Goal: Task Accomplishment & Management: Manage account settings

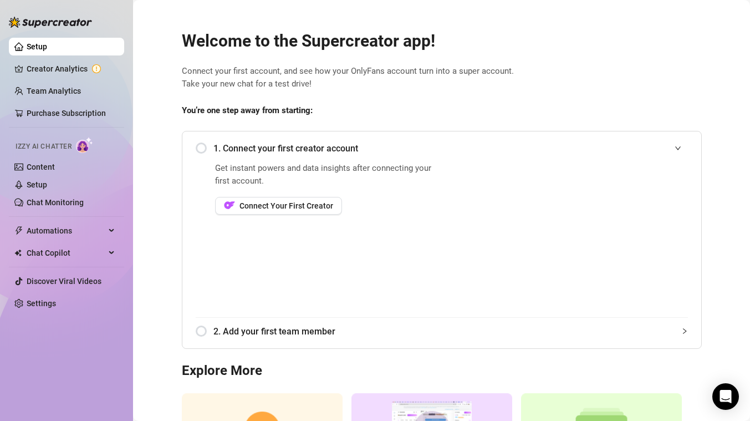
click at [202, 151] on div "1. Connect your first creator account" at bounding box center [442, 148] width 492 height 27
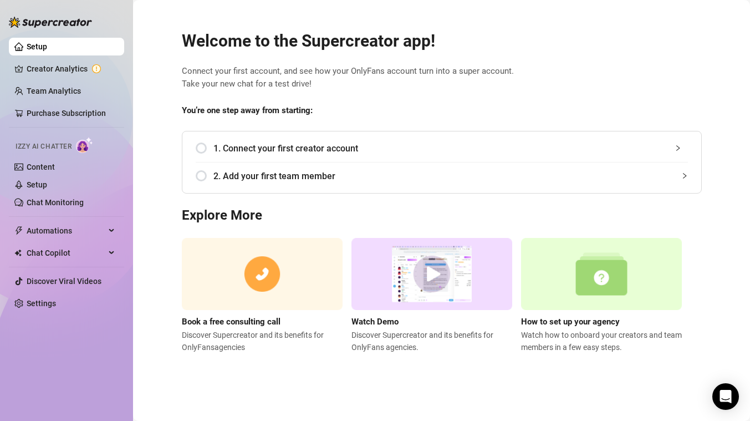
click at [200, 147] on div "1. Connect your first creator account" at bounding box center [442, 148] width 492 height 27
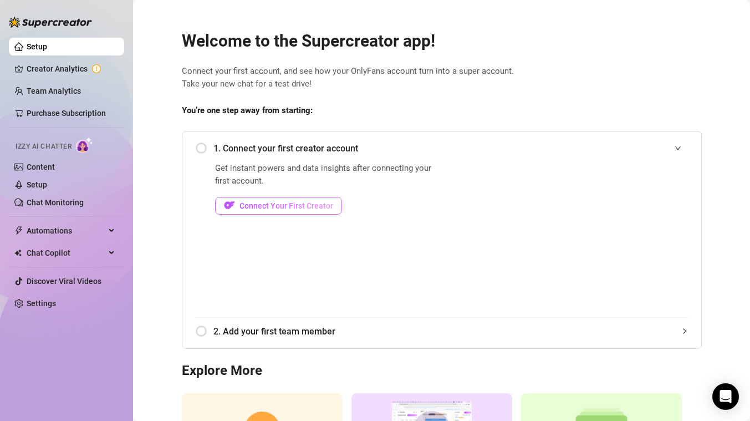
click at [287, 207] on span "Connect Your First Creator" at bounding box center [286, 205] width 94 height 9
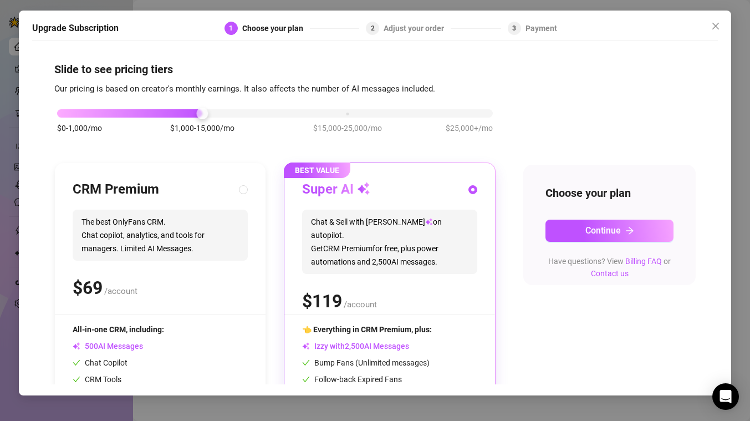
click at [88, 24] on h5 "Upgrade Subscription" at bounding box center [75, 28] width 86 height 13
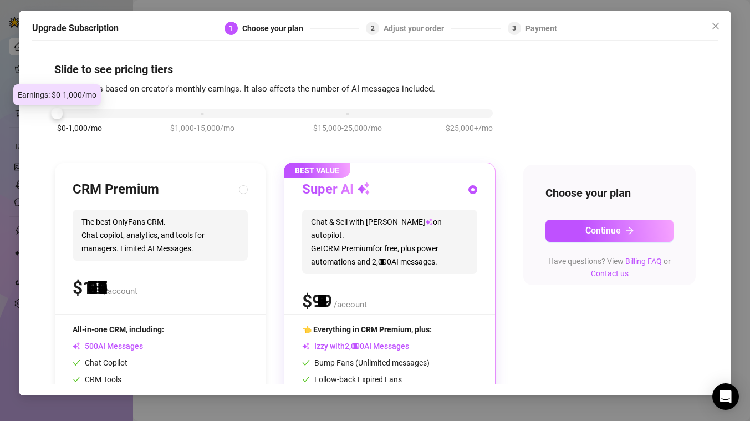
drag, startPoint x: 203, startPoint y: 112, endPoint x: 70, endPoint y: 116, distance: 133.1
click at [70, 114] on div "$0-1,000/mo $1,000-15,000/mo $15,000-25,000/mo $25,000+/mo" at bounding box center [275, 110] width 436 height 7
click at [243, 190] on input "radio" at bounding box center [244, 190] width 4 height 7
radio input "true"
radio input "false"
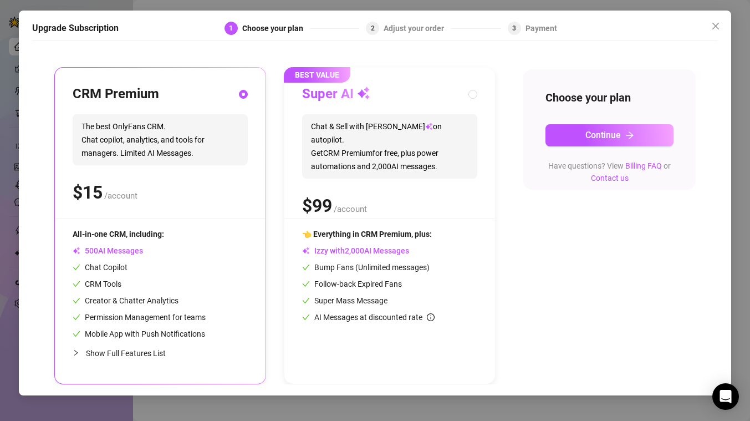
scroll to position [95, 0]
click at [630, 134] on icon "arrow-right" at bounding box center [629, 135] width 9 height 9
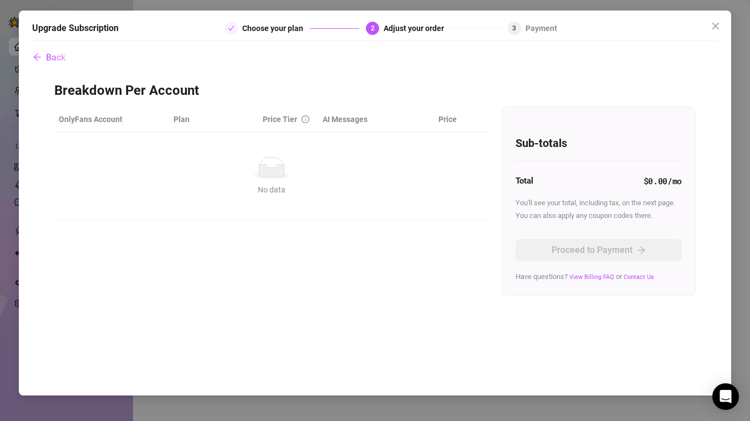
scroll to position [0, 0]
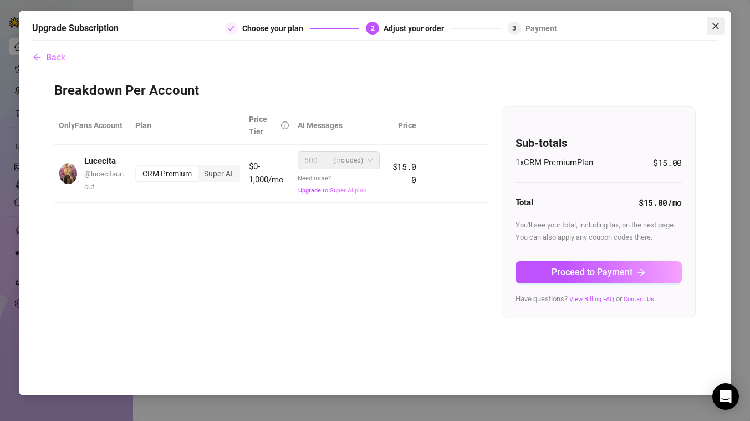
click at [714, 25] on icon "close" at bounding box center [715, 26] width 7 height 7
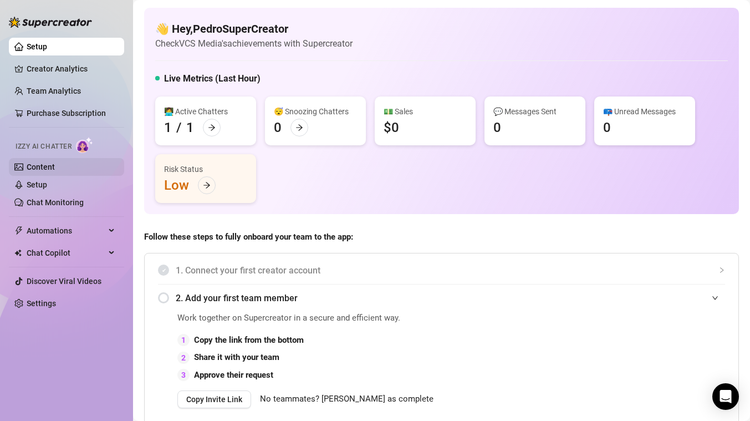
click at [50, 167] on link "Content" at bounding box center [41, 166] width 28 height 9
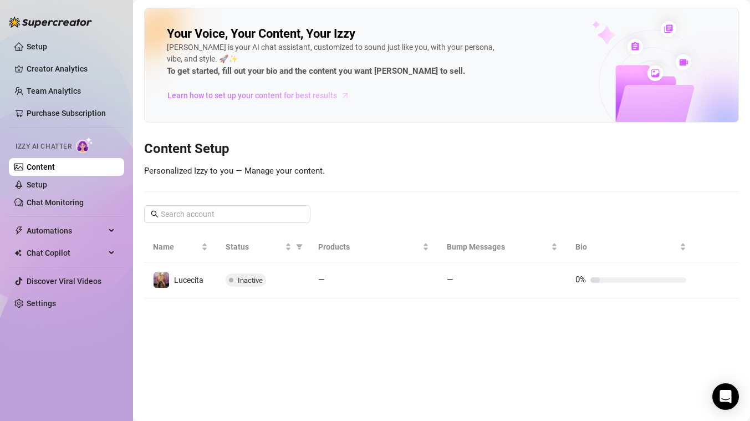
click at [233, 93] on span "Learn how to set up your content for best results" at bounding box center [252, 95] width 170 height 12
click at [52, 95] on link "Team Analytics" at bounding box center [54, 90] width 54 height 9
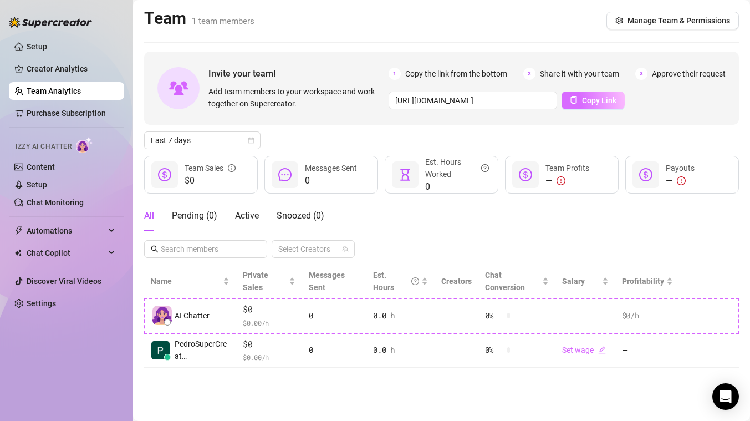
click at [594, 97] on span "Copy Link" at bounding box center [599, 100] width 34 height 9
click at [47, 187] on link "Setup" at bounding box center [37, 184] width 21 height 9
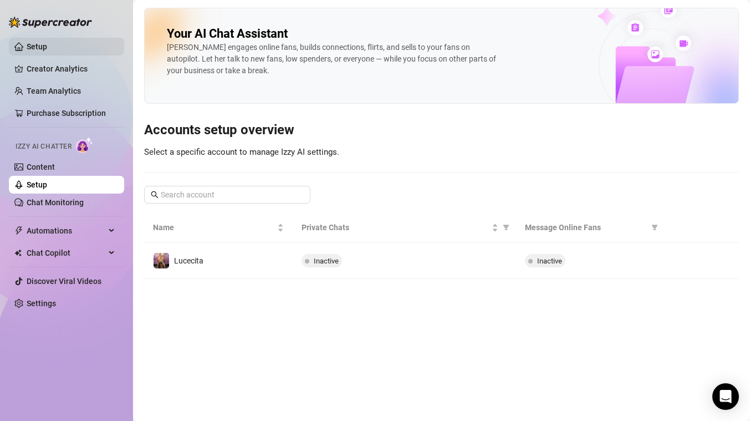
click at [38, 47] on link "Setup" at bounding box center [37, 46] width 21 height 9
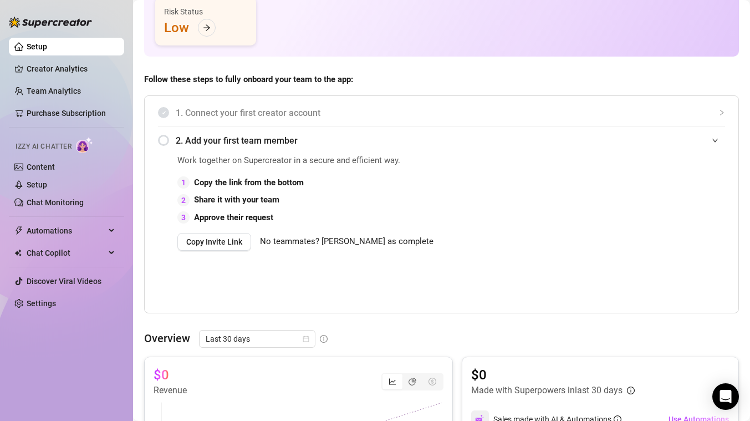
scroll to position [161, 0]
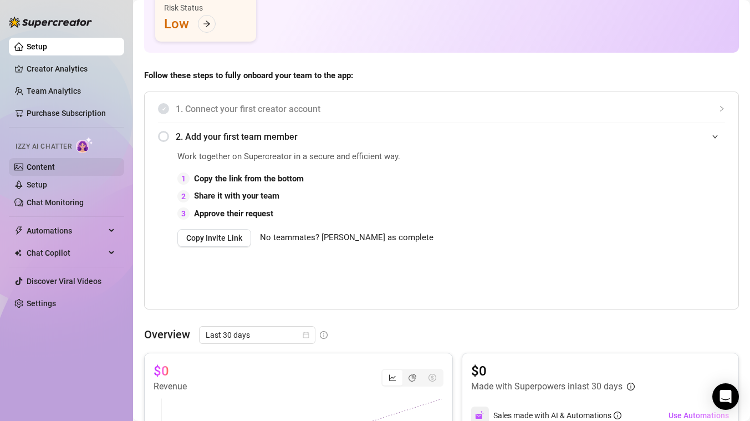
click at [40, 166] on link "Content" at bounding box center [41, 166] width 28 height 9
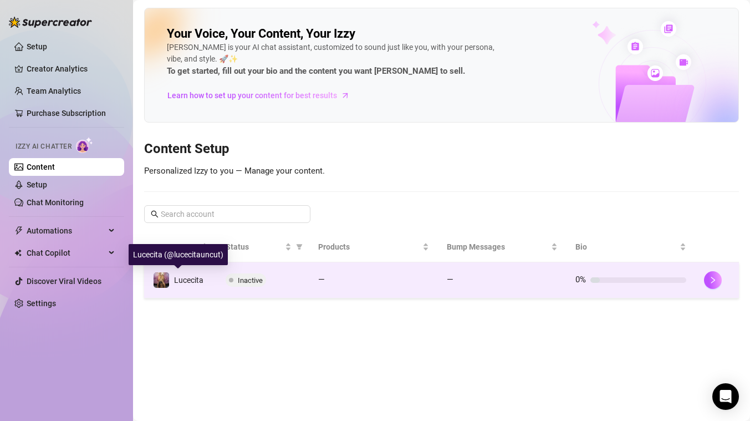
click at [180, 277] on span "Lucecita" at bounding box center [188, 279] width 29 height 9
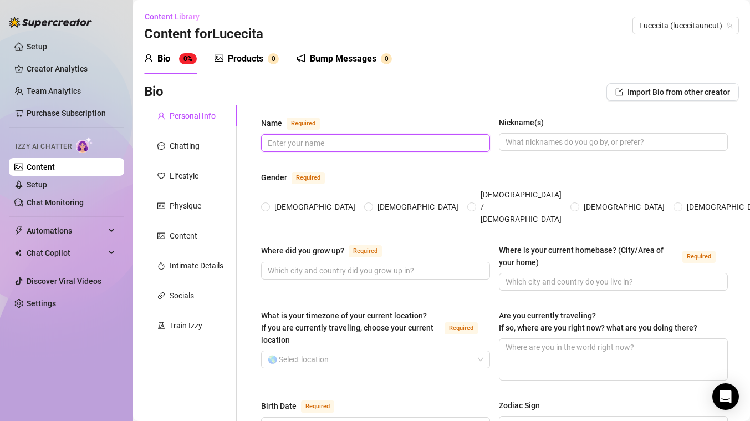
click at [290, 137] on input "Name Required" at bounding box center [374, 143] width 213 height 12
type input "Lucecita"
click at [550, 145] on input "Nickname(s)" at bounding box center [611, 142] width 213 height 12
type input "[PERSON_NAME]"
click at [266, 204] on input "[DEMOGRAPHIC_DATA]" at bounding box center [266, 207] width 4 height 7
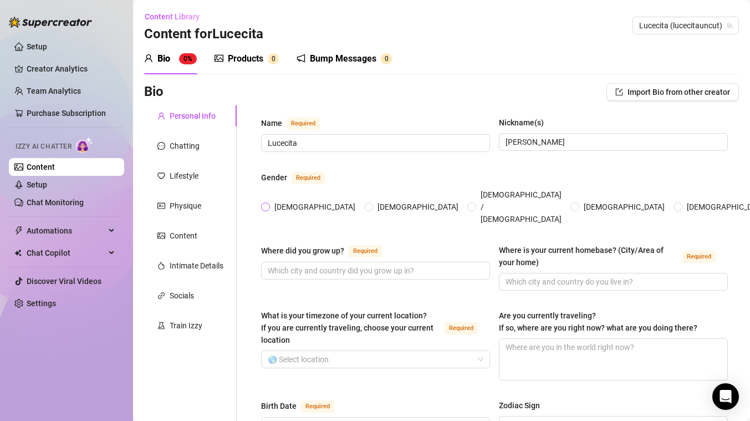
radio input "true"
click at [297, 264] on input "Where did you grow up? Required" at bounding box center [374, 270] width 213 height 12
type input "[GEOGRAPHIC_DATA]"
click at [557, 275] on input "Where is your current homebase? (City/Area of your home) Required" at bounding box center [611, 281] width 213 height 12
type input "[GEOGRAPHIC_DATA]"
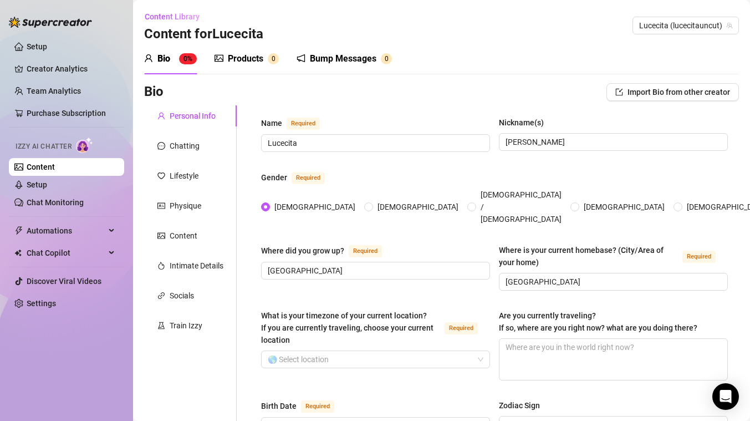
click at [265, 104] on div "Bio Import Bio from other creator" at bounding box center [441, 94] width 595 height 22
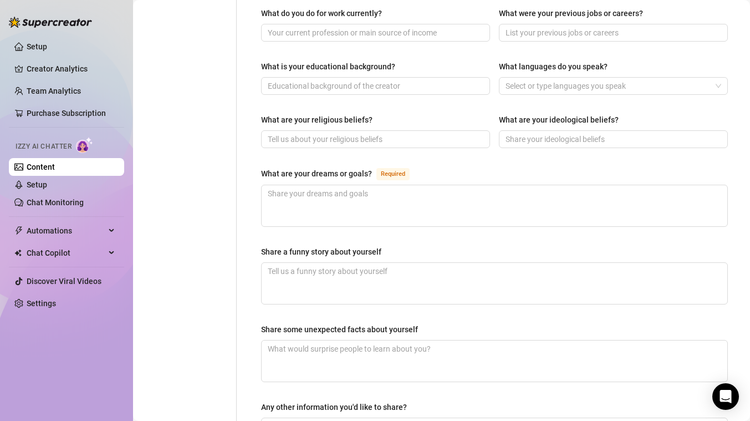
scroll to position [671, 0]
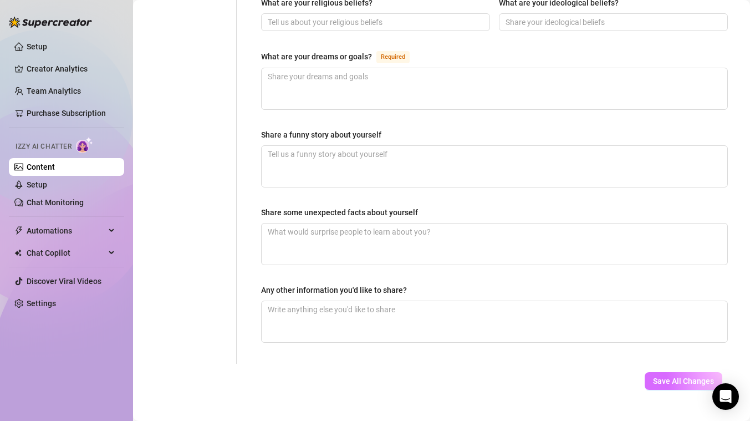
click at [684, 376] on span "Save All Changes" at bounding box center [683, 380] width 61 height 9
click at [57, 90] on link "Team Analytics" at bounding box center [54, 90] width 54 height 9
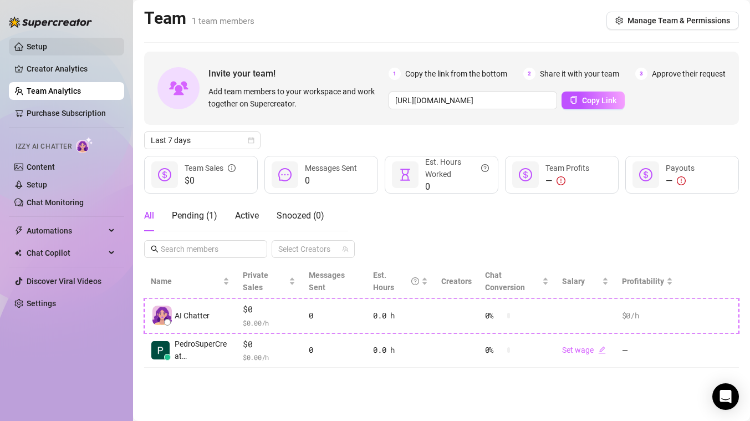
click at [40, 48] on link "Setup" at bounding box center [37, 46] width 21 height 9
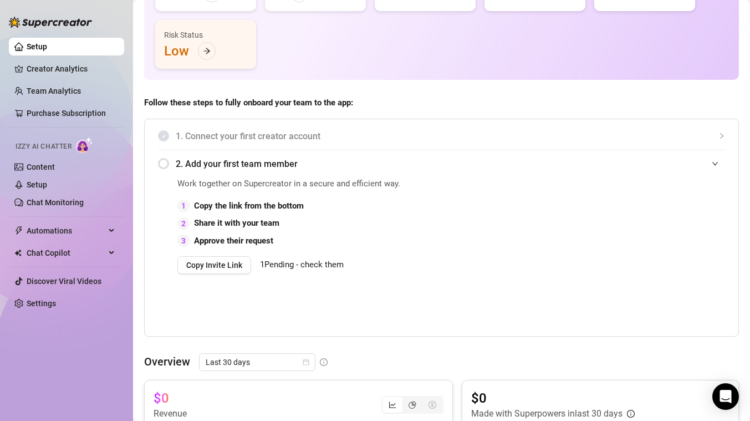
scroll to position [136, 0]
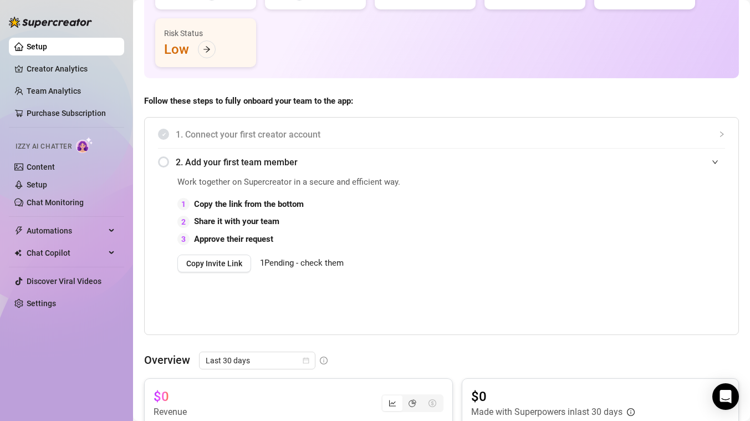
click at [308, 262] on span "1 Pending - check them" at bounding box center [302, 263] width 84 height 10
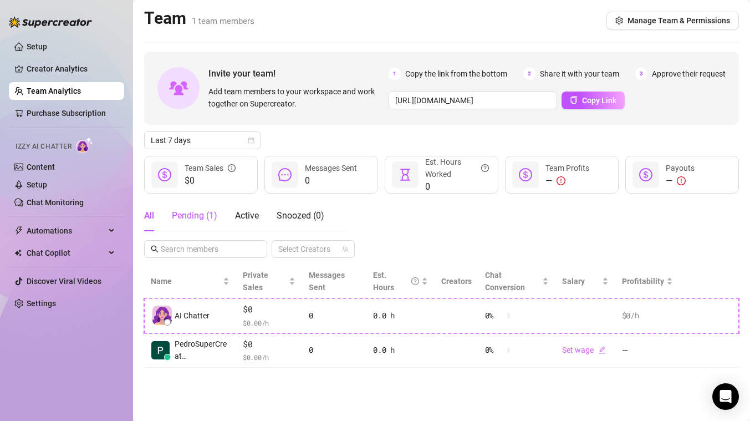
click at [192, 220] on div "Pending ( 1 )" at bounding box center [194, 215] width 45 height 13
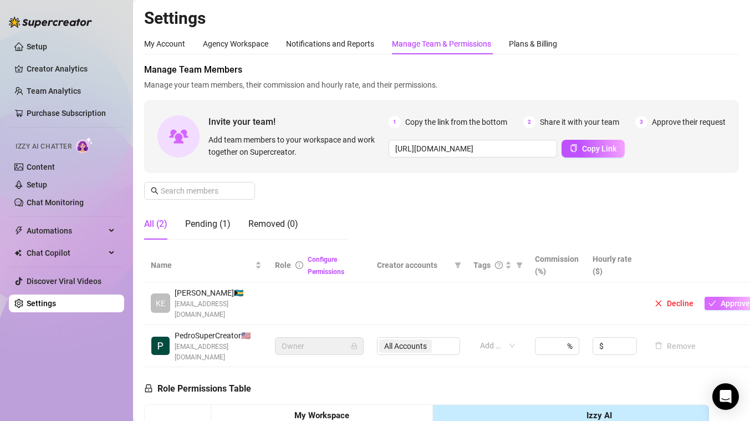
click at [723, 299] on span "Approve" at bounding box center [735, 303] width 29 height 9
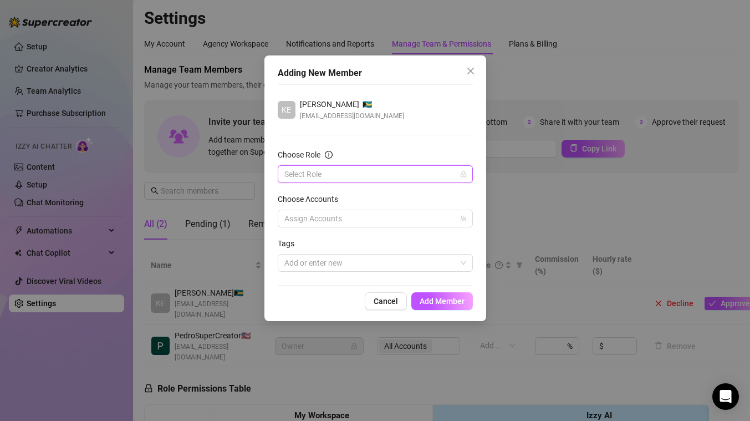
click at [411, 173] on input "Choose Role" at bounding box center [370, 174] width 172 height 17
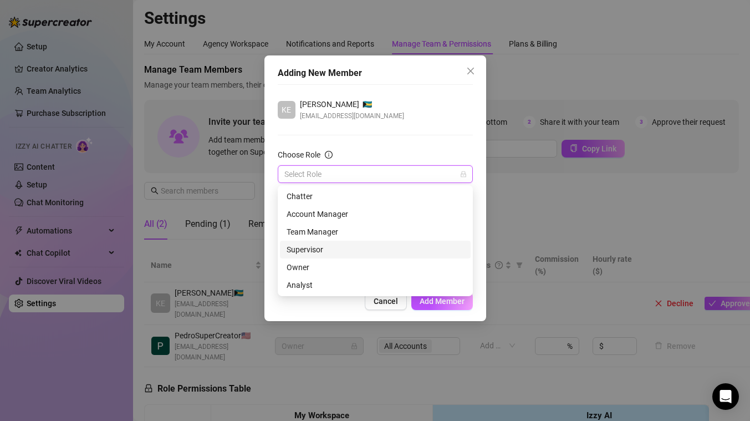
click at [314, 252] on div "Supervisor" at bounding box center [375, 249] width 177 height 12
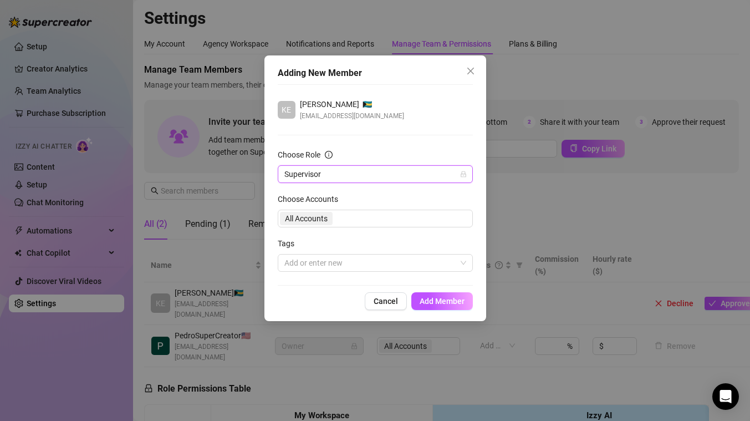
click at [352, 218] on div "All Accounts" at bounding box center [375, 219] width 195 height 18
click at [311, 220] on div "All Accounts" at bounding box center [375, 219] width 195 height 18
click at [292, 222] on div "All Accounts" at bounding box center [375, 219] width 195 height 18
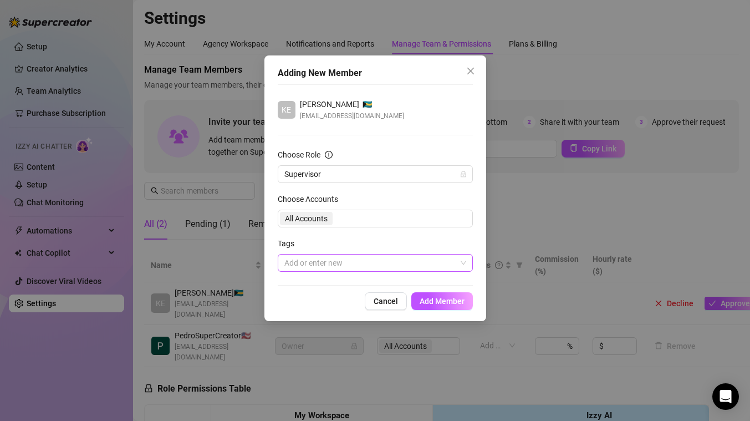
click at [289, 264] on div at bounding box center [369, 263] width 179 height 16
click at [273, 239] on div "Adding New Member [PERSON_NAME] 🇧🇸 [EMAIL_ADDRESS][DOMAIN_NAME] Choose Role Sup…" at bounding box center [375, 187] width 222 height 265
click at [362, 210] on div "All Accounts" at bounding box center [375, 219] width 195 height 18
click at [357, 220] on div "All Accounts" at bounding box center [375, 219] width 195 height 18
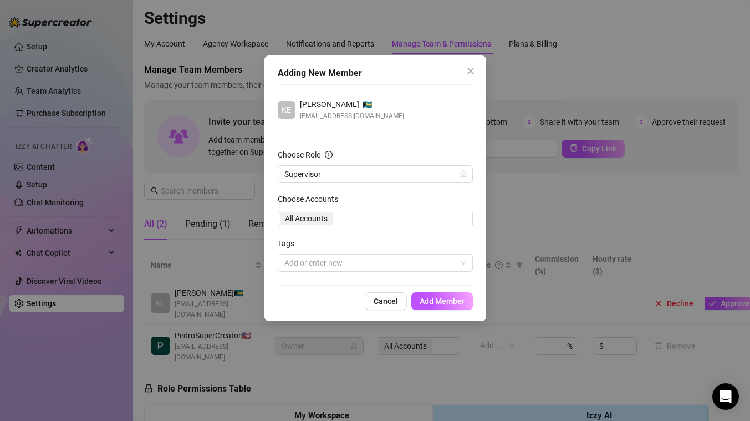
click at [357, 220] on div "All Accounts" at bounding box center [375, 219] width 195 height 18
click at [448, 299] on span "Add Member" at bounding box center [442, 301] width 45 height 9
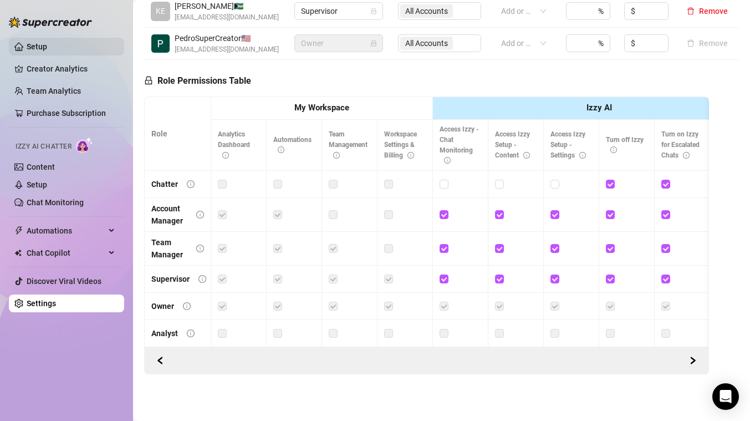
click at [29, 45] on link "Setup" at bounding box center [37, 46] width 21 height 9
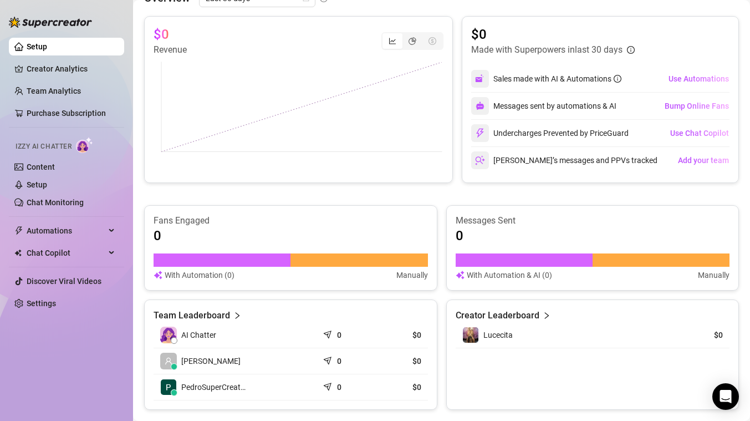
scroll to position [250, 0]
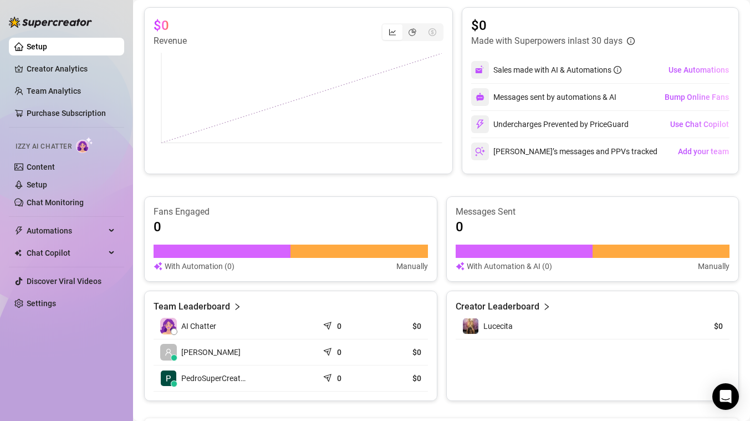
click at [555, 336] on td "Lucecita" at bounding box center [561, 326] width 211 height 26
click at [570, 329] on div "Lucecita" at bounding box center [560, 326] width 197 height 17
click at [499, 328] on span "Lucecita" at bounding box center [497, 325] width 29 height 9
click at [467, 328] on img at bounding box center [471, 326] width 16 height 16
click at [47, 47] on link "Setup" at bounding box center [37, 46] width 21 height 9
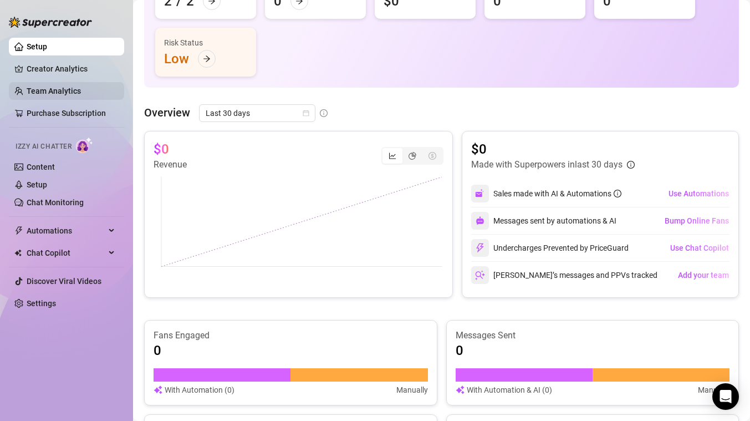
scroll to position [0, 0]
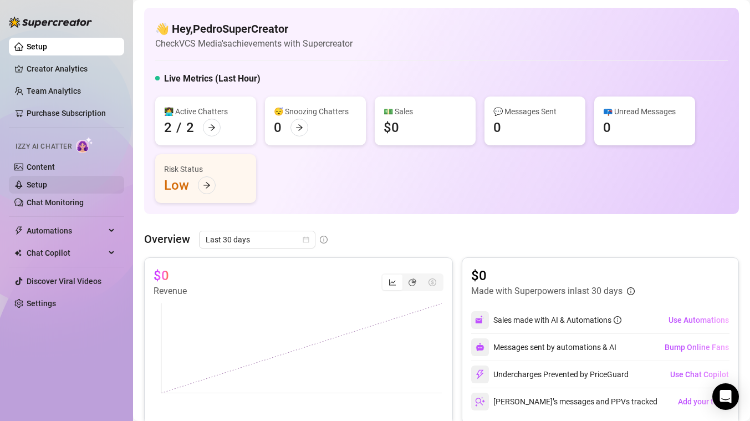
click at [39, 189] on link "Setup" at bounding box center [37, 184] width 21 height 9
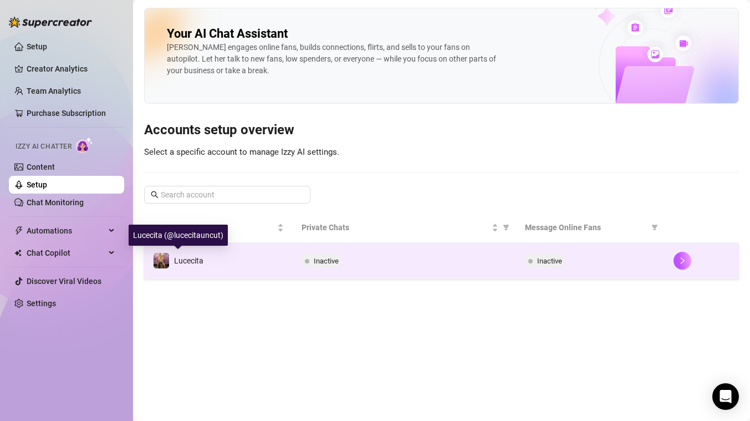
click at [180, 259] on span "Lucecita" at bounding box center [188, 260] width 29 height 9
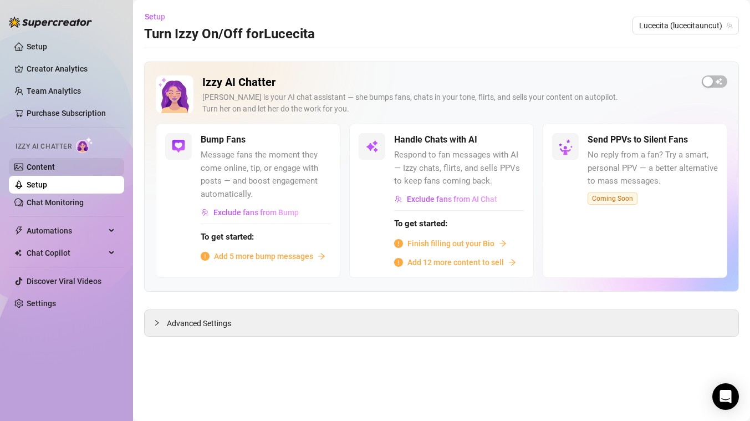
click at [54, 167] on link "Content" at bounding box center [41, 166] width 28 height 9
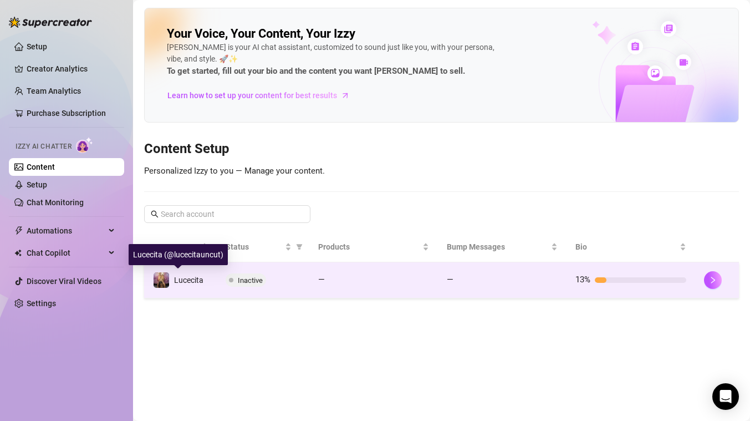
click at [184, 280] on span "Lucecita" at bounding box center [188, 279] width 29 height 9
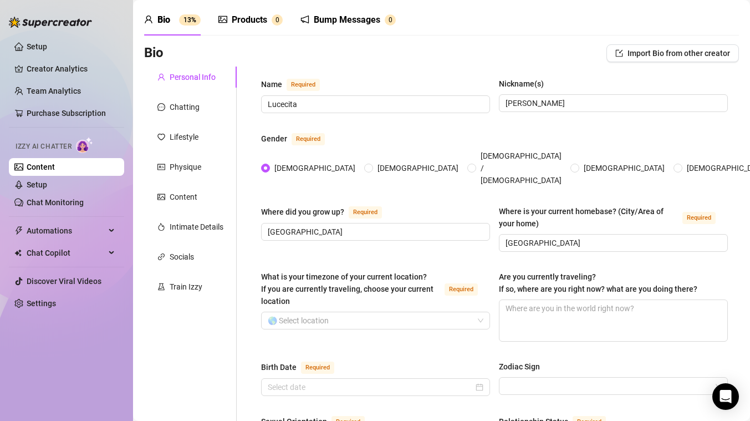
scroll to position [44, 0]
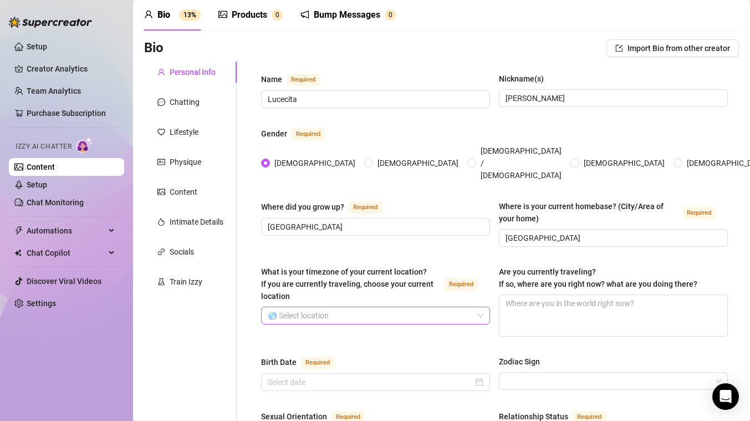
click at [322, 307] on input "What is your timezone of your current location? If you are currently traveling,…" at bounding box center [371, 315] width 206 height 17
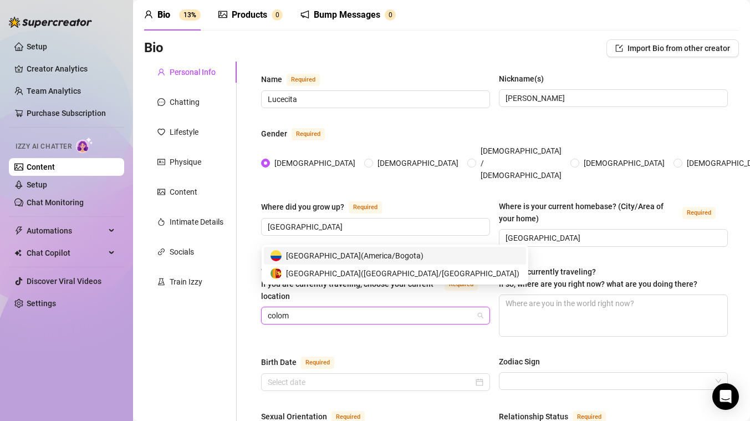
type input "[PERSON_NAME]"
click at [345, 255] on span "[GEOGRAPHIC_DATA] ( [GEOGRAPHIC_DATA]/[GEOGRAPHIC_DATA] )" at bounding box center [354, 255] width 137 height 12
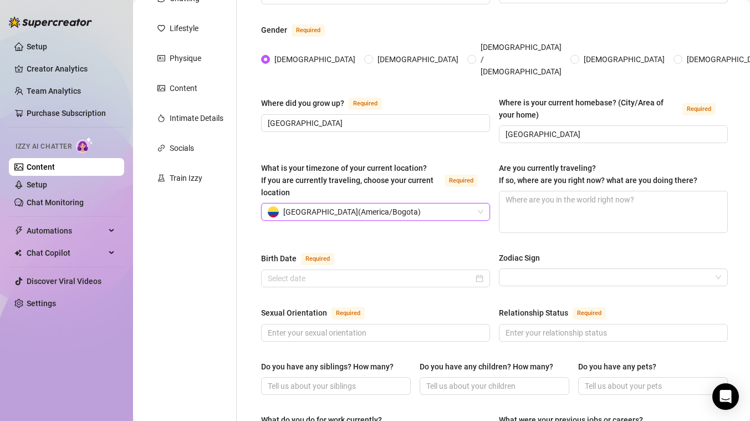
scroll to position [149, 0]
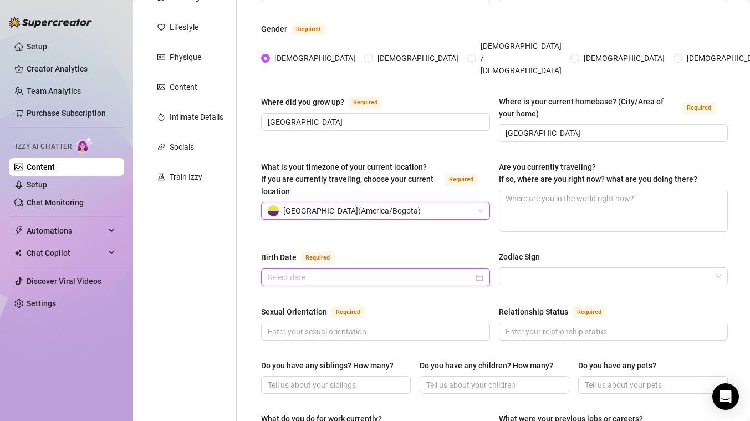
click at [412, 271] on input "Birth Date Required" at bounding box center [371, 277] width 206 height 12
click at [307, 271] on input "Birth Date Required" at bounding box center [371, 277] width 206 height 12
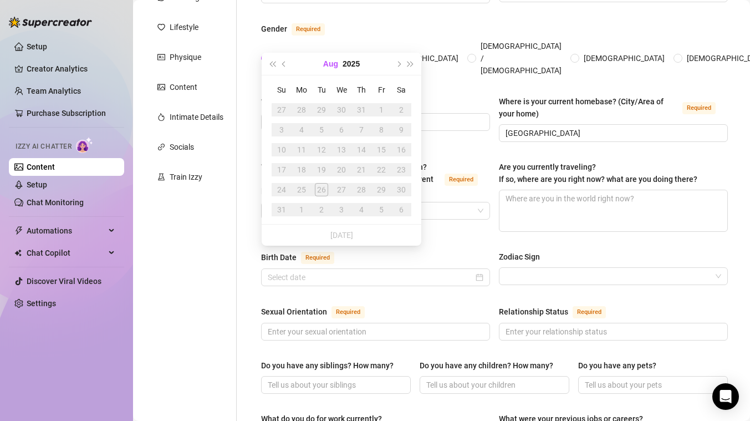
click at [333, 64] on button "Aug" at bounding box center [330, 64] width 15 height 22
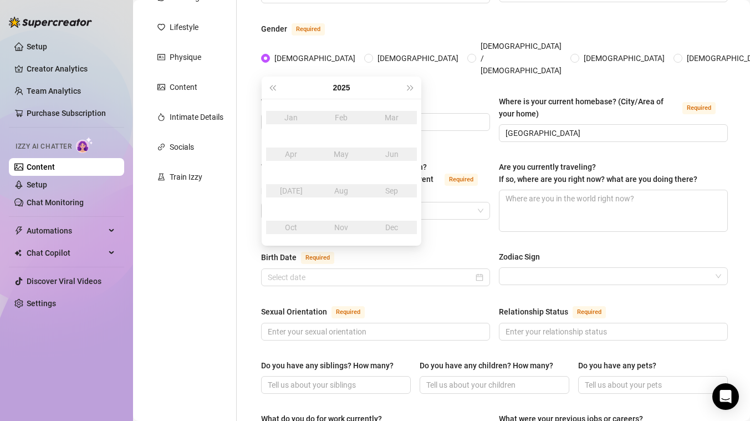
click at [389, 231] on div "Dec" at bounding box center [391, 227] width 33 height 13
click at [339, 89] on button "2025" at bounding box center [341, 87] width 17 height 22
click at [273, 88] on span "Last year (Control + left)" at bounding box center [272, 88] width 6 height 6
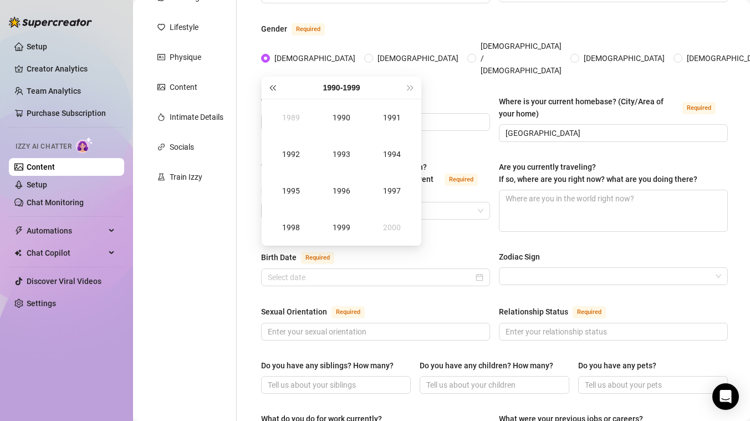
click at [273, 88] on span "Last year (Control + left)" at bounding box center [272, 88] width 6 height 6
click at [294, 191] on div "1985" at bounding box center [290, 190] width 33 height 13
click at [394, 226] on div "Dec" at bounding box center [391, 227] width 33 height 13
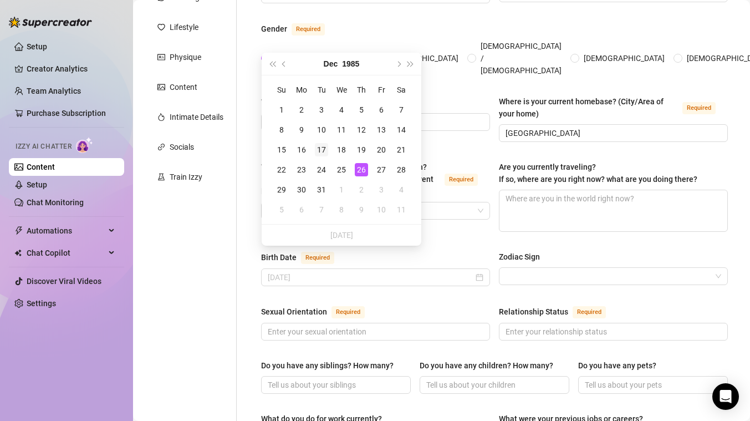
type input "[DATE]"
click at [327, 149] on div "17" at bounding box center [321, 149] width 13 height 13
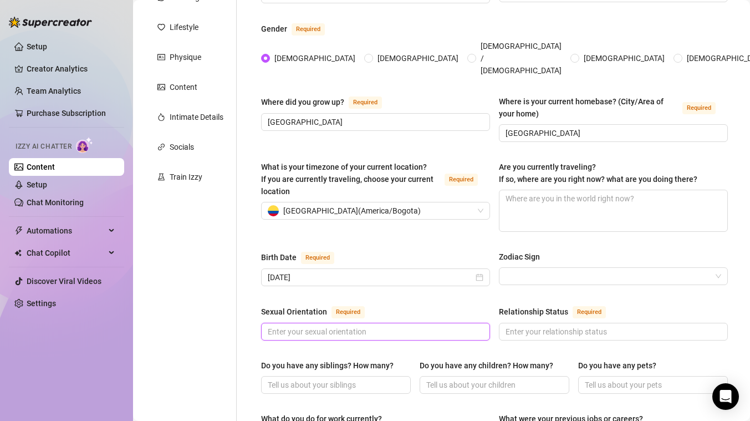
click at [440, 325] on input "Sexual Orientation Required" at bounding box center [374, 331] width 213 height 12
type input "[DEMOGRAPHIC_DATA]"
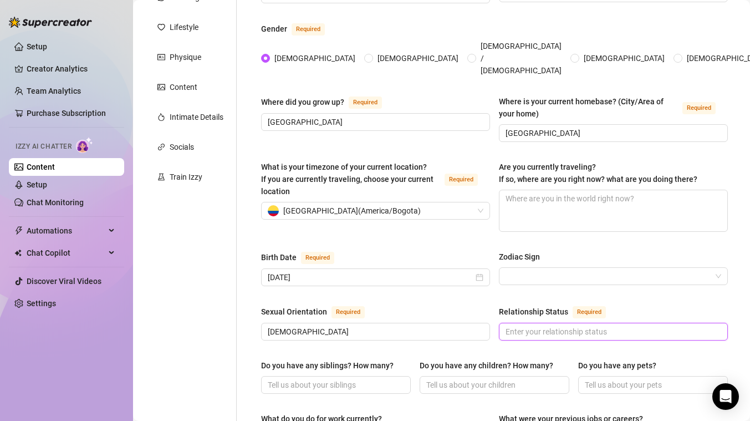
click at [620, 325] on input "Relationship Status Required" at bounding box center [611, 331] width 213 height 12
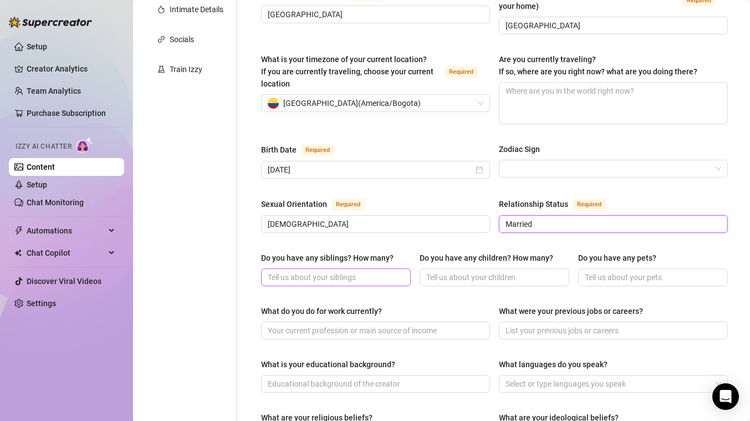
scroll to position [278, 0]
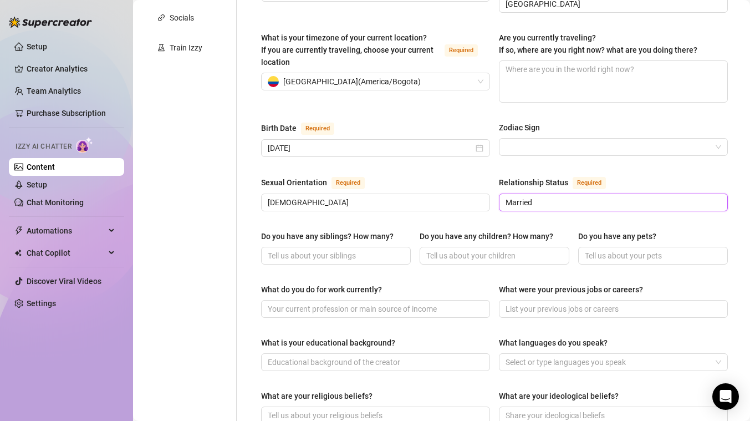
type input "Married"
click at [175, 264] on div "Personal Info Chatting Lifestyle Physique Content Intimate Details Socials Trai…" at bounding box center [190, 292] width 93 height 929
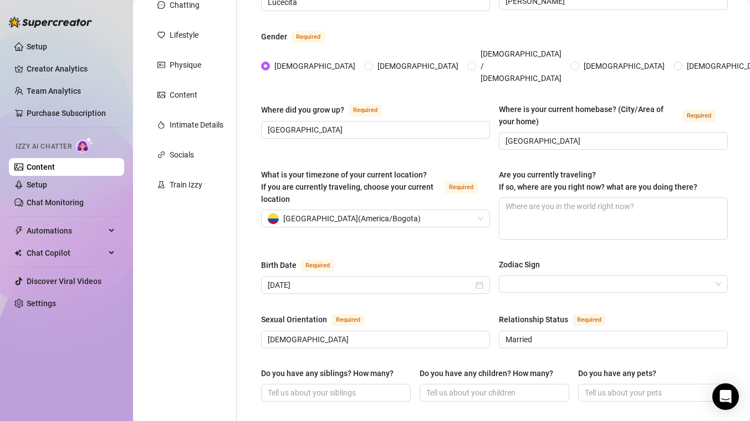
scroll to position [340, 0]
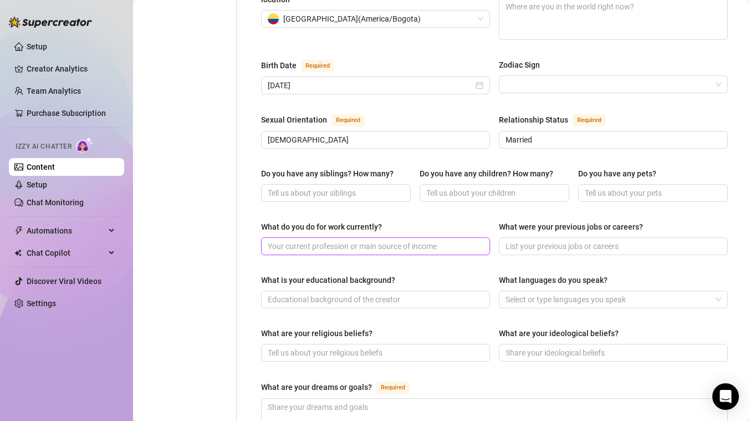
click at [287, 240] on input "What do you do for work currently?" at bounding box center [374, 246] width 213 height 12
type input "I'm a fitness influencer."
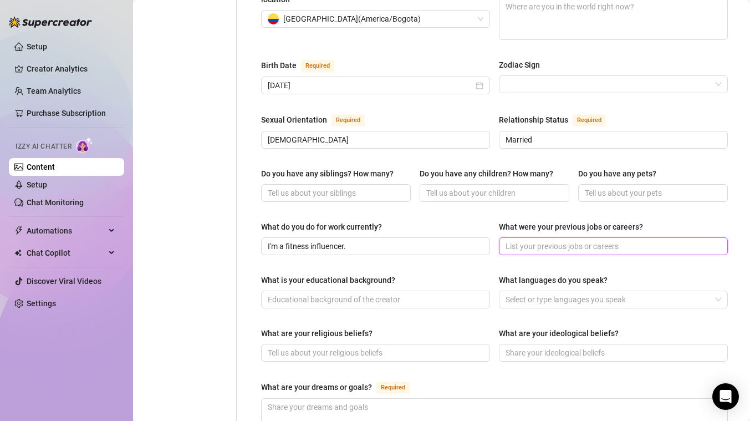
click at [580, 240] on input "What were your previous jobs or careers?" at bounding box center [611, 246] width 213 height 12
click at [555, 292] on div at bounding box center [607, 300] width 213 height 16
type input "I used to be a professional fitness athlete but now I'm focusing on being a fit…"
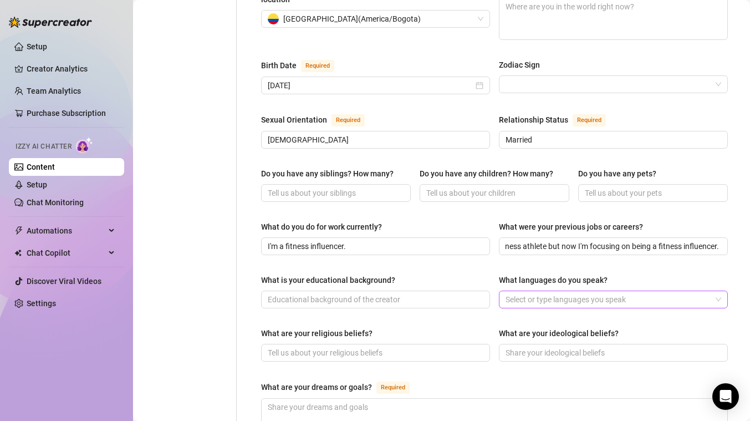
scroll to position [0, 0]
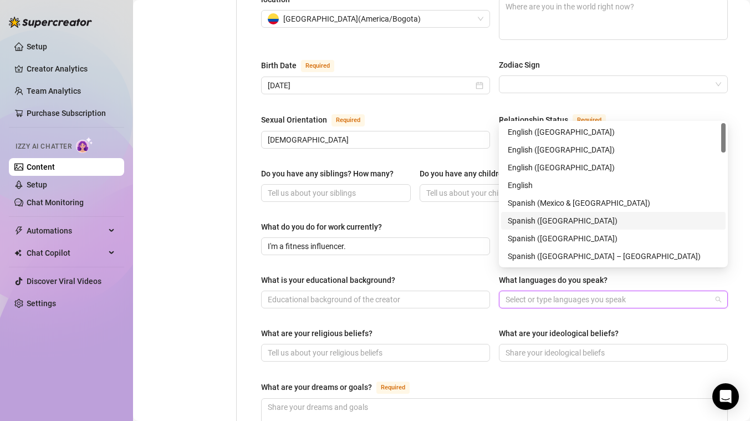
click at [541, 217] on div "Spanish ([GEOGRAPHIC_DATA])" at bounding box center [613, 220] width 211 height 12
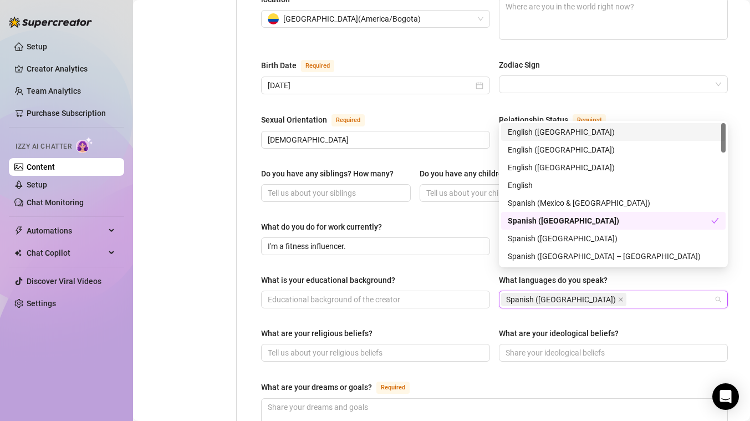
click at [540, 131] on div "English ([GEOGRAPHIC_DATA])" at bounding box center [613, 132] width 211 height 12
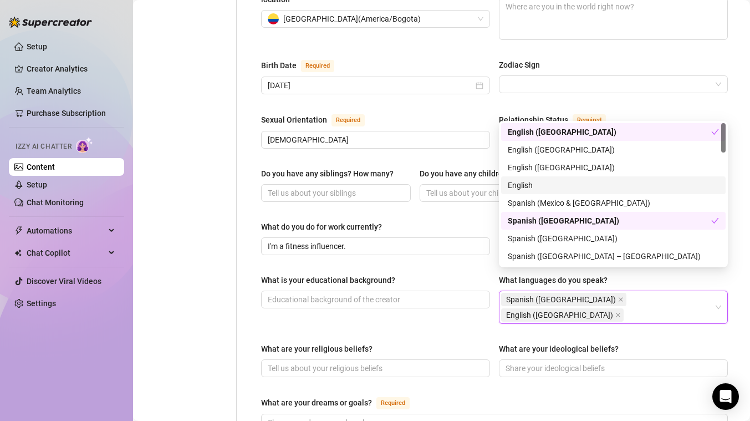
click at [486, 396] on div "What are your dreams or goals? Required" at bounding box center [494, 405] width 467 height 18
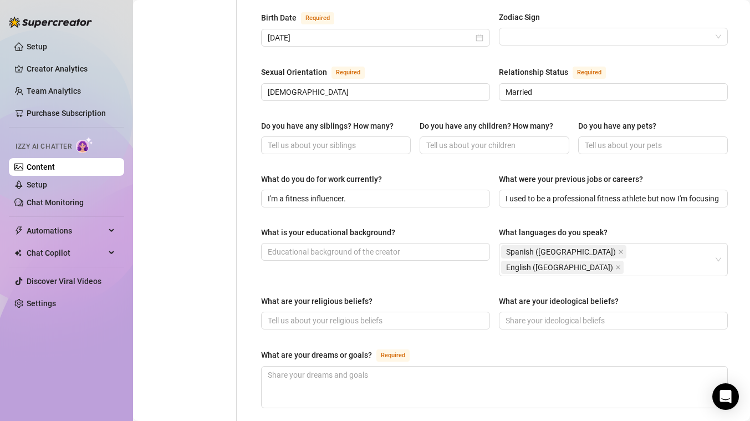
scroll to position [391, 0]
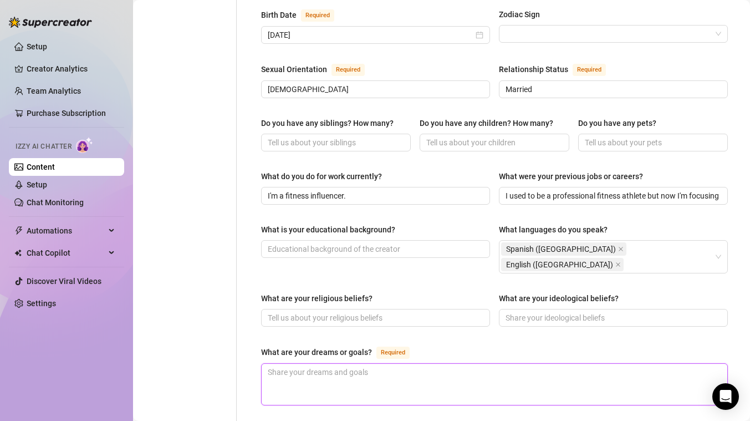
click at [466, 364] on textarea "What are your dreams or goals? Required" at bounding box center [495, 384] width 466 height 41
click at [298, 364] on textarea "What are your dreams or goals? Required" at bounding box center [495, 384] width 466 height 41
type textarea "M"
type textarea "My"
type textarea "My go"
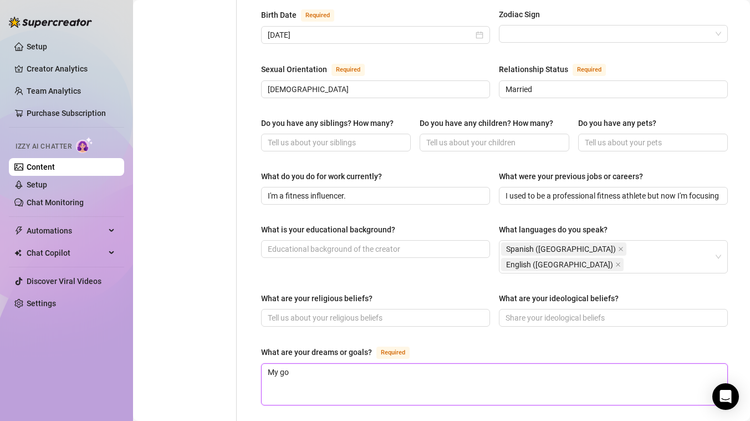
type textarea "My goa"
type textarea "My goal"
type textarea "My goal i"
type textarea "My goal is"
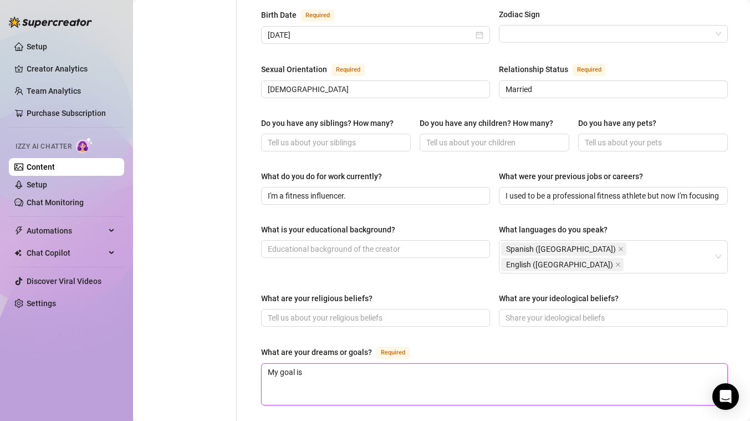
type textarea "My goal is t"
type textarea "My goal is to"
type textarea "My goal is to b"
type textarea "My goal is to be"
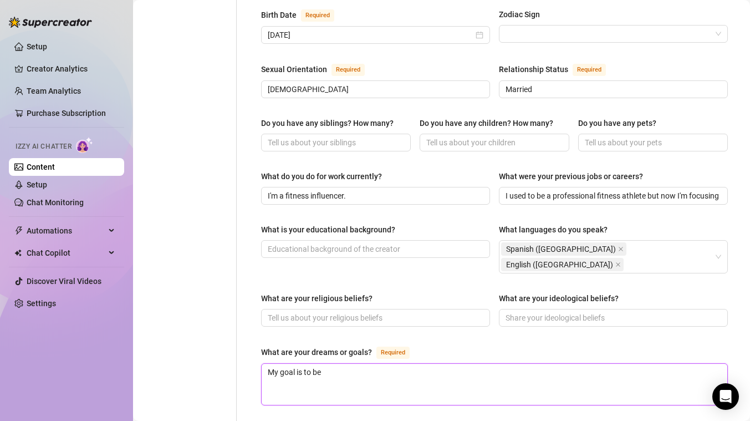
type textarea "My goal is to be"
type textarea "My goal is to b"
type textarea "My goal is to"
type textarea "My goal is to s"
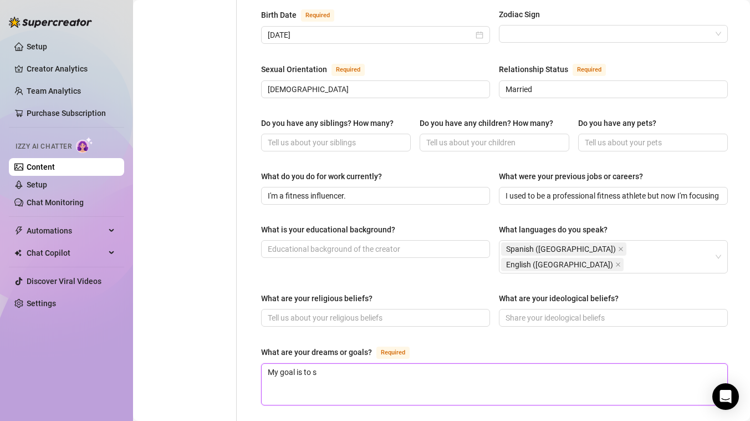
type textarea "My goal is to so"
type textarea "My goal is to som"
type textarea "My goal is to some"
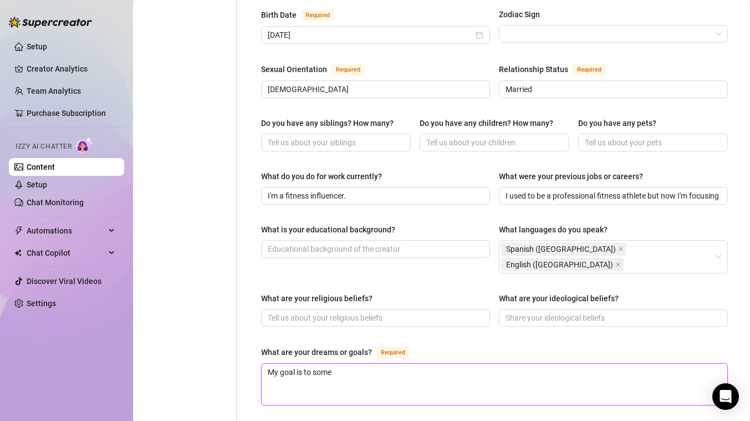
type textarea "My goal is to some d"
type textarea "My goal is to some da"
type textarea "My goal is to some day"
type textarea "My goal is to some day o"
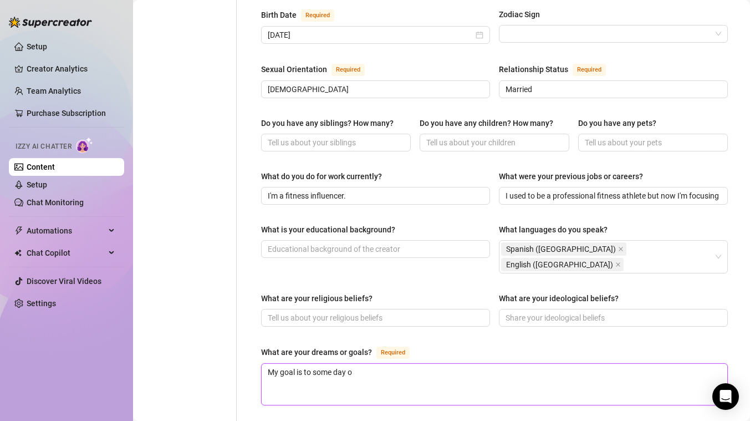
type textarea "My goal is to some day ow"
type textarea "My goal is to some day own"
type textarea "My goal is to some day own m"
type textarea "My goal is to some day own my"
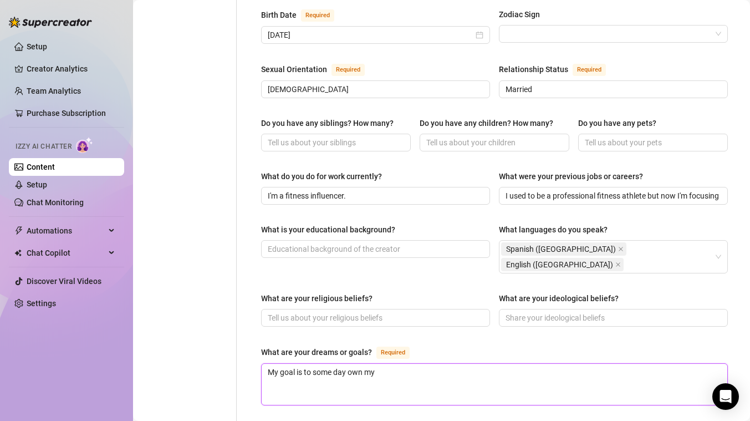
type textarea "My goal is to some day own my"
type textarea "My goal is to some day own my o"
type textarea "My goal is to some day own my ow"
type textarea "My goal is to some day own my own"
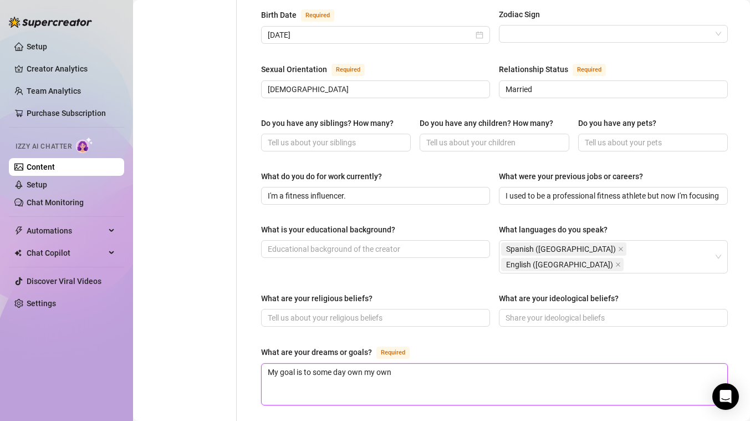
type textarea "My goal is to some day own my own f"
type textarea "My goal is to some day own my own fi"
type textarea "My goal is to some day own my own fit"
type textarea "My goal is to some day own my own fitn"
type textarea "My goal is to some day own my own fitne"
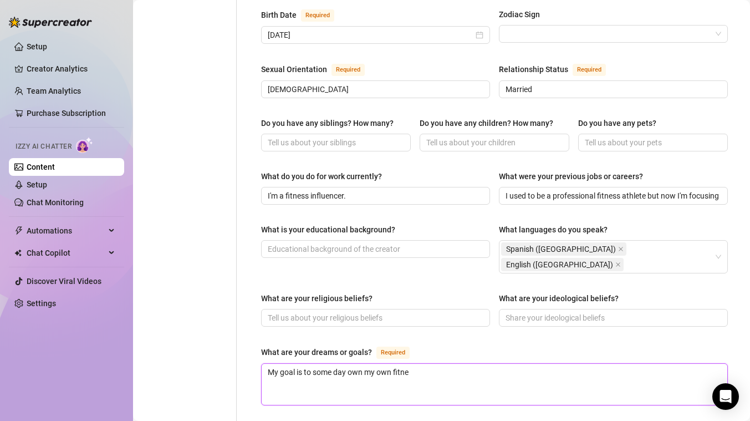
type textarea "My goal is to some day own my own fitnes"
type textarea "My goal is to some day own my own fitness"
type textarea "My goal is to some day own my own fitness g"
type textarea "My goal is to some day own my own fitness gy"
type textarea "My goal is to some day own my own fitness gym"
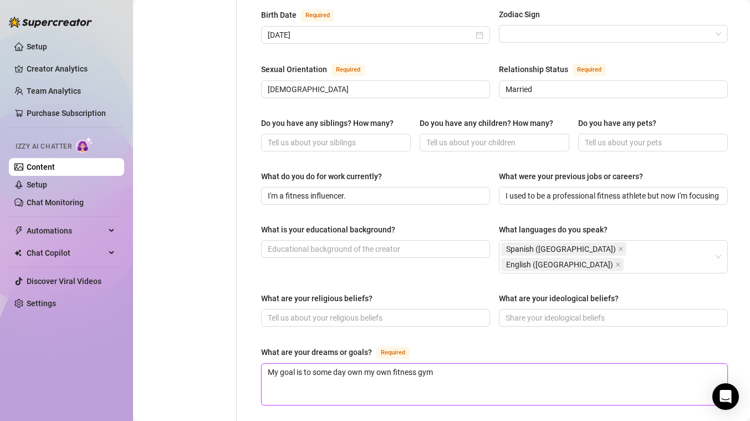
type textarea "My goal is to some day own my own fitness gym."
type textarea "My goal is to some day own my own fitness gym. I"
type textarea "My goal is to some day own my own fitness gym. I w"
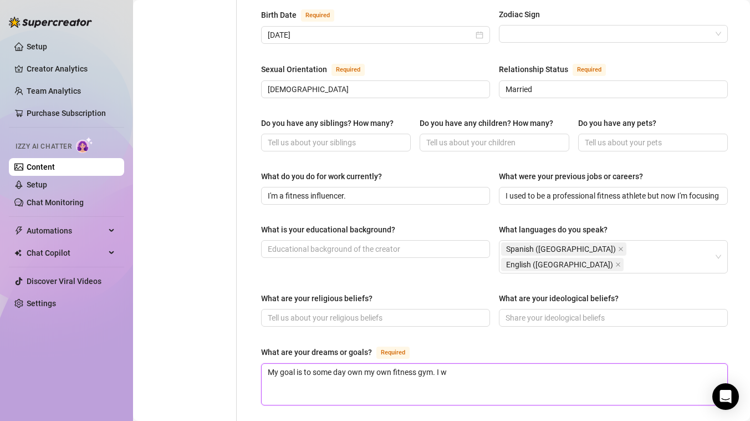
type textarea "My goal is to some day own my own fitness gym. I wo"
type textarea "My goal is to some day own my own fitness gym. I wou"
type textarea "My goal is to some day own my own fitness gym. I would"
type textarea "My goal is to some day own my own fitness gym. I would l"
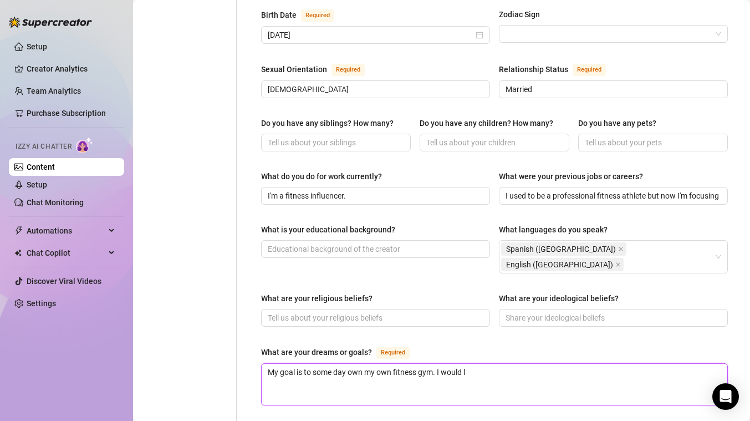
type textarea "My goal is to some day own my own fitness gym. I would lo"
type textarea "My goal is to some day own my own fitness gym. I would lov"
type textarea "My goal is to some day own my own fitness gym. I would love"
type textarea "My goal is to some day own my own fitness gym. I would love t"
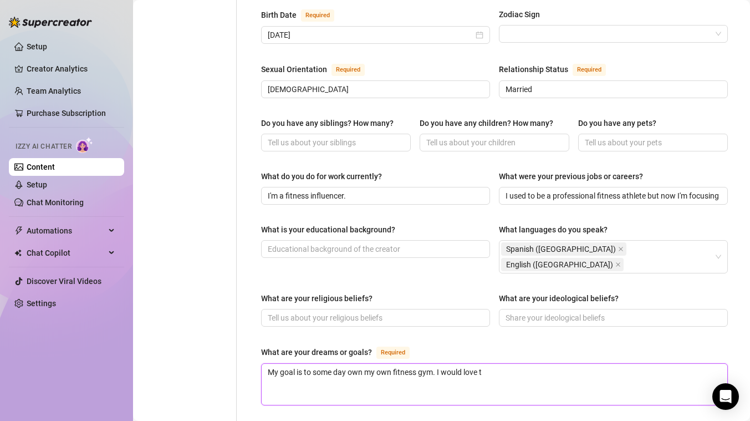
type textarea "My goal is to some day own my own fitness gym. I would love to"
type textarea "My goal is to some day own my own fitness gym. I would love to ha"
type textarea "My goal is to some day own my own fitness gym. I would love to have"
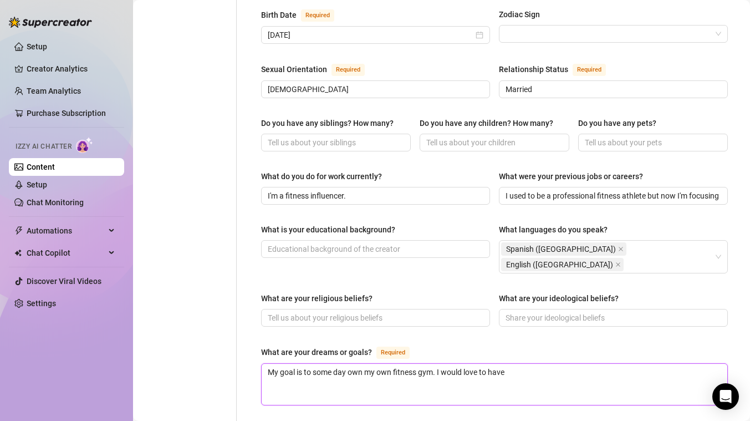
type textarea "My goal is to some day own my own fitness gym. I would love to have s"
type textarea "My goal is to some day own my own fitness gym. I would love to have so"
type textarea "My goal is to some day own my own fitness gym. I would love to have som"
type textarea "My goal is to some day own my own fitness gym. I would love to have some"
type textarea "My goal is to some day own my own fitness gym. I would love to have somew"
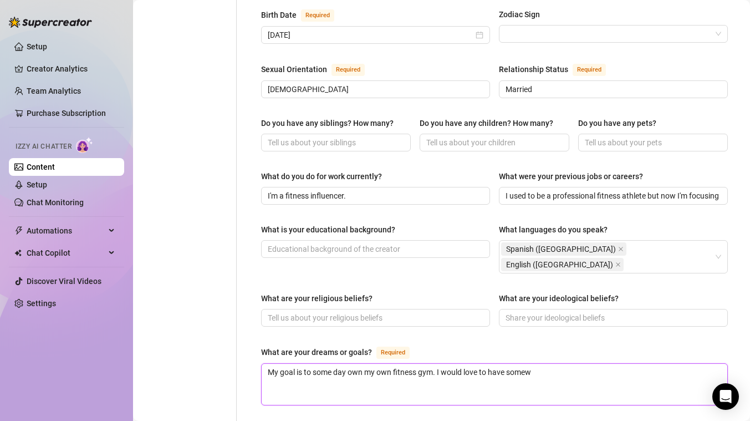
type textarea "My goal is to some day own my own fitness gym. I would love to have somewh"
type textarea "My goal is to some day own my own fitness gym. I would love to have somewhe"
type textarea "My goal is to some day own my own fitness gym. I would love to have somewher"
type textarea "My goal is to some day own my own fitness gym. I would love to have somewhere"
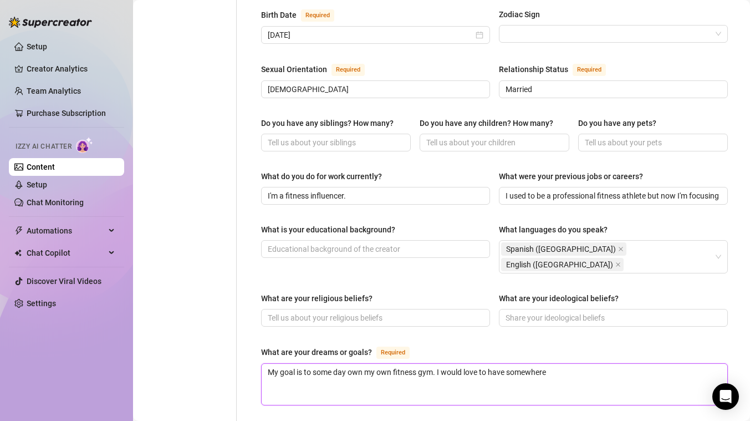
type textarea "My goal is to some day own my own fitness gym. I would love to have somewhere I"
type textarea "My goal is to some day own my own fitness gym. I would love to have somewhere I…"
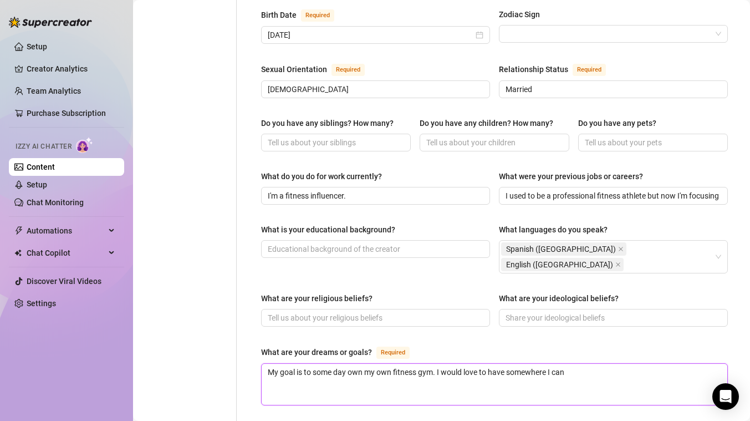
type textarea "My goal is to some day own my own fitness gym. I would love to have somewhere I…"
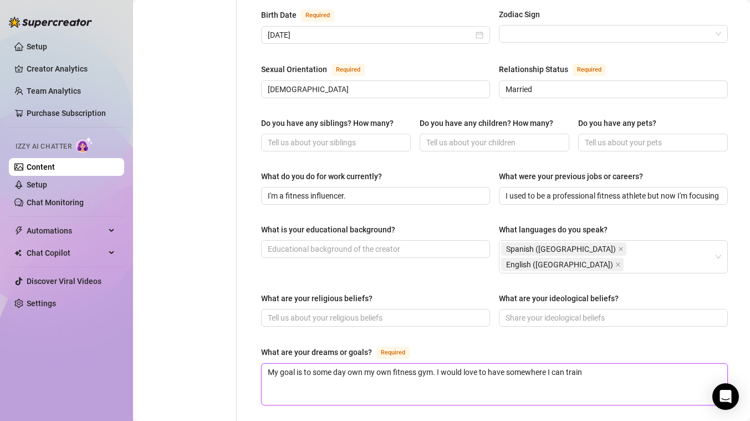
type textarea "My goal is to some day own my own fitness gym. I would love to have somewhere I…"
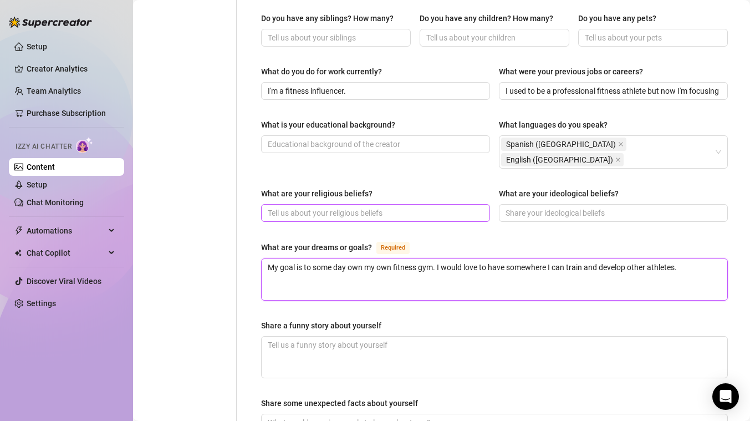
scroll to position [504, 0]
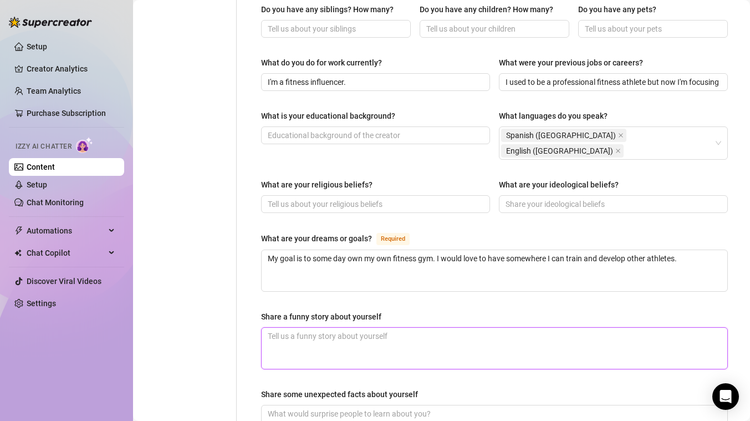
click at [304, 328] on textarea "Share a funny story about yourself" at bounding box center [495, 348] width 466 height 41
click at [321, 328] on textarea "There was this one time" at bounding box center [495, 348] width 466 height 41
paste textarea "A popular fitness influencer decided to film a “motivational leg day video” at …"
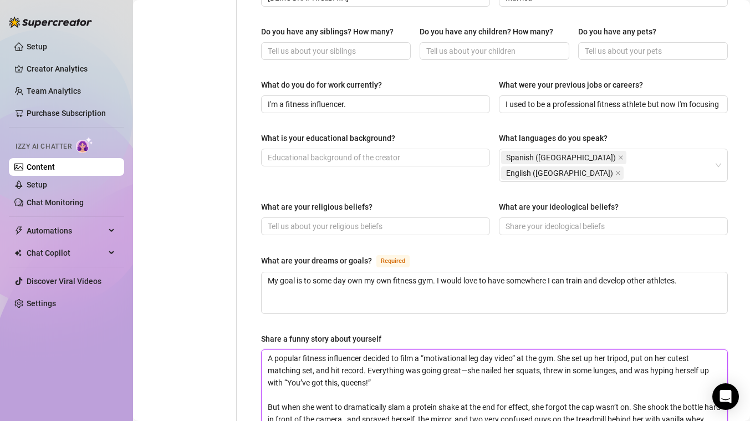
scroll to position [482, 0]
drag, startPoint x: 362, startPoint y: 320, endPoint x: 263, endPoint y: 313, distance: 99.5
click at [263, 350] on textarea "A popular fitness influencer decided to film a “motivational leg day video” at …" at bounding box center [495, 425] width 466 height 151
click at [505, 350] on textarea "One time I decided to film a “motivational leg day video” at the gym. She set u…" at bounding box center [495, 425] width 466 height 151
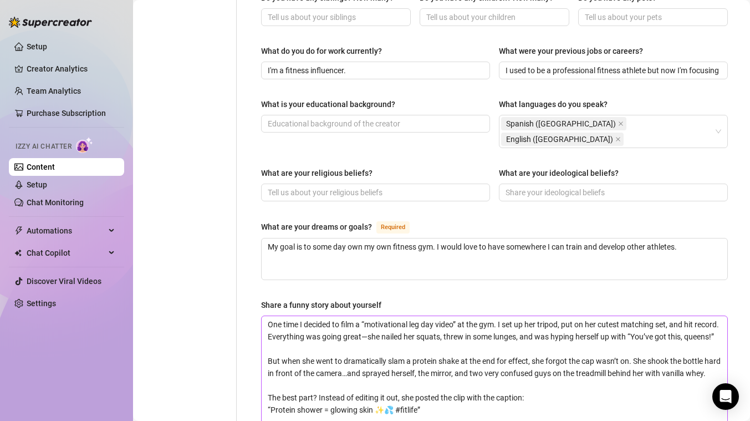
scroll to position [518, 0]
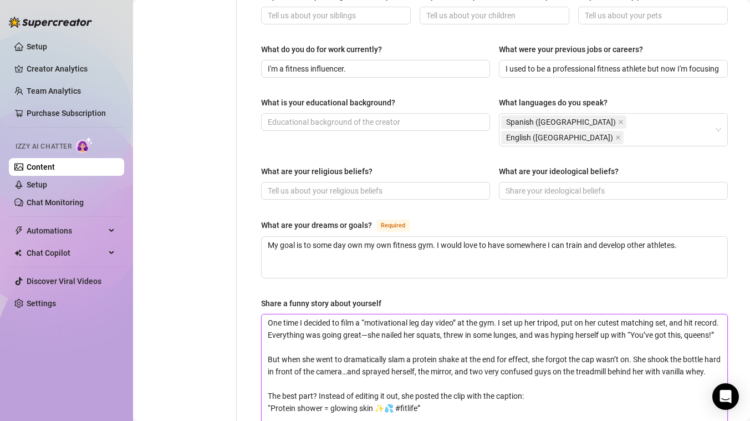
click at [350, 324] on textarea "One time I decided to film a “motivational leg day video” at the gym. I set up …" at bounding box center [495, 389] width 466 height 151
paste textarea "So I went to film this super motivational “leg day” video at the gym. I had my …"
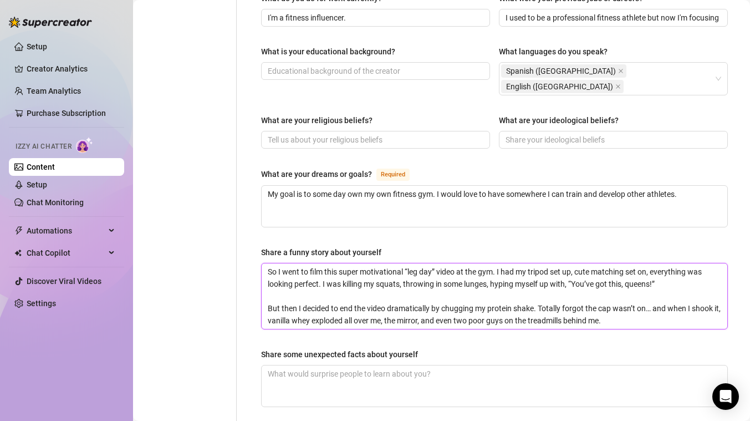
scroll to position [569, 0]
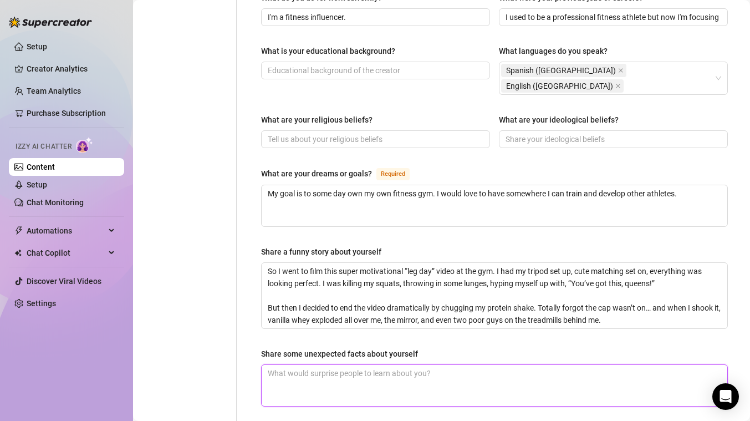
click at [308, 365] on textarea "Share some unexpected facts about yourself" at bounding box center [495, 385] width 466 height 41
click at [364, 365] on textarea "Share some unexpected facts about yourself" at bounding box center [495, 385] width 466 height 41
paste textarea "I look like I live in the gym, but I’ll demolish an entire pizza by myself afte…"
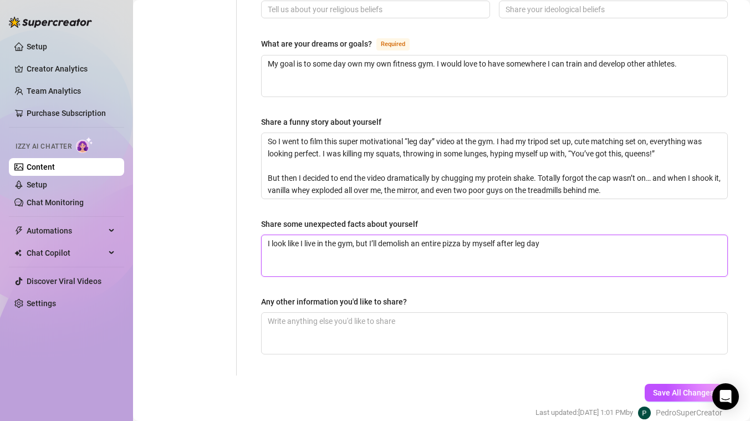
scroll to position [703, 0]
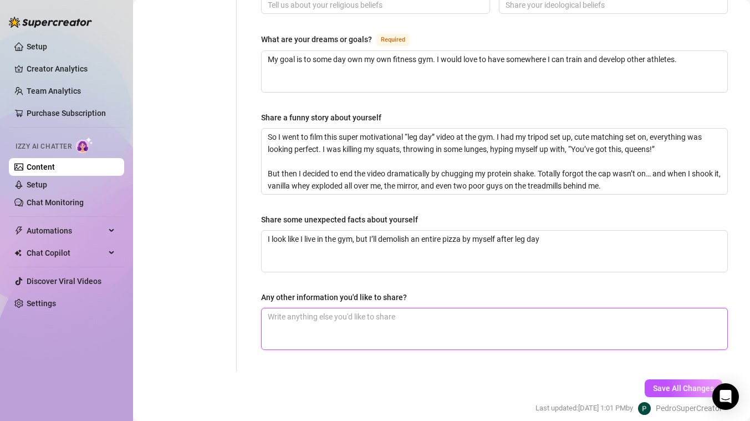
click at [332, 308] on textarea "Any other information you'd like to share?" at bounding box center [495, 328] width 466 height 41
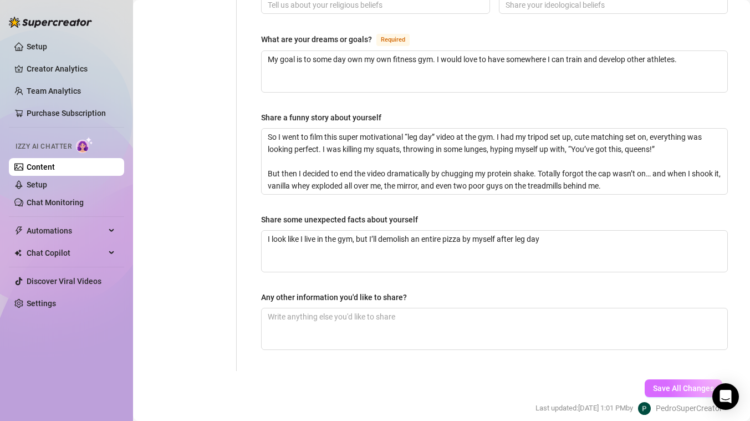
click at [676, 384] on span "Save All Changes" at bounding box center [683, 388] width 61 height 9
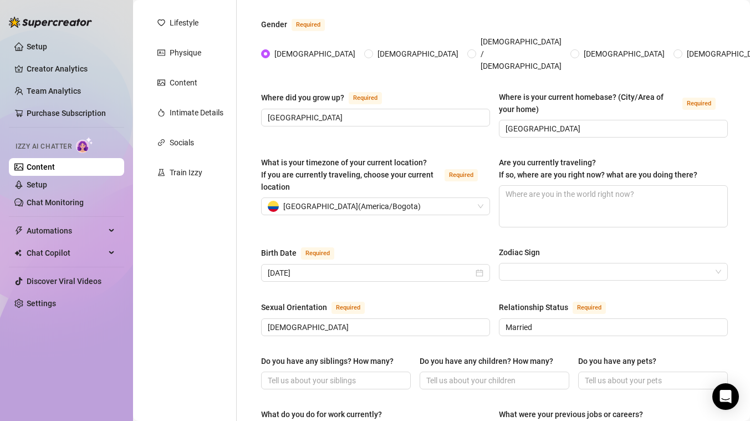
scroll to position [177, 0]
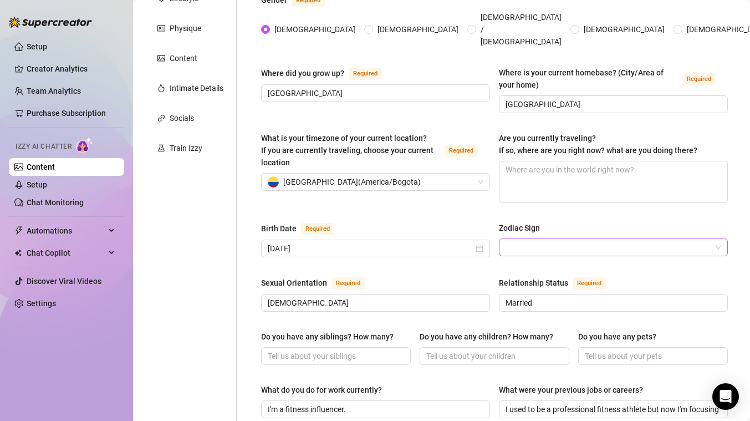
click at [586, 239] on input "Zodiac Sign" at bounding box center [608, 247] width 206 height 17
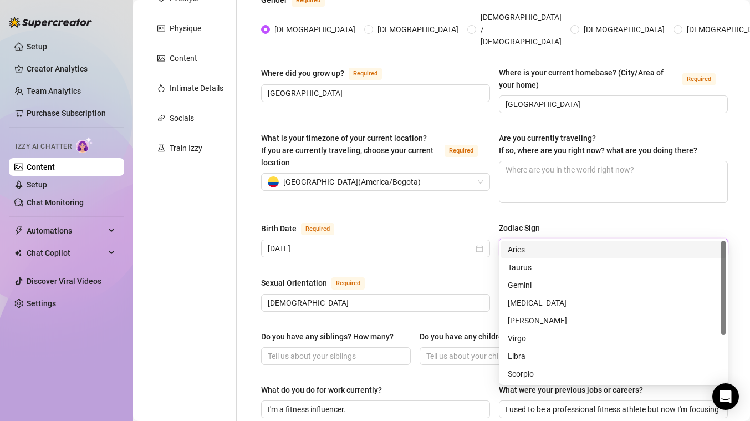
click at [605, 196] on div "Name Required Lucecita Nickname(s) [PERSON_NAME] Gender Required [DEMOGRAPHIC_D…" at bounding box center [494, 412] width 467 height 947
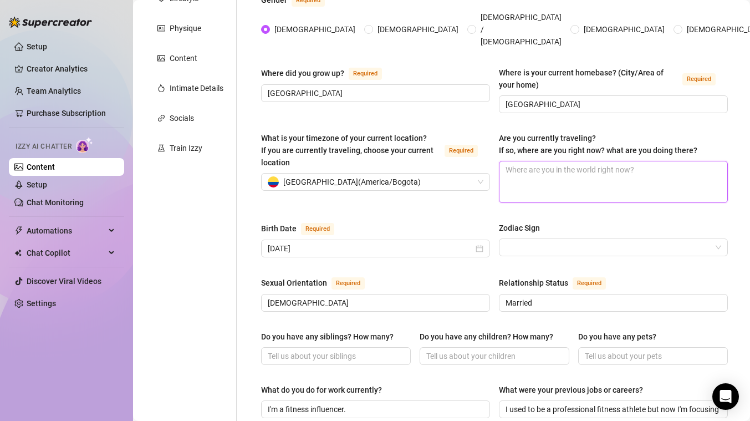
click at [574, 161] on textarea "Are you currently traveling? If so, where are you right now? what are you doing…" at bounding box center [613, 181] width 228 height 41
click at [588, 198] on div "Name Required Lucecita Nickname(s) [PERSON_NAME] Gender Required [DEMOGRAPHIC_D…" at bounding box center [494, 412] width 467 height 947
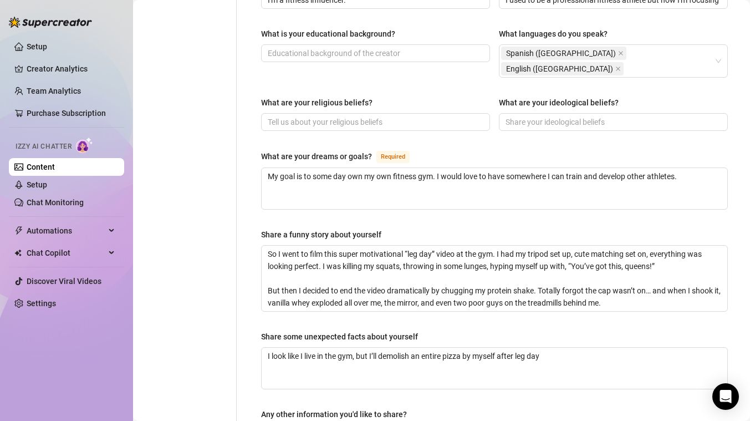
scroll to position [713, 0]
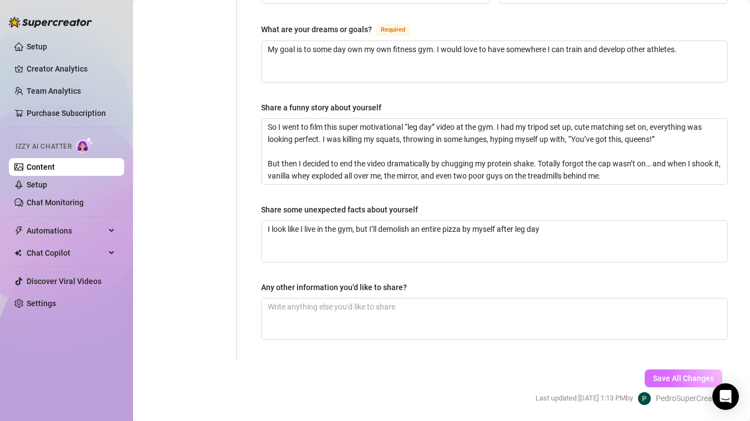
click at [673, 374] on span "Save All Changes" at bounding box center [683, 378] width 61 height 9
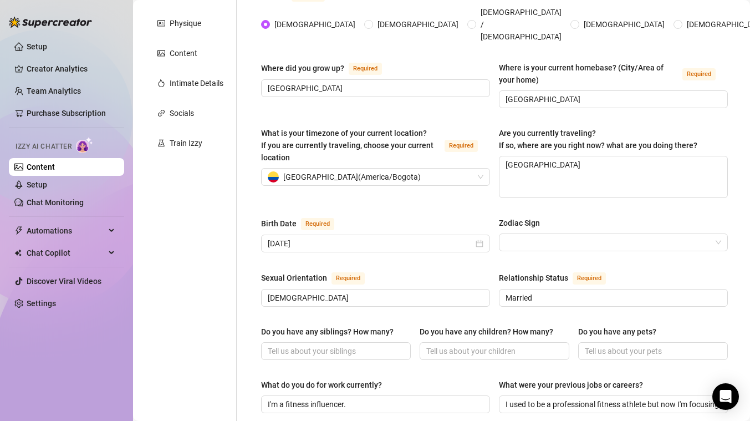
scroll to position [0, 0]
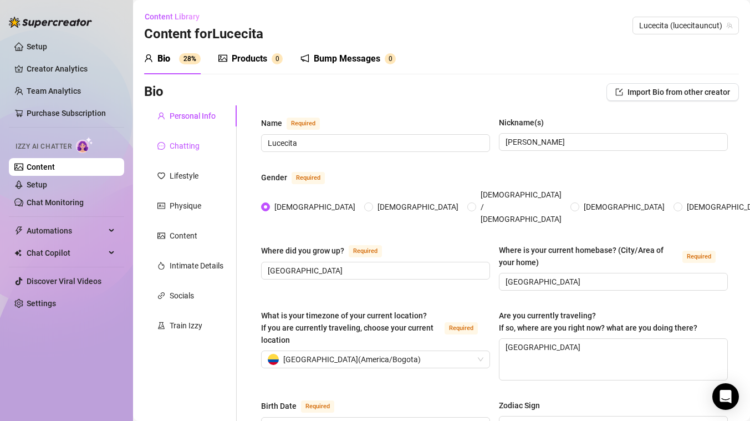
click at [178, 148] on div "Chatting" at bounding box center [185, 146] width 30 height 12
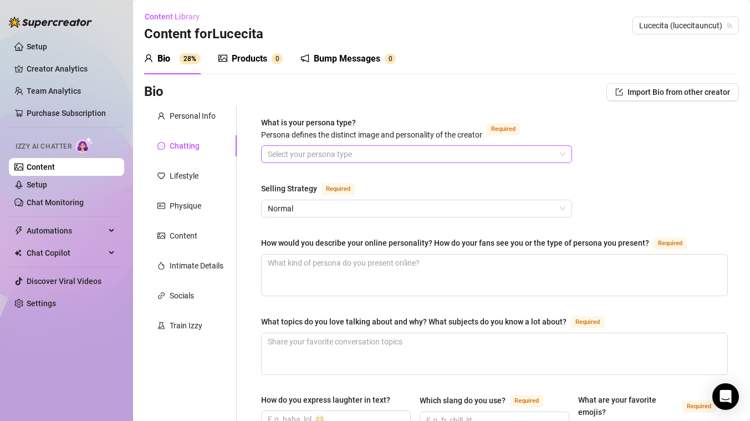
click at [302, 153] on input "What is your persona type? [PERSON_NAME] defines the distinct image and persona…" at bounding box center [412, 154] width 288 height 17
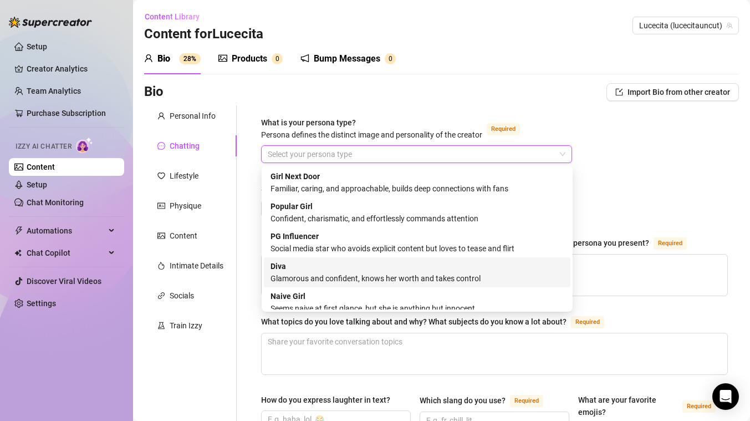
click at [304, 274] on div "Glamorous and confident, knows her worth and takes control" at bounding box center [416, 278] width 293 height 12
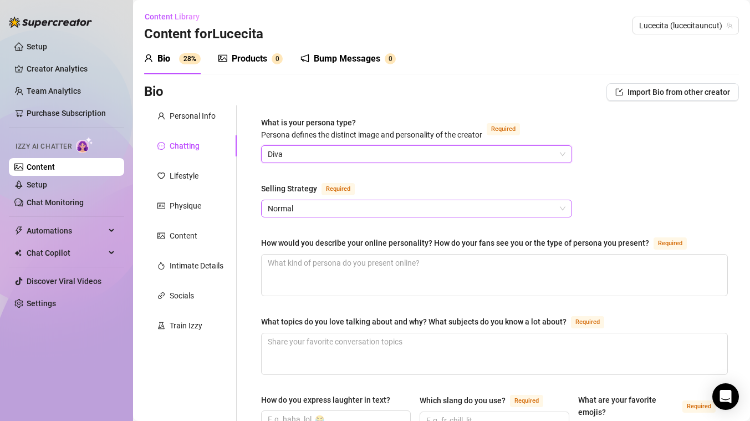
click at [324, 206] on span "Normal" at bounding box center [417, 208] width 298 height 17
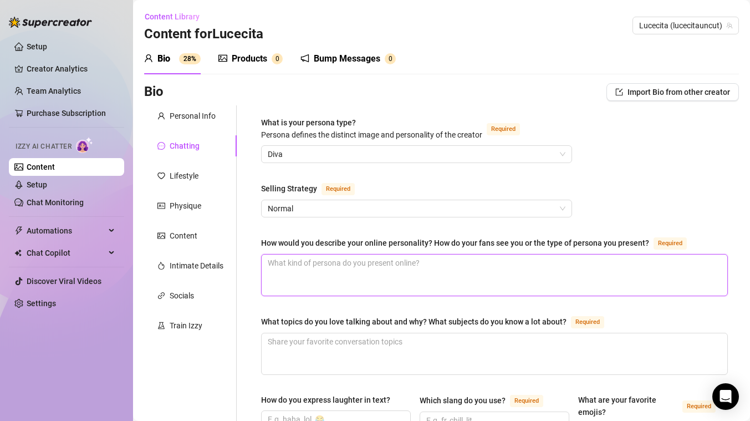
click at [539, 267] on textarea "How would you describe your online personality? How do your fans see you or the…" at bounding box center [495, 274] width 466 height 41
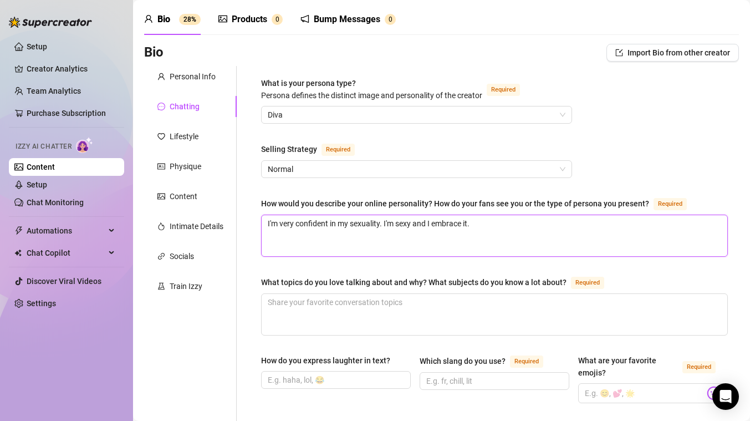
scroll to position [46, 0]
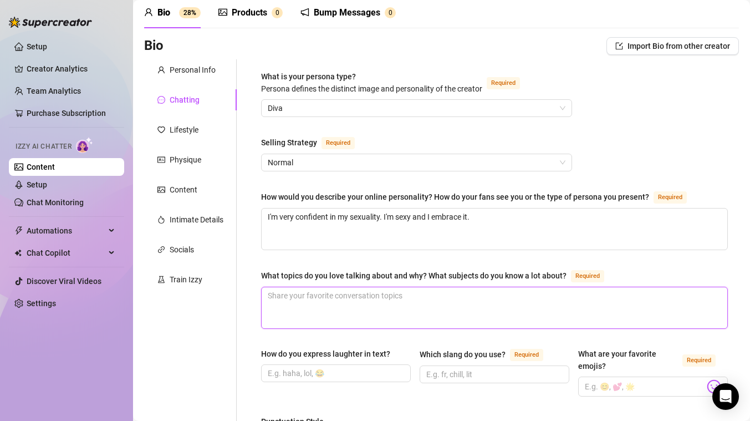
click at [461, 303] on textarea "What topics do you love talking about and why? What subjects do you know a lot …" at bounding box center [495, 307] width 466 height 41
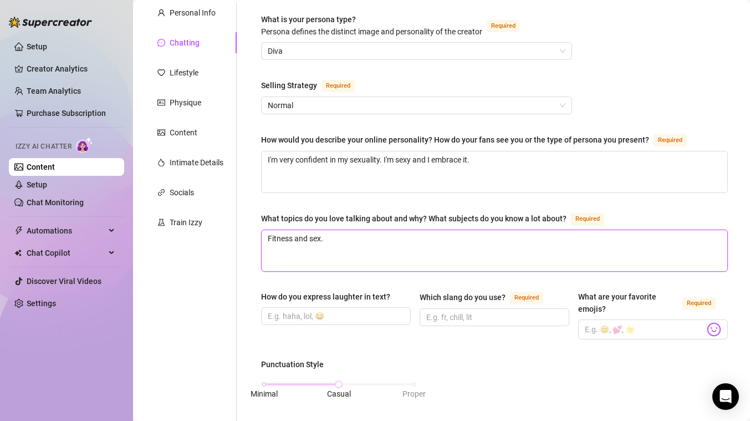
scroll to position [109, 0]
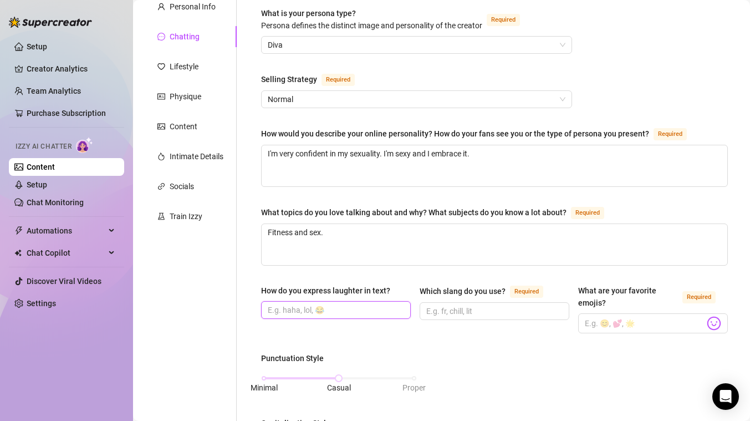
click at [385, 307] on input "How do you express laughter in text?" at bounding box center [335, 310] width 134 height 12
click at [463, 310] on input "Which slang do you use? Required" at bounding box center [493, 311] width 134 height 12
click at [615, 323] on input "What are your favorite emojis? Required" at bounding box center [645, 323] width 120 height 14
click at [713, 320] on img at bounding box center [714, 323] width 14 height 14
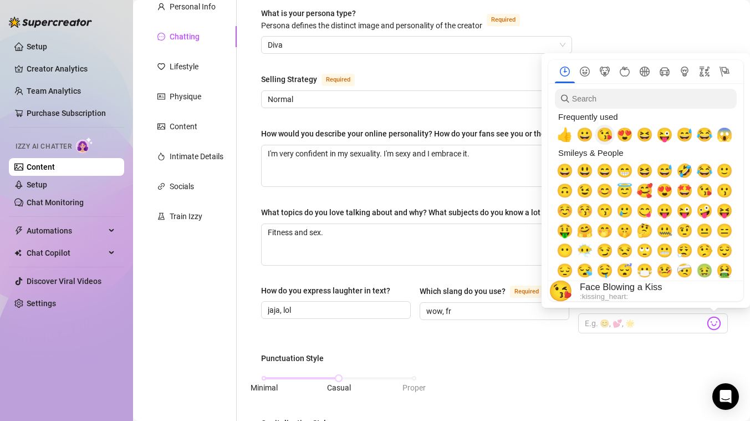
click at [608, 137] on span "😘" at bounding box center [604, 135] width 17 height 16
click at [625, 132] on span "😍" at bounding box center [624, 135] width 17 height 16
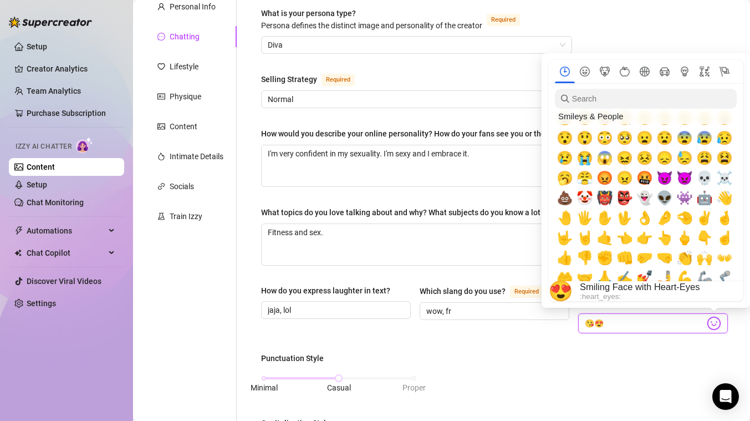
scroll to position [0, 0]
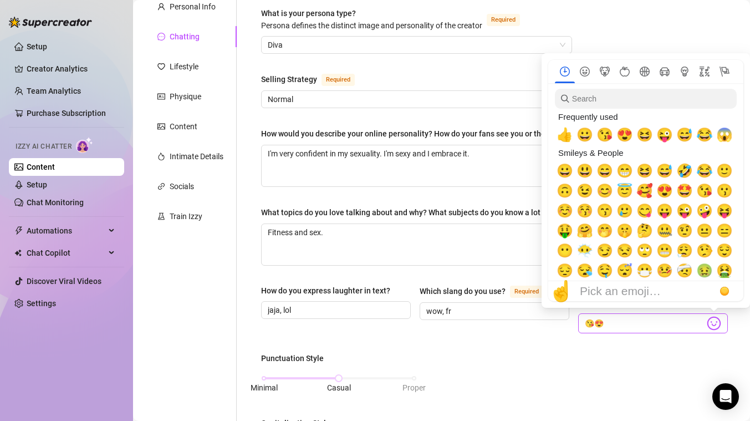
click at [712, 324] on img at bounding box center [714, 323] width 14 height 14
click at [676, 105] on input "search" at bounding box center [646, 99] width 182 height 20
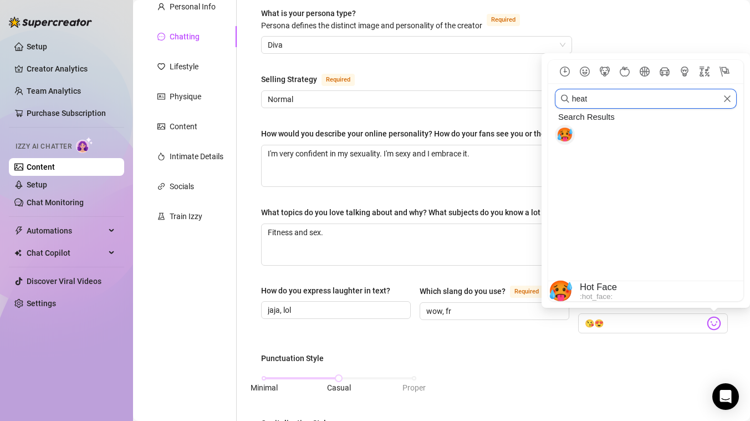
click at [564, 130] on span "🥵" at bounding box center [564, 135] width 17 height 16
click at [592, 98] on input "heat" at bounding box center [646, 99] width 182 height 20
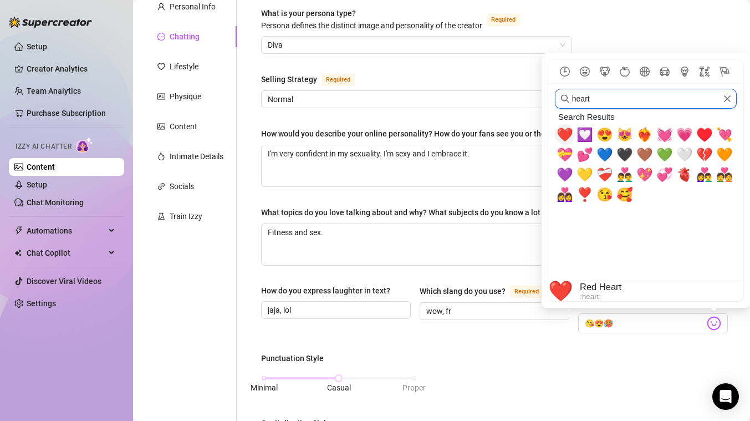
click at [564, 132] on span "❤️" at bounding box center [564, 135] width 17 height 16
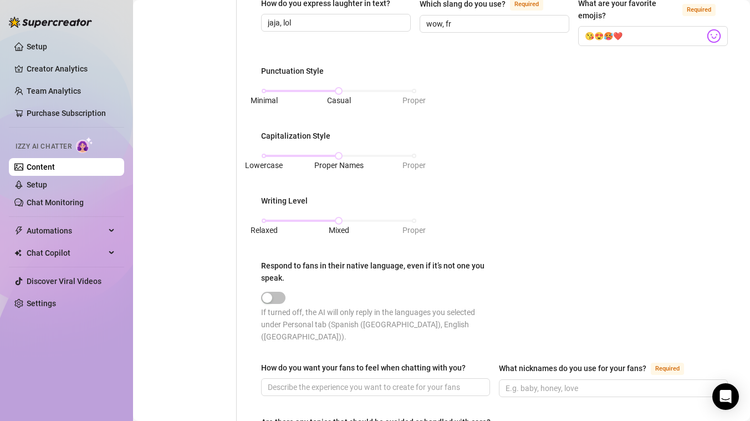
scroll to position [408, 0]
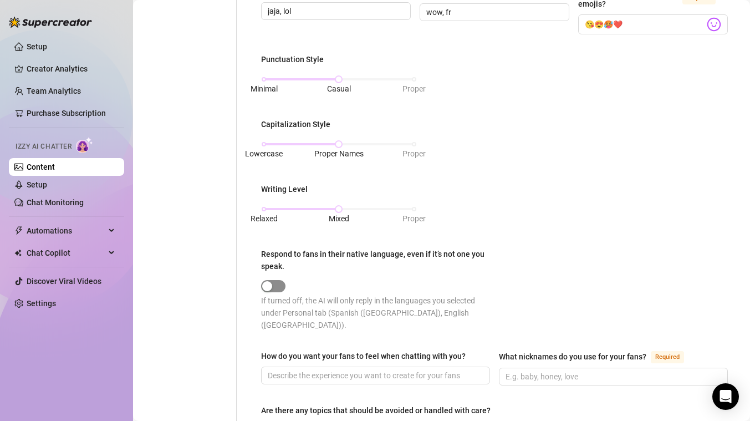
click at [275, 286] on span "button" at bounding box center [273, 286] width 24 height 12
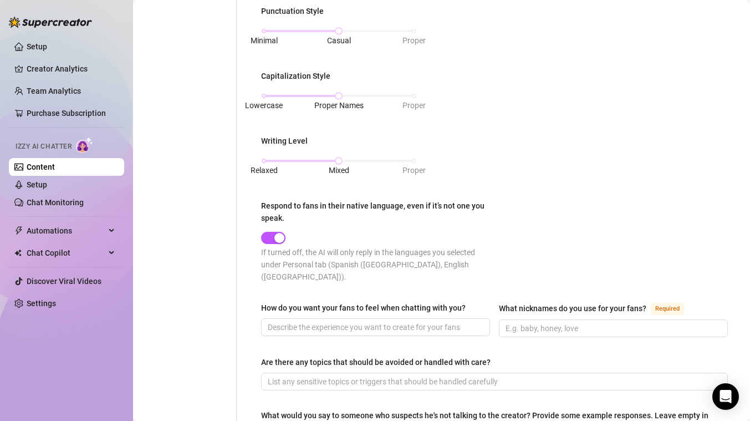
scroll to position [457, 0]
click at [337, 320] on input "How do you want your fans to feel when chatting with you?" at bounding box center [374, 326] width 213 height 12
click at [600, 321] on input "What nicknames do you use for your fans? Required" at bounding box center [611, 327] width 213 height 12
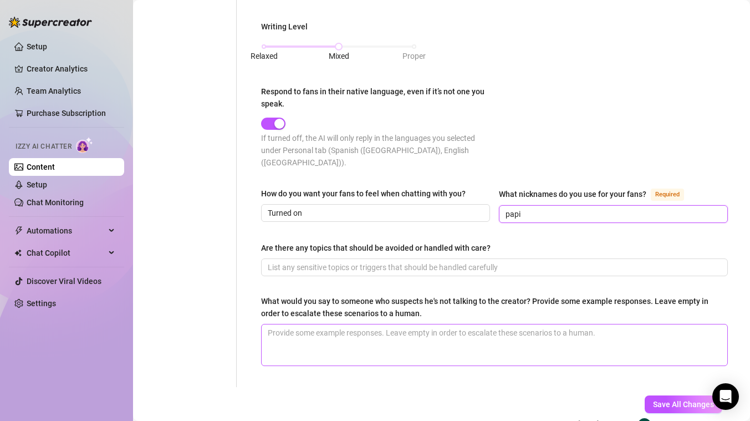
scroll to position [575, 0]
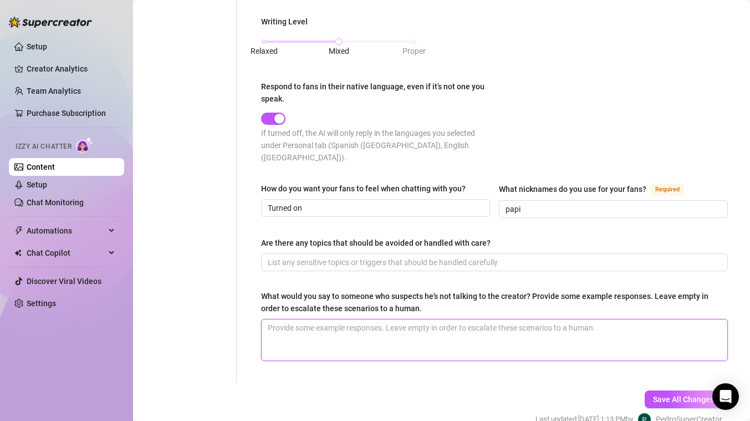
click at [312, 331] on textarea "What would you say to someone who suspects he's not talking to the creator? Pro…" at bounding box center [495, 339] width 466 height 41
click at [673, 395] on span "Save All Changes" at bounding box center [683, 399] width 61 height 9
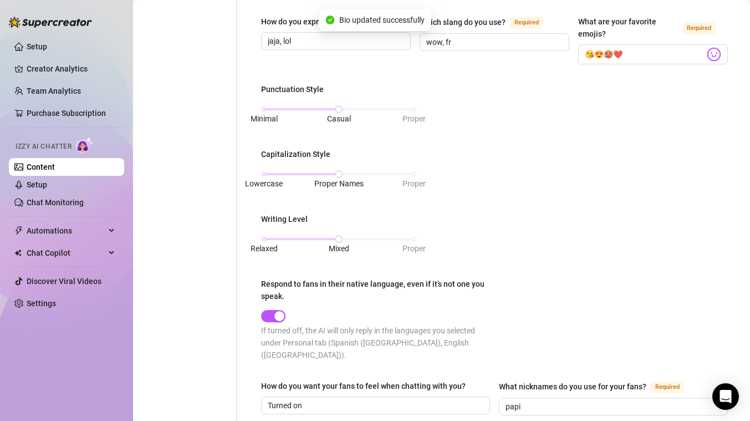
scroll to position [0, 0]
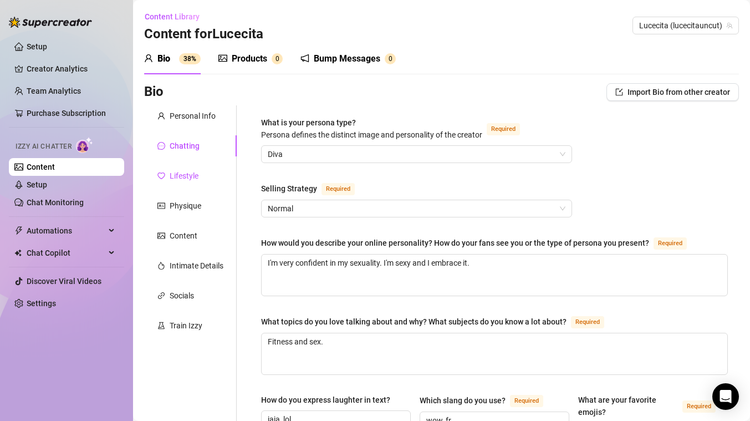
click at [185, 170] on div "Lifestyle" at bounding box center [184, 176] width 29 height 12
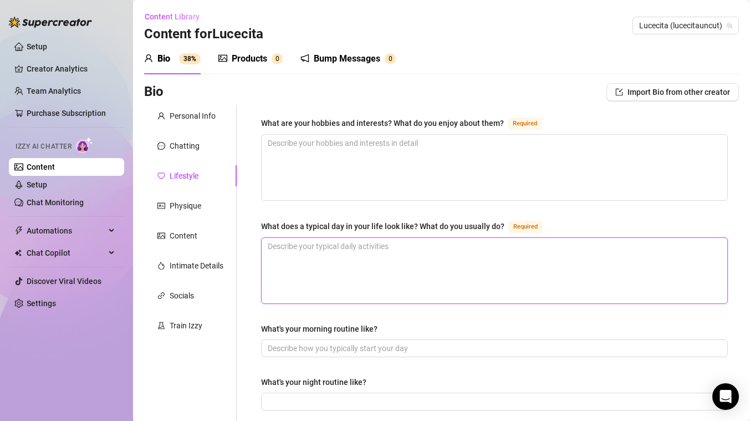
click at [299, 263] on textarea "What does a typical day in your life look like? What do you usually do? Required" at bounding box center [495, 270] width 466 height 65
paste textarea "When I’m not in the gym, I love staying active in other fun ways—like hiking ne…"
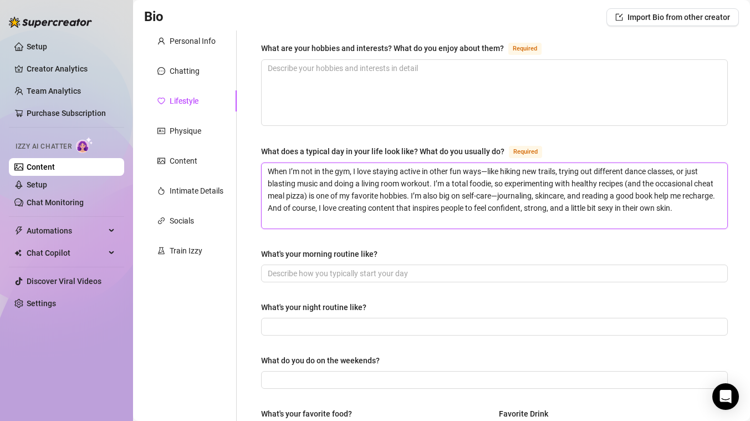
scroll to position [74, 0]
click at [275, 272] on input "What's your morning routine like?" at bounding box center [493, 274] width 451 height 12
click at [302, 271] on input "What's your morning routine like?" at bounding box center [493, 274] width 451 height 12
paste input "I usually start my mornings by waking up early around 6–7 AM. First thing is a …"
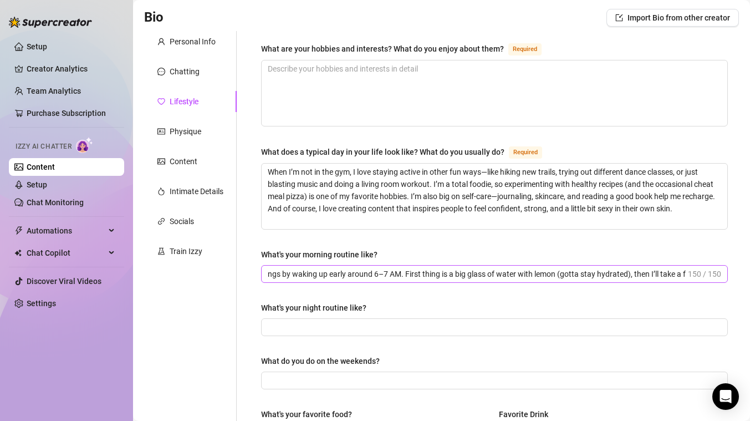
scroll to position [0, 0]
click at [297, 270] on input "I usually start my mornings by waking up early around 6–7 AM. First thing is a …" at bounding box center [477, 274] width 418 height 12
click at [321, 268] on input "I usually start my mornings by waking up early around 6–7 AM. First thing is a …" at bounding box center [477, 274] width 418 height 12
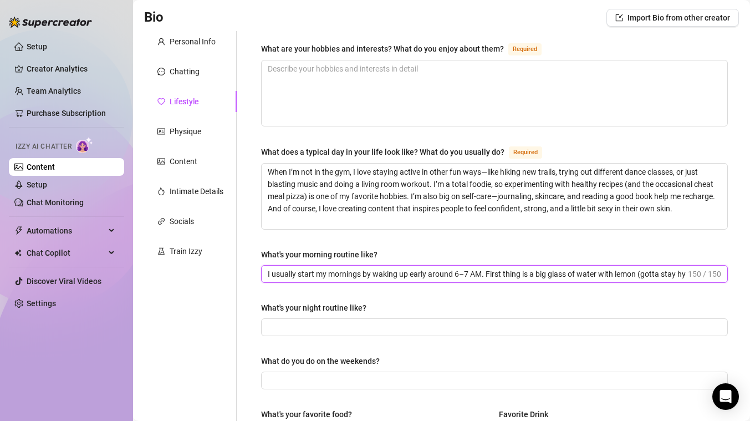
click at [321, 268] on input "I usually start my mornings by waking up early around 6–7 AM. First thing is a …" at bounding box center [477, 274] width 418 height 12
paste input "Wake up, hydrate, journal, skincare, hit the gym, film content, protein breakfa…"
click at [403, 330] on input "What's your night routine like?" at bounding box center [493, 327] width 451 height 12
click at [315, 326] on input "What's your night routine like?" at bounding box center [493, 327] width 451 height 12
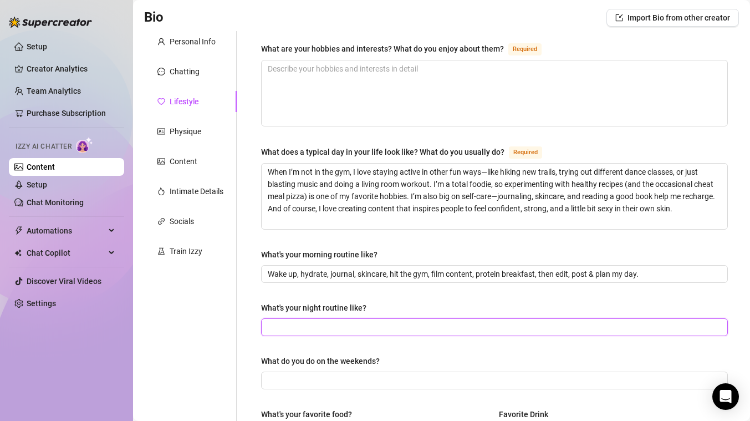
paste input "Shower, skincare, yoga, Netflix… then ending the night with my favorite kind of…"
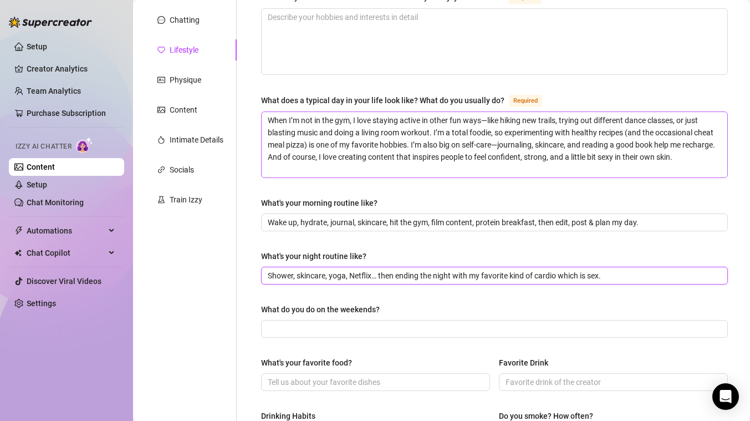
scroll to position [132, 0]
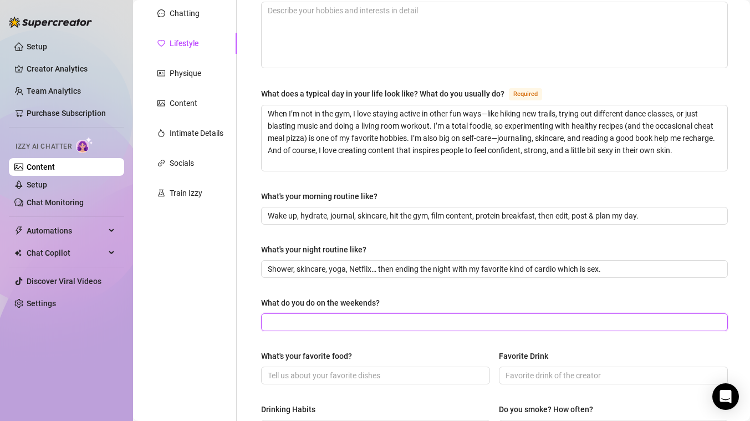
click at [330, 316] on input "What do you do on the weekends?" at bounding box center [493, 322] width 451 height 12
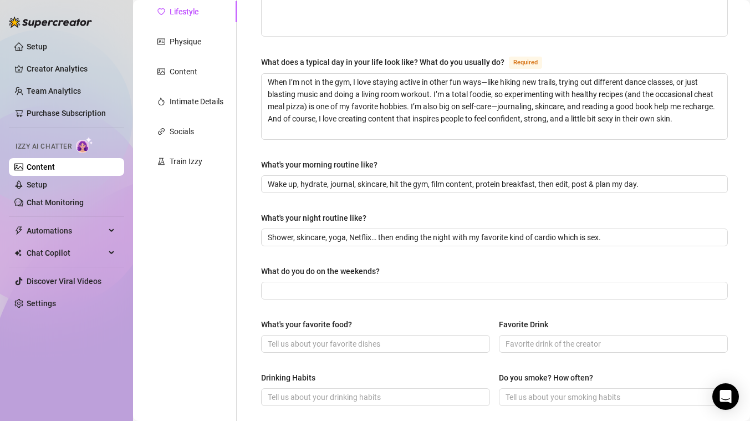
scroll to position [165, 0]
click at [303, 294] on input "What do you do on the weekends?" at bounding box center [493, 289] width 451 height 12
paste input "On weekends, I love mixing rest with adventure. Saturdays usually start with a …"
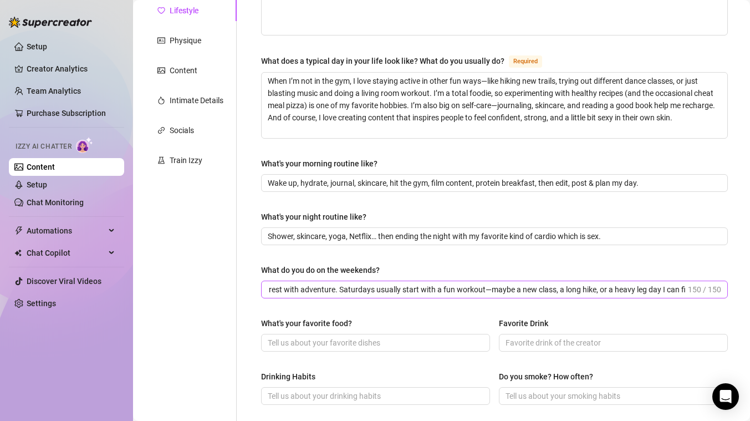
scroll to position [0, 0]
click at [311, 284] on input "On weekends, I love mixing rest with adventure. Saturdays usually start with a …" at bounding box center [477, 289] width 418 height 12
paste input "sweaty workouts, brunch dates, beach time, meal prep & a little Netflix + chill"
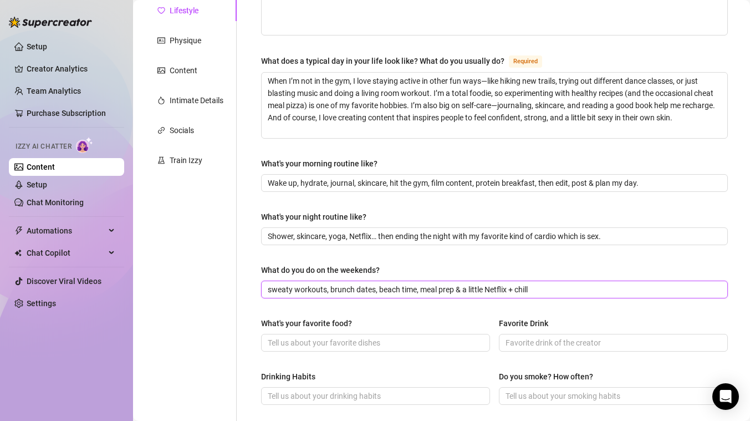
click at [513, 287] on input "sweaty workouts, brunch dates, beach time, meal prep & a little Netflix + chill" at bounding box center [493, 289] width 451 height 12
click at [395, 341] on input "What's your favorite food?" at bounding box center [374, 342] width 213 height 12
click at [331, 339] on input "What's your favorite food?" at bounding box center [374, 342] width 213 height 12
click at [544, 341] on input "Favorite Drink" at bounding box center [611, 342] width 213 height 12
click at [511, 341] on input "Favorite Drink" at bounding box center [611, 342] width 213 height 12
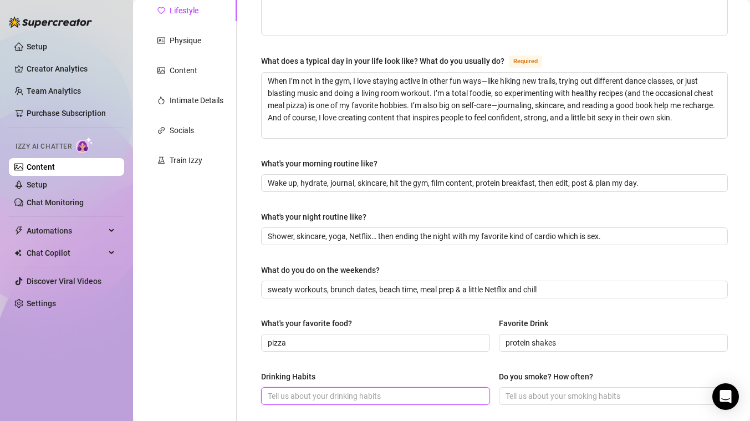
click at [432, 395] on input "Drinking Habits" at bounding box center [374, 396] width 213 height 12
click at [409, 395] on input "Drinking Habits" at bounding box center [374, 396] width 213 height 12
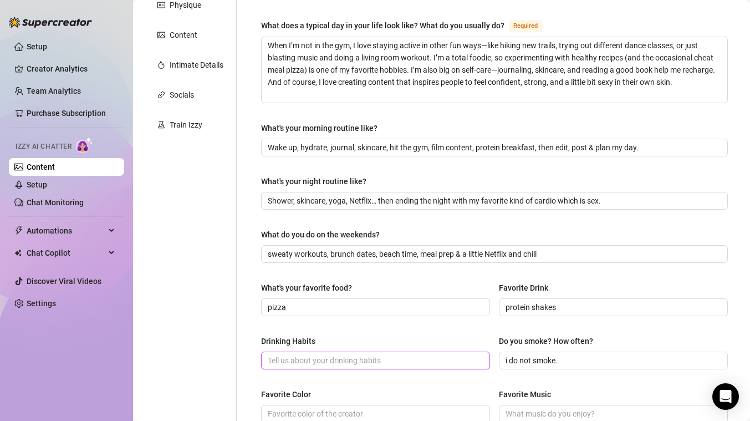
click at [384, 356] on input "Drinking Habits" at bounding box center [374, 360] width 213 height 12
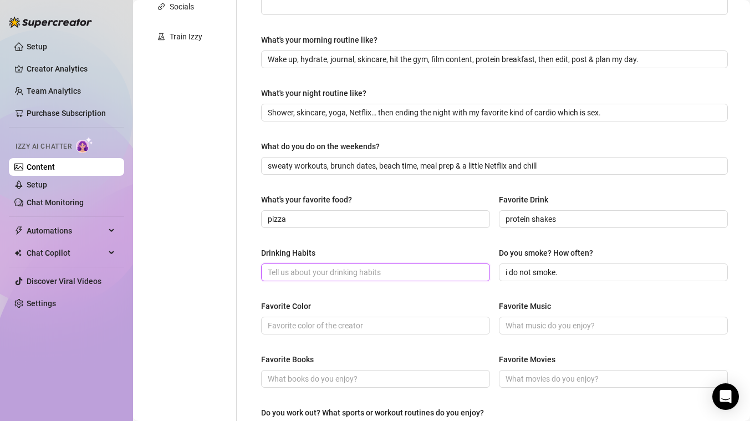
scroll to position [311, 0]
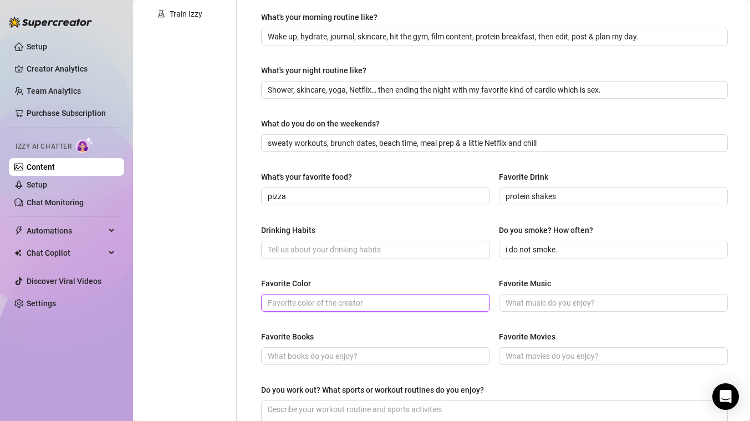
click at [355, 305] on input "Favorite Color" at bounding box center [374, 303] width 213 height 12
click at [352, 249] on input "Drinking Habits" at bounding box center [374, 249] width 213 height 12
click at [296, 246] on input "Drinking Habits" at bounding box center [374, 249] width 213 height 12
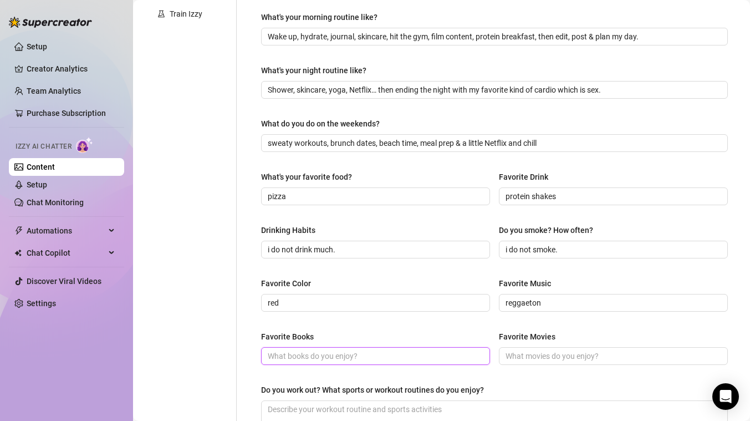
click at [289, 350] on input "Favorite Books" at bounding box center [374, 356] width 213 height 12
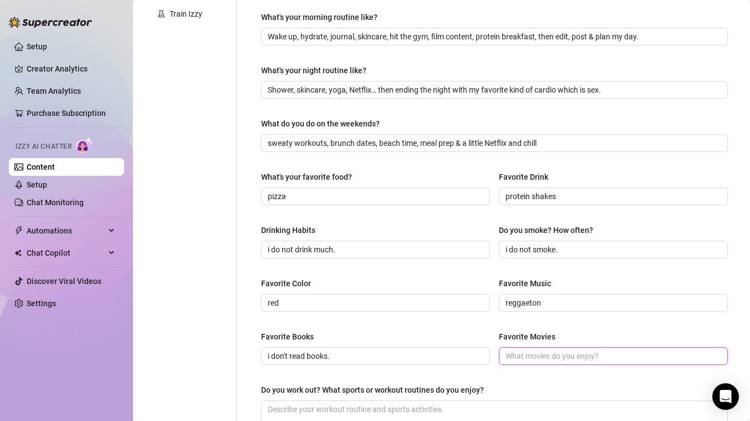
click at [520, 353] on input "Favorite Movies" at bounding box center [611, 356] width 213 height 12
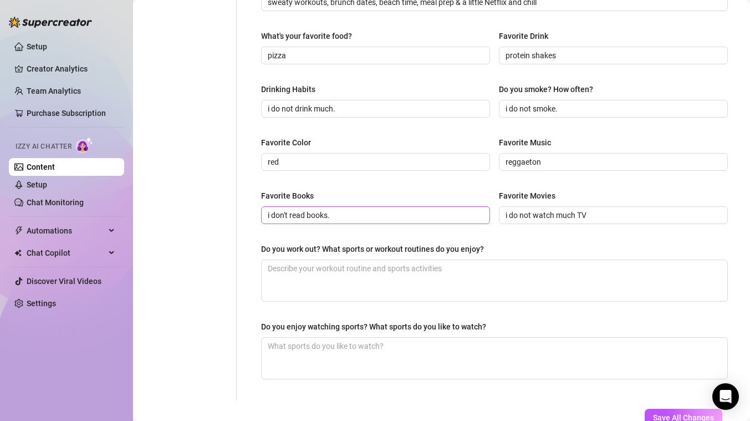
scroll to position [453, 0]
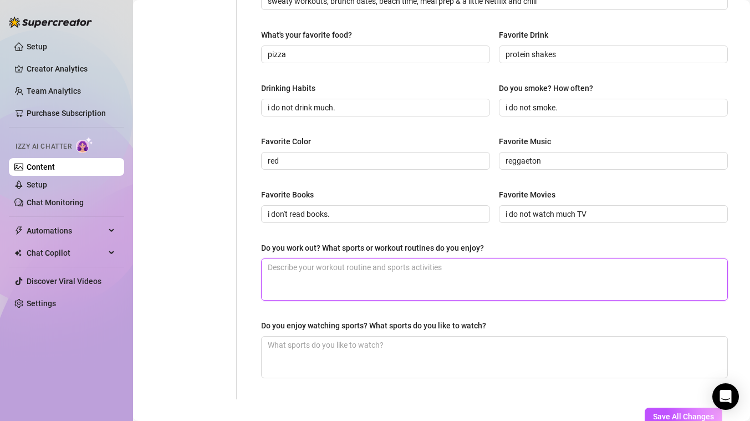
click at [300, 272] on textarea "Do you work out? What sports or workout routines do you enjoy?" at bounding box center [495, 279] width 466 height 41
click at [333, 272] on textarea "Do you work out? What sports or workout routines do you enjoy?" at bounding box center [495, 279] width 466 height 41
paste textarea "A typical workout for me starts with a quick warm-up to get my body moving and …"
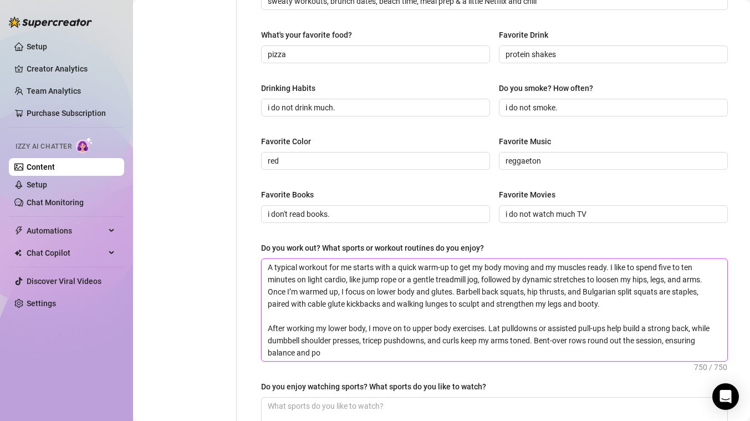
scroll to position [0, 0]
click at [338, 294] on textarea "A typical workout for me starts with a quick warm-up to get my body moving and …" at bounding box center [495, 310] width 466 height 102
paste textarea "My workouts start with a quick warm-up—jump rope or treadmill jog plus dynamic …"
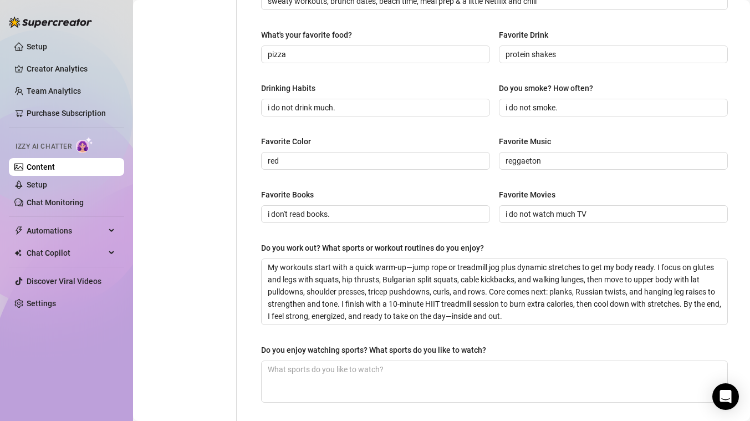
click at [231, 309] on div "Personal Info Chatting Lifestyle Physique Content Intimate Details Socials Trai…" at bounding box center [190, 38] width 93 height 772
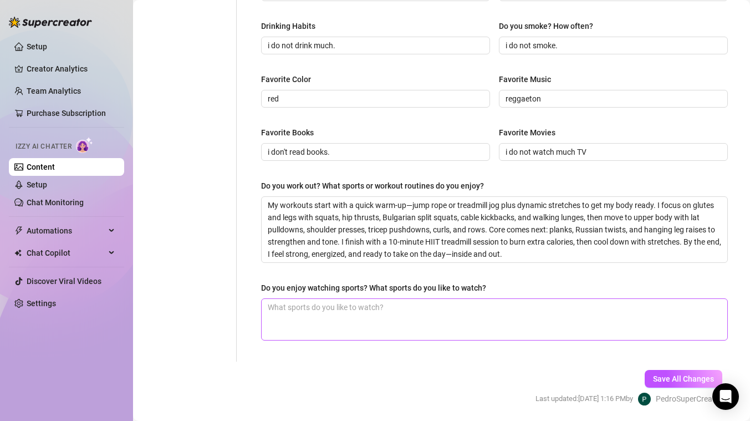
scroll to position [517, 0]
click at [325, 324] on textarea "Do you enjoy watching sports? What sports do you like to watch?" at bounding box center [495, 318] width 466 height 41
click at [319, 319] on textarea "Do you enjoy watching sports? What sports do you like to watch?" at bounding box center [495, 318] width 466 height 41
paste textarea "Mixed Martial Arts / boxing – intensity, endurance, and power 🥊🔥 Fitness compet…"
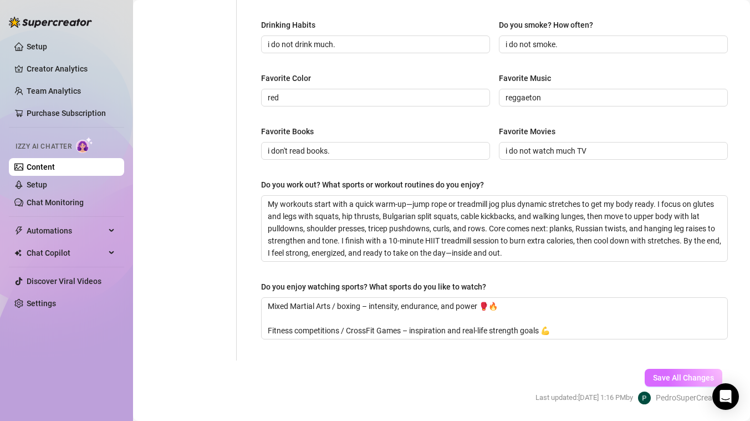
click at [680, 375] on span "Save All Changes" at bounding box center [683, 377] width 61 height 9
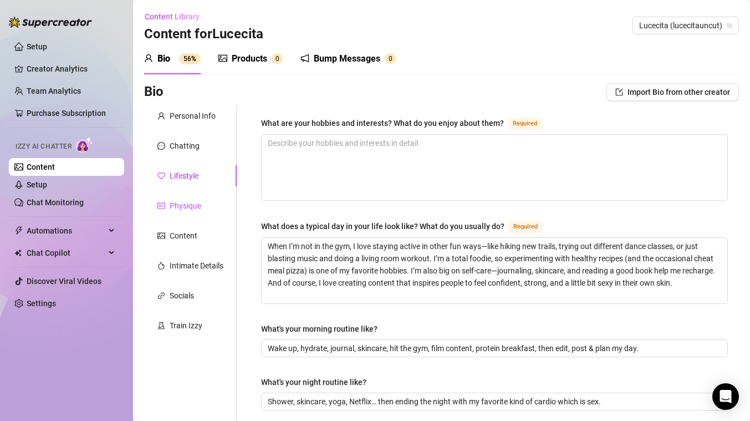
click at [185, 210] on div "Physique" at bounding box center [186, 206] width 32 height 12
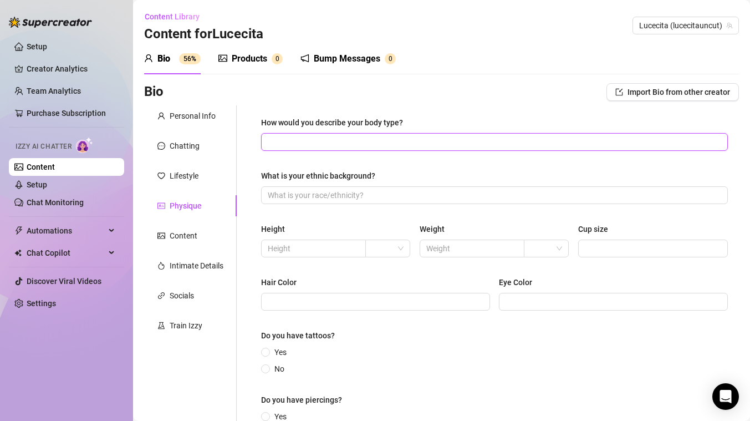
click at [319, 139] on input "How would you describe your body type?" at bounding box center [493, 142] width 451 height 12
click at [318, 194] on input "What is your ethnic background?" at bounding box center [493, 195] width 451 height 12
click at [296, 248] on input "text" at bounding box center [312, 248] width 89 height 12
click at [454, 249] on input "text" at bounding box center [470, 248] width 89 height 12
click at [405, 245] on div at bounding box center [387, 248] width 45 height 18
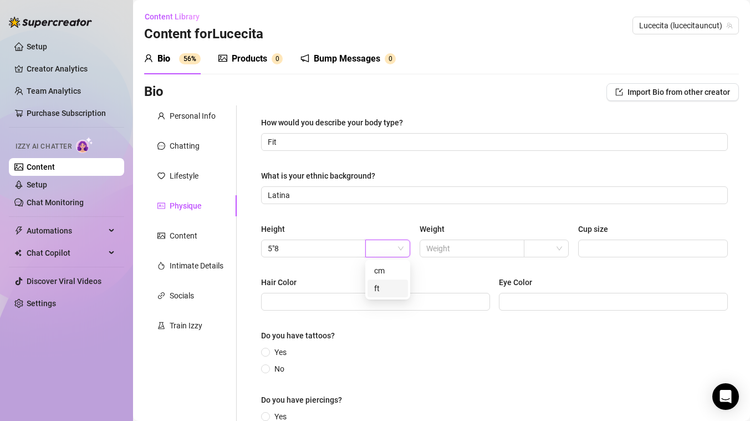
click at [388, 287] on div "ft" at bounding box center [387, 288] width 27 height 12
click at [475, 249] on input "text" at bounding box center [470, 248] width 89 height 12
click at [546, 245] on input "search" at bounding box center [541, 248] width 22 height 17
click at [544, 289] on div "lbs" at bounding box center [546, 288] width 27 height 12
click at [623, 247] on input "Cup size" at bounding box center [652, 248] width 134 height 12
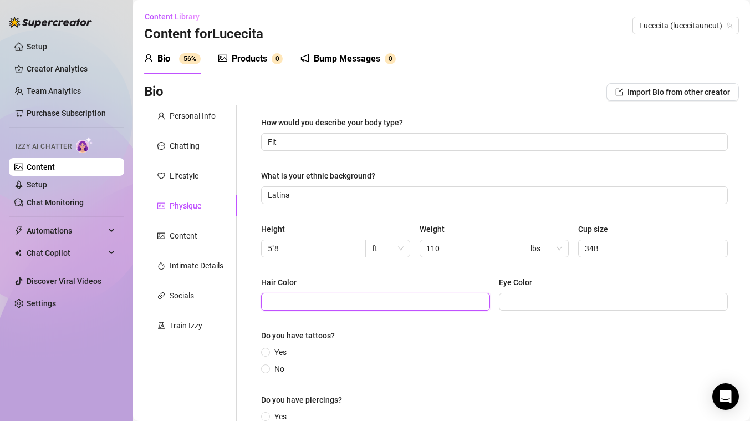
click at [467, 300] on input "Hair Color" at bounding box center [374, 301] width 213 height 12
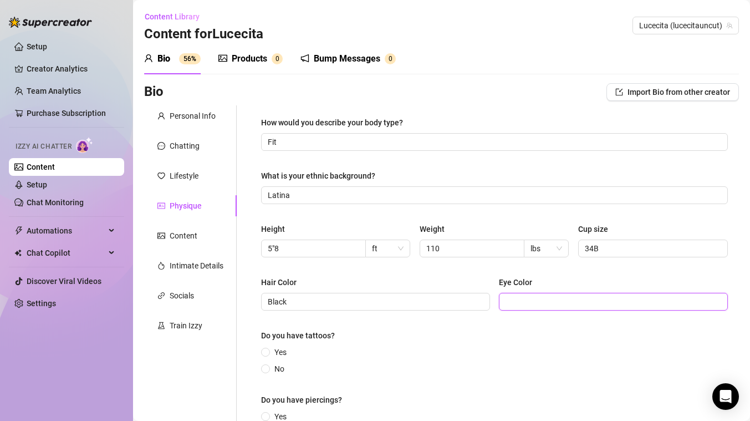
click at [582, 298] on input "Eye Color" at bounding box center [611, 301] width 213 height 12
click at [265, 351] on input "Yes" at bounding box center [266, 352] width 4 height 7
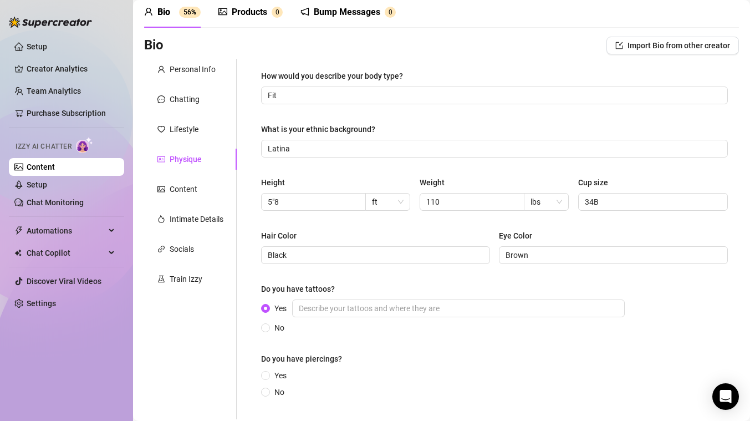
scroll to position [62, 0]
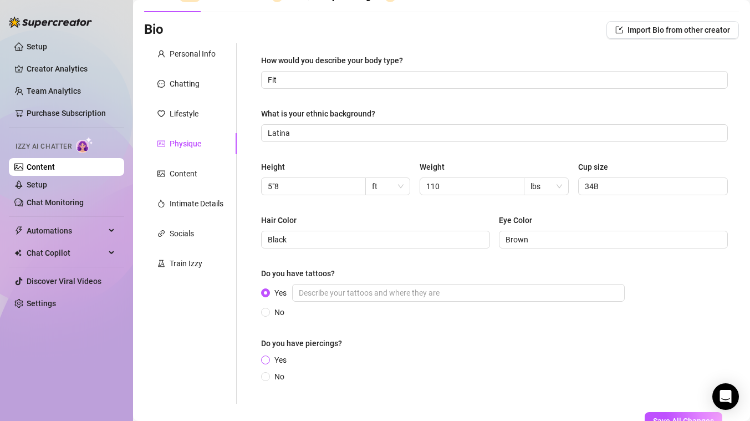
click at [265, 354] on label "Yes" at bounding box center [276, 360] width 30 height 12
click at [265, 357] on input "Yes" at bounding box center [266, 360] width 4 height 7
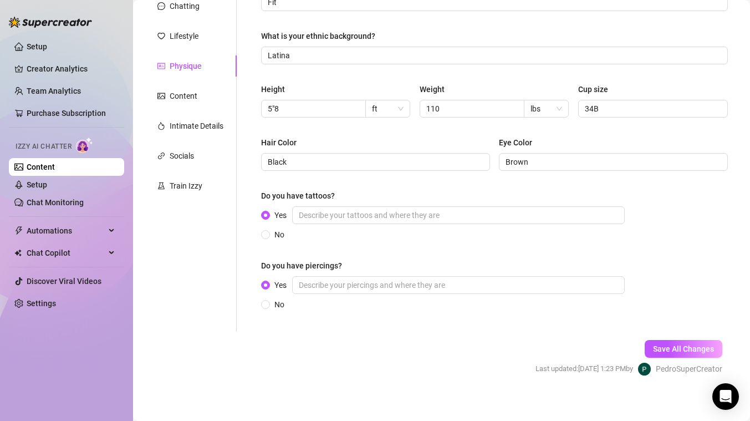
scroll to position [139, 0]
click at [265, 306] on input "No" at bounding box center [266, 305] width 4 height 7
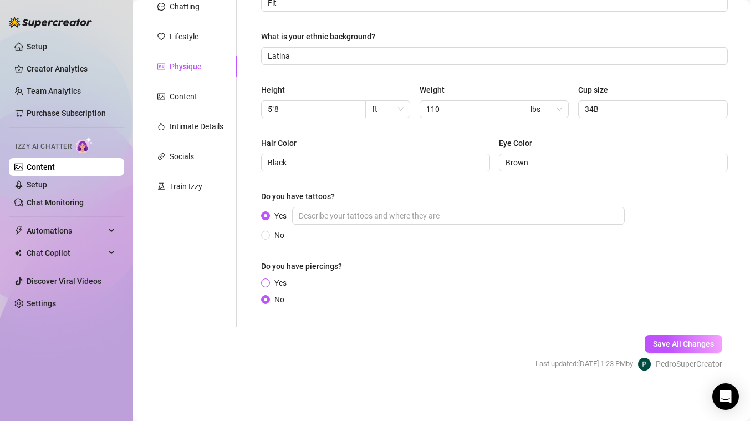
click at [265, 280] on input "Yes" at bounding box center [266, 283] width 4 height 7
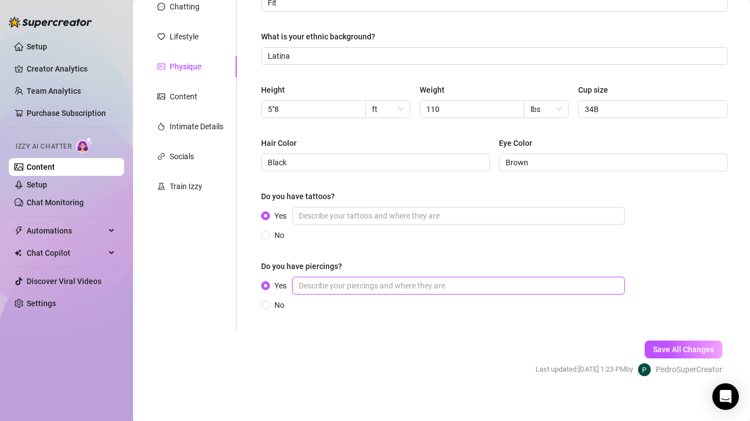
click at [384, 285] on input "Yes" at bounding box center [458, 286] width 333 height 18
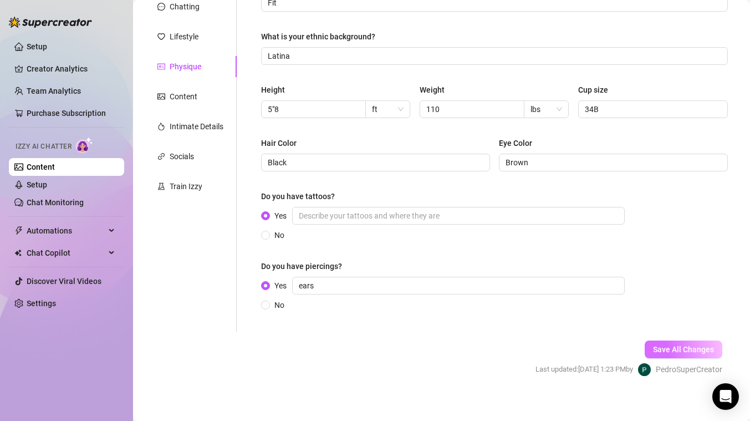
click at [670, 349] on span "Save All Changes" at bounding box center [683, 349] width 61 height 9
click at [193, 96] on div "Content" at bounding box center [184, 96] width 28 height 12
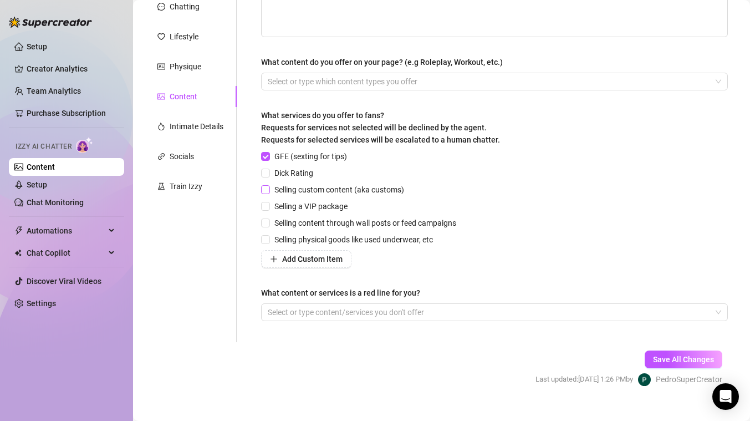
scroll to position [0, 0]
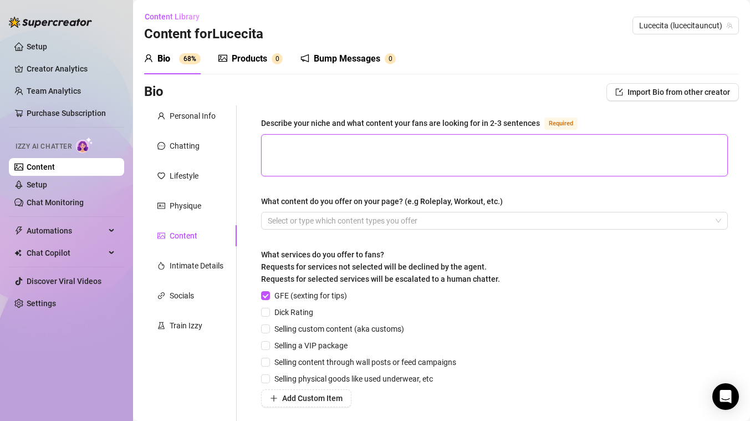
click at [310, 154] on textarea "Describe your niche and what content your fans are looking for in 2-3 sentences…" at bounding box center [495, 155] width 466 height 41
click at [301, 145] on textarea "I offer girl girl sextapes, strip teases, boy/girl sextapes and solo pussy play…" at bounding box center [495, 155] width 466 height 41
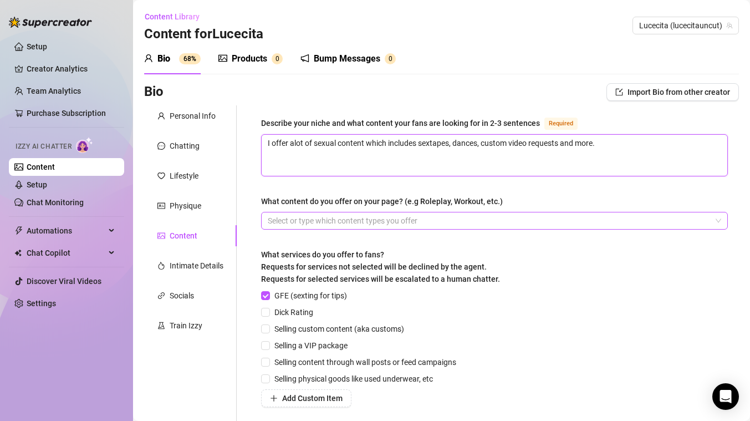
click at [349, 223] on div at bounding box center [488, 221] width 451 height 16
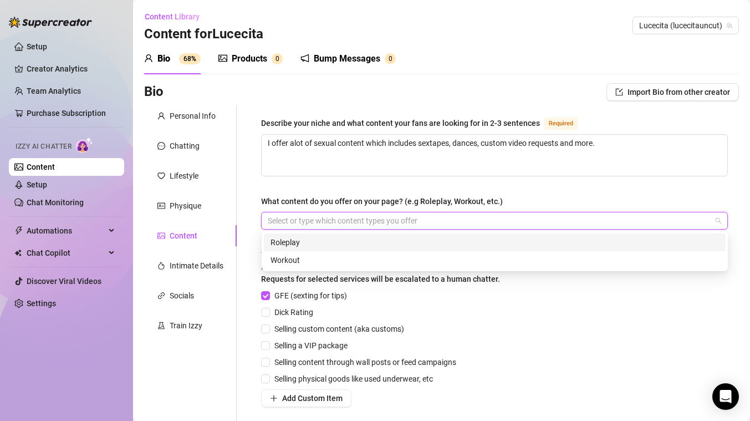
click at [300, 213] on div at bounding box center [488, 221] width 451 height 16
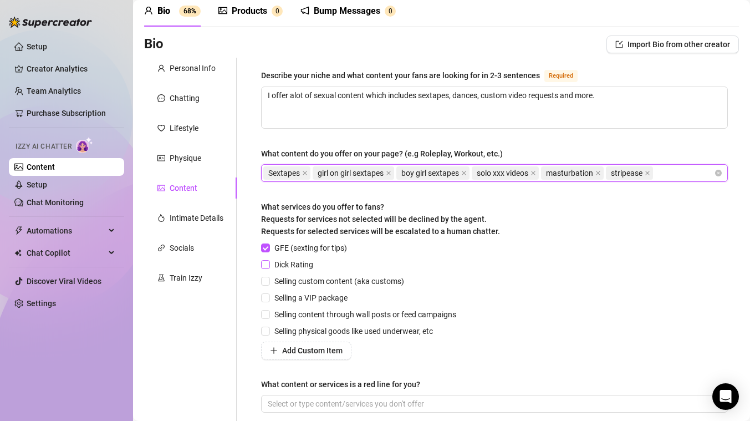
scroll to position [53, 0]
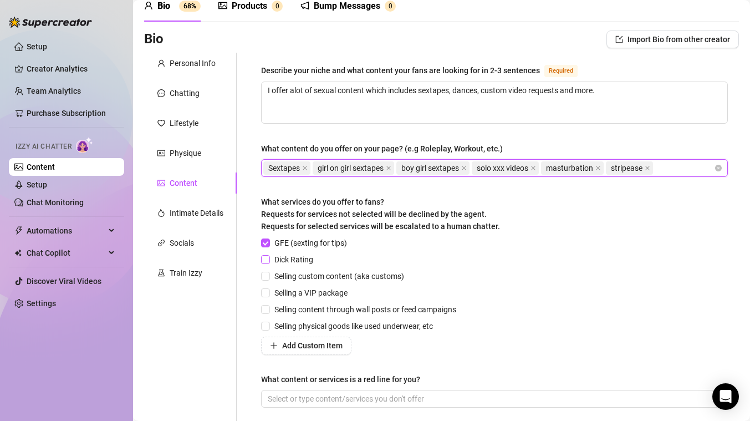
click at [268, 258] on input "Dick Rating" at bounding box center [265, 259] width 8 height 8
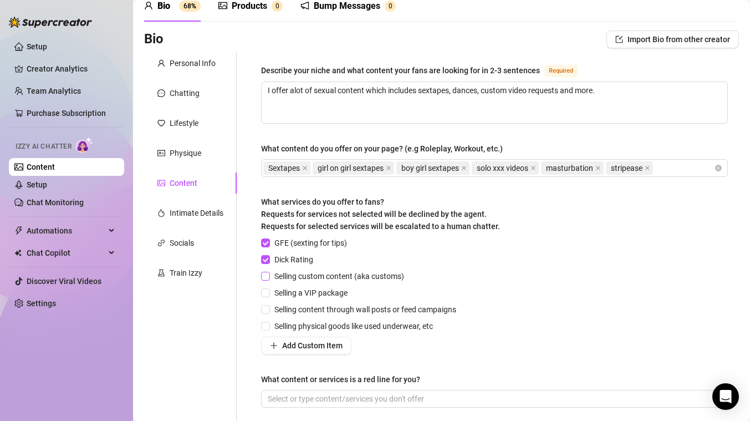
click at [265, 274] on input "Selling custom content (aka customs)" at bounding box center [265, 276] width 8 height 8
click at [268, 295] on input "Selling a VIP package" at bounding box center [265, 292] width 8 height 8
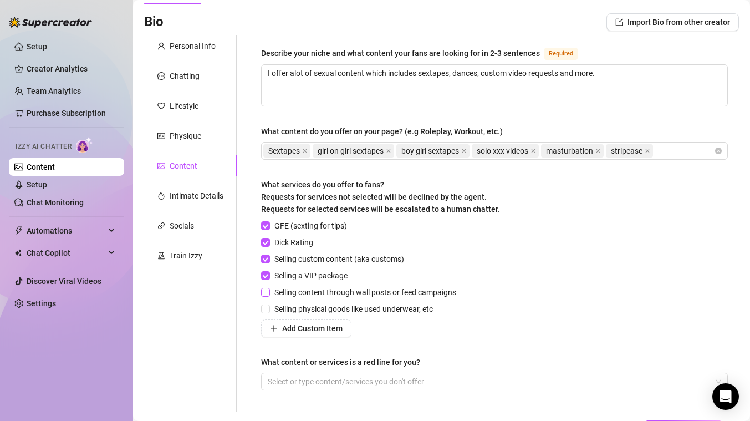
scroll to position [70, 0]
click at [267, 307] on input "Selling physical goods like used underwear, etc" at bounding box center [265, 308] width 8 height 8
click at [267, 290] on input "Selling content through wall posts or feed campaigns" at bounding box center [265, 291] width 8 height 8
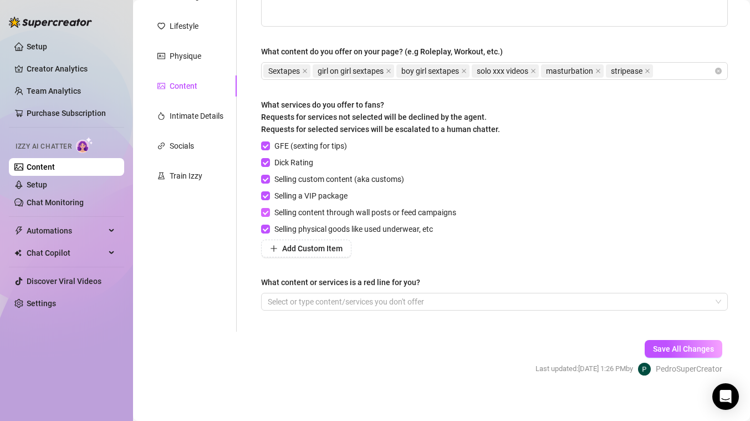
scroll to position [151, 0]
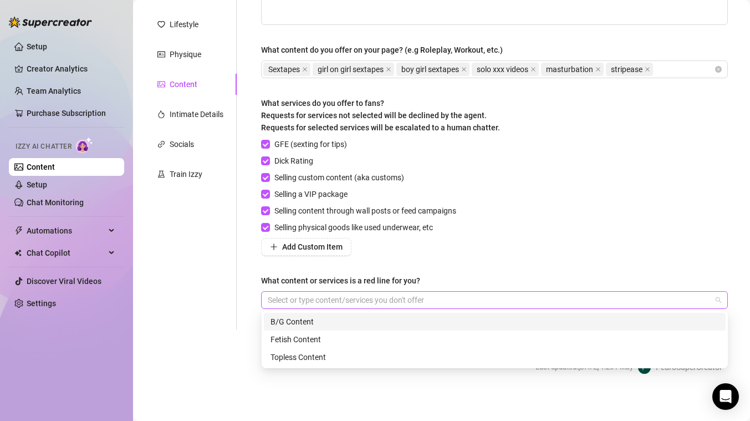
click at [284, 299] on div at bounding box center [488, 300] width 451 height 16
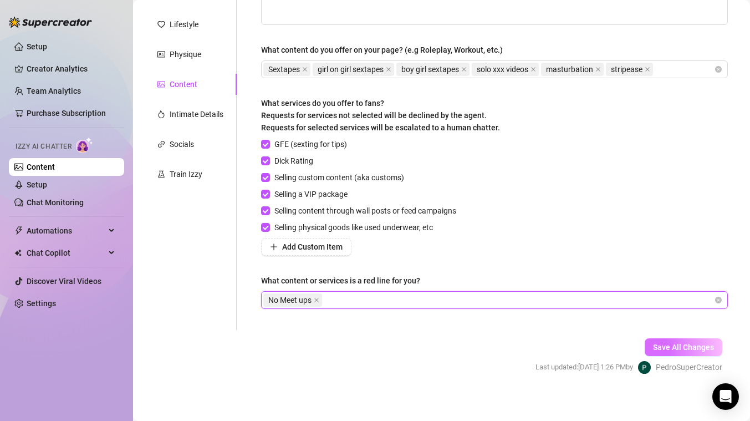
click at [691, 348] on span "Save All Changes" at bounding box center [683, 347] width 61 height 9
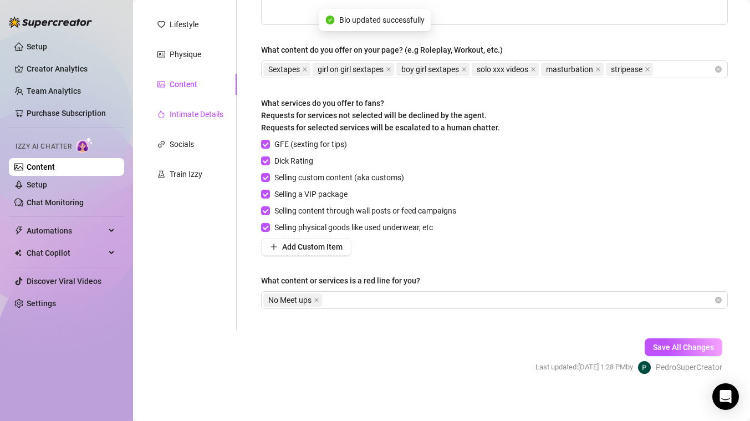
click at [193, 116] on div "Intimate Details" at bounding box center [197, 114] width 54 height 12
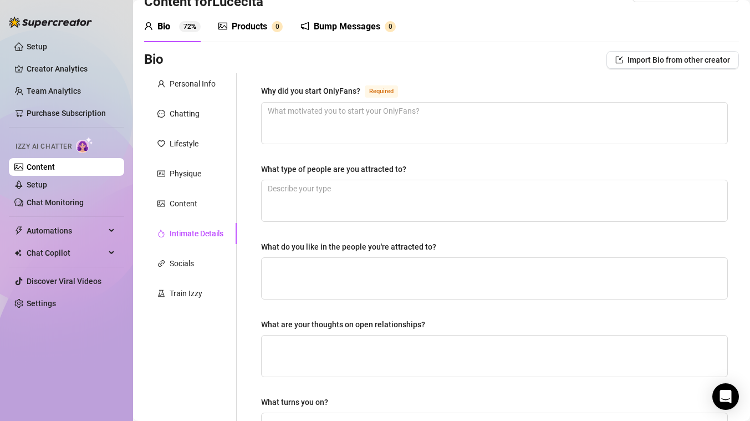
scroll to position [0, 0]
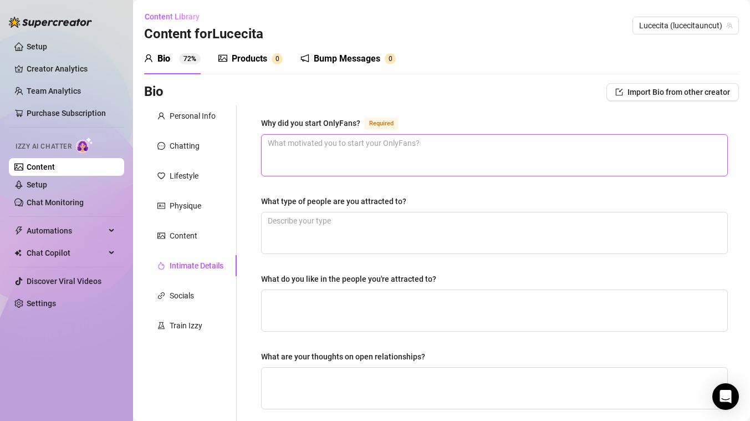
click at [304, 157] on textarea "Why did you start OnlyFans? Required" at bounding box center [495, 155] width 466 height 41
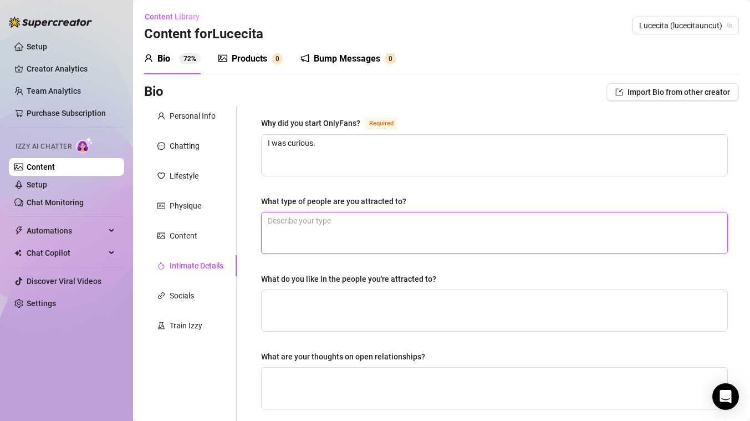
click at [330, 248] on textarea "What type of people are you attracted to?" at bounding box center [495, 232] width 466 height 41
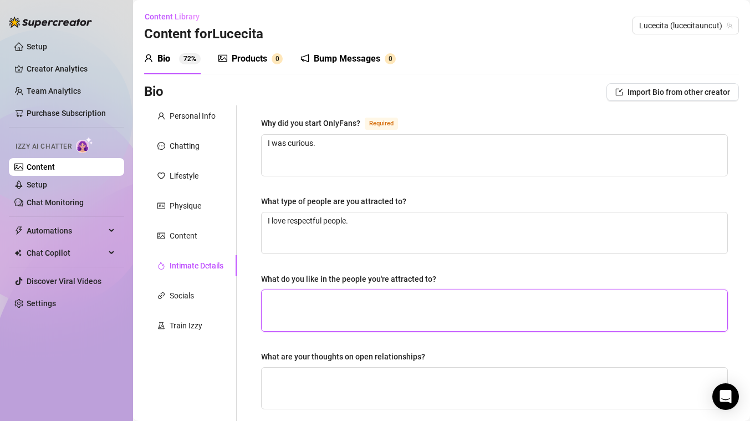
click at [330, 311] on textarea "What do you like in the people you're attracted to?" at bounding box center [495, 310] width 466 height 41
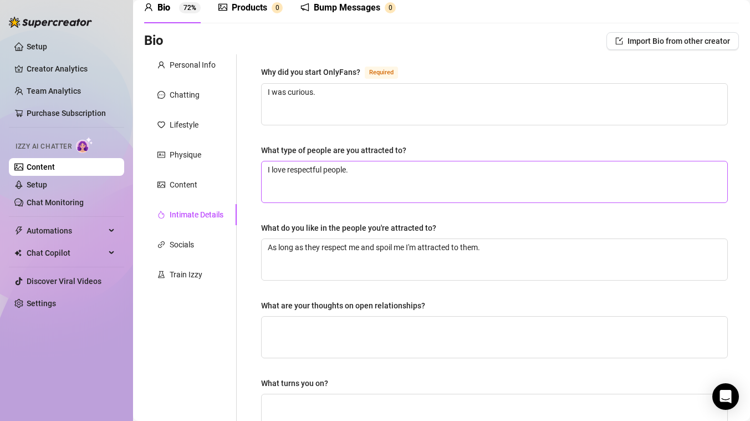
scroll to position [74, 0]
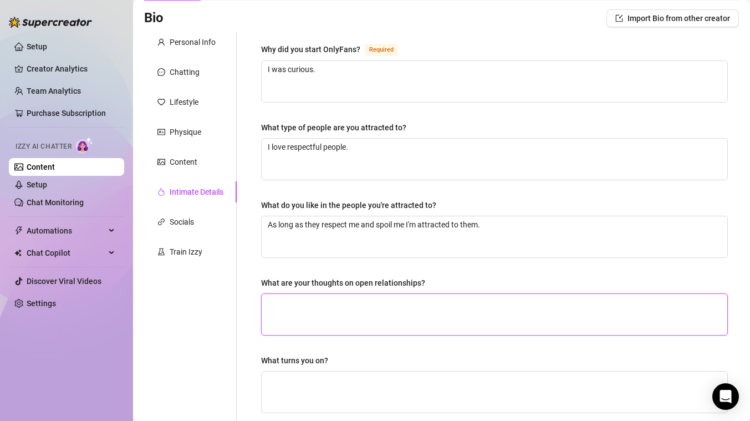
click at [340, 303] on textarea "What are your thoughts on open relationships?" at bounding box center [495, 314] width 466 height 41
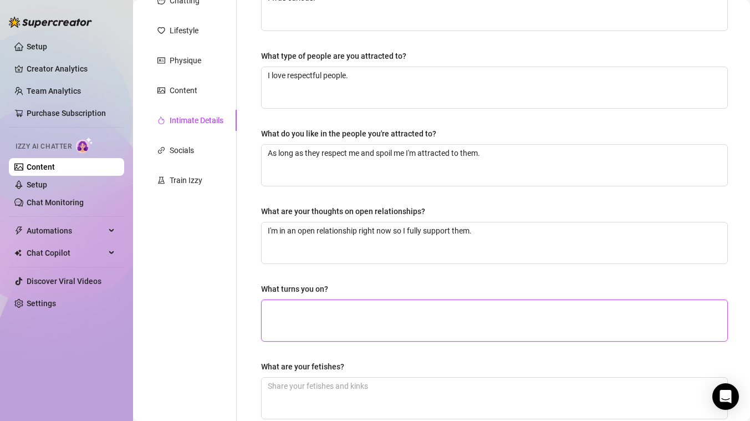
click at [321, 309] on textarea "What turns you on?" at bounding box center [495, 320] width 466 height 41
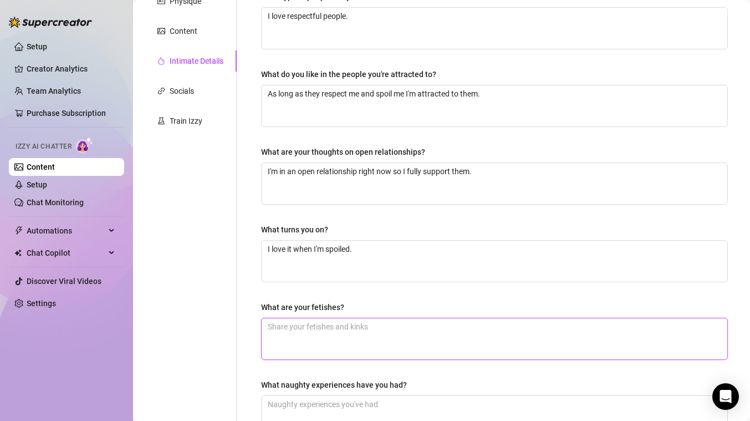
click at [320, 340] on textarea "What are your fetishes?" at bounding box center [495, 338] width 466 height 41
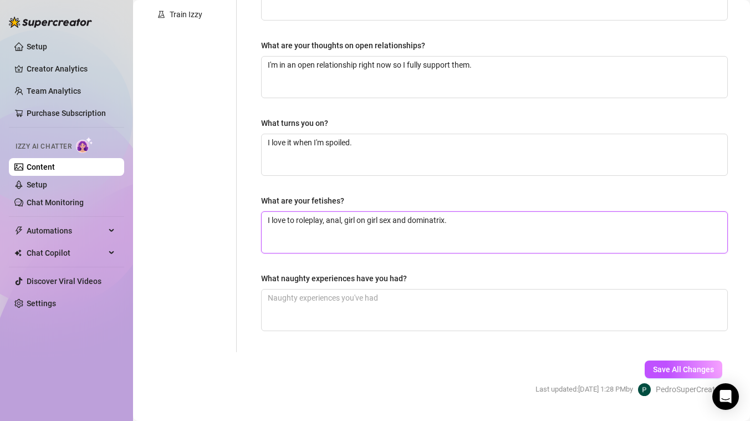
scroll to position [311, 0]
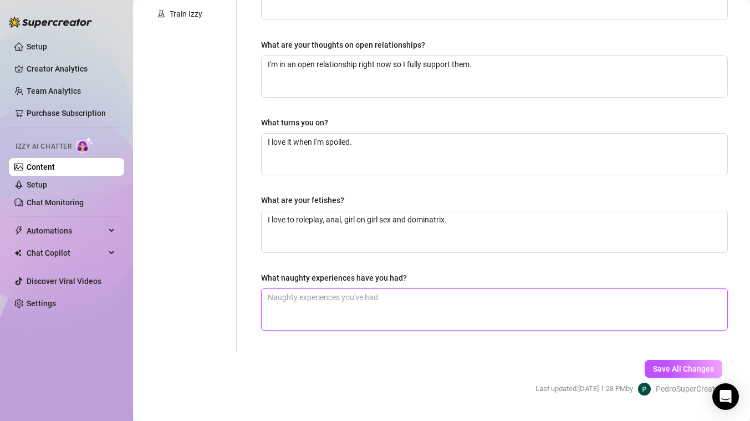
click at [298, 299] on textarea "What naughty experiences have you had?" at bounding box center [495, 309] width 466 height 41
paste textarea "I was finishing up leg day, doing squats with my favorite gym leggings when I n…"
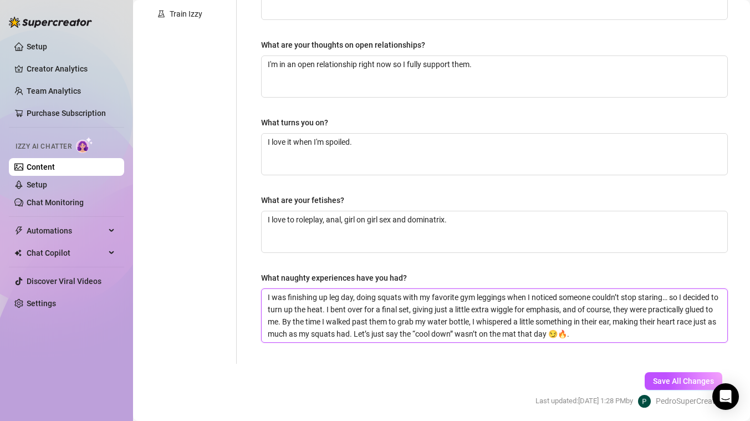
scroll to position [0, 0]
click at [663, 379] on span "Save All Changes" at bounding box center [683, 380] width 61 height 9
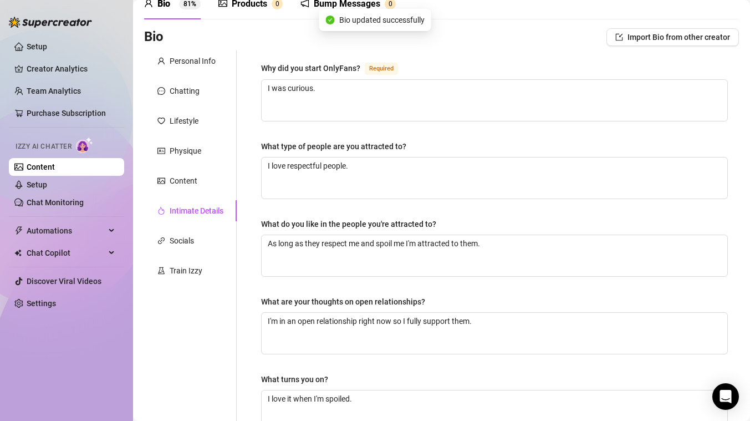
scroll to position [53, 0]
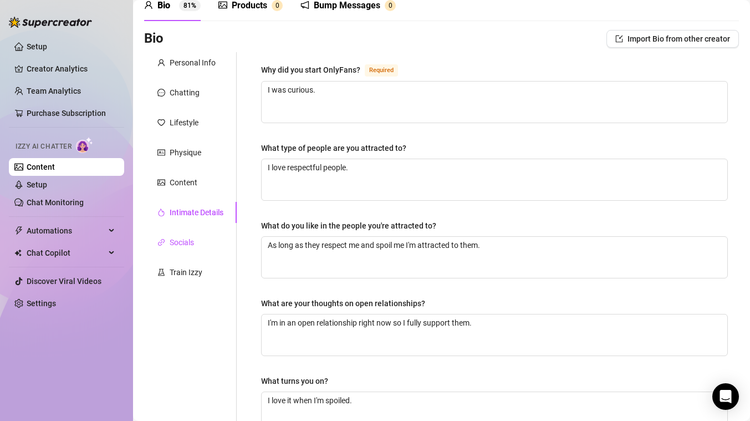
click at [188, 243] on div "Socials" at bounding box center [182, 242] width 24 height 12
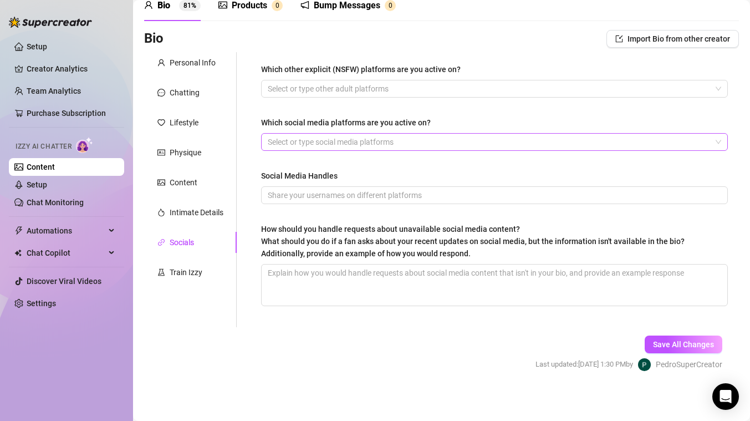
click at [302, 139] on div at bounding box center [488, 142] width 451 height 16
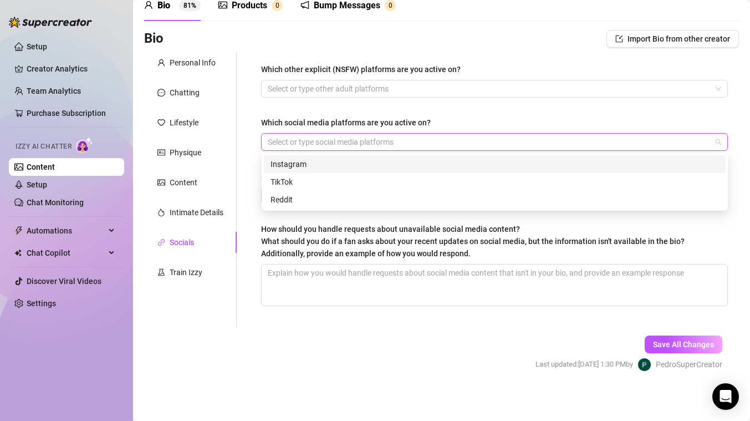
click at [292, 162] on div "Instagram" at bounding box center [494, 164] width 448 height 12
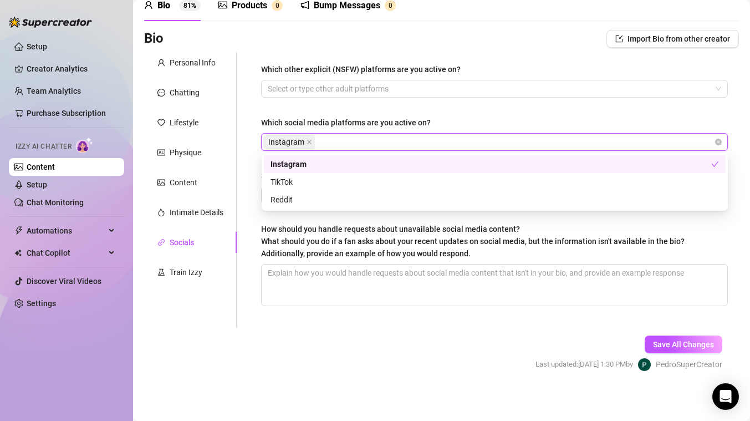
click at [248, 146] on div "Which other explicit (NSFW) platforms are you active on? Select or type other a…" at bounding box center [488, 189] width 502 height 275
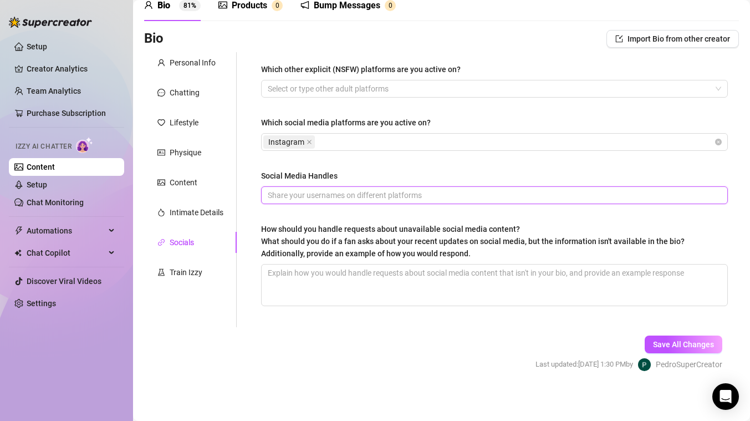
click at [333, 197] on input "Social Media Handles" at bounding box center [493, 195] width 451 height 12
paste input "lucecitaecheverria"
click at [339, 292] on textarea "How should you handle requests about unavailable social media content? What sho…" at bounding box center [495, 284] width 466 height 41
click at [336, 285] on textarea "How should you handle requests about unavailable social media content? What sho…" at bounding box center [495, 284] width 466 height 41
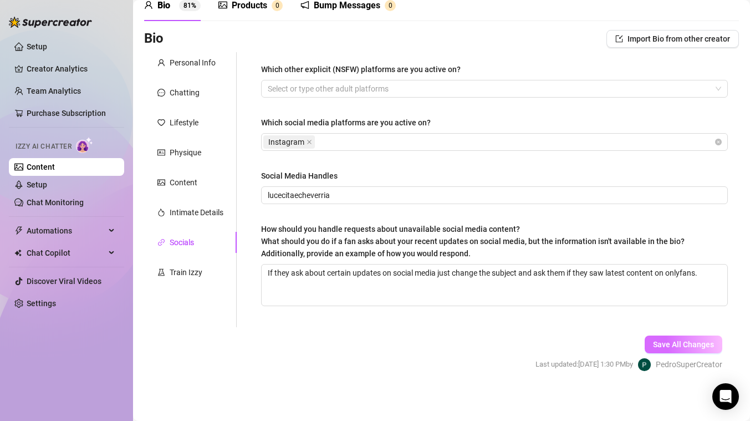
click at [674, 342] on span "Save All Changes" at bounding box center [683, 344] width 61 height 9
click at [176, 274] on div "Train Izzy" at bounding box center [186, 272] width 33 height 12
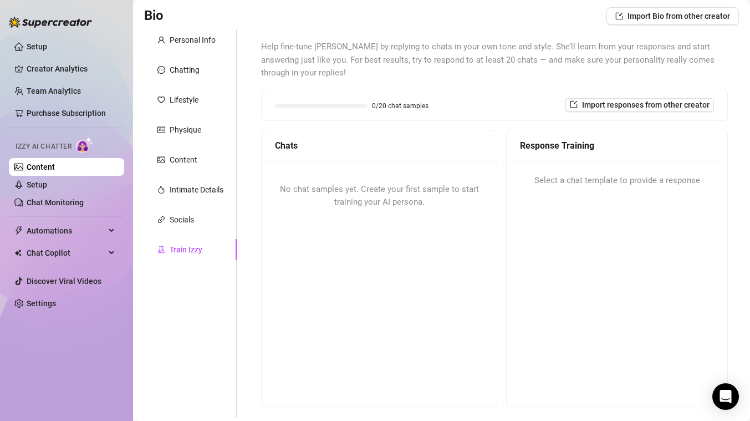
scroll to position [0, 0]
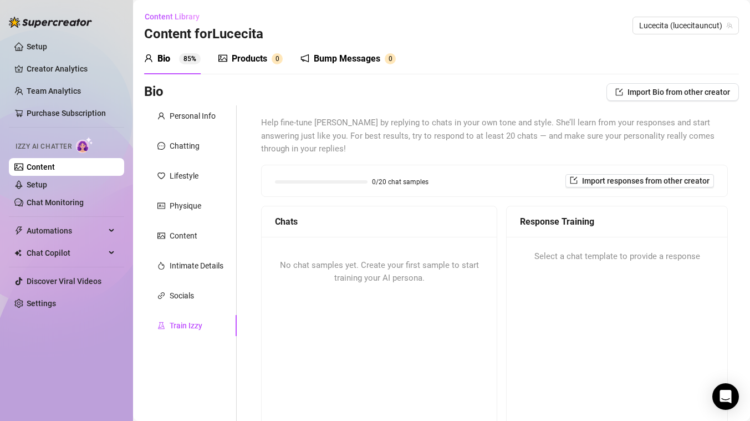
click at [262, 58] on div "Products" at bounding box center [249, 58] width 35 height 13
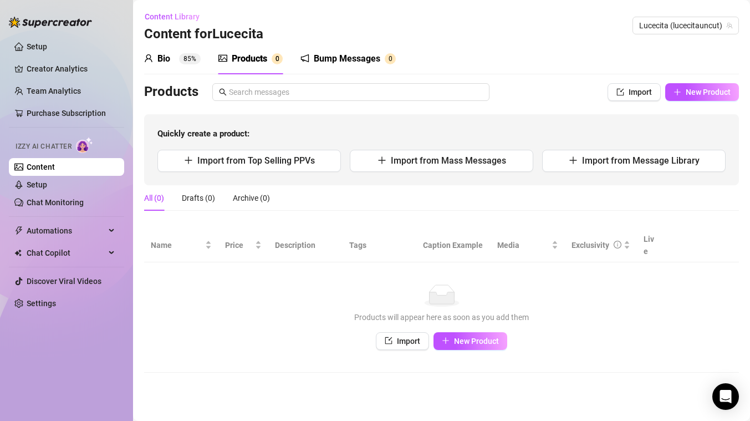
click at [355, 60] on div "Bump Messages" at bounding box center [347, 58] width 67 height 13
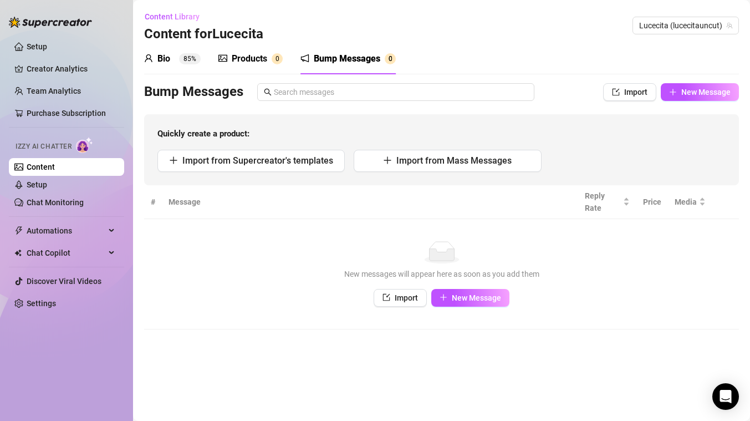
click at [158, 62] on div "Bio" at bounding box center [163, 58] width 13 height 13
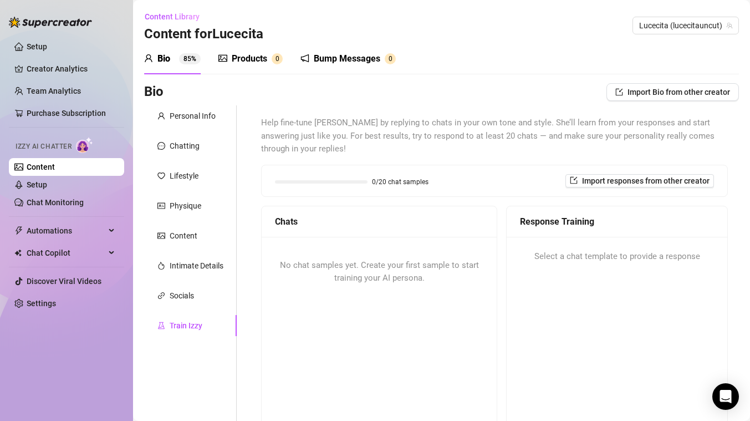
click at [238, 61] on div "Products" at bounding box center [249, 58] width 35 height 13
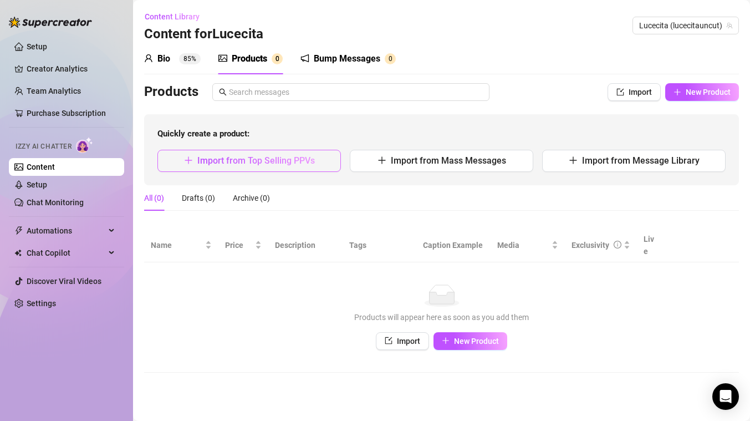
click at [253, 166] on button "Import from Top Selling PPVs" at bounding box center [248, 161] width 183 height 22
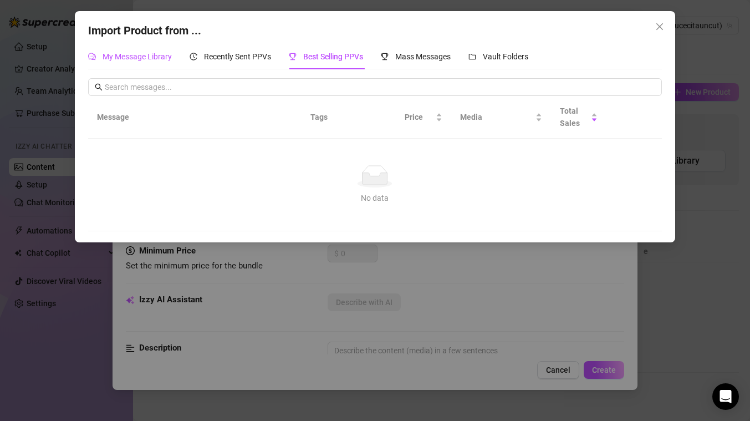
click at [159, 59] on span "My Message Library" at bounding box center [137, 56] width 69 height 9
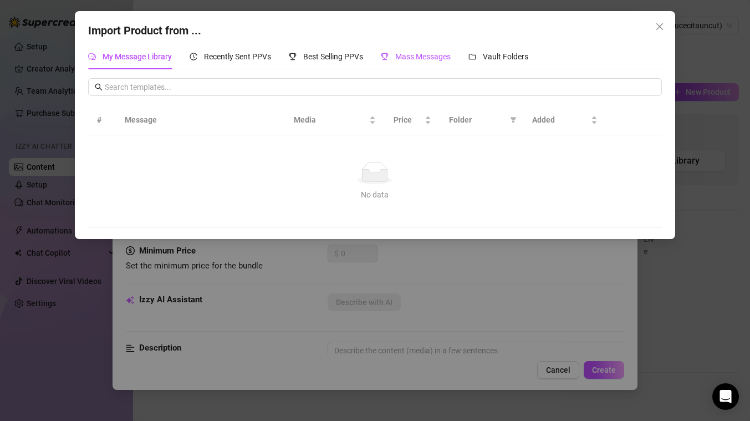
click at [421, 54] on span "Mass Messages" at bounding box center [422, 56] width 55 height 9
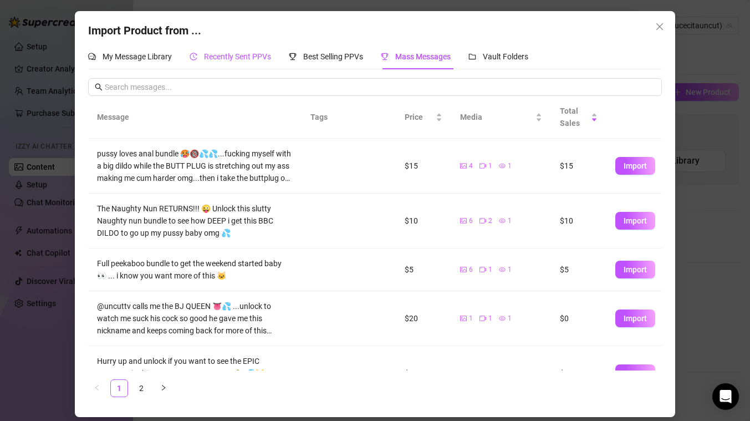
click at [260, 52] on div "Recently Sent PPVs" at bounding box center [230, 56] width 81 height 12
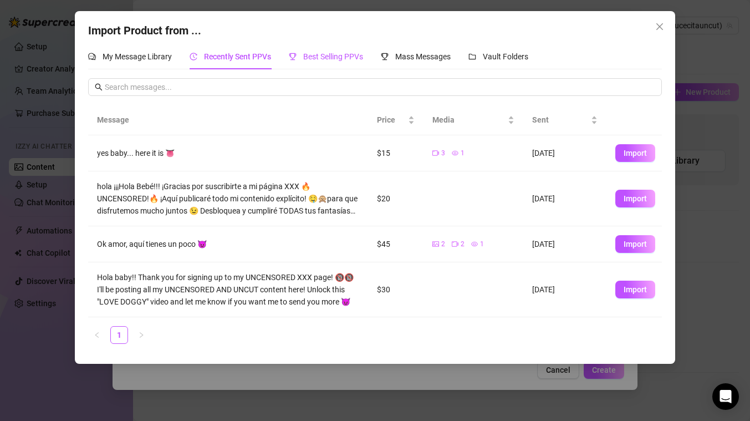
click at [321, 54] on span "Best Selling PPVs" at bounding box center [333, 56] width 60 height 9
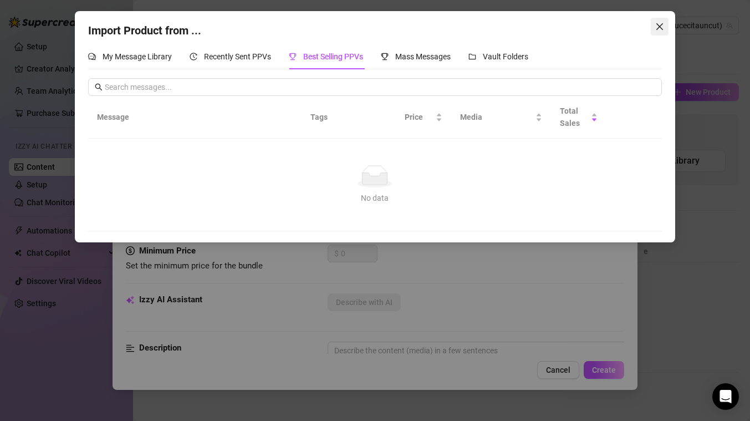
click at [663, 27] on span "Close" at bounding box center [660, 26] width 18 height 9
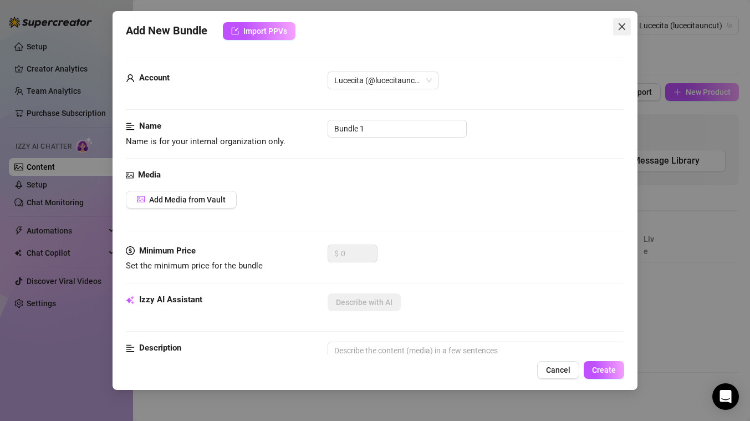
click at [622, 24] on icon "close" at bounding box center [621, 26] width 9 height 9
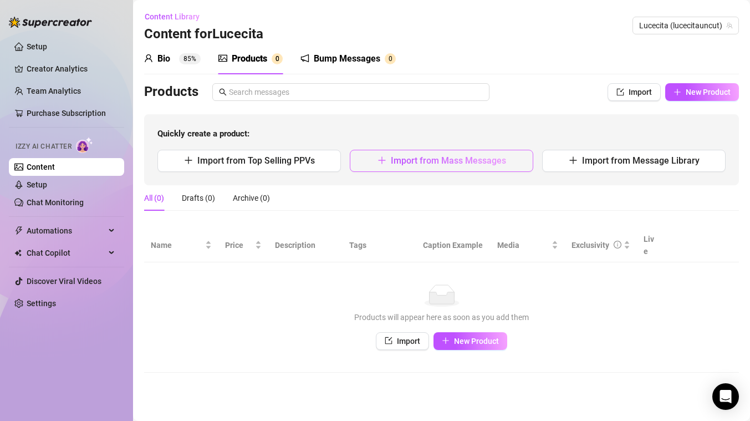
click at [437, 161] on span "Import from Mass Messages" at bounding box center [448, 160] width 115 height 11
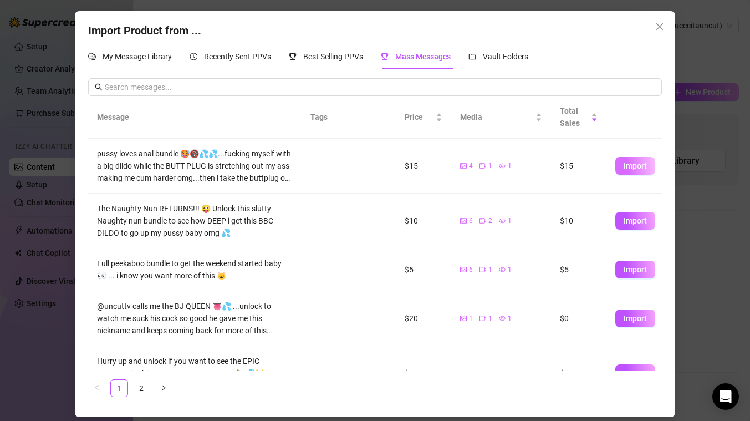
click at [633, 168] on span "Import" at bounding box center [635, 165] width 23 height 9
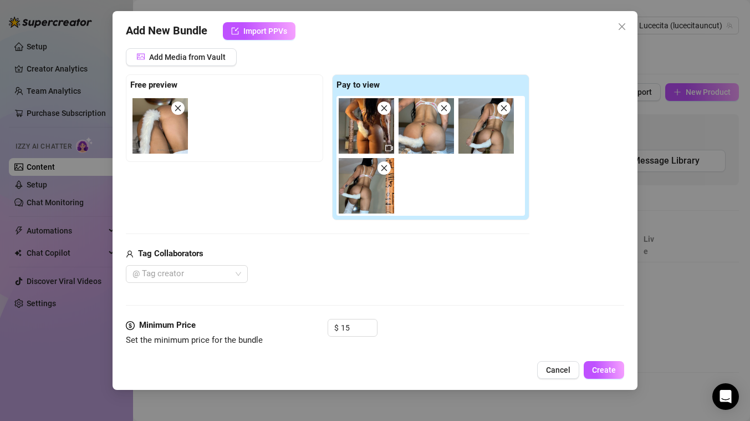
scroll to position [284, 0]
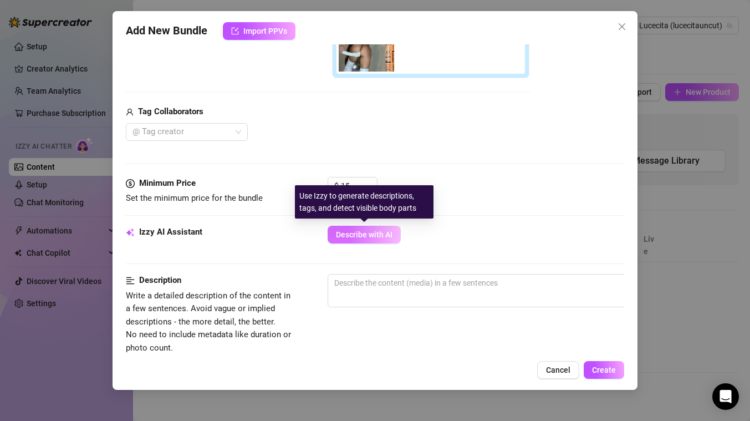
click at [345, 235] on span "Describe with AI" at bounding box center [364, 234] width 57 height 9
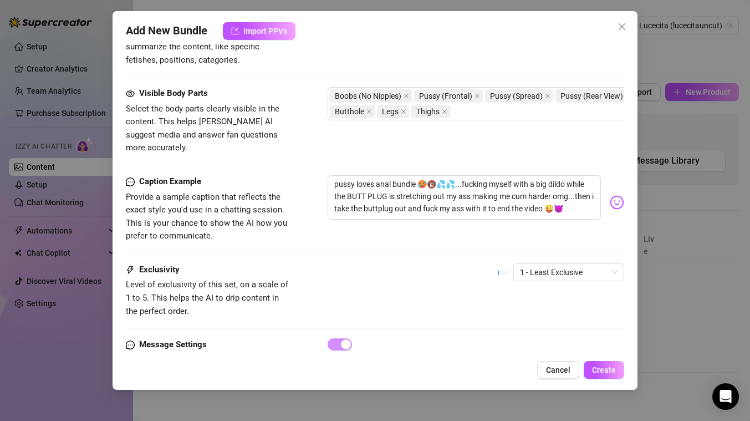
scroll to position [683, 0]
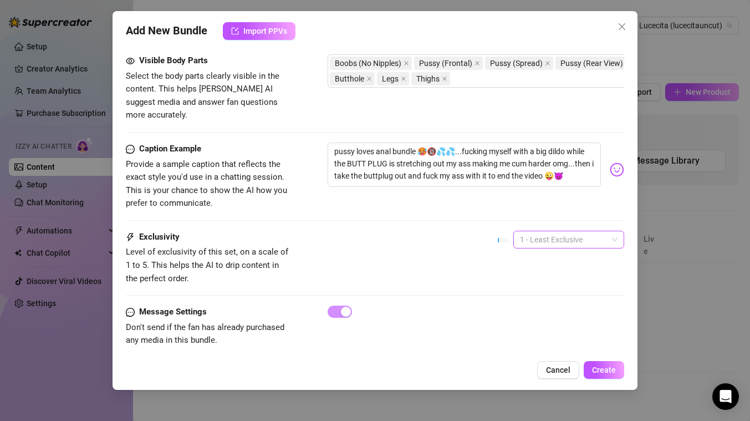
click at [611, 231] on span "1 - Least Exclusive" at bounding box center [569, 239] width 98 height 17
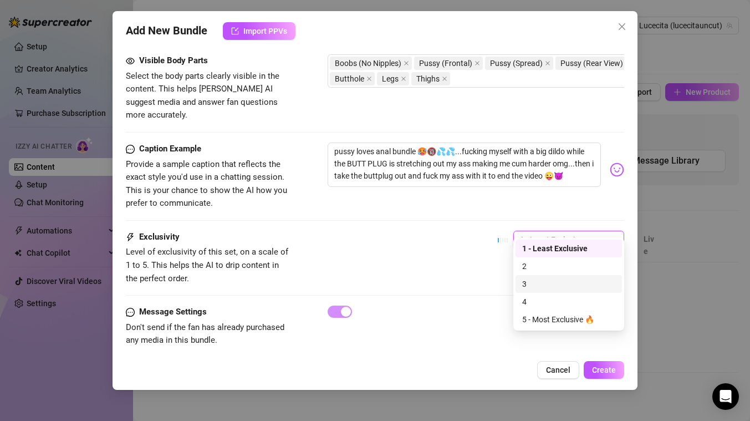
click at [537, 284] on div "3" at bounding box center [568, 284] width 93 height 12
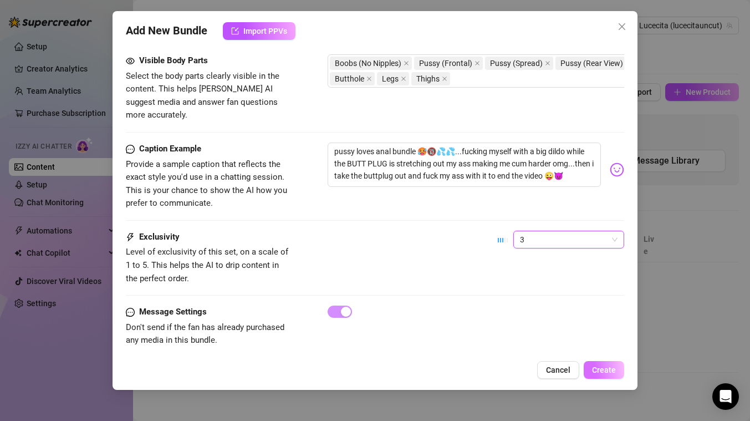
click at [601, 374] on span "Create" at bounding box center [604, 369] width 24 height 9
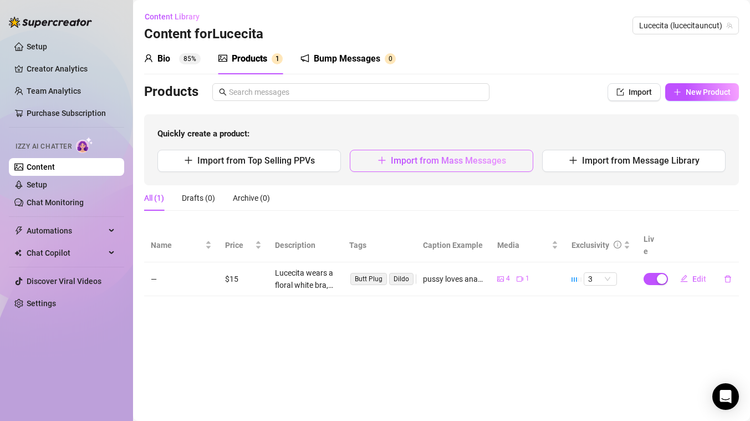
click at [474, 167] on button "Import from Mass Messages" at bounding box center [441, 161] width 183 height 22
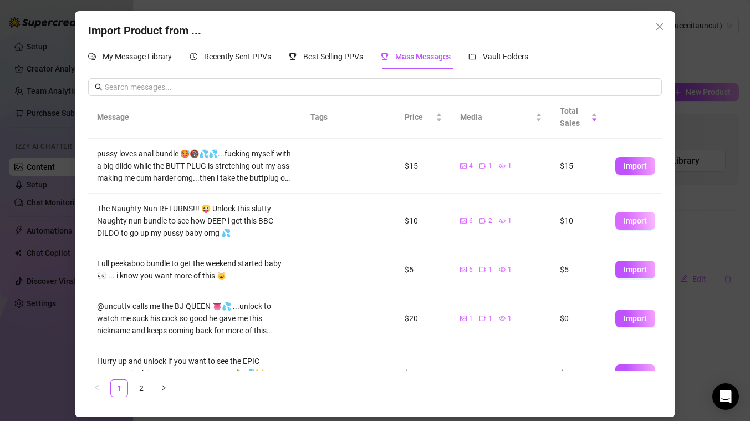
click at [639, 221] on span "Import" at bounding box center [635, 220] width 23 height 9
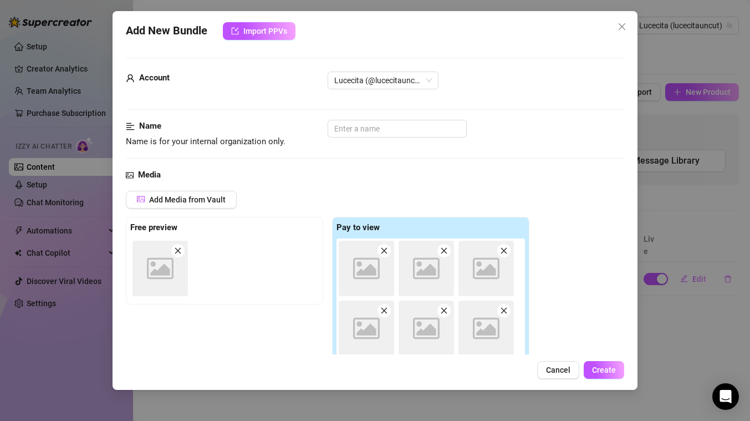
scroll to position [2, 0]
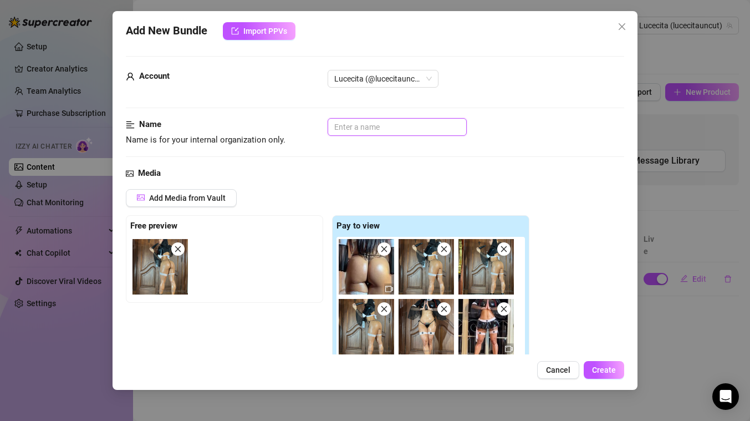
click at [369, 133] on input "text" at bounding box center [397, 127] width 139 height 18
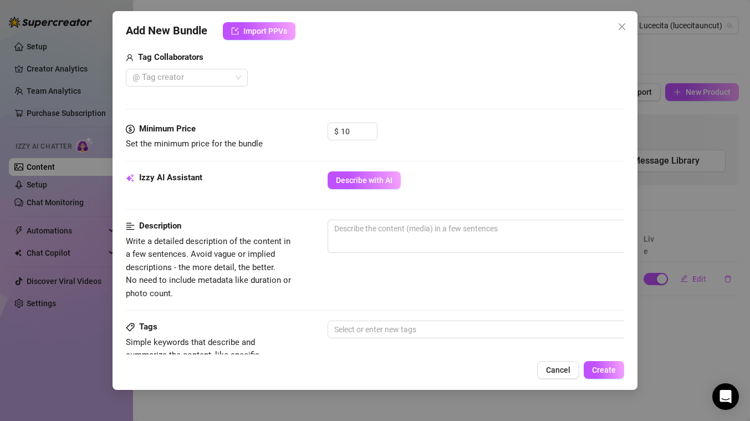
scroll to position [401, 0]
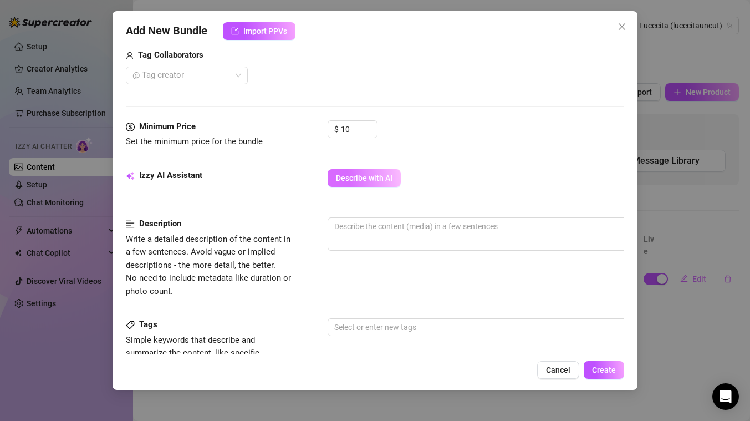
click at [352, 178] on span "Describe with AI" at bounding box center [364, 177] width 57 height 9
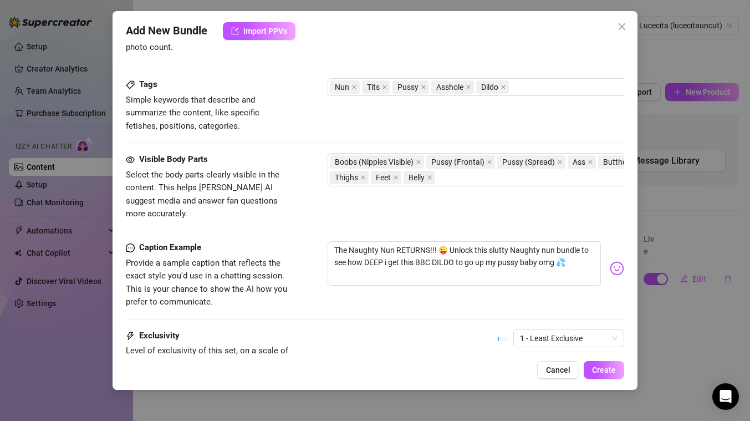
scroll to position [730, 0]
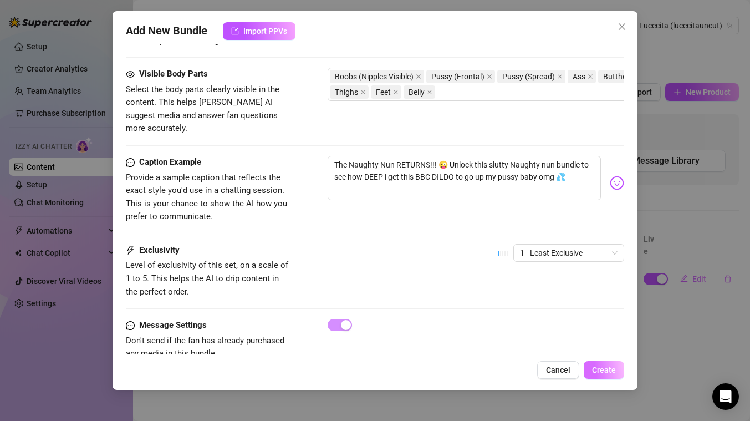
click at [612, 369] on span "Create" at bounding box center [604, 369] width 24 height 9
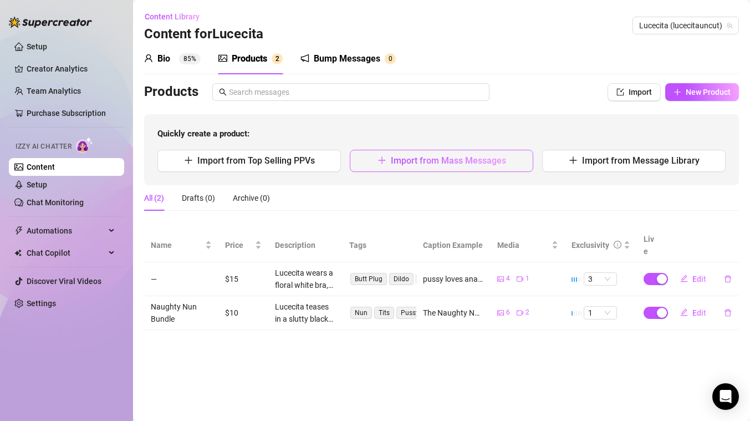
click at [467, 165] on span "Import from Mass Messages" at bounding box center [448, 160] width 115 height 11
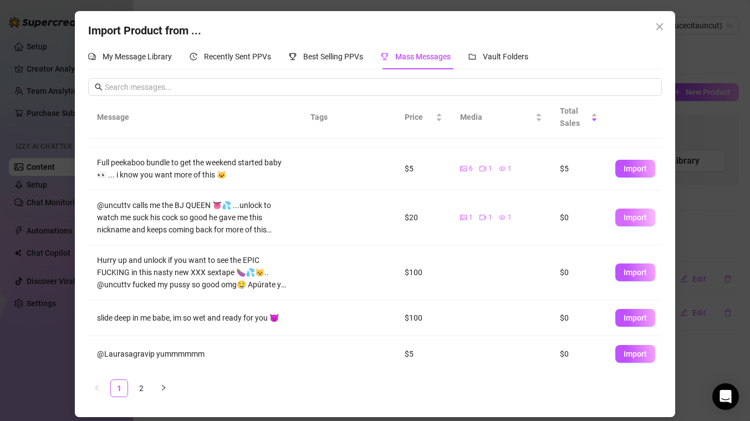
scroll to position [248, 0]
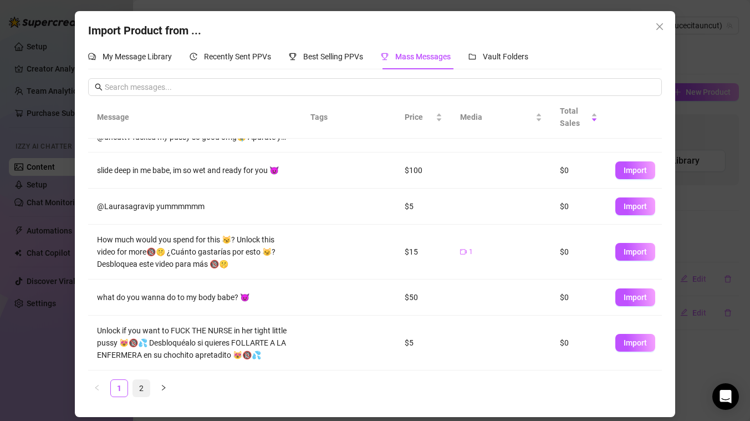
click at [142, 387] on link "2" at bounding box center [141, 388] width 17 height 17
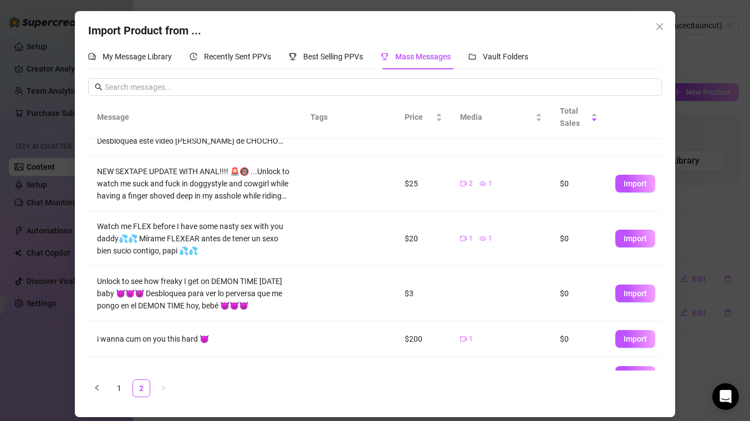
scroll to position [35, 0]
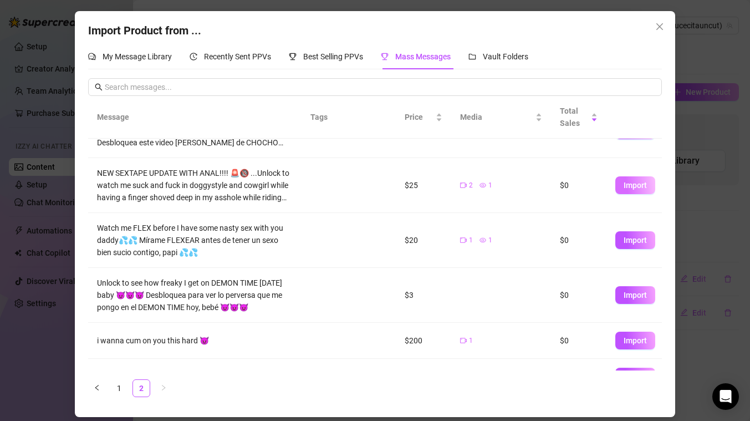
click at [636, 182] on span "Import" at bounding box center [635, 185] width 23 height 9
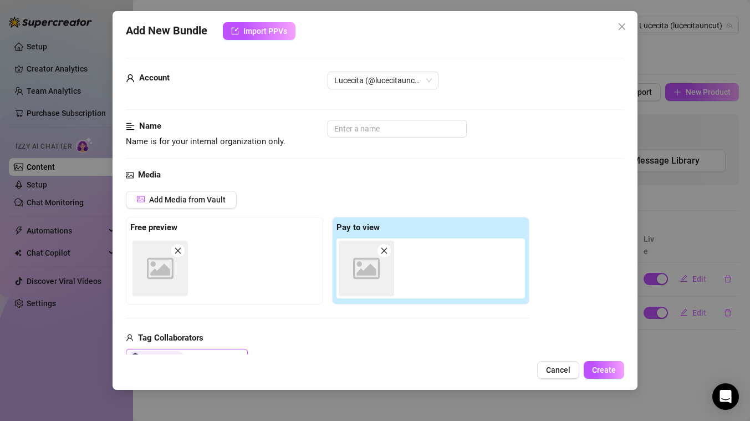
scroll to position [2, 0]
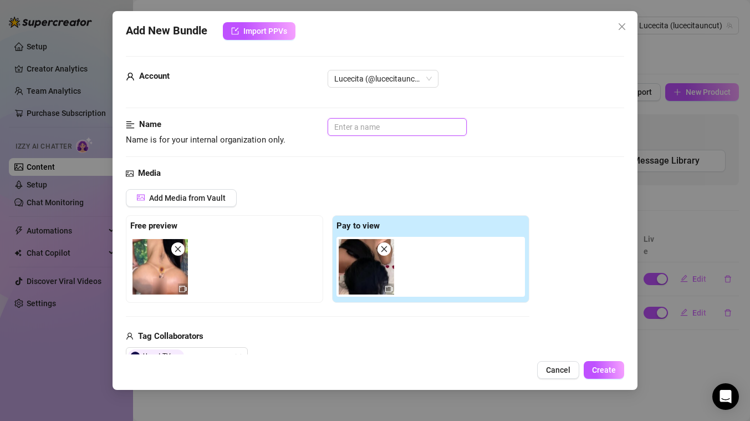
click at [373, 122] on input "text" at bounding box center [397, 127] width 139 height 18
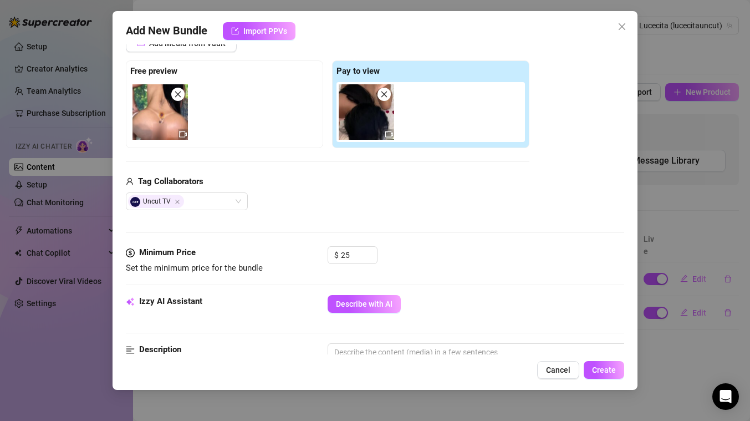
scroll to position [181, 0]
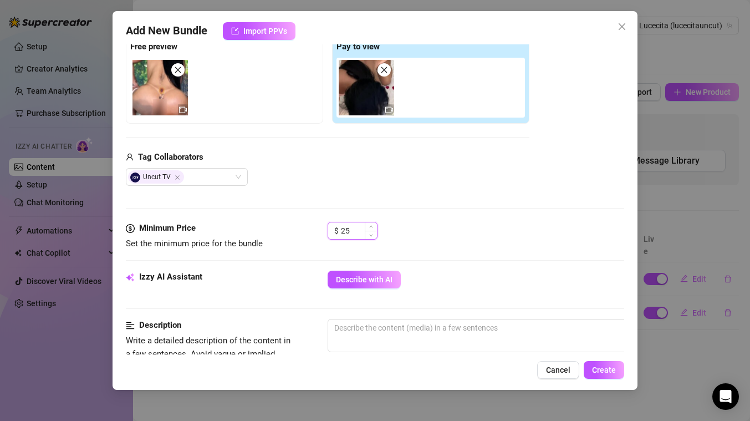
click at [360, 232] on input "25" at bounding box center [359, 230] width 36 height 17
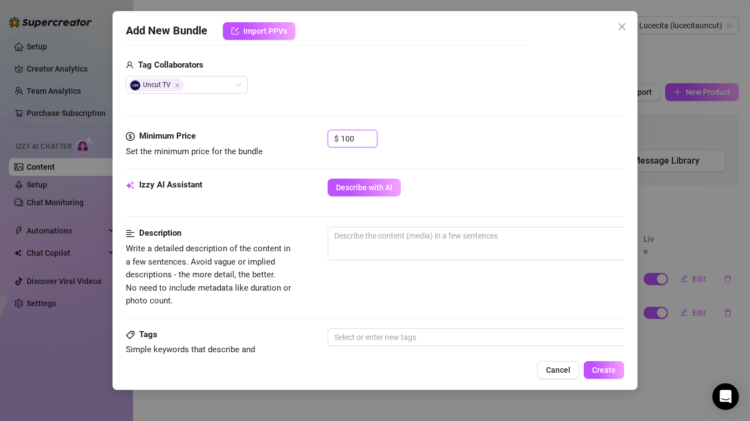
scroll to position [282, 0]
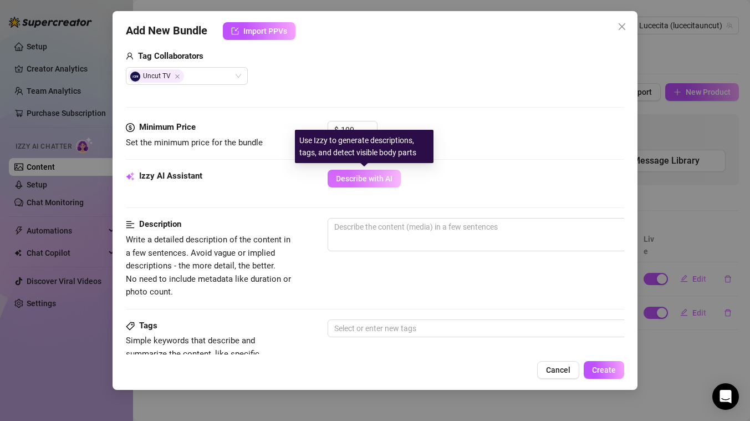
click at [366, 178] on span "Describe with AI" at bounding box center [364, 178] width 57 height 9
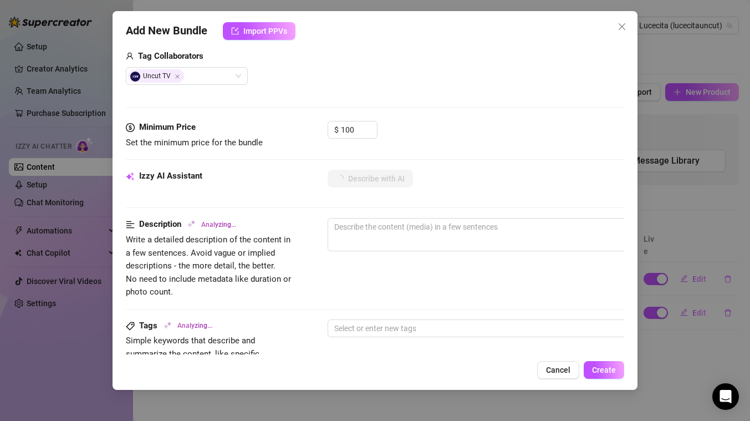
scroll to position [621, 0]
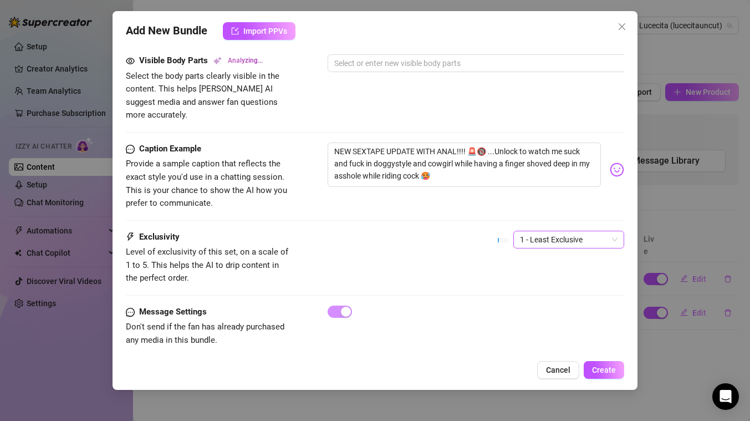
click at [572, 231] on span "1 - Least Exclusive" at bounding box center [569, 239] width 98 height 17
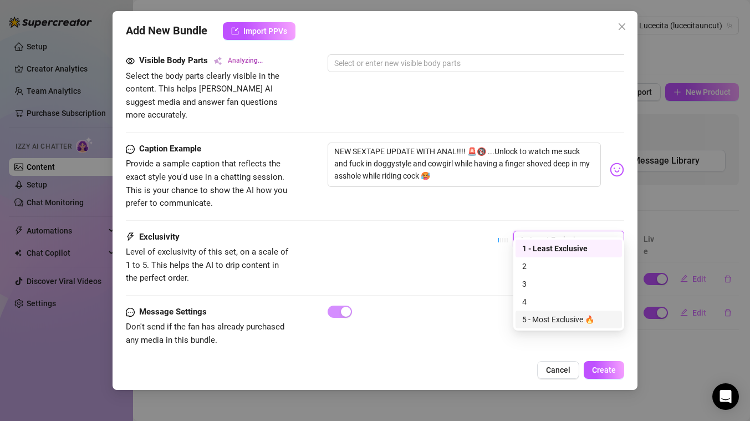
click at [550, 316] on div "5 - Most Exclusive 🔥" at bounding box center [568, 319] width 93 height 12
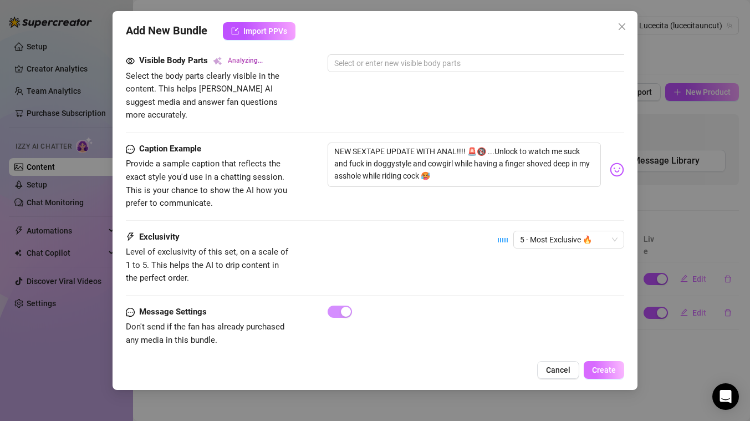
click at [601, 369] on span "Create" at bounding box center [604, 369] width 24 height 9
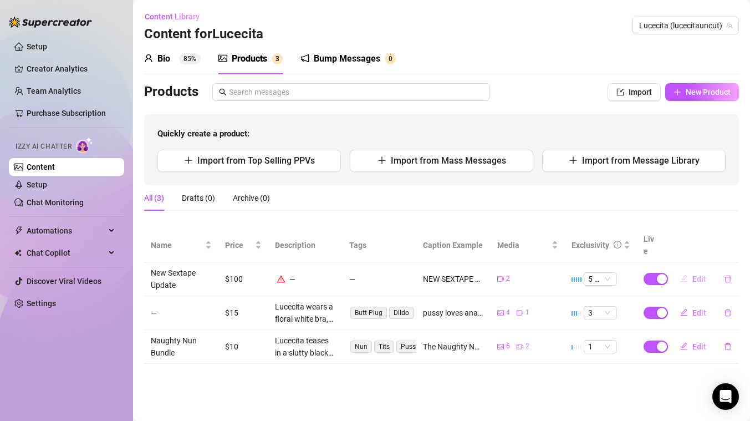
click at [700, 274] on span "Edit" at bounding box center [699, 278] width 14 height 9
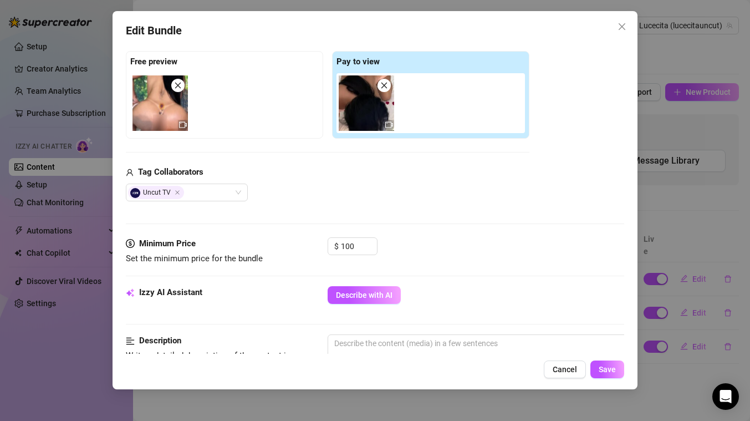
scroll to position [195, 0]
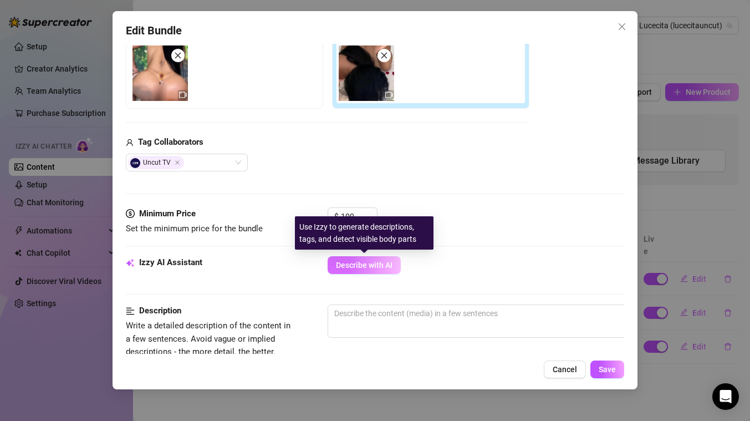
click at [380, 264] on span "Describe with AI" at bounding box center [364, 264] width 57 height 9
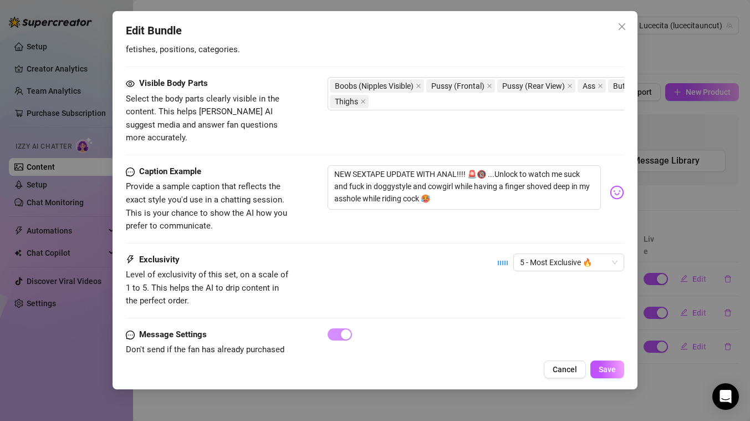
scroll to position [625, 0]
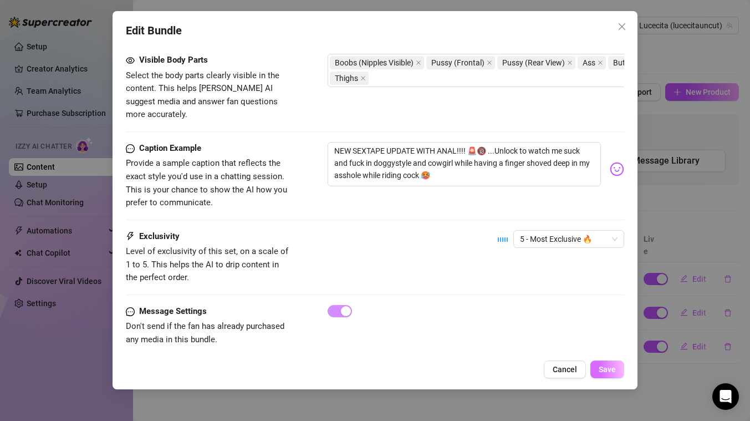
click at [605, 364] on button "Save" at bounding box center [607, 369] width 34 height 18
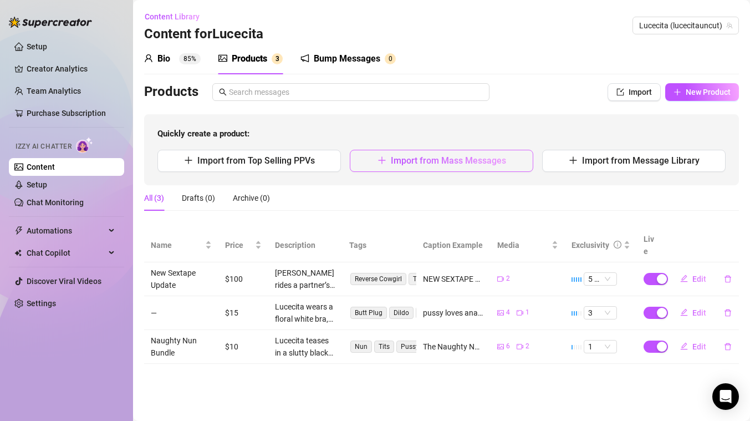
click at [456, 157] on span "Import from Mass Messages" at bounding box center [448, 160] width 115 height 11
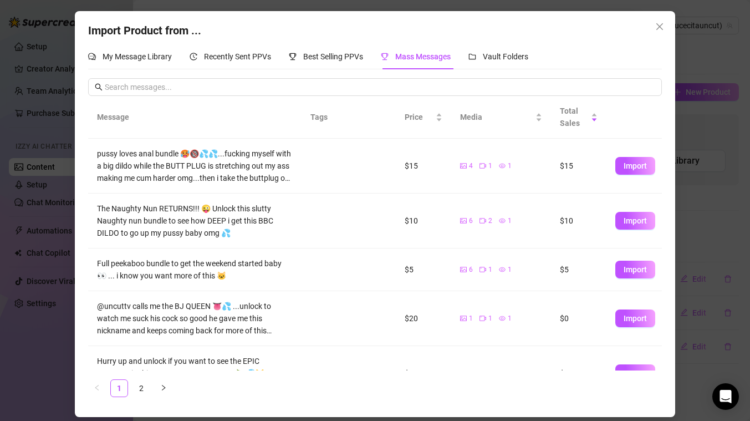
scroll to position [248, 0]
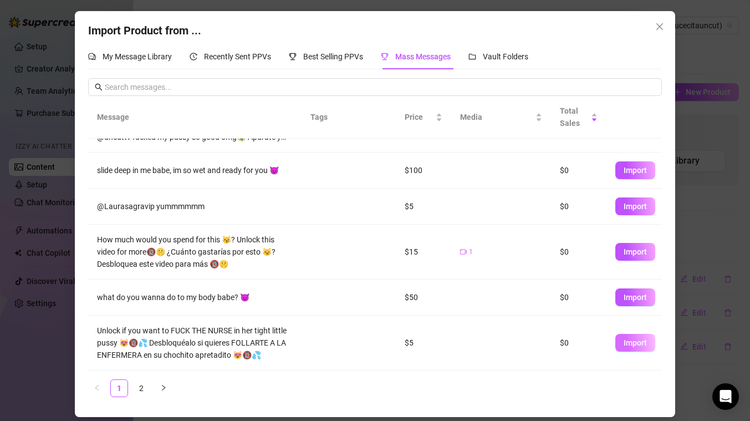
click at [628, 341] on span "Import" at bounding box center [635, 342] width 23 height 9
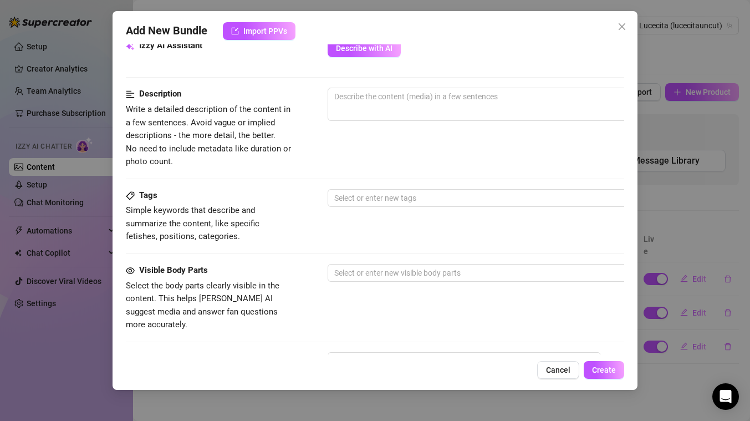
scroll to position [0, 0]
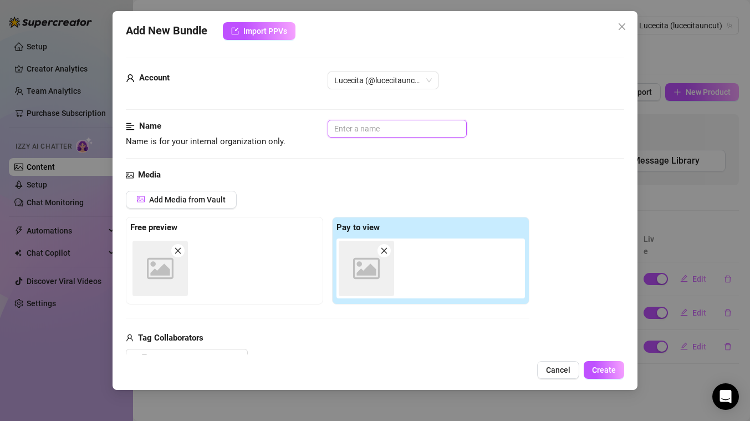
click at [352, 128] on input "text" at bounding box center [397, 129] width 139 height 18
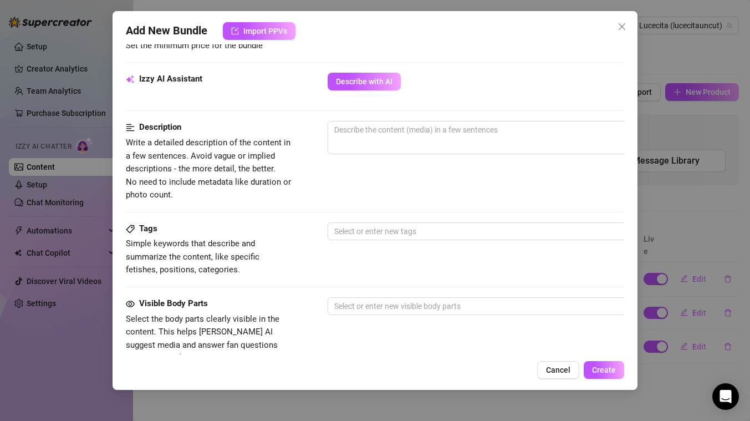
scroll to position [277, 0]
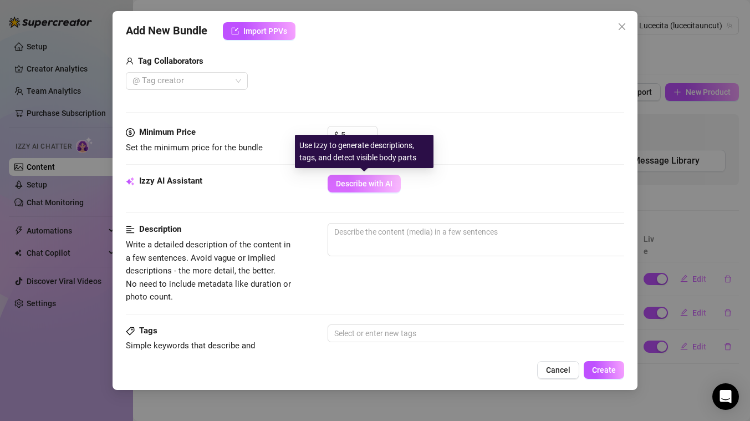
click at [370, 180] on span "Describe with AI" at bounding box center [364, 183] width 57 height 9
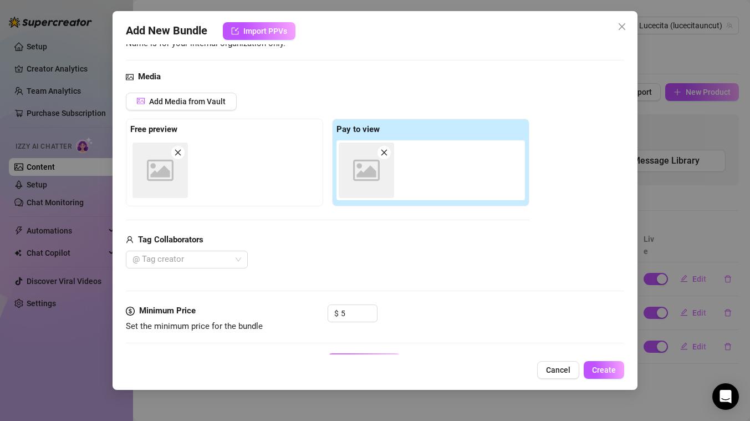
scroll to position [174, 0]
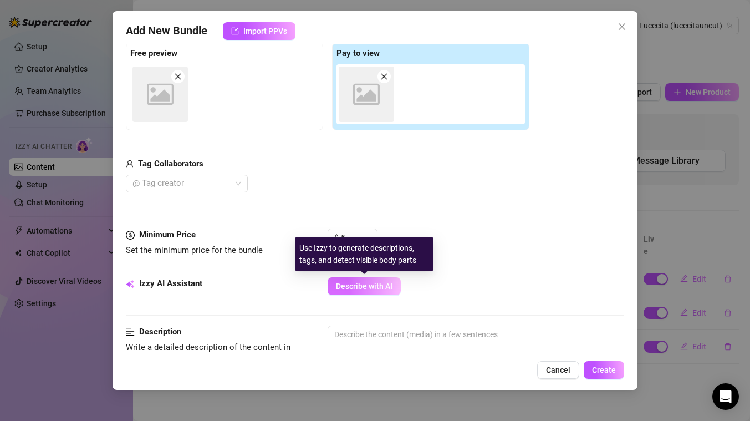
click at [362, 287] on span "Describe with AI" at bounding box center [364, 286] width 57 height 9
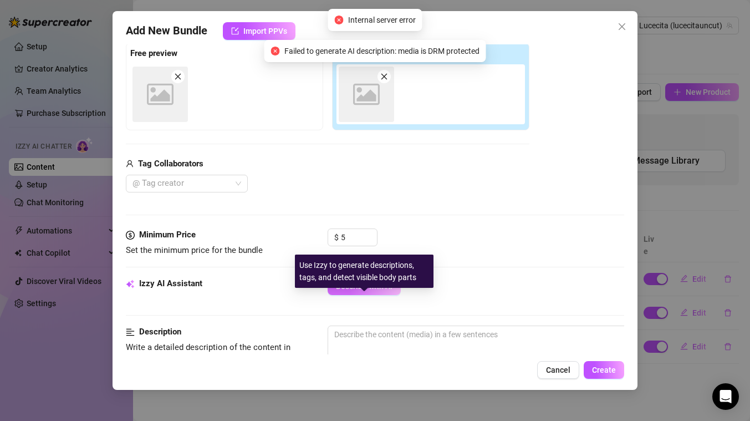
scroll to position [48, 0]
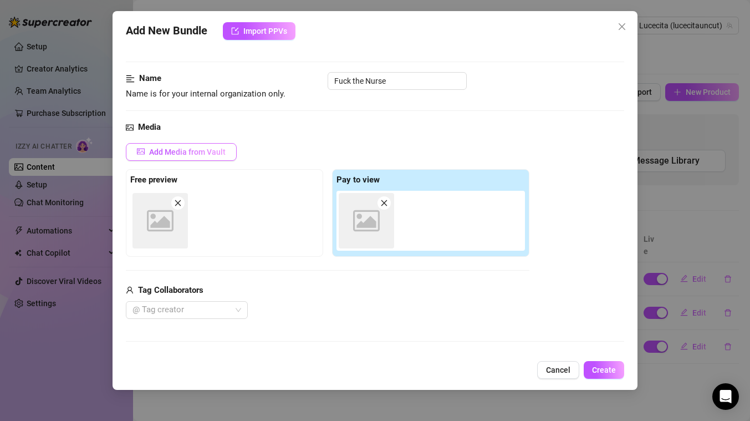
click at [205, 148] on span "Add Media from Vault" at bounding box center [187, 151] width 76 height 9
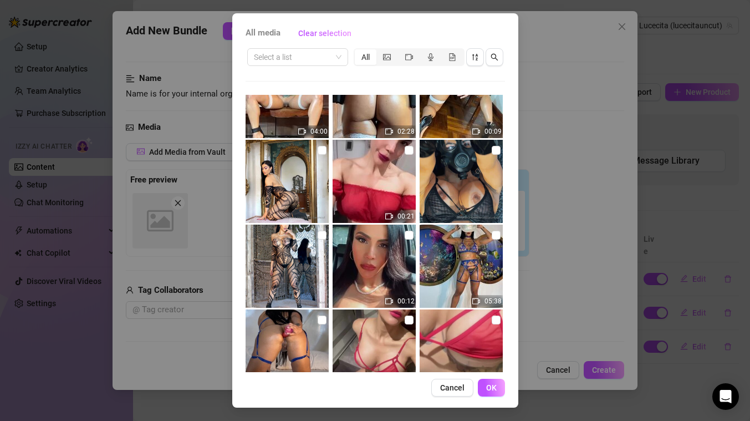
scroll to position [3146, 0]
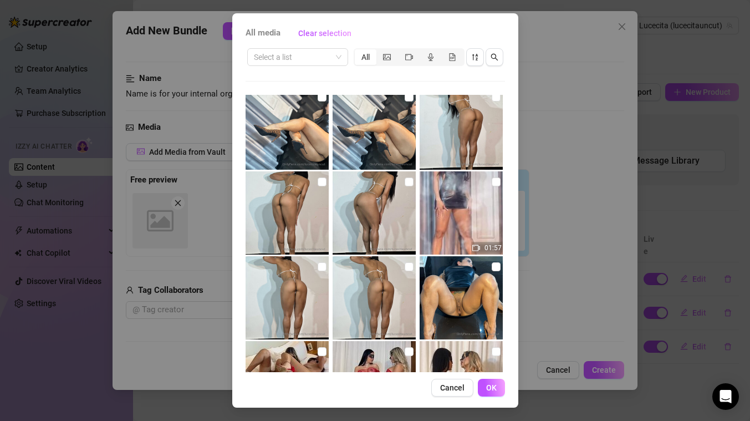
click at [600, 287] on div "All media Clear selection Select a list All 03:32 00:10 00:03 00:10 00:21 14:15…" at bounding box center [375, 210] width 750 height 421
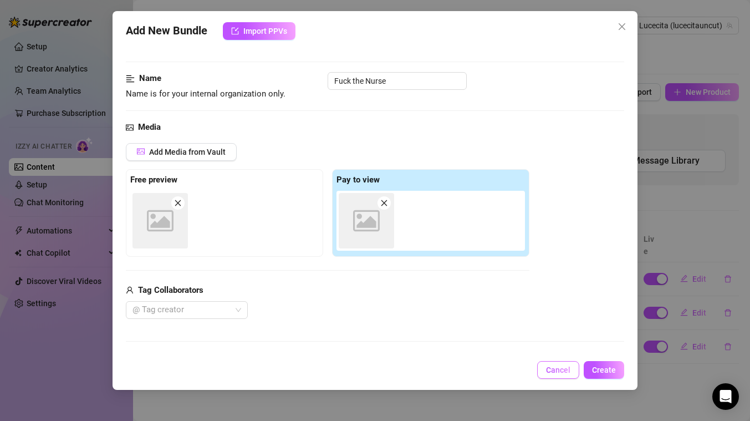
click at [563, 373] on span "Cancel" at bounding box center [558, 369] width 24 height 9
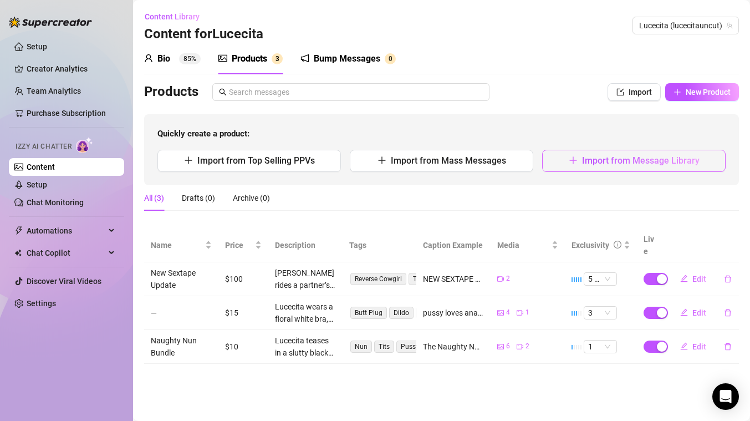
click at [631, 163] on span "Import from Message Library" at bounding box center [640, 160] width 117 height 11
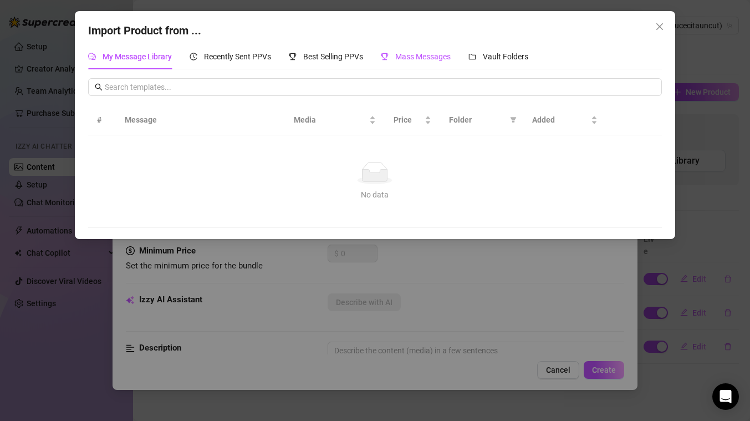
click at [412, 57] on span "Mass Messages" at bounding box center [422, 56] width 55 height 9
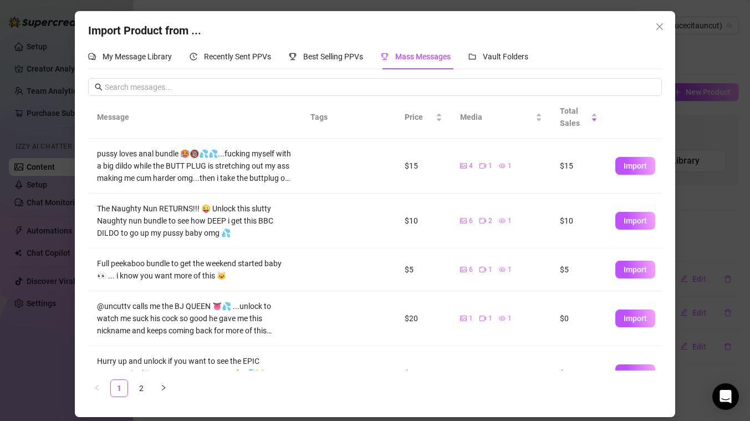
scroll to position [45, 0]
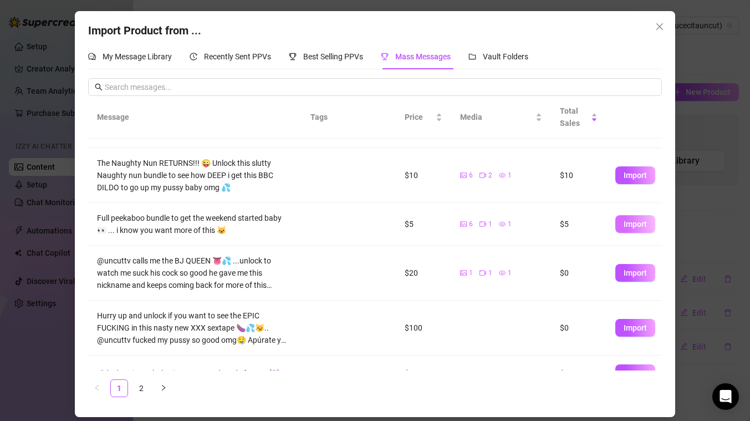
click at [631, 223] on span "Import" at bounding box center [635, 223] width 23 height 9
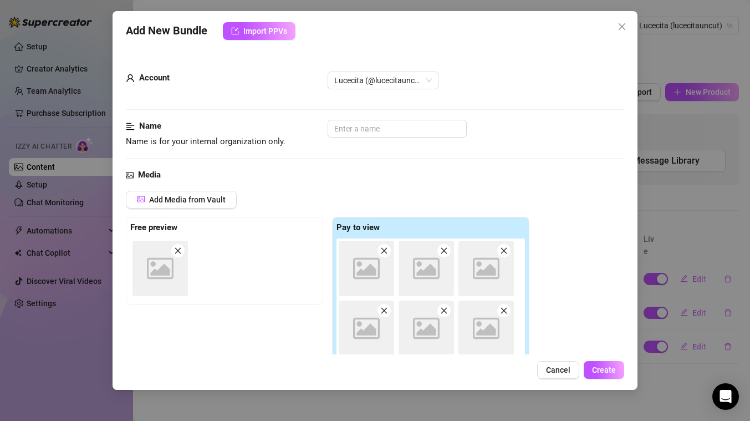
scroll to position [2, 0]
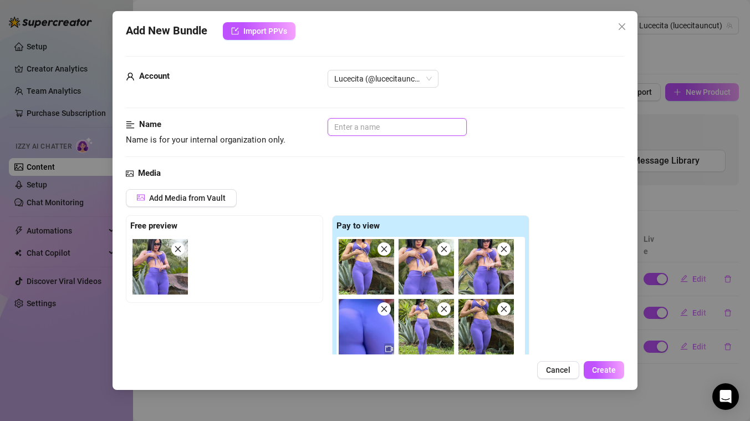
click at [376, 123] on input "text" at bounding box center [397, 127] width 139 height 18
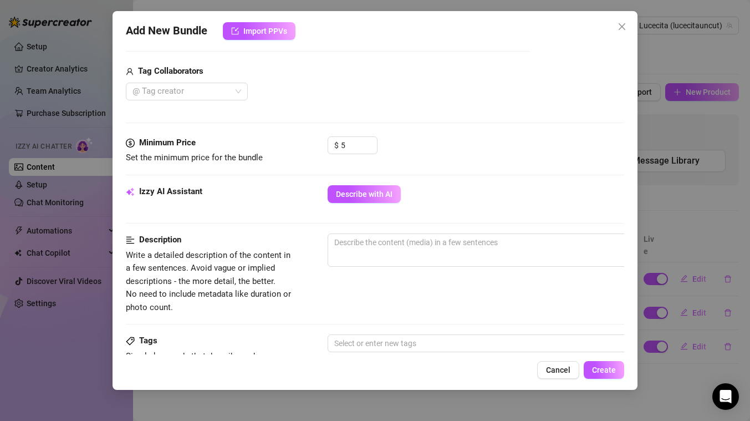
scroll to position [345, 0]
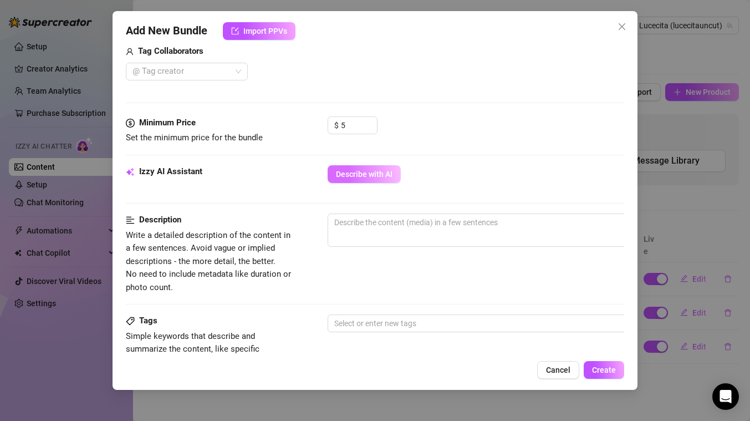
click at [376, 173] on span "Describe with AI" at bounding box center [364, 174] width 57 height 9
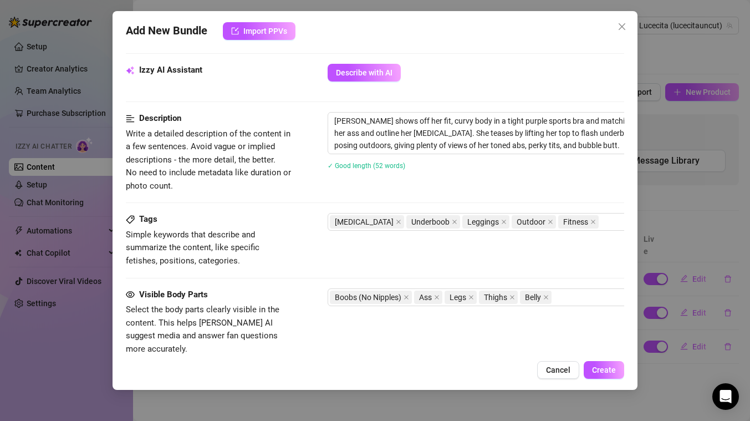
scroll to position [680, 0]
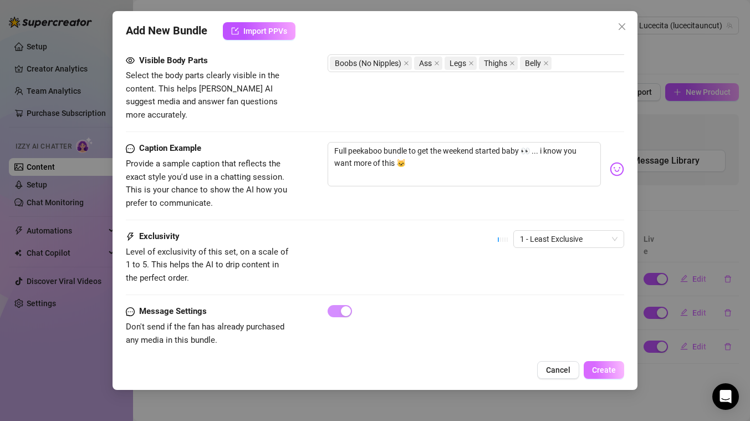
click at [611, 367] on span "Create" at bounding box center [604, 369] width 24 height 9
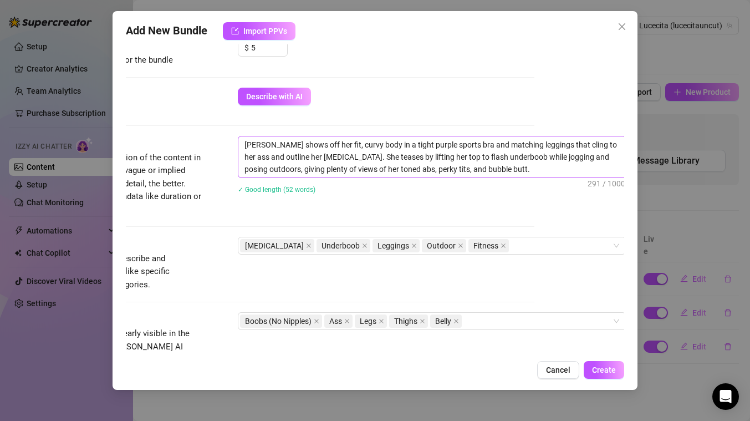
scroll to position [422, 91]
click at [593, 157] on textarea "[PERSON_NAME] shows off her fit, curvy body in a tight purple sports bra and ma…" at bounding box center [430, 156] width 387 height 41
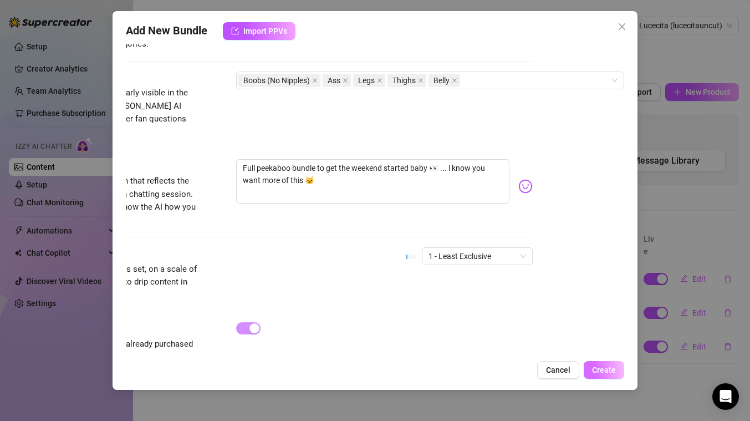
click at [603, 367] on span "Create" at bounding box center [604, 369] width 24 height 9
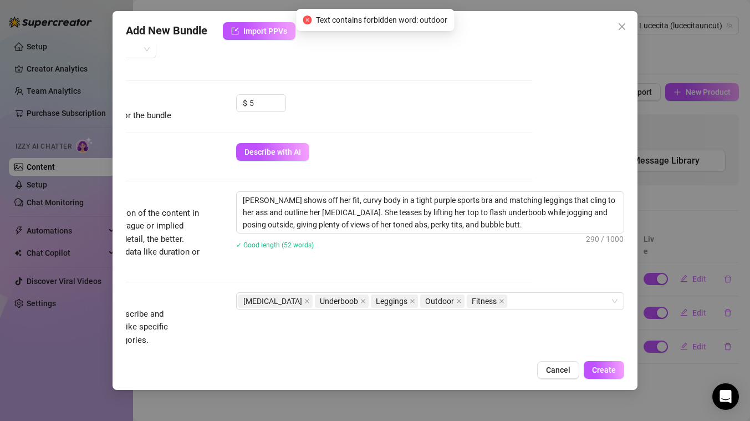
scroll to position [343, 91]
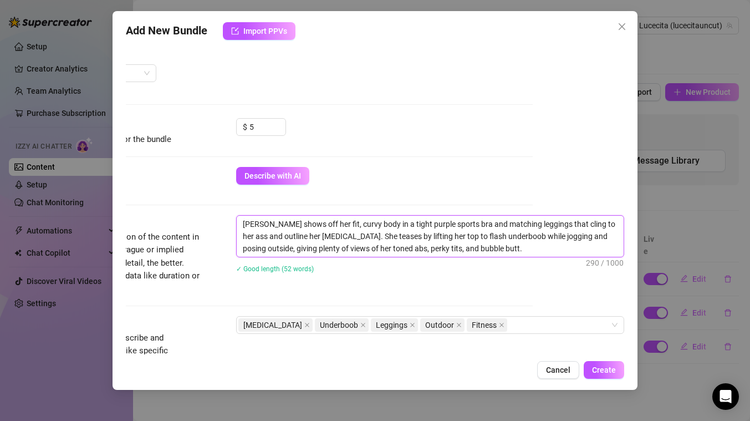
click at [597, 233] on textarea "[PERSON_NAME] shows off her fit, curvy body in a tight purple sports bra and ma…" at bounding box center [430, 236] width 387 height 41
click at [570, 293] on div "Account Lucecita (@lucecitauncut) Name Name is for your internal organization o…" at bounding box center [375, 199] width 498 height 310
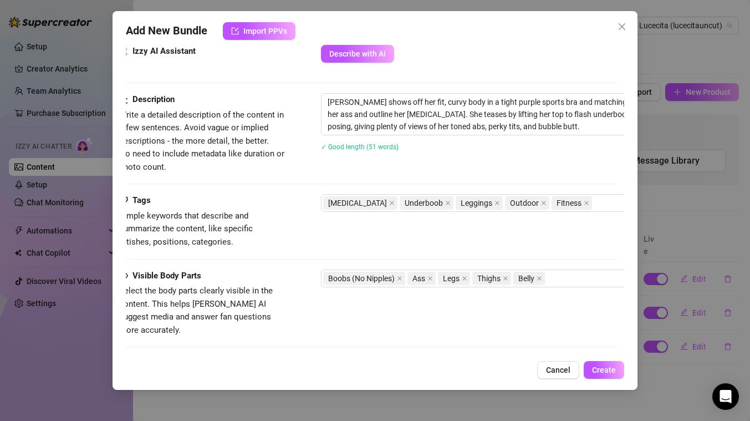
scroll to position [554, 7]
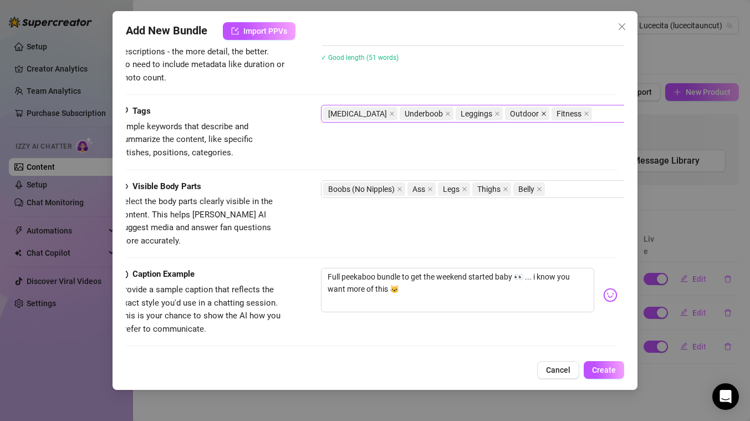
click at [541, 113] on icon "close" at bounding box center [543, 113] width 4 height 4
click at [601, 369] on span "Create" at bounding box center [604, 369] width 24 height 9
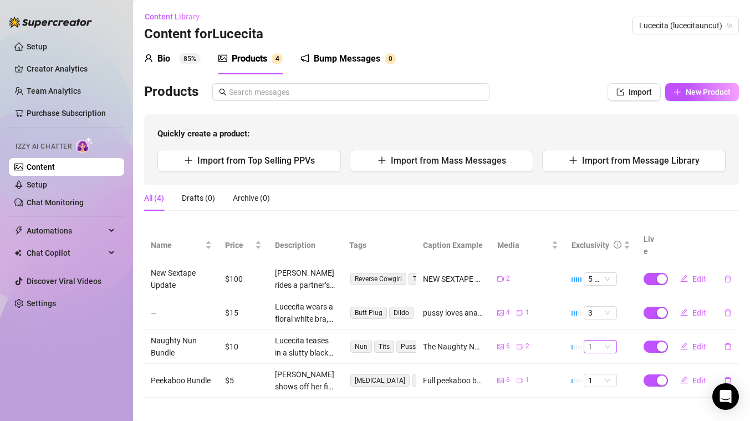
click at [608, 340] on span "1" at bounding box center [600, 346] width 24 height 12
click at [702, 193] on div "All (4) Drafts (0) Archive (0)" at bounding box center [441, 197] width 595 height 25
click at [452, 160] on span "Import from Mass Messages" at bounding box center [448, 160] width 115 height 11
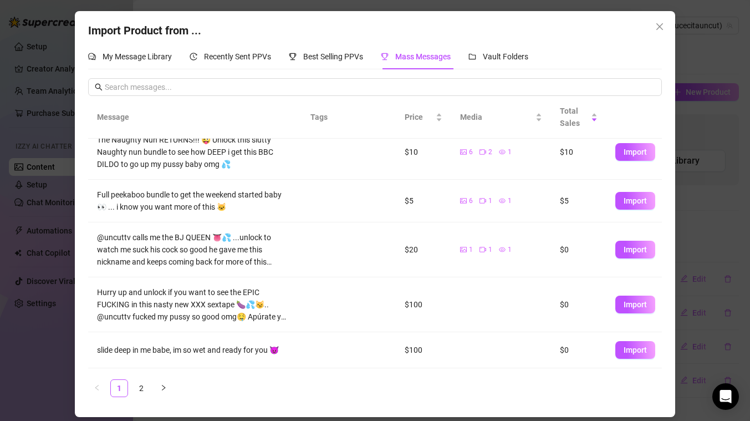
scroll to position [74, 0]
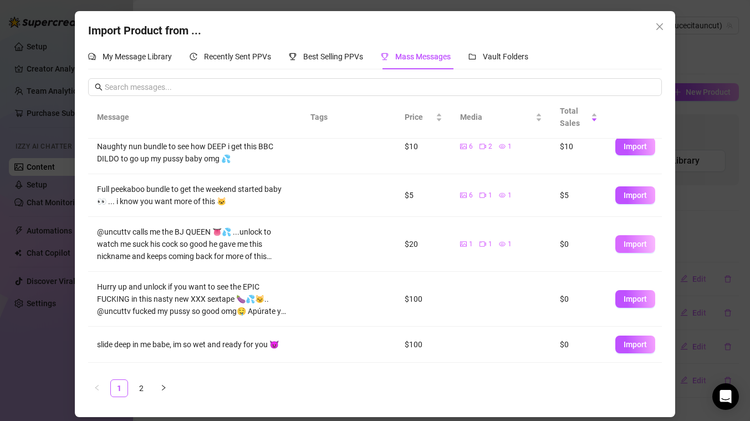
click at [627, 244] on span "Import" at bounding box center [635, 243] width 23 height 9
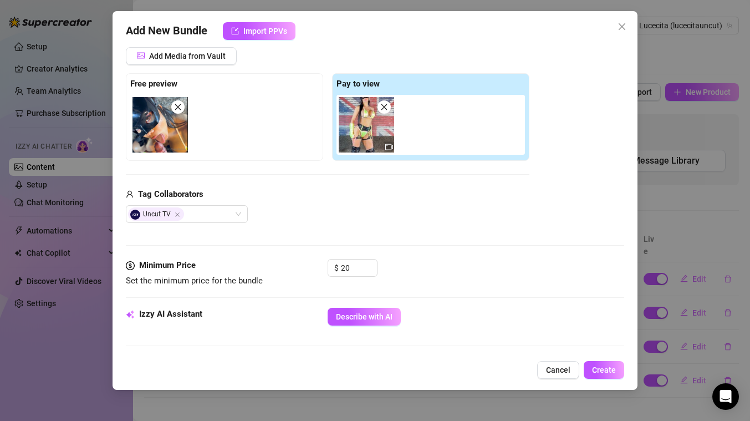
scroll to position [146, 0]
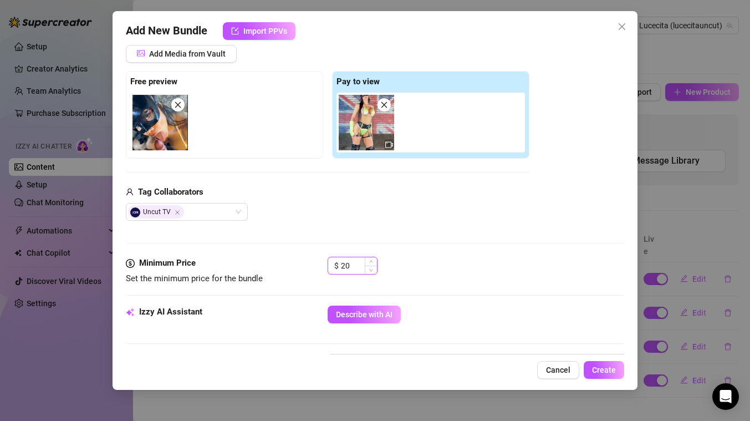
click at [353, 264] on input "20" at bounding box center [359, 265] width 36 height 17
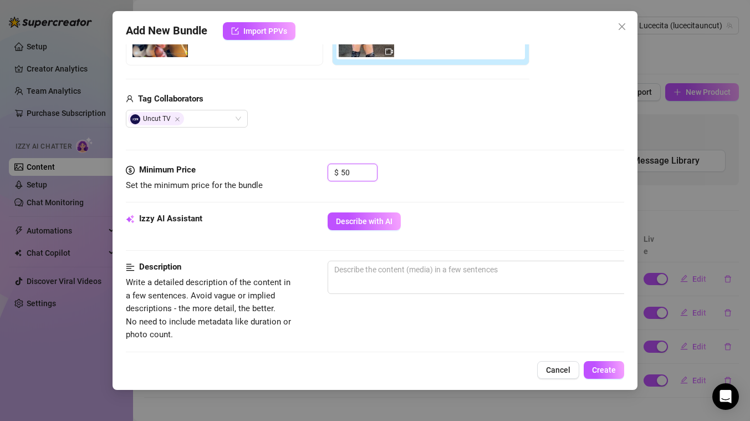
scroll to position [250, 0]
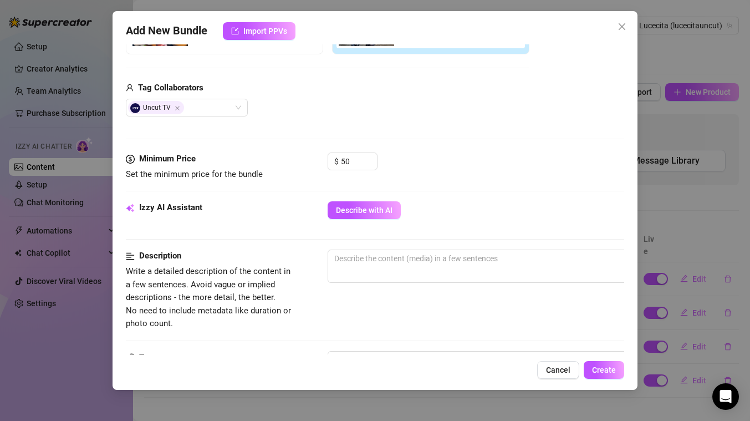
click at [438, 211] on div "Describe with AI" at bounding box center [476, 210] width 297 height 18
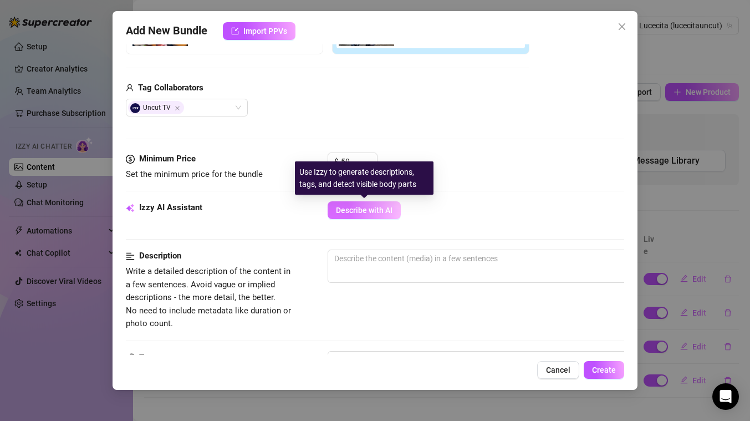
click at [350, 214] on span "Describe with AI" at bounding box center [364, 210] width 57 height 9
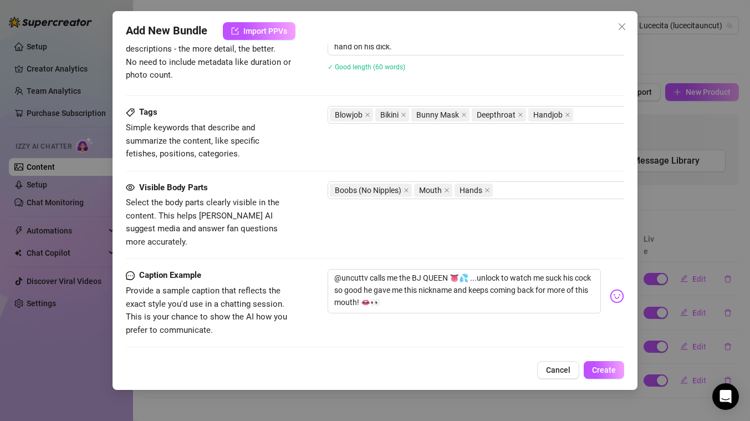
scroll to position [567, 0]
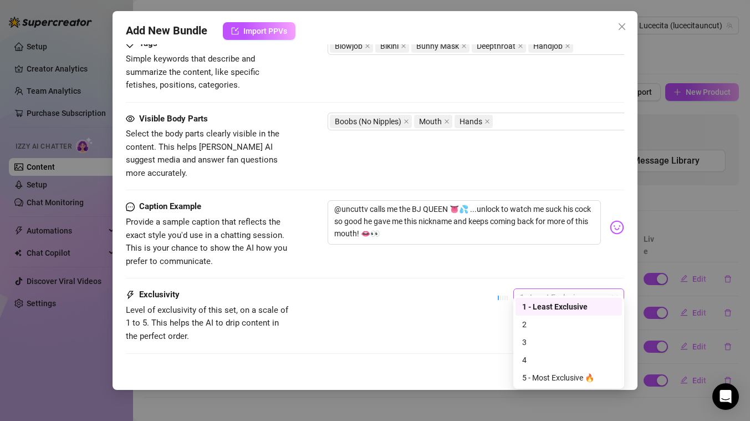
click at [564, 289] on span "1 - Least Exclusive" at bounding box center [569, 297] width 98 height 17
click at [541, 362] on div "4" at bounding box center [568, 360] width 93 height 12
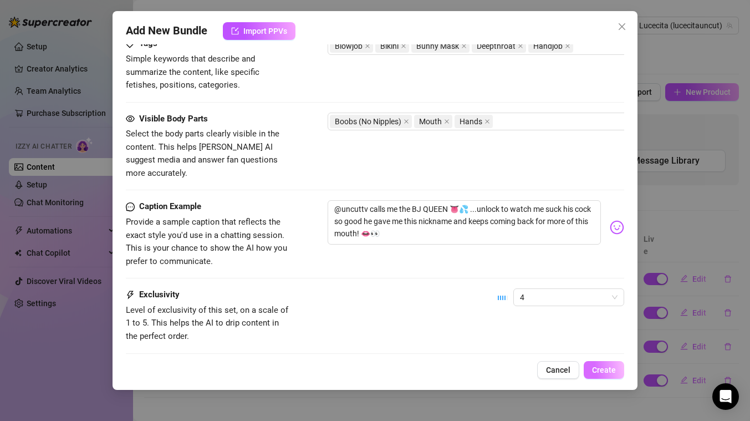
click at [615, 371] on span "Create" at bounding box center [604, 369] width 24 height 9
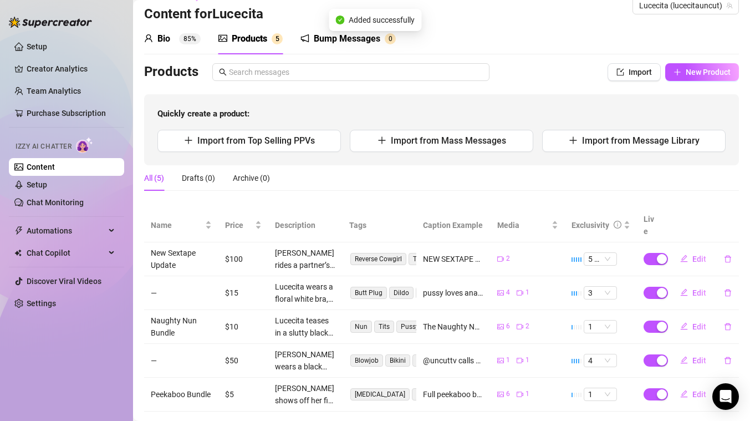
scroll to position [31, 0]
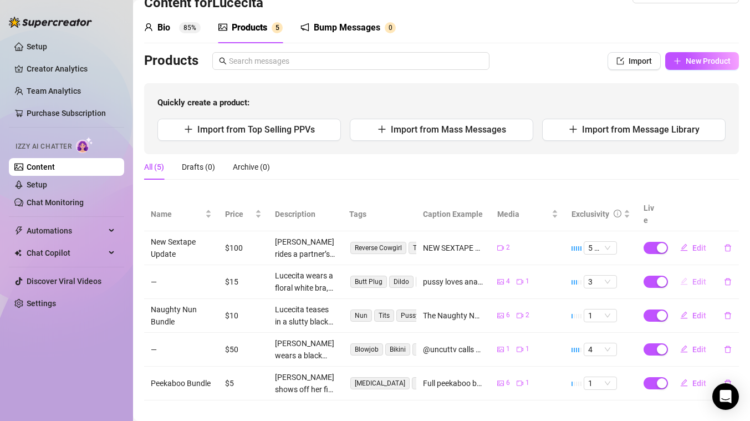
click at [698, 277] on span "Edit" at bounding box center [699, 281] width 14 height 9
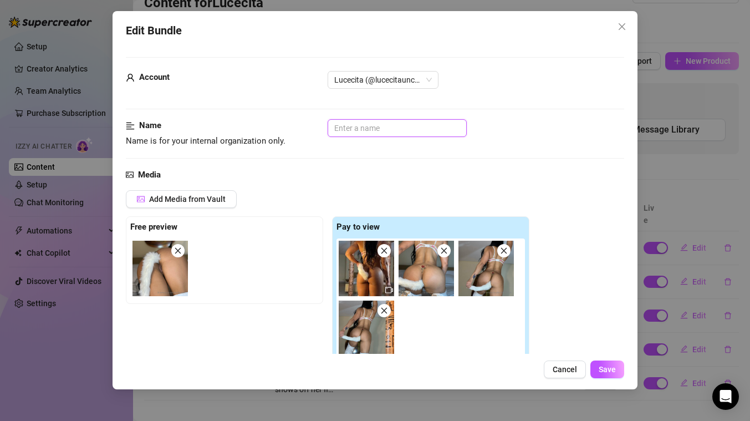
click at [346, 132] on input "text" at bounding box center [397, 128] width 139 height 18
click at [609, 368] on span "Save" at bounding box center [607, 369] width 17 height 9
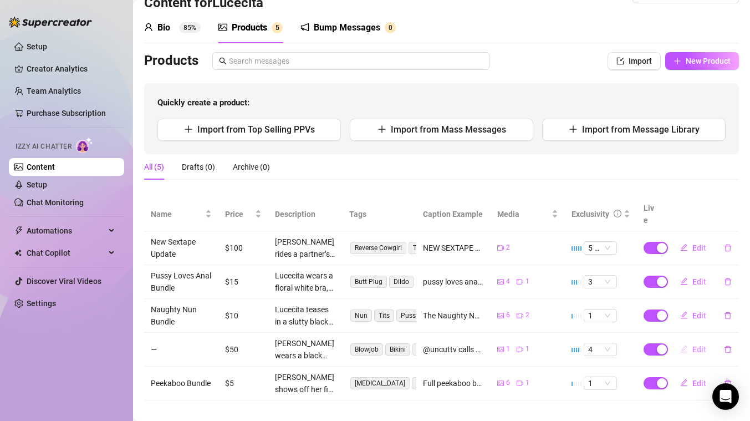
click at [697, 345] on span "Edit" at bounding box center [699, 349] width 14 height 9
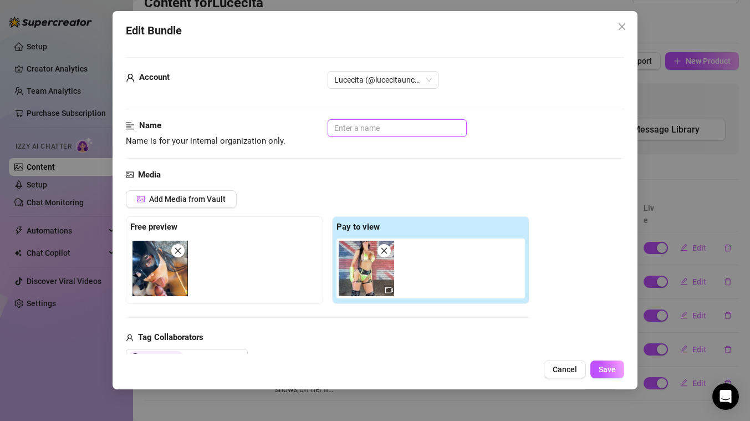
click at [372, 126] on input "text" at bounding box center [397, 128] width 139 height 18
click at [604, 366] on span "Save" at bounding box center [607, 369] width 17 height 9
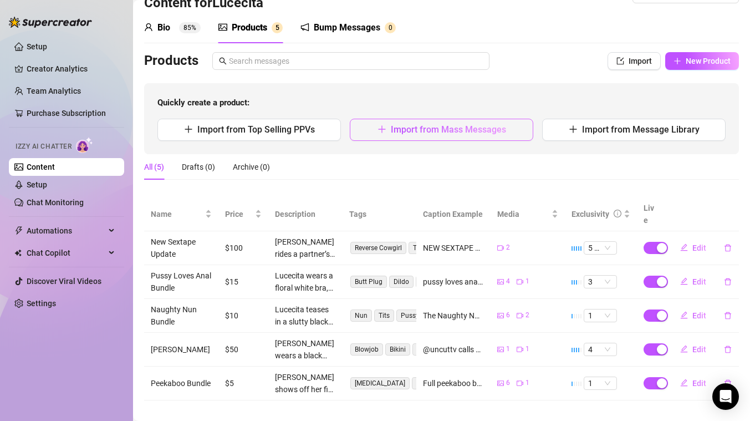
click at [468, 125] on span "Import from Mass Messages" at bounding box center [448, 129] width 115 height 11
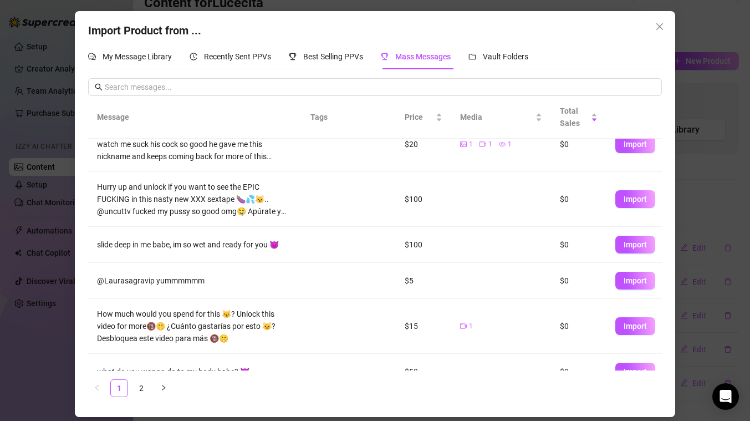
scroll to position [173, 0]
click at [638, 326] on span "Import" at bounding box center [635, 326] width 23 height 9
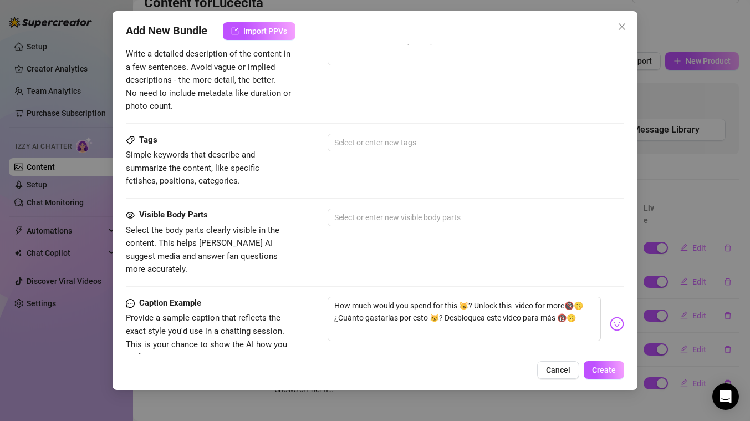
scroll to position [607, 0]
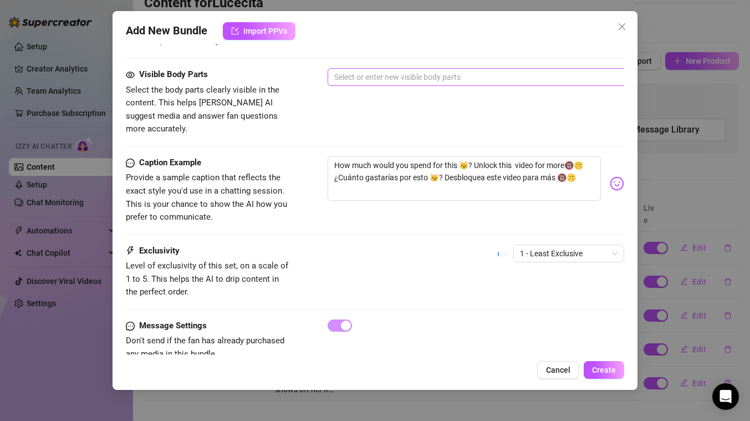
click at [384, 73] on div at bounding box center [516, 77] width 372 height 16
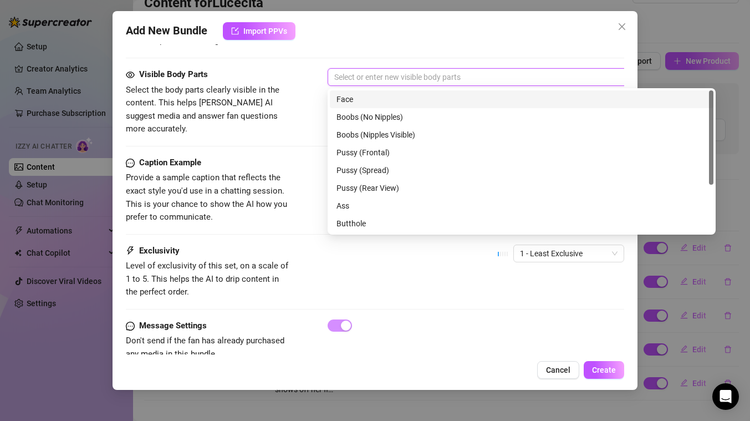
click at [323, 69] on div "Visible Body Parts Select the body parts clearly visible in the content. This h…" at bounding box center [375, 102] width 498 height 68
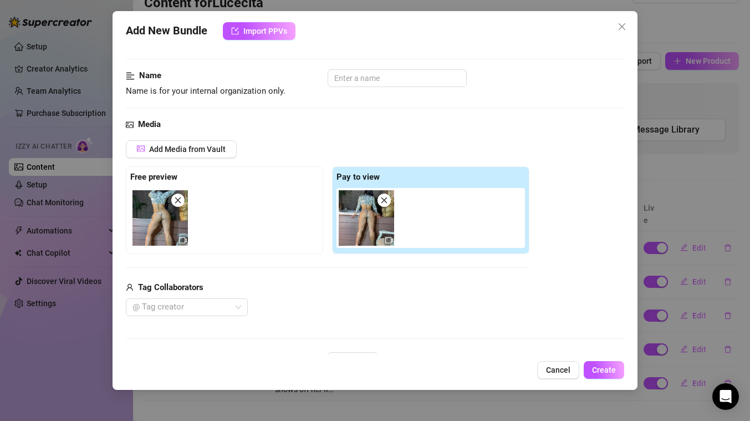
scroll to position [40, 0]
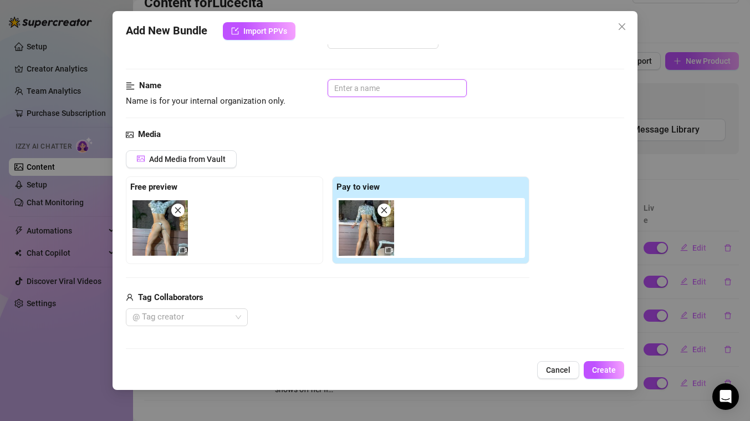
click at [362, 86] on input "text" at bounding box center [397, 88] width 139 height 18
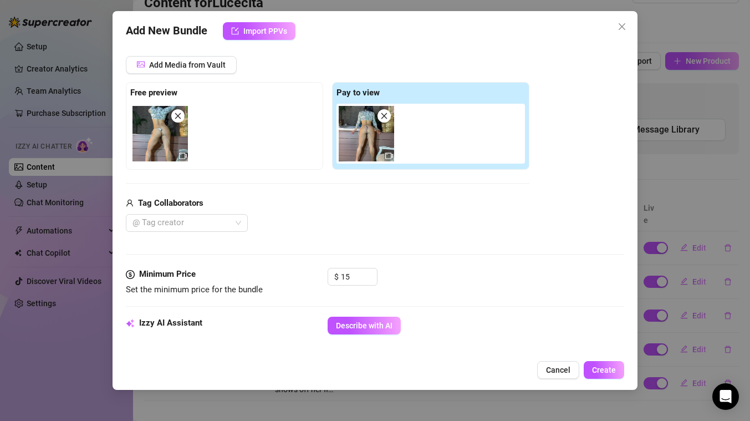
scroll to position [216, 0]
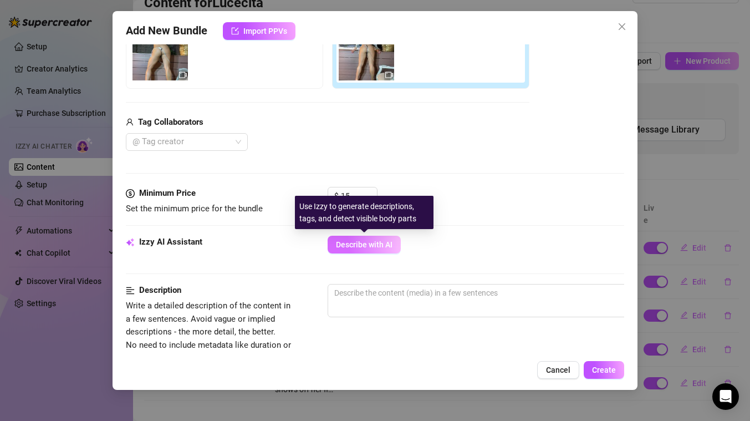
click at [348, 242] on span "Describe with AI" at bounding box center [364, 244] width 57 height 9
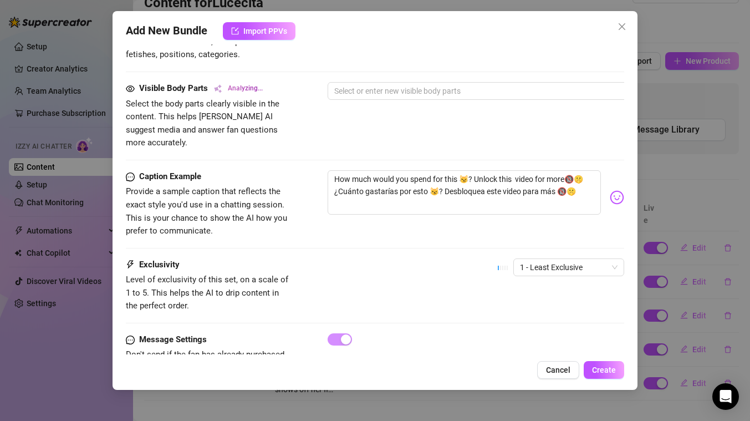
scroll to position [621, 0]
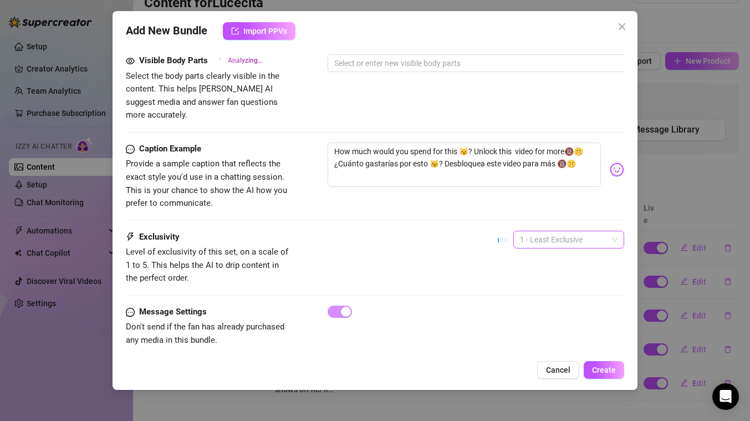
click at [594, 231] on span "1 - Least Exclusive" at bounding box center [569, 239] width 98 height 17
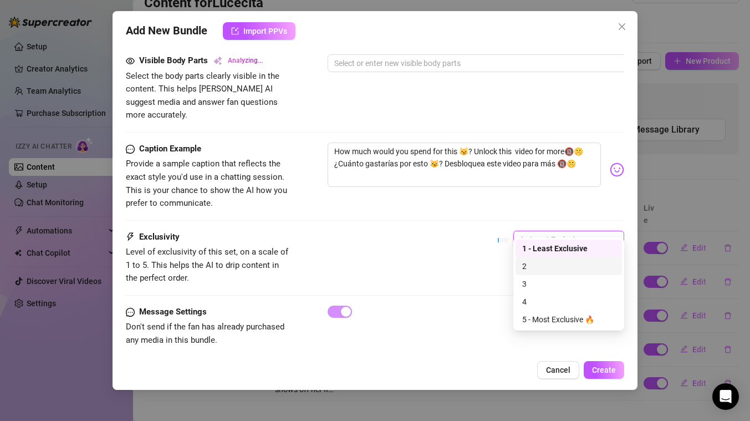
click at [533, 264] on div "2" at bounding box center [568, 266] width 93 height 12
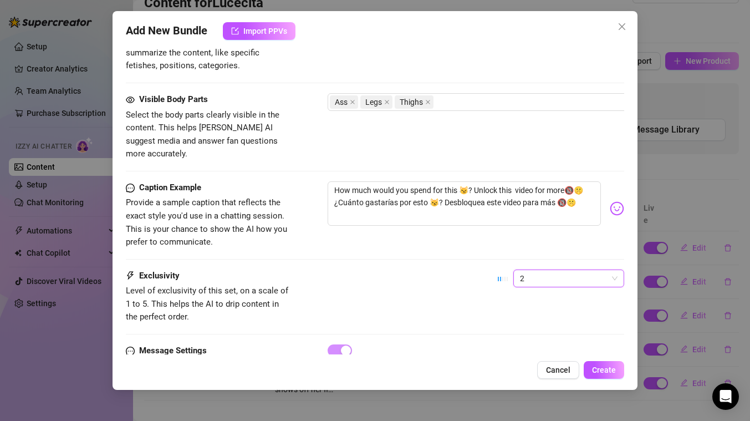
scroll to position [599, 0]
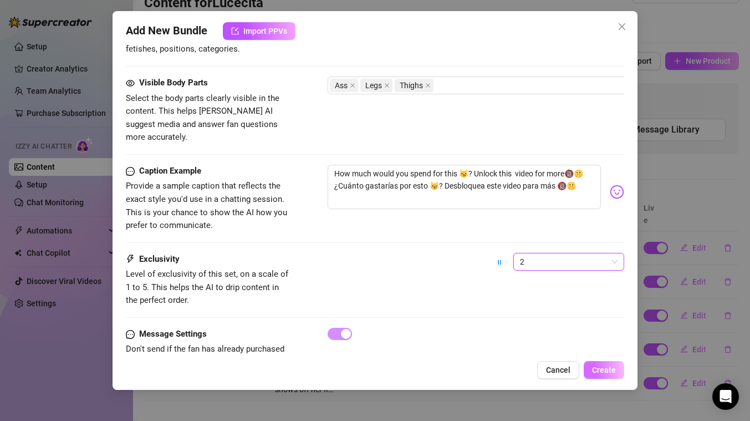
click at [607, 371] on span "Create" at bounding box center [604, 369] width 24 height 9
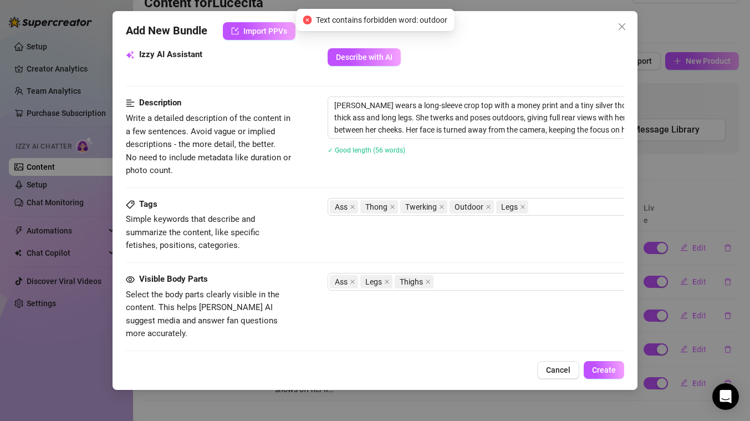
scroll to position [400, 0]
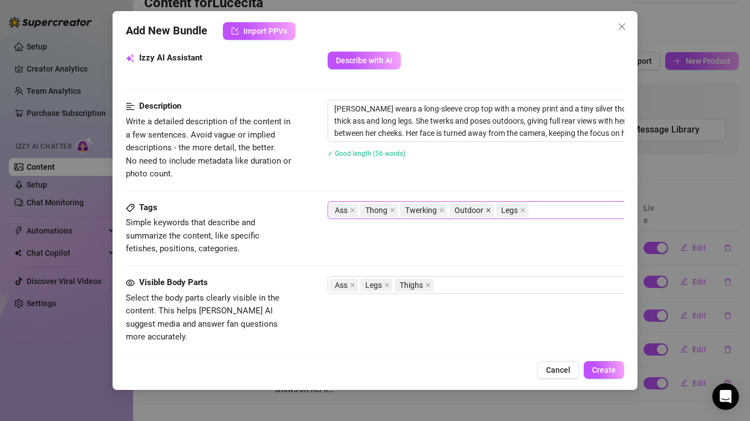
click at [486, 208] on icon "close" at bounding box center [488, 210] width 4 height 4
click at [482, 120] on textarea "[PERSON_NAME] wears a long-sleeve crop top with a money print and a tiny silver…" at bounding box center [521, 120] width 387 height 41
click at [604, 368] on span "Create" at bounding box center [604, 369] width 24 height 9
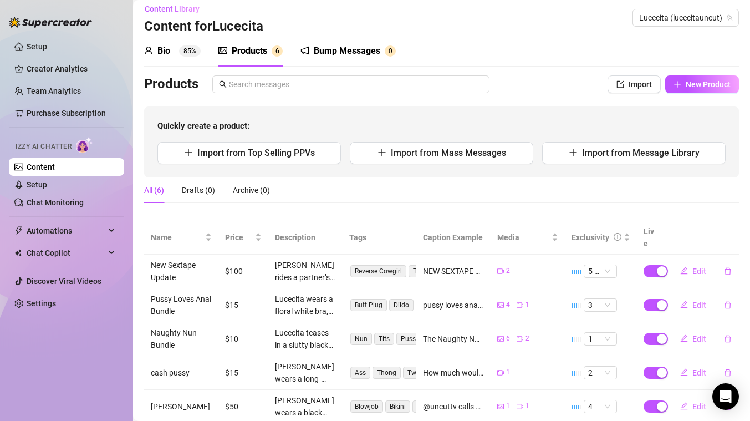
scroll to position [0, 0]
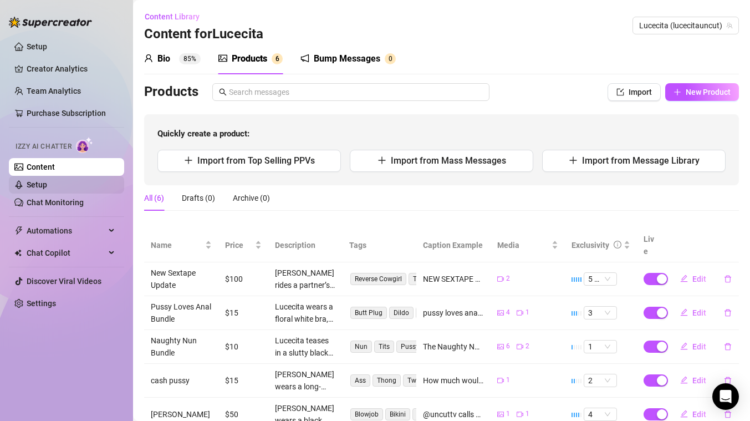
click at [44, 187] on link "Setup" at bounding box center [37, 184] width 21 height 9
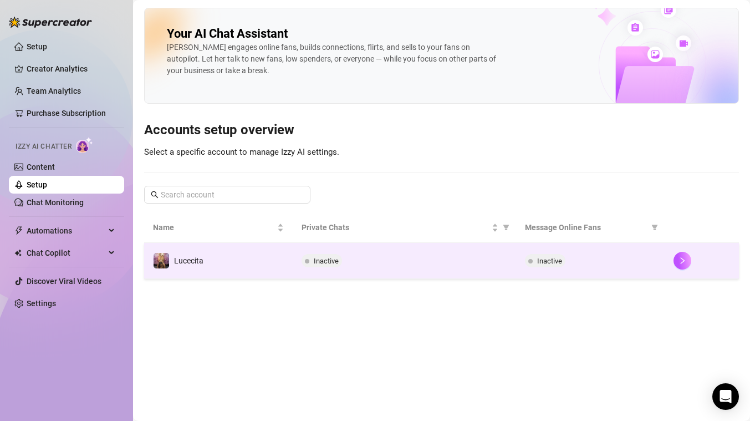
click at [232, 268] on td "Lucecita" at bounding box center [218, 261] width 149 height 36
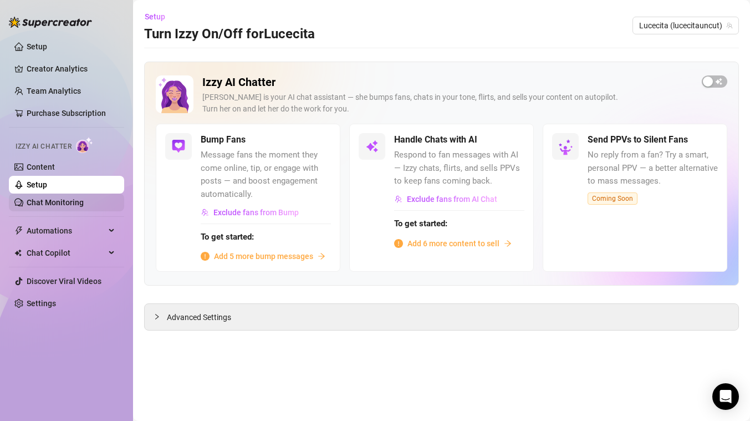
click at [65, 205] on link "Chat Monitoring" at bounding box center [55, 202] width 57 height 9
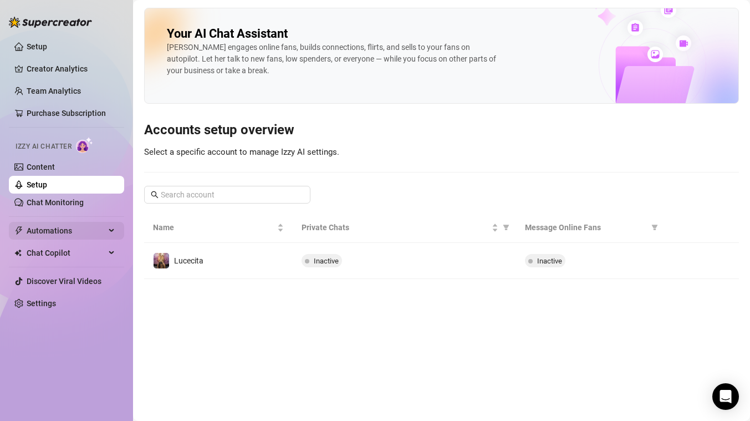
click at [73, 226] on span "Automations" at bounding box center [66, 231] width 79 height 18
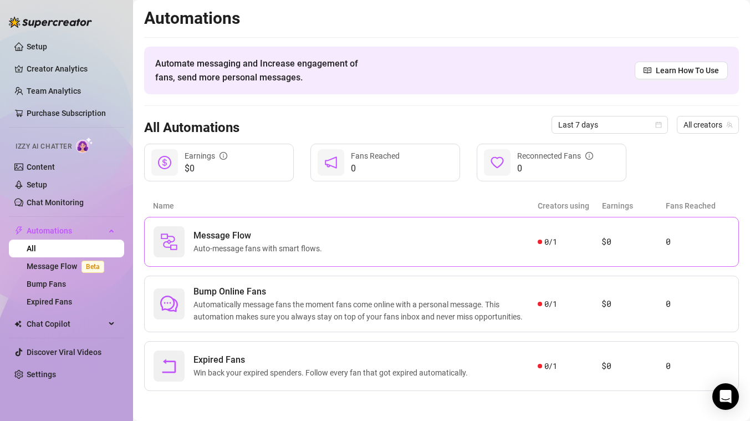
scroll to position [3, 0]
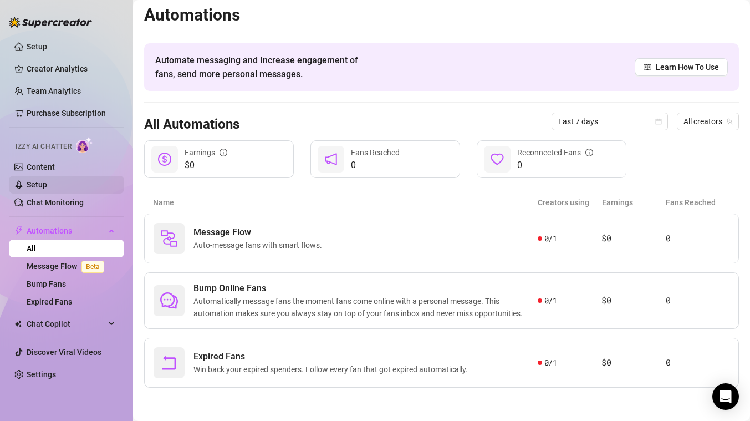
click at [46, 184] on link "Setup" at bounding box center [37, 184] width 21 height 9
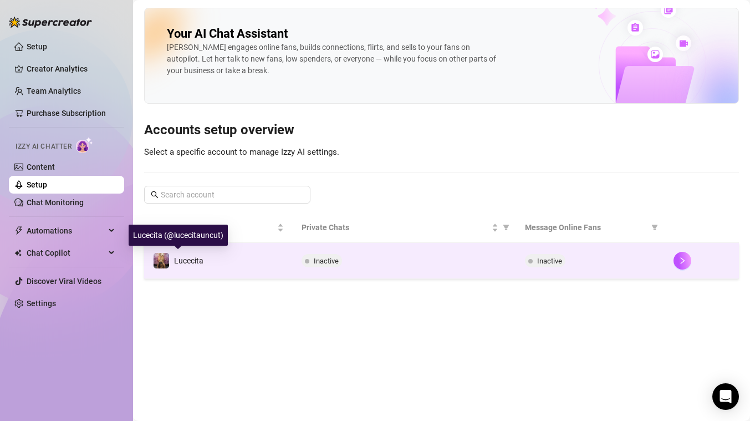
click at [193, 264] on span "Lucecita" at bounding box center [188, 260] width 29 height 9
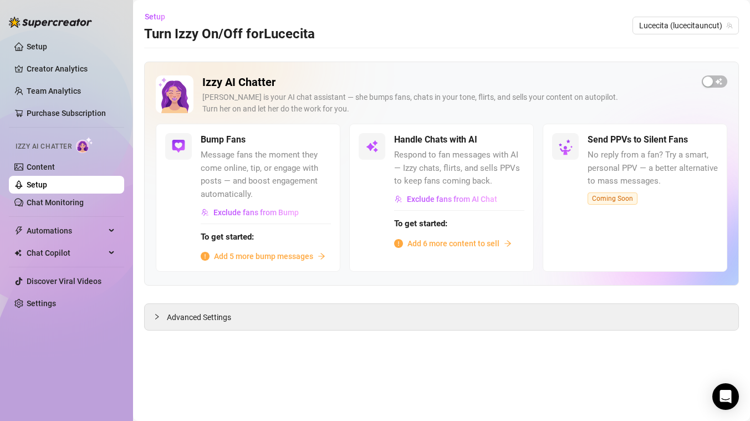
click at [266, 256] on span "Add 5 more bump messages" at bounding box center [263, 256] width 99 height 12
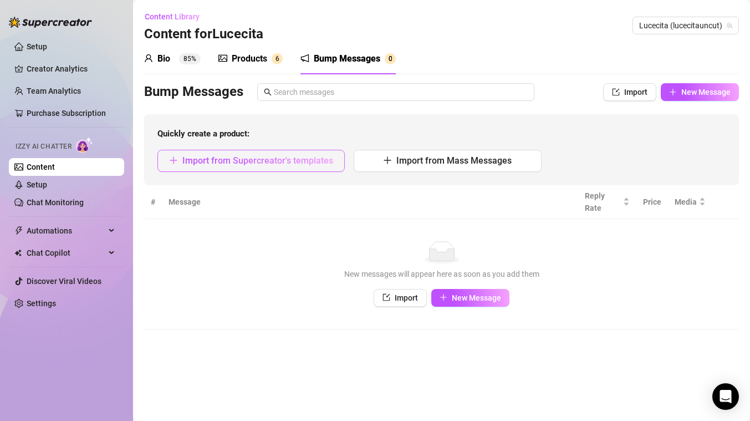
click at [285, 162] on span "Import from Supercreator's templates" at bounding box center [257, 160] width 151 height 11
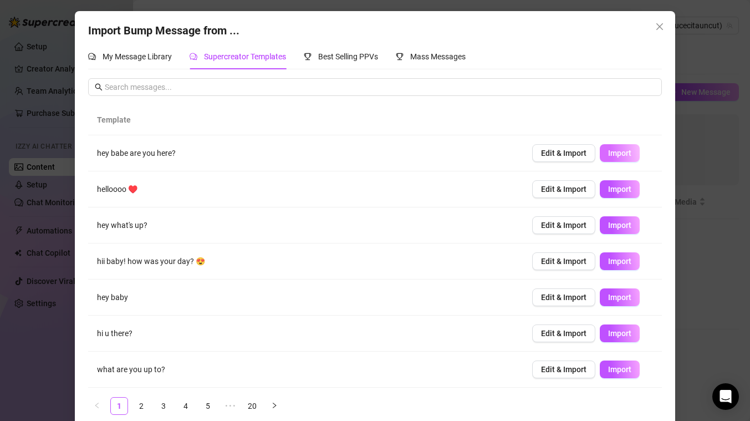
click at [627, 152] on span "Import" at bounding box center [619, 153] width 23 height 9
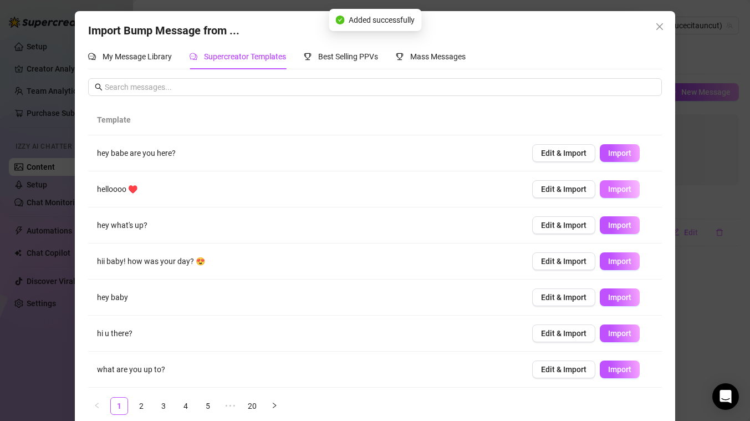
click at [622, 192] on span "Import" at bounding box center [619, 189] width 23 height 9
click at [621, 224] on span "Import" at bounding box center [619, 225] width 23 height 9
click at [621, 262] on span "Import" at bounding box center [619, 261] width 23 height 9
click at [615, 337] on span "Import" at bounding box center [619, 333] width 23 height 9
click at [139, 405] on link "2" at bounding box center [141, 405] width 17 height 17
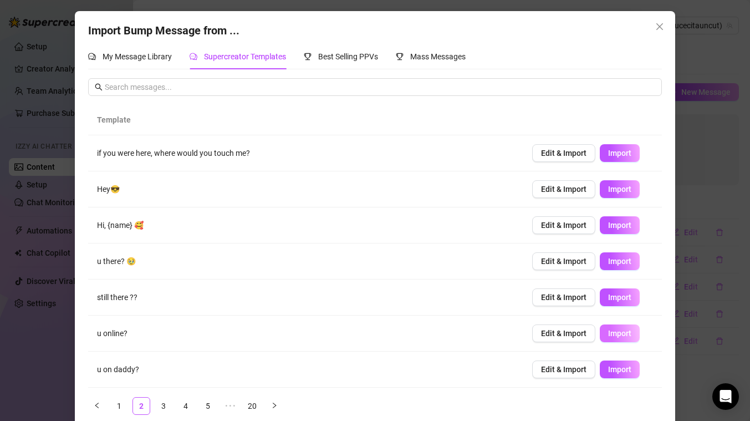
click at [618, 333] on span "Import" at bounding box center [619, 333] width 23 height 9
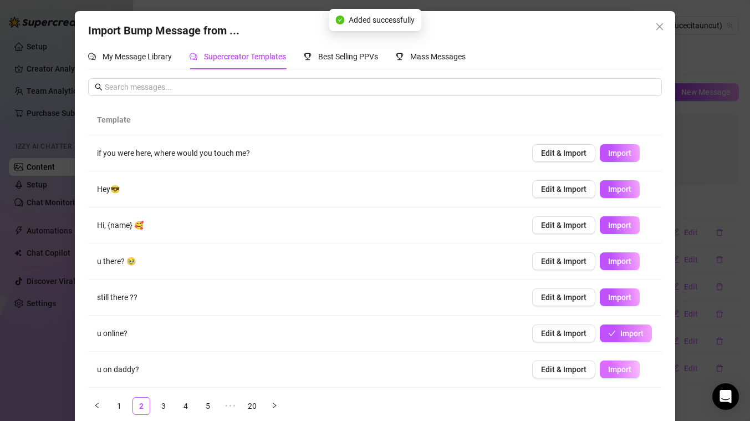
click at [619, 367] on span "Import" at bounding box center [619, 369] width 23 height 9
click at [699, 51] on div "Import Bump Message from ... My Message Library Supercreator Templates Best Sel…" at bounding box center [375, 210] width 750 height 421
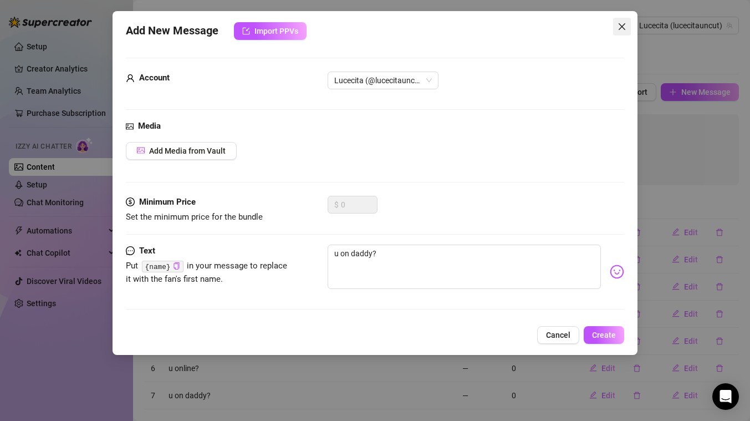
click at [623, 27] on icon "close" at bounding box center [621, 26] width 9 height 9
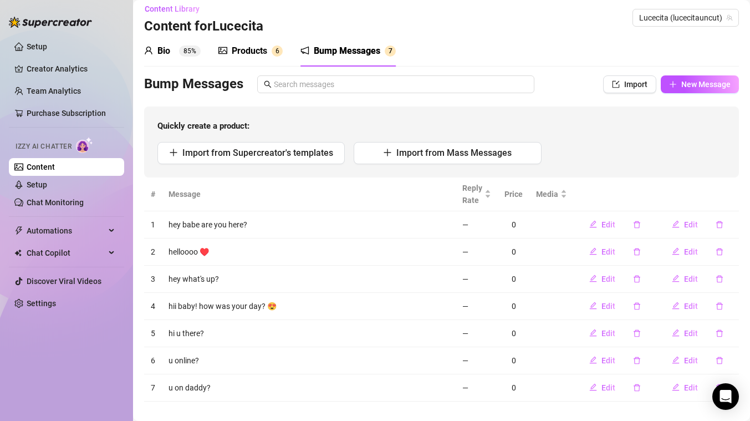
scroll to position [8, 0]
click at [607, 218] on button "Edit" at bounding box center [602, 224] width 44 height 18
type textarea "hey babe are you here?"
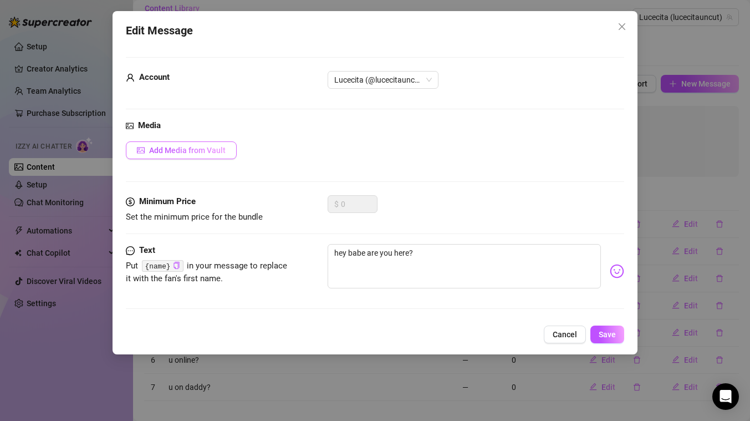
click at [201, 149] on span "Add Media from Vault" at bounding box center [187, 150] width 76 height 9
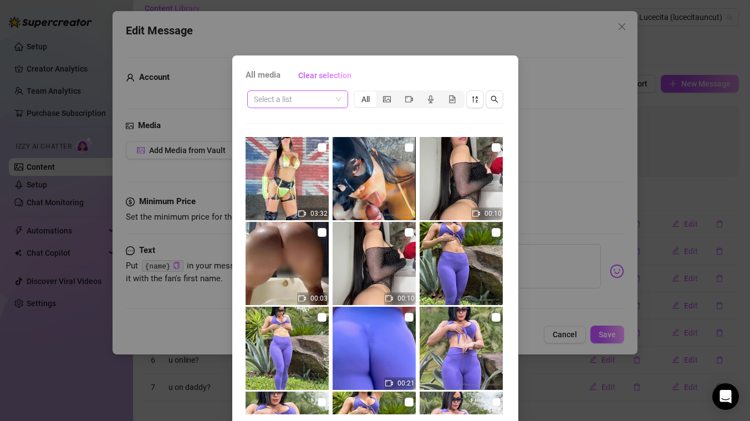
click at [300, 99] on input "search" at bounding box center [293, 99] width 78 height 17
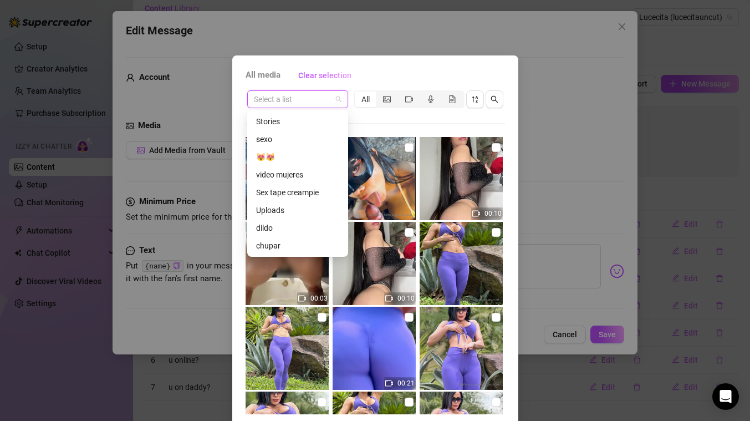
scroll to position [99, 0]
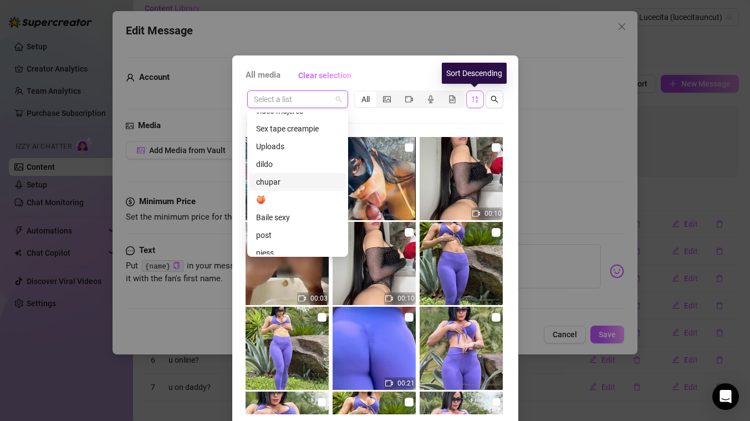
click at [477, 102] on icon "sort-descending" at bounding box center [475, 99] width 6 height 7
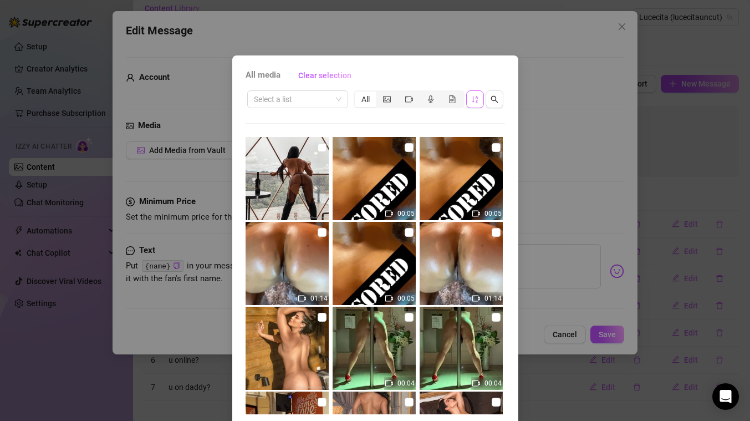
click at [380, 344] on img at bounding box center [374, 347] width 83 height 83
click at [409, 317] on input "checkbox" at bounding box center [409, 317] width 9 height 9
checkbox input "true"
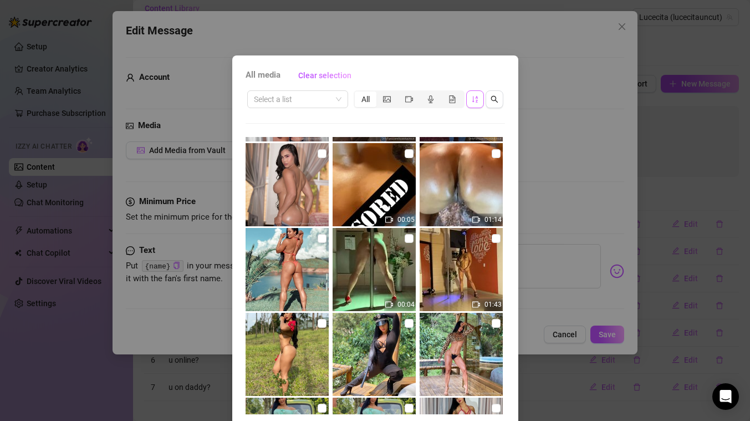
scroll to position [42, 0]
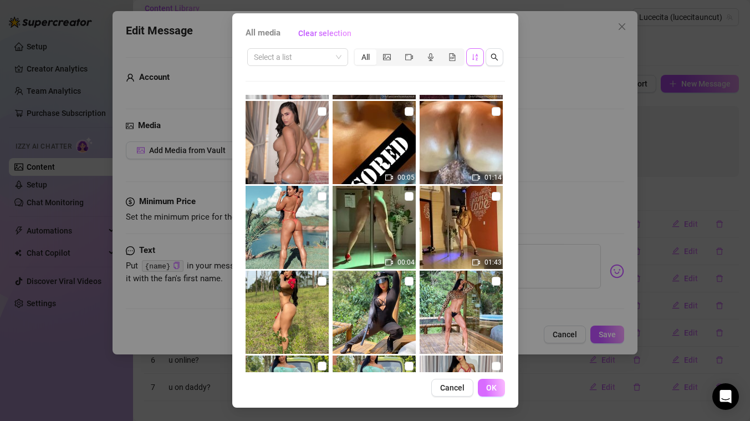
click at [488, 385] on span "OK" at bounding box center [491, 387] width 11 height 9
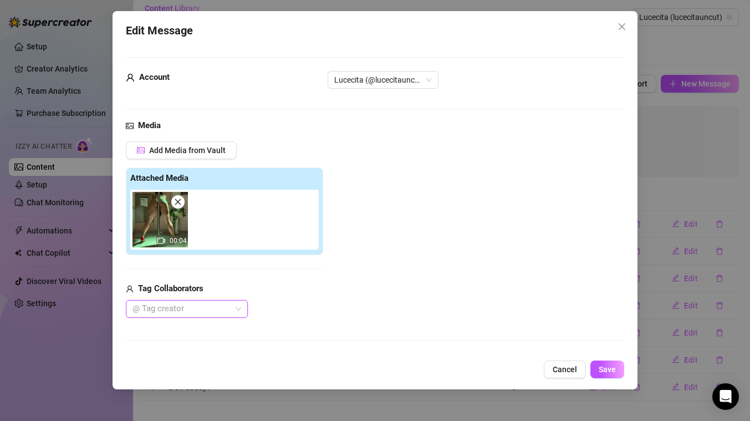
scroll to position [123, 0]
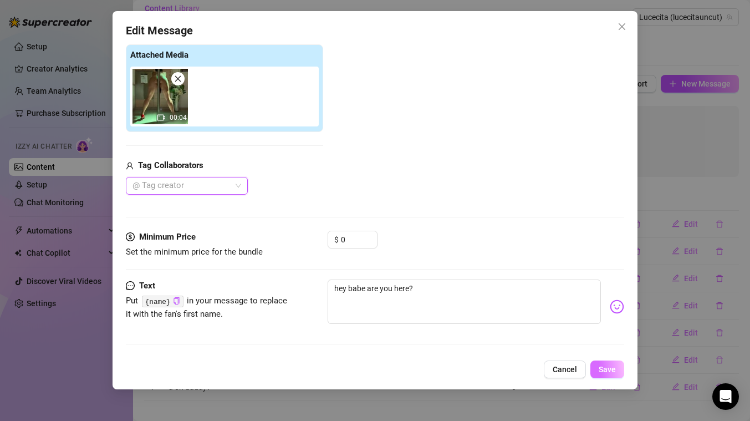
click at [607, 367] on span "Save" at bounding box center [607, 369] width 17 height 9
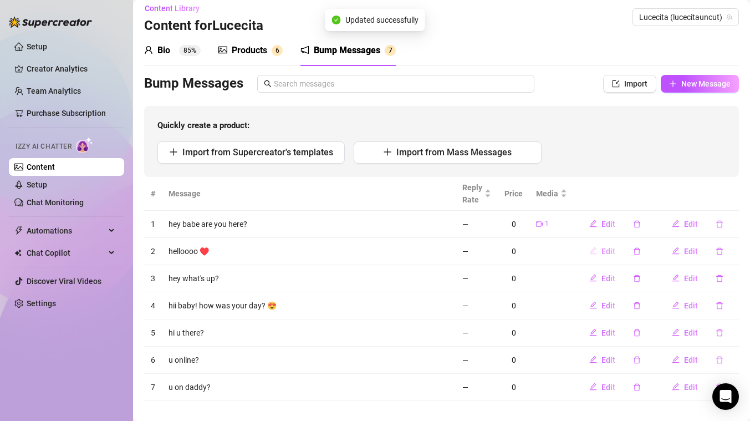
click at [609, 248] on span "Edit" at bounding box center [608, 251] width 14 height 9
type textarea "helloooo ♥️"
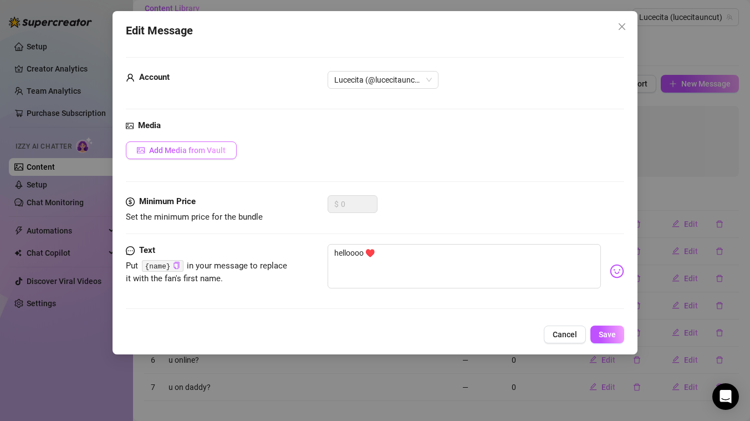
click at [202, 149] on span "Add Media from Vault" at bounding box center [187, 150] width 76 height 9
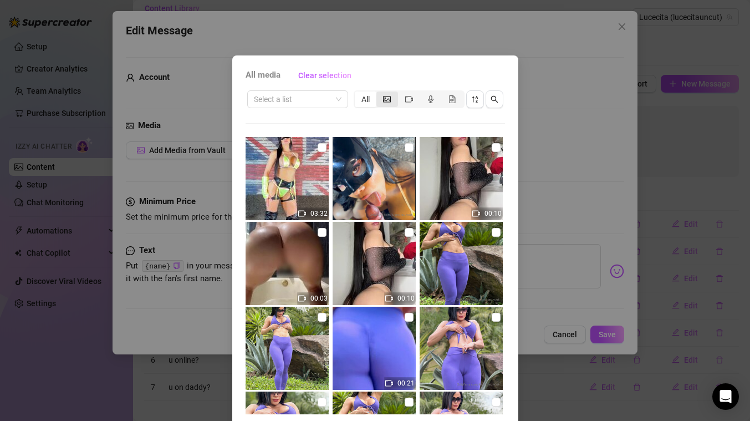
click at [386, 98] on icon "picture" at bounding box center [387, 99] width 8 height 8
click at [379, 93] on input "segmented control" at bounding box center [379, 93] width 0 height 0
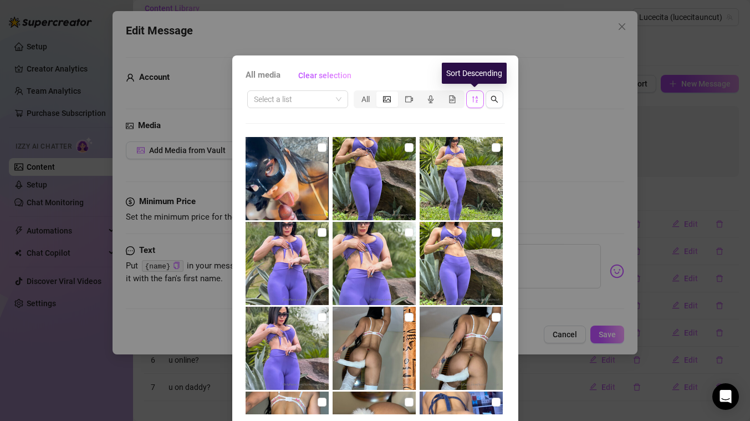
click at [475, 99] on icon "sort-descending" at bounding box center [475, 99] width 8 height 8
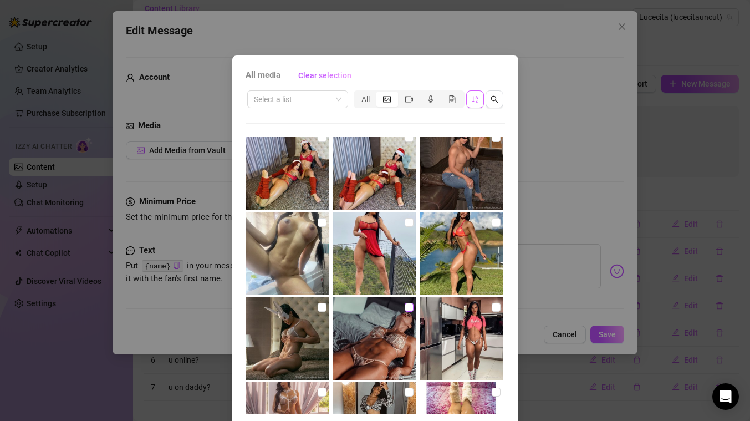
scroll to position [1078, 0]
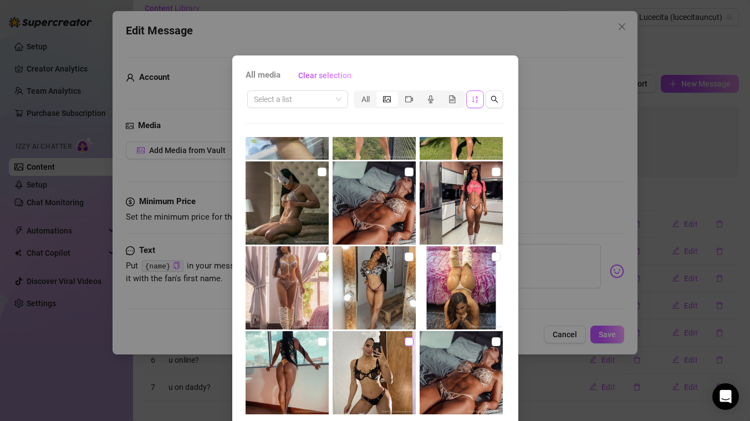
click at [408, 339] on input "checkbox" at bounding box center [409, 341] width 9 height 9
checkbox input "true"
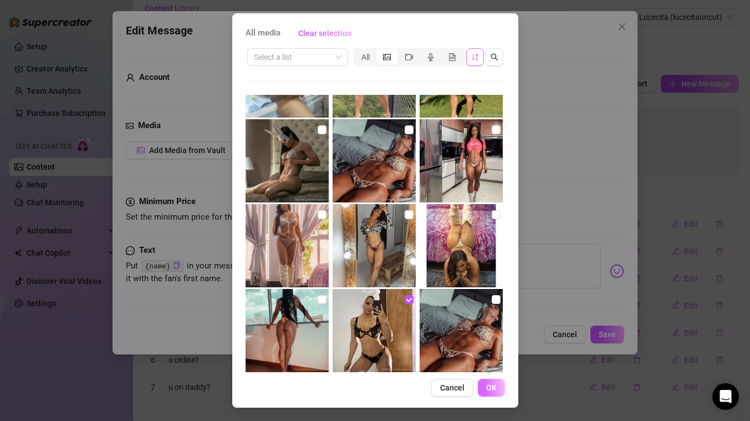
click at [491, 391] on span "OK" at bounding box center [491, 387] width 11 height 9
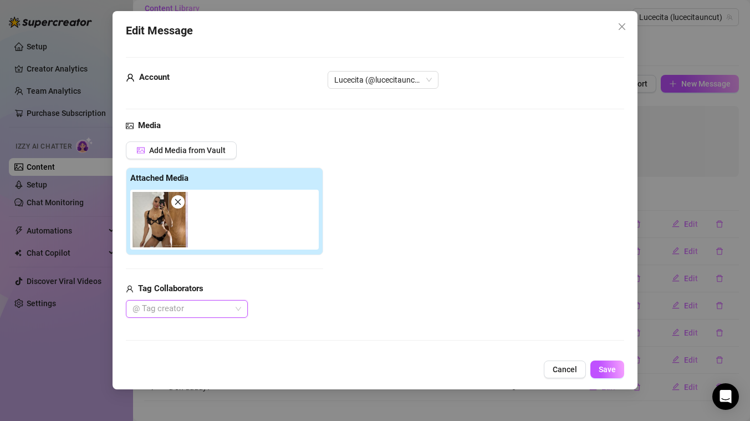
scroll to position [123, 0]
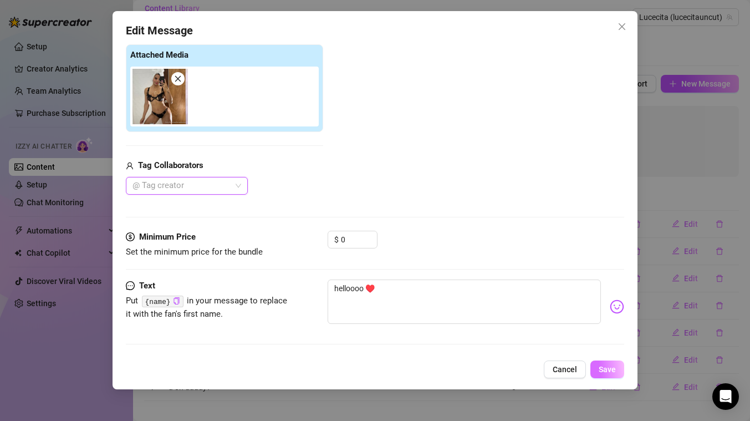
click at [612, 372] on span "Save" at bounding box center [607, 369] width 17 height 9
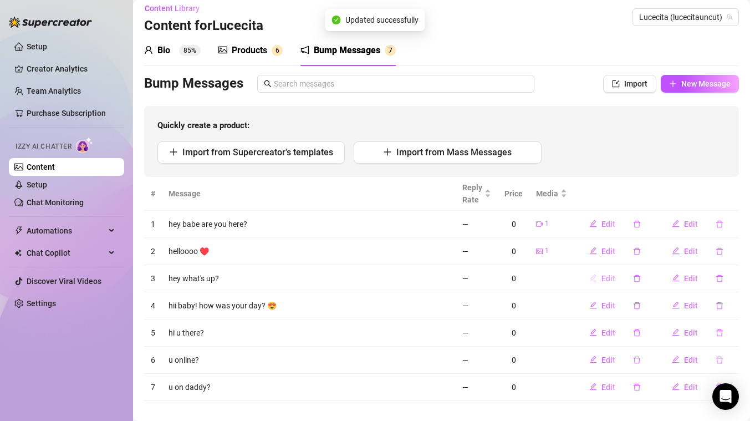
click at [609, 277] on span "Edit" at bounding box center [608, 278] width 14 height 9
type textarea "hey what's up?"
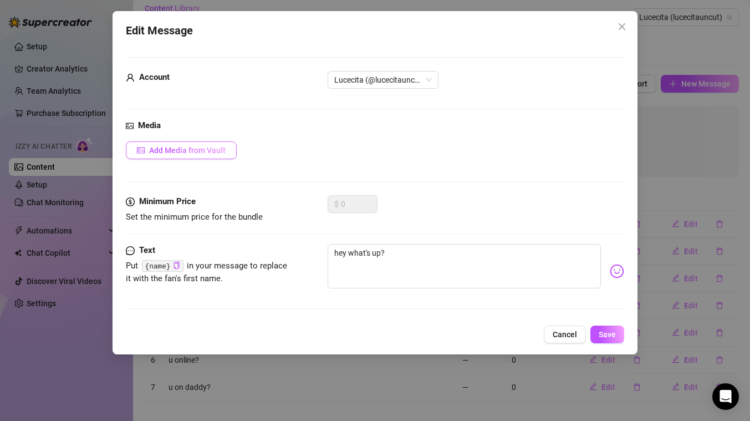
click at [191, 151] on span "Add Media from Vault" at bounding box center [187, 150] width 76 height 9
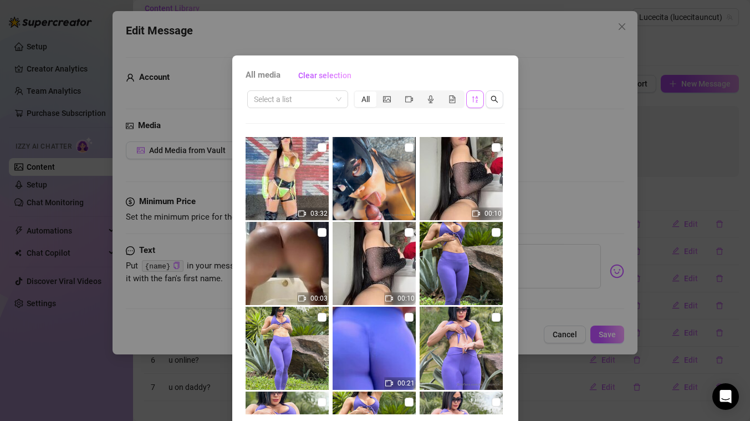
click at [472, 97] on icon "sort-descending" at bounding box center [475, 99] width 6 height 7
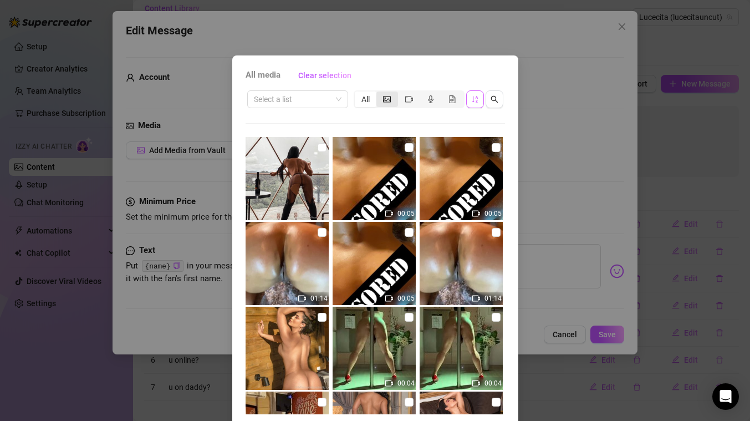
click at [386, 100] on icon "picture" at bounding box center [387, 99] width 8 height 8
click at [379, 93] on input "segmented control" at bounding box center [379, 93] width 0 height 0
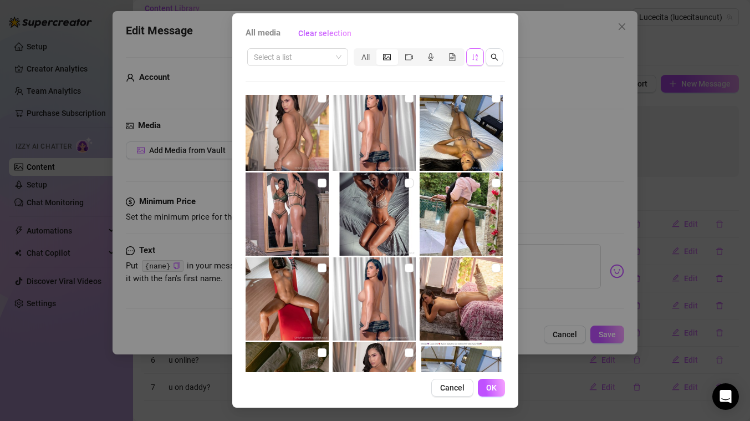
scroll to position [2044, 0]
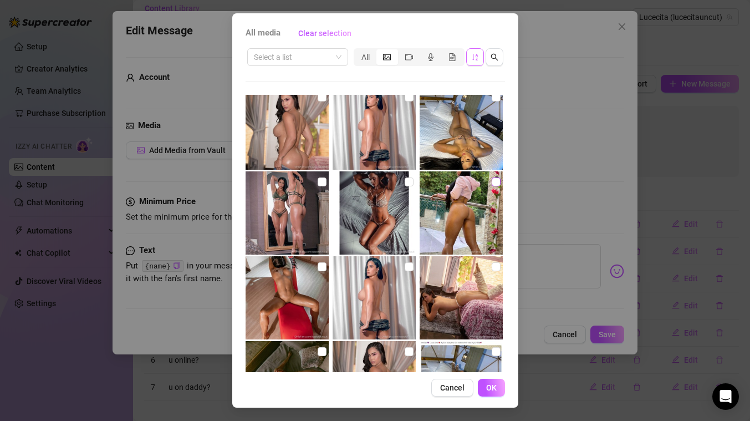
click at [497, 180] on input "checkbox" at bounding box center [496, 181] width 9 height 9
checkbox input "true"
click at [490, 385] on span "OK" at bounding box center [491, 387] width 11 height 9
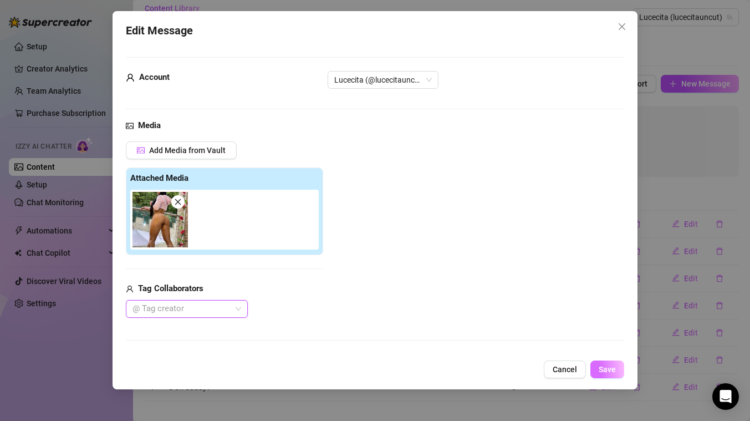
click at [612, 371] on span "Save" at bounding box center [607, 369] width 17 height 9
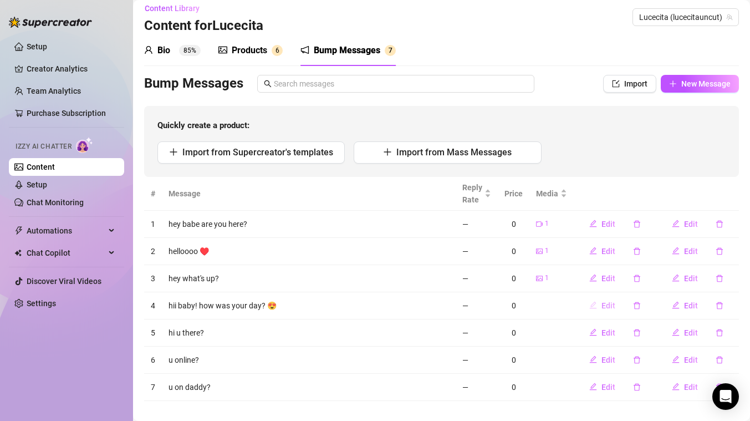
click at [610, 305] on span "Edit" at bounding box center [608, 305] width 14 height 9
type textarea "hii baby! how was your day? 😍"
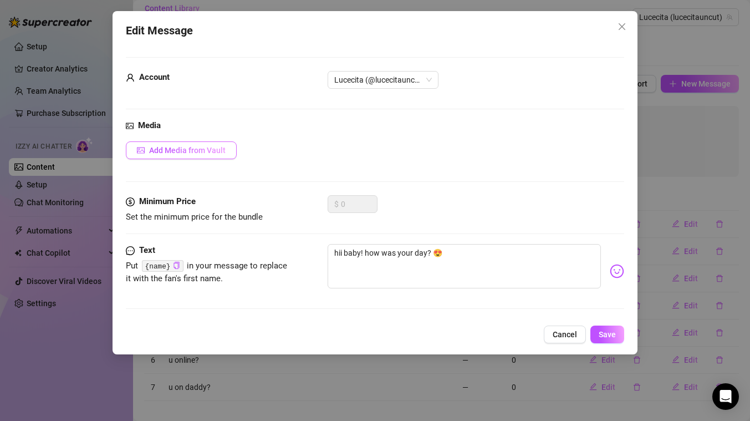
click at [213, 150] on span "Add Media from Vault" at bounding box center [187, 150] width 76 height 9
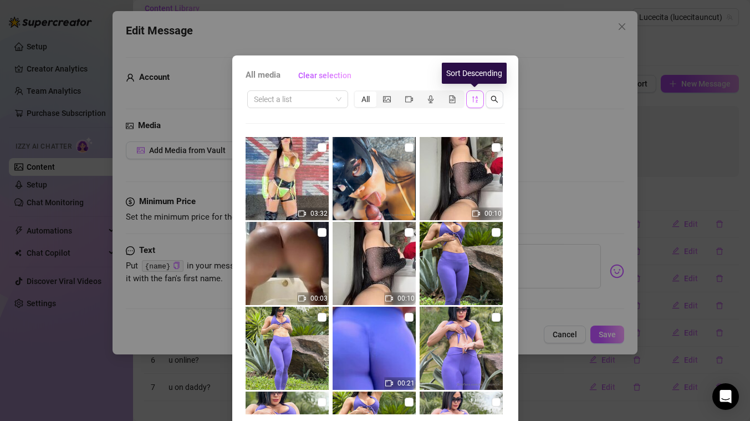
click at [471, 98] on icon "sort-descending" at bounding box center [475, 99] width 8 height 8
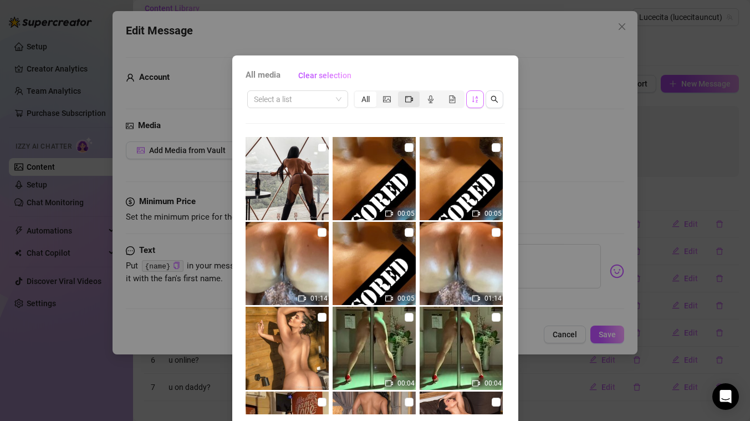
click at [408, 101] on icon "video-camera" at bounding box center [409, 99] width 8 height 6
click at [401, 93] on input "segmented control" at bounding box center [401, 93] width 0 height 0
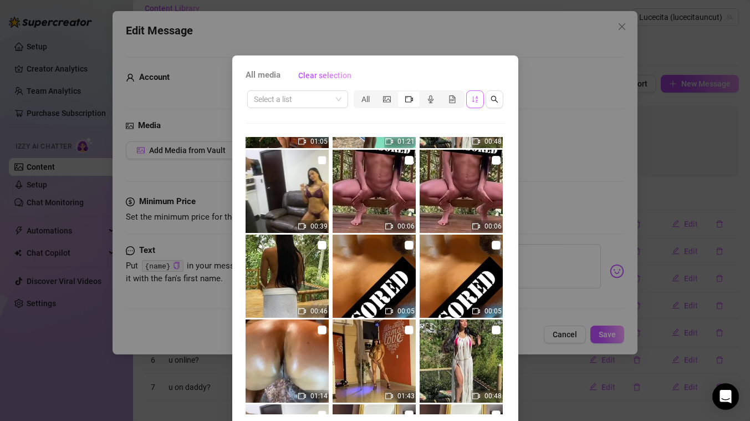
scroll to position [501, 0]
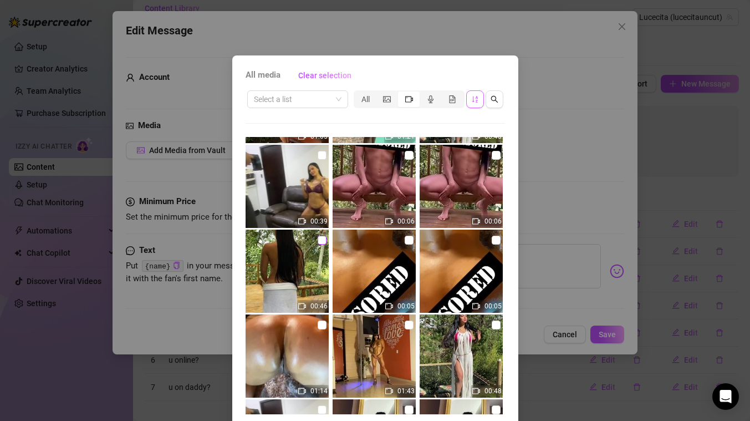
click at [321, 239] on input "checkbox" at bounding box center [322, 240] width 9 height 9
checkbox input "true"
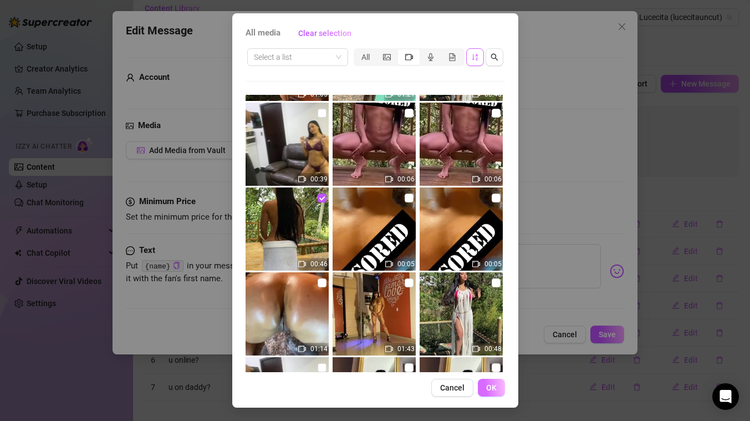
click at [491, 383] on span "OK" at bounding box center [491, 387] width 11 height 9
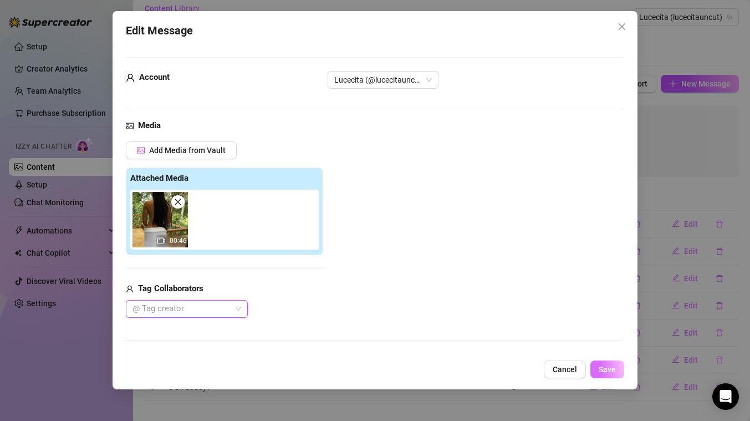
click at [609, 366] on span "Save" at bounding box center [607, 369] width 17 height 9
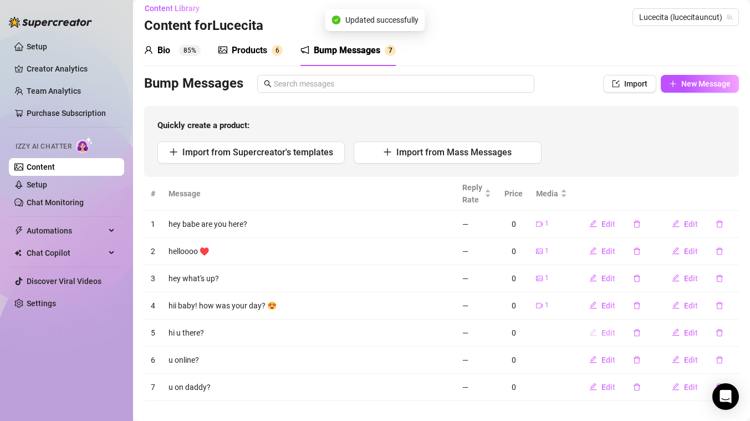
click at [606, 332] on span "Edit" at bounding box center [608, 332] width 14 height 9
type textarea "hi u there?"
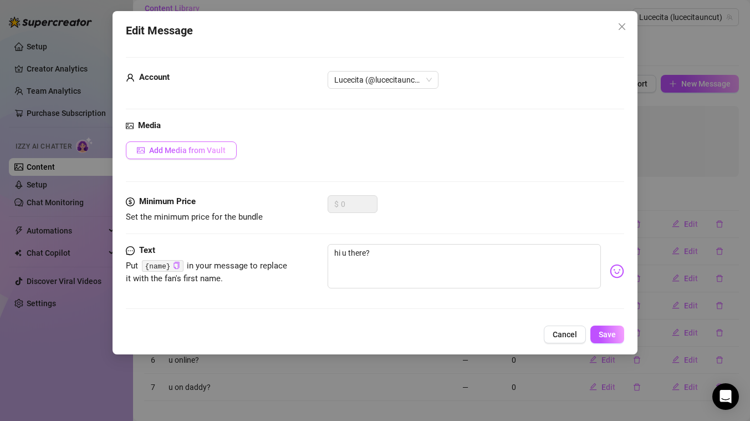
click at [212, 150] on span "Add Media from Vault" at bounding box center [187, 150] width 76 height 9
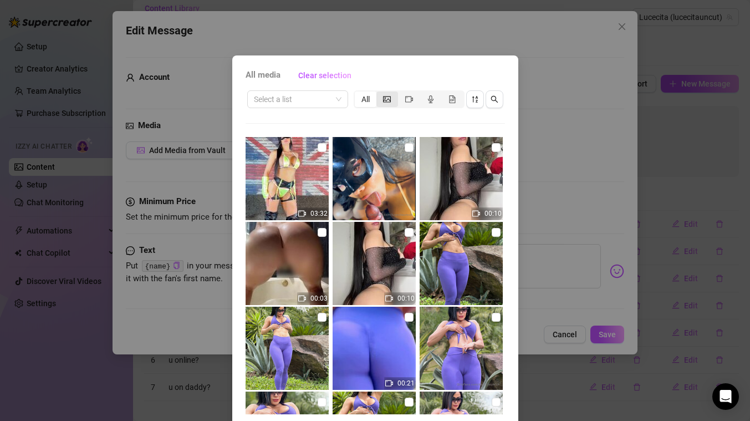
click at [389, 100] on icon "picture" at bounding box center [387, 99] width 8 height 8
click at [379, 93] on input "segmented control" at bounding box center [379, 93] width 0 height 0
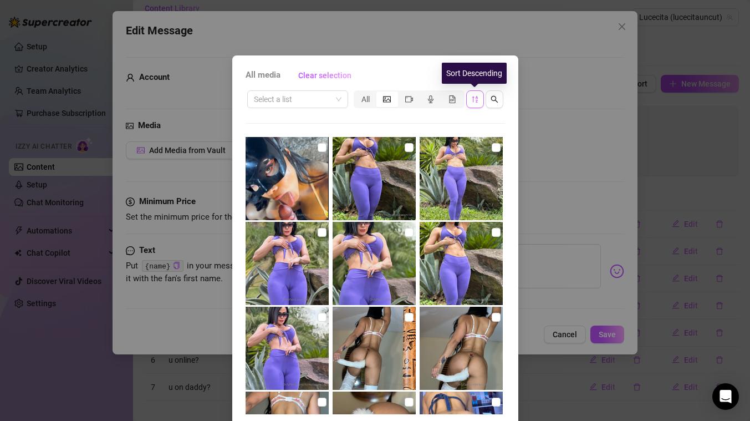
click at [476, 102] on icon "sort-descending" at bounding box center [475, 99] width 8 height 8
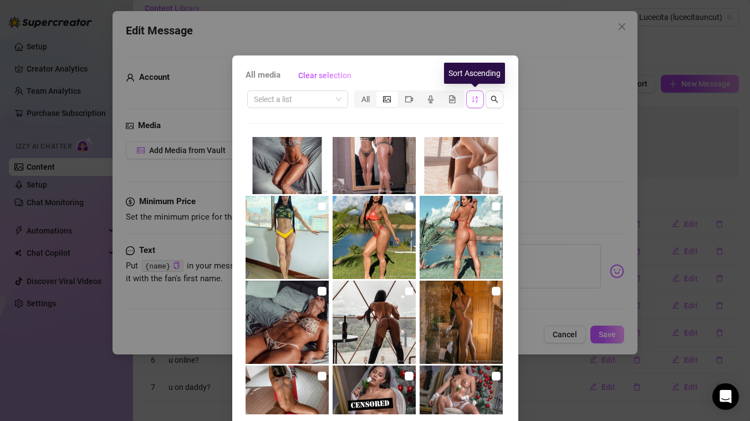
scroll to position [7160, 0]
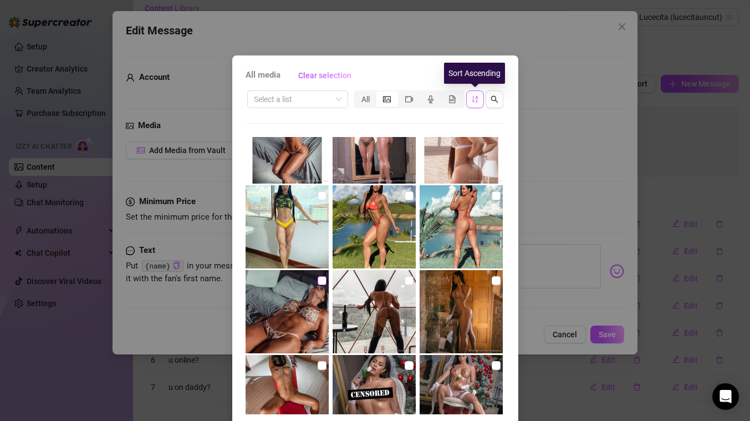
click at [318, 282] on input "checkbox" at bounding box center [322, 280] width 9 height 9
click at [323, 284] on input "checkbox" at bounding box center [322, 280] width 9 height 9
checkbox input "false"
click at [321, 198] on input "checkbox" at bounding box center [322, 195] width 9 height 9
checkbox input "true"
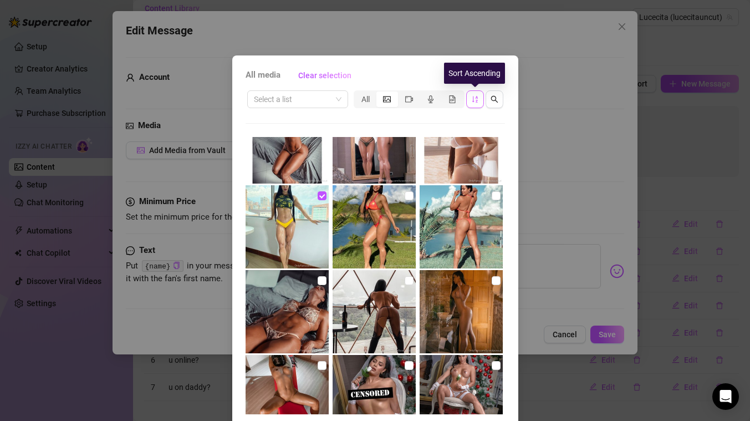
scroll to position [42, 0]
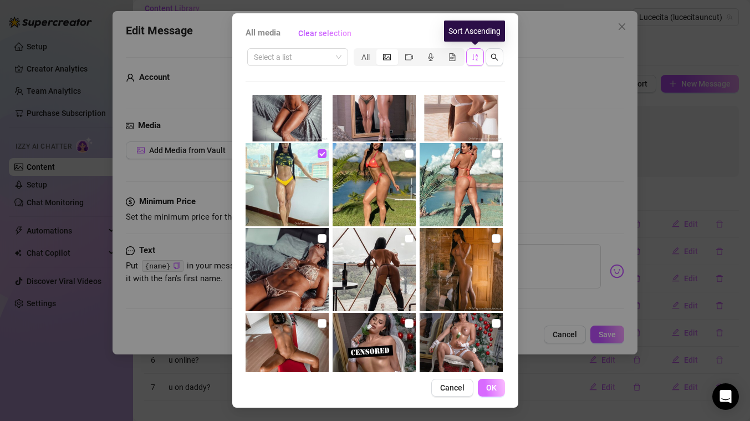
click at [497, 390] on button "OK" at bounding box center [491, 388] width 27 height 18
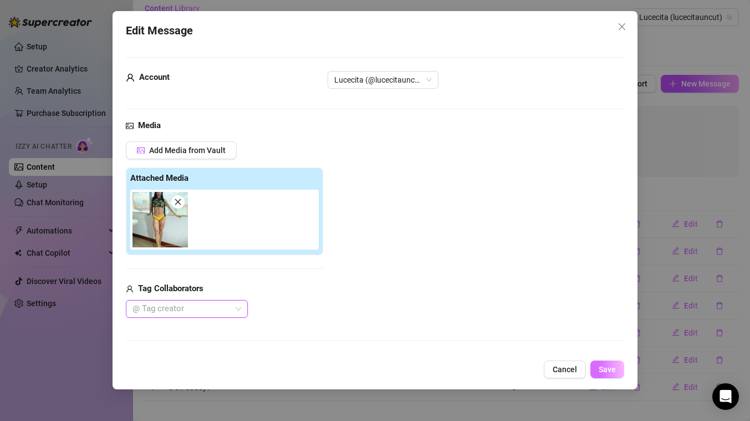
click at [607, 372] on span "Save" at bounding box center [607, 369] width 17 height 9
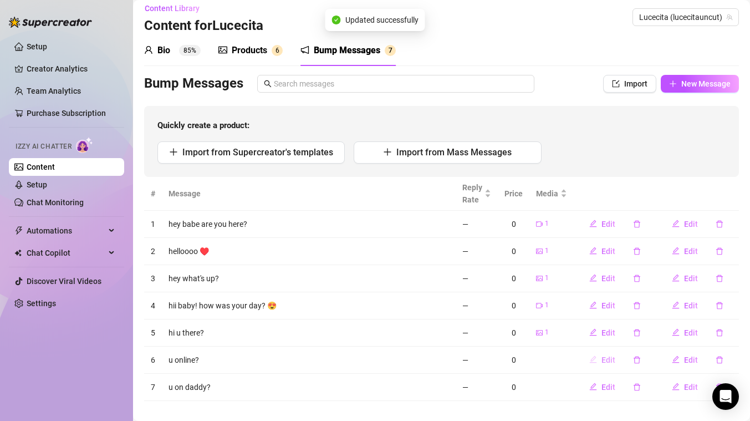
click at [606, 357] on span "Edit" at bounding box center [608, 359] width 14 height 9
type textarea "u online?"
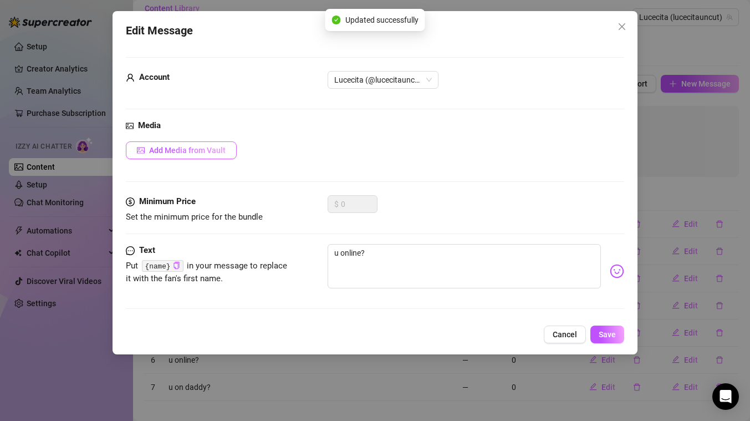
click at [223, 155] on button "Add Media from Vault" at bounding box center [181, 150] width 111 height 18
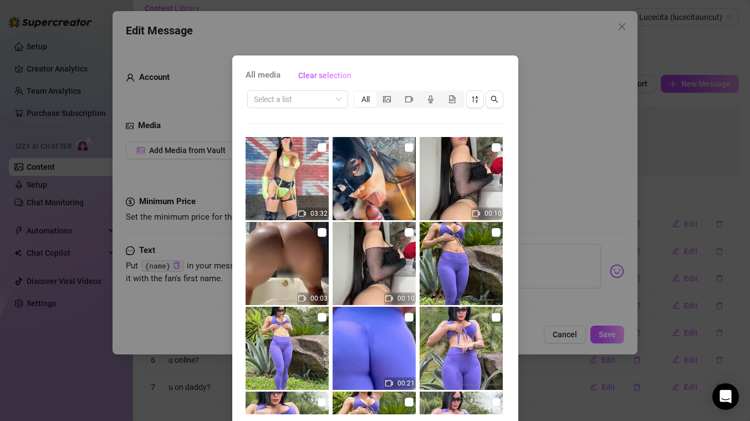
scroll to position [400, 0]
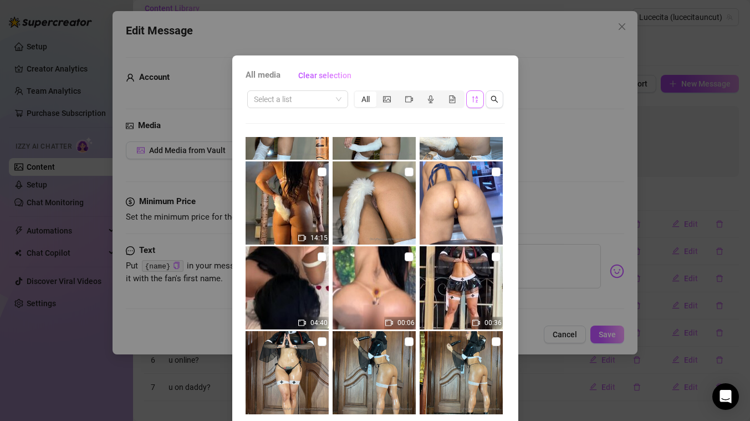
click at [473, 101] on icon "sort-descending" at bounding box center [475, 99] width 8 height 8
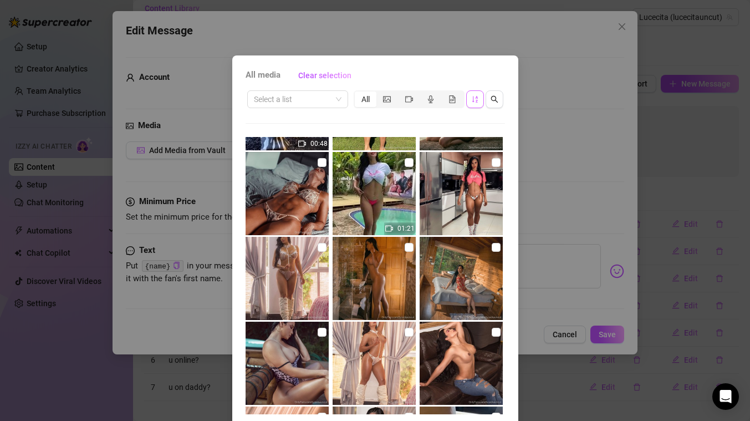
scroll to position [3855, 0]
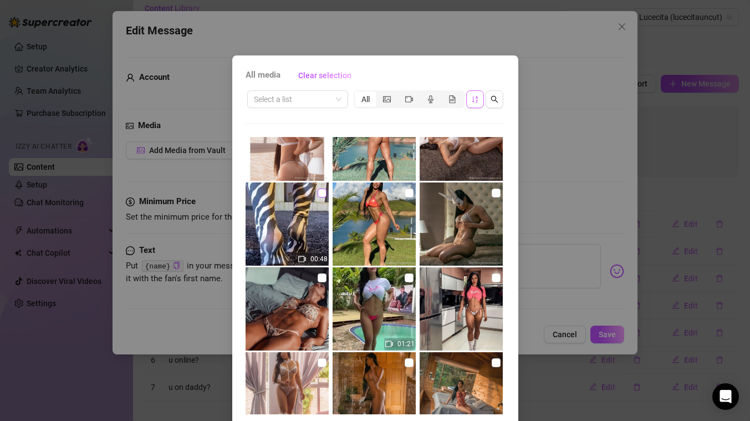
click at [324, 195] on input "checkbox" at bounding box center [322, 192] width 9 height 9
checkbox input "true"
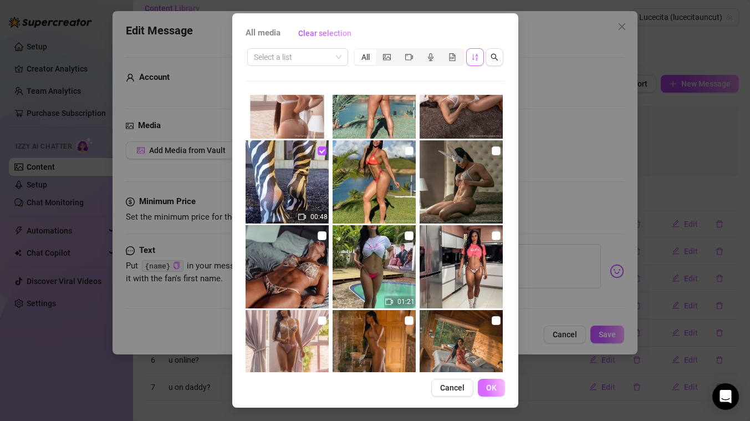
click at [492, 389] on span "OK" at bounding box center [491, 387] width 11 height 9
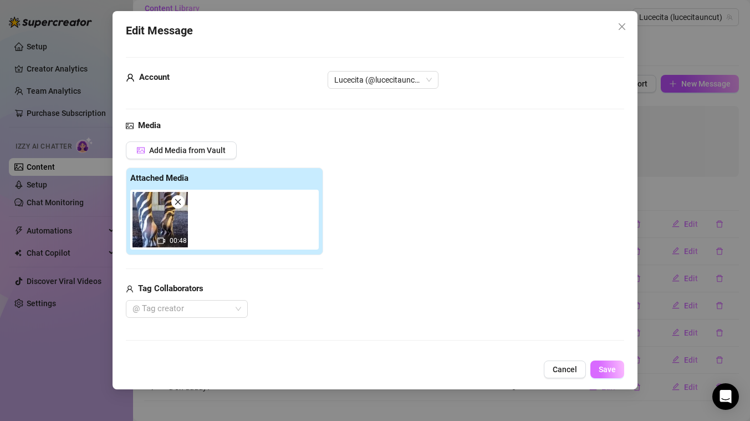
click at [609, 369] on span "Save" at bounding box center [607, 369] width 17 height 9
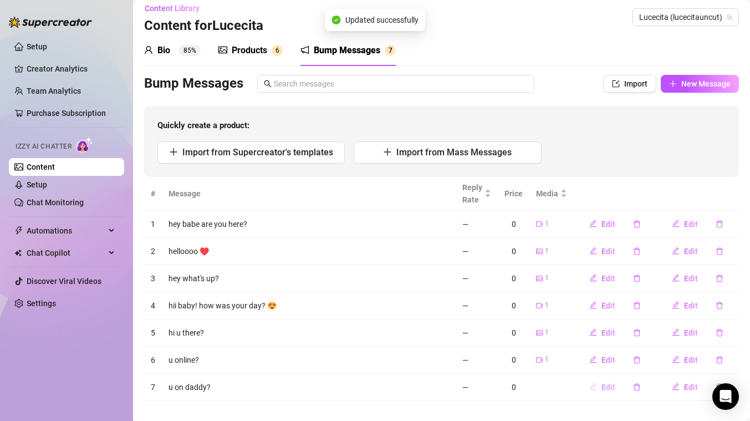
click at [607, 388] on span "Edit" at bounding box center [608, 386] width 14 height 9
type textarea "u on daddy?"
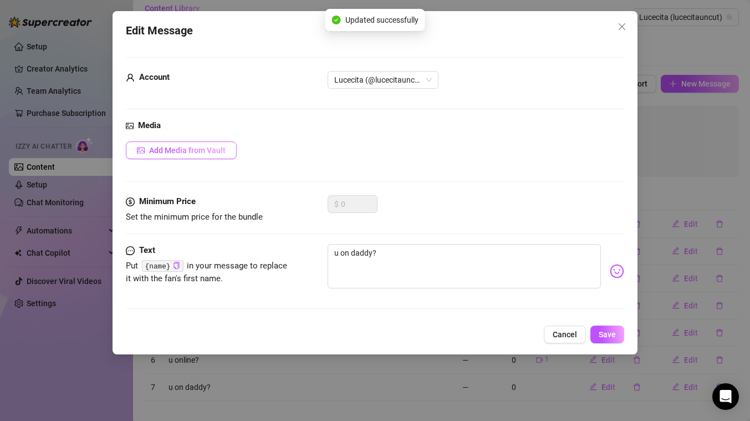
click at [215, 155] on button "Add Media from Vault" at bounding box center [181, 150] width 111 height 18
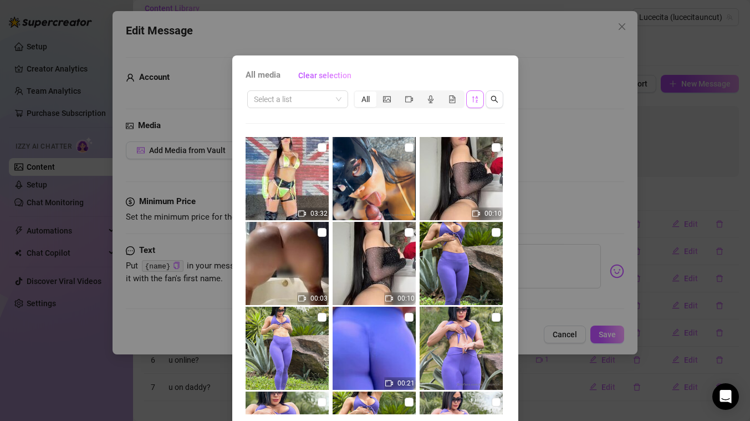
click at [474, 101] on icon "sort-descending" at bounding box center [475, 99] width 8 height 8
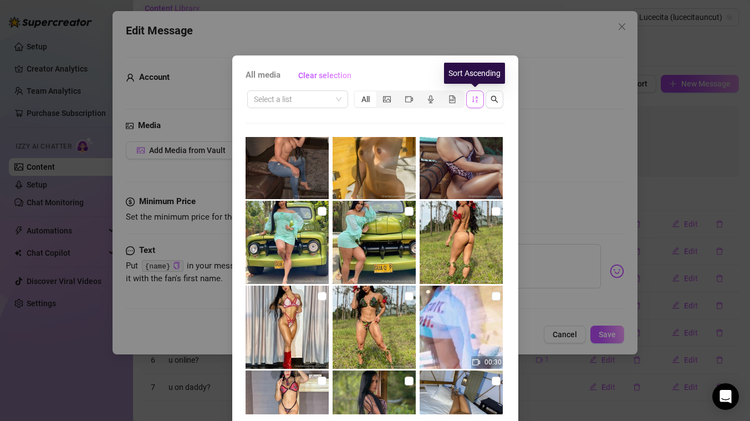
scroll to position [5520, 0]
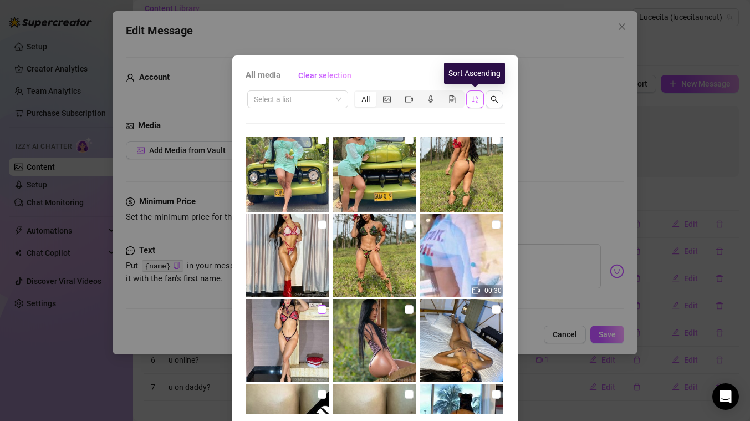
click at [323, 309] on input "checkbox" at bounding box center [322, 309] width 9 height 9
checkbox input "true"
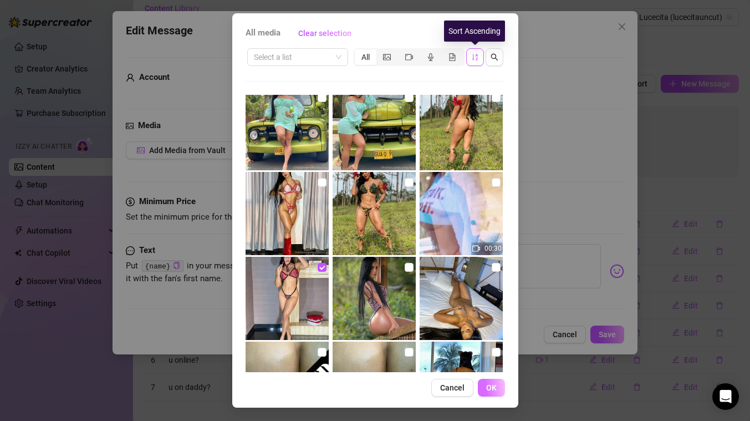
click at [495, 387] on span "OK" at bounding box center [491, 387] width 11 height 9
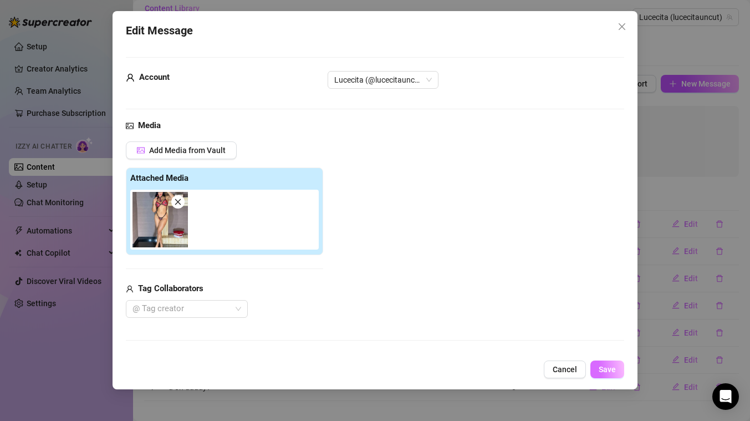
click at [612, 367] on span "Save" at bounding box center [607, 369] width 17 height 9
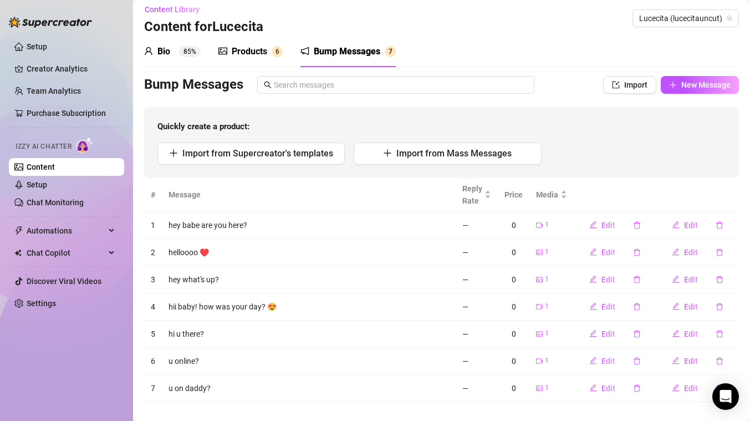
scroll to position [0, 0]
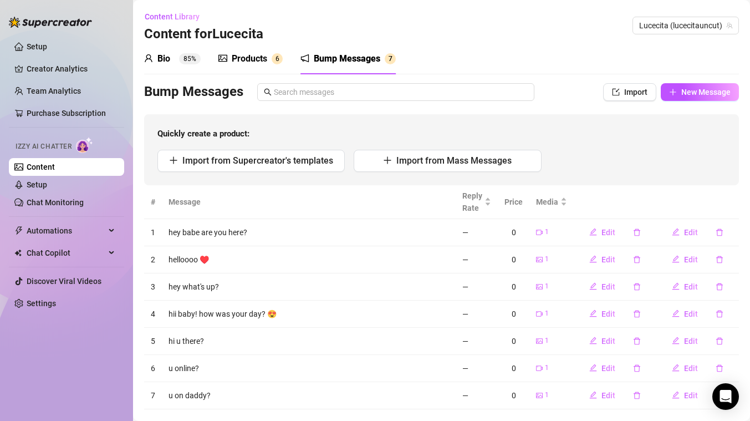
click at [55, 164] on link "Content" at bounding box center [41, 166] width 28 height 9
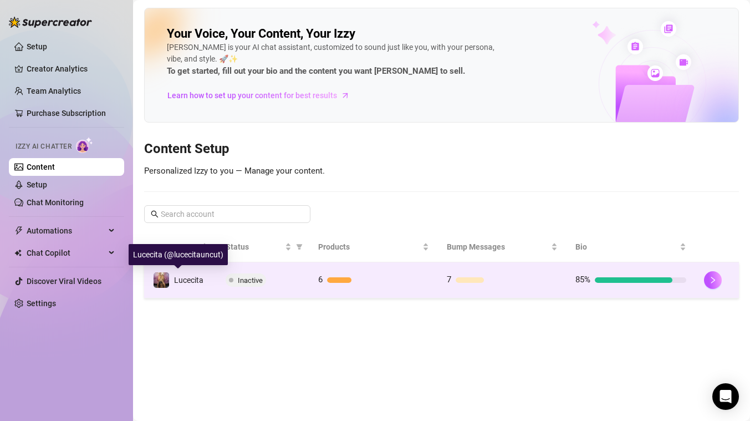
click at [186, 282] on span "Lucecita" at bounding box center [188, 279] width 29 height 9
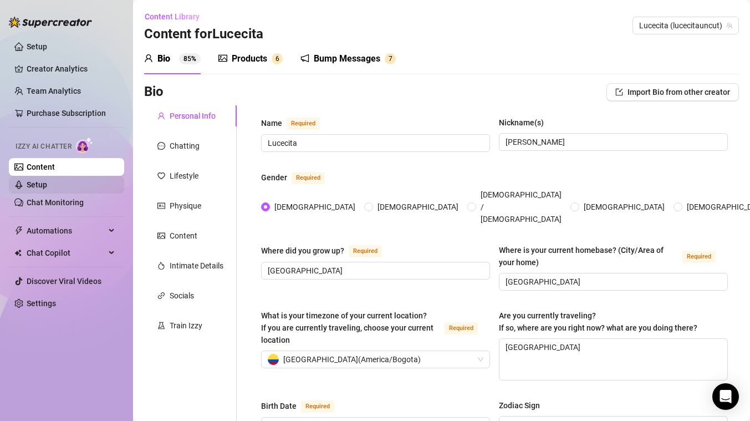
click at [47, 184] on link "Setup" at bounding box center [37, 184] width 21 height 9
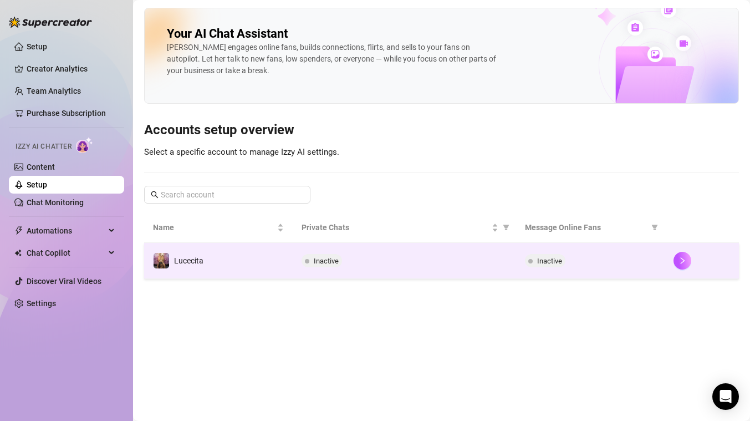
click at [221, 269] on td "Lucecita" at bounding box center [218, 261] width 149 height 36
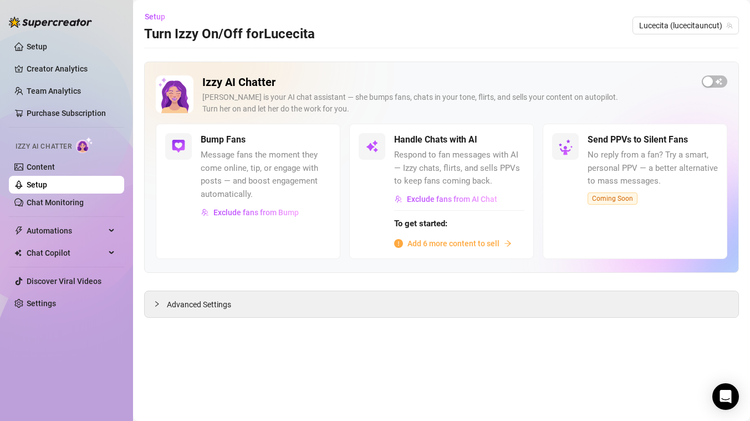
click at [477, 244] on span "Add 6 more content to sell" at bounding box center [453, 243] width 92 height 12
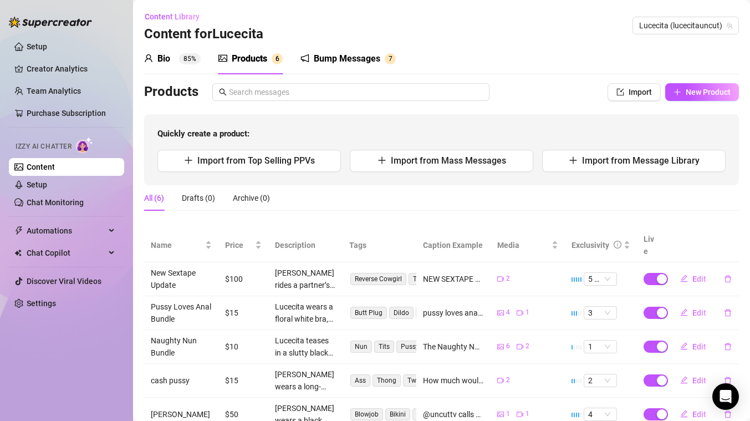
scroll to position [65, 0]
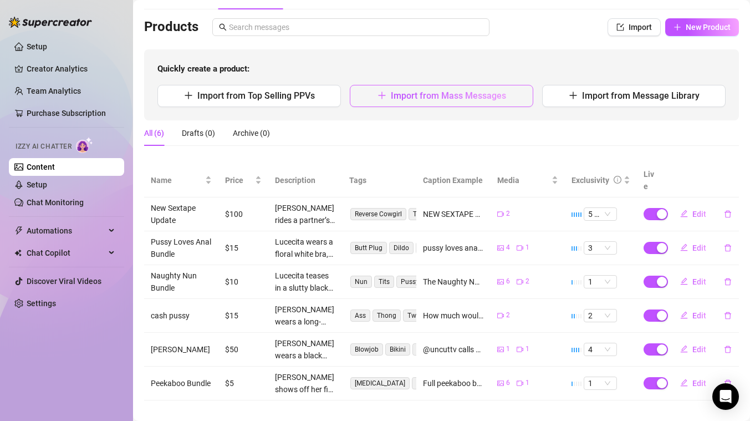
click at [442, 96] on span "Import from Mass Messages" at bounding box center [448, 95] width 115 height 11
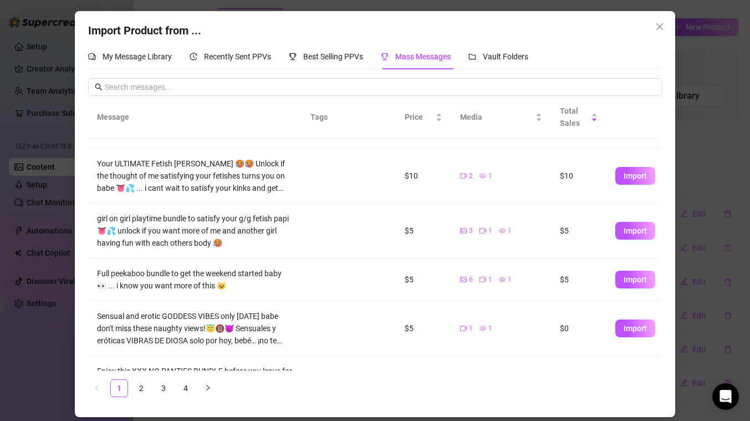
scroll to position [305, 0]
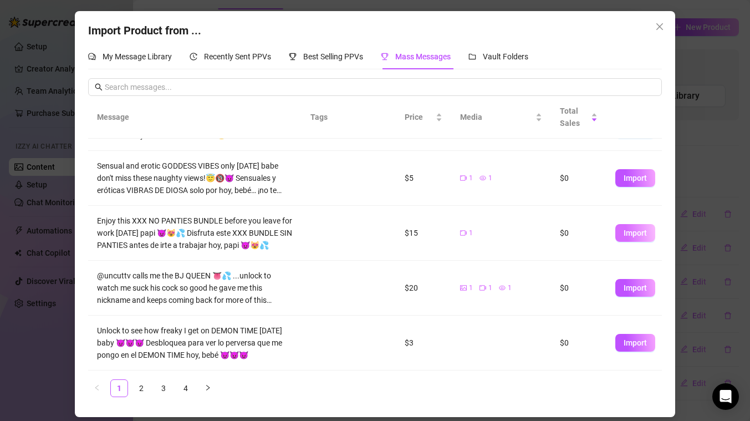
click at [637, 231] on span "Import" at bounding box center [635, 232] width 23 height 9
type textarea "Enjoy this XXX NO PANTIES BUNDLE before you leave for work today papi 😈😻💦 Disfr…"
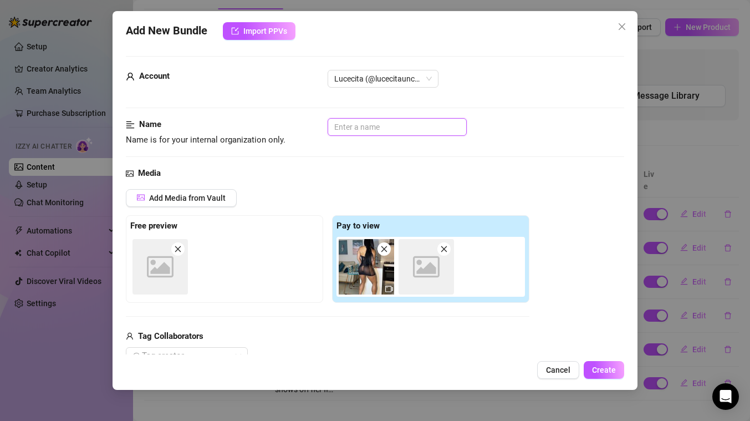
click at [353, 131] on input "text" at bounding box center [397, 127] width 139 height 18
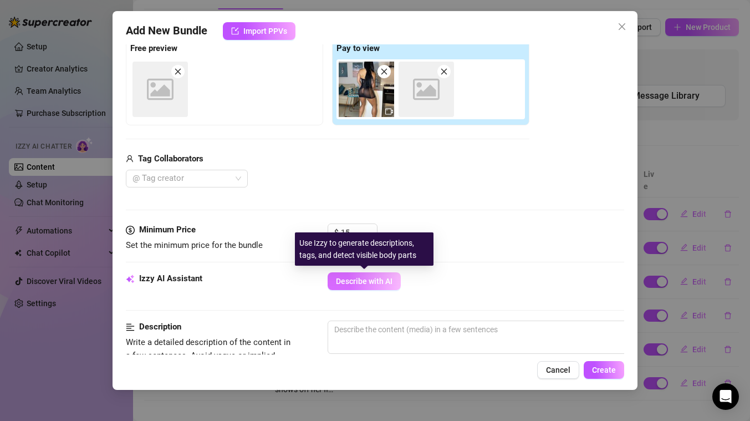
type input "no panties bundle"
click at [365, 282] on span "Describe with AI" at bounding box center [364, 281] width 57 height 9
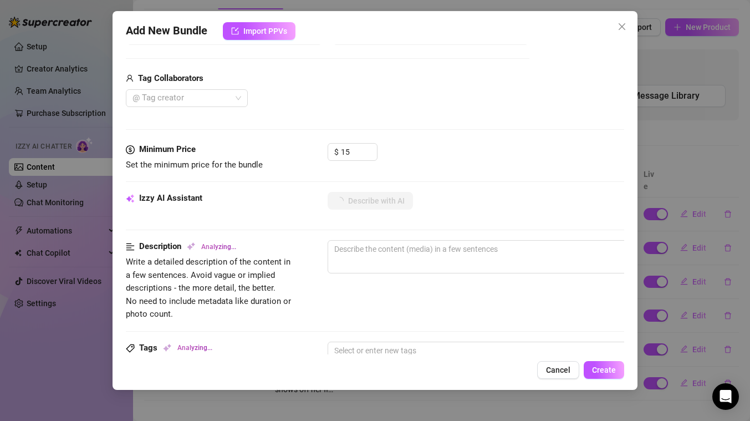
scroll to position [340, 0]
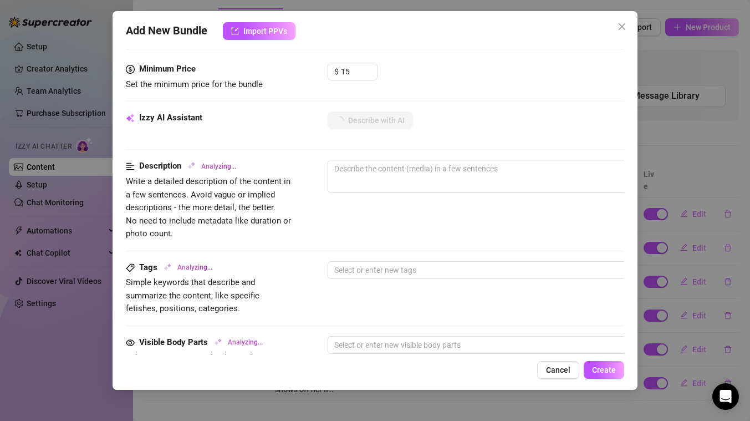
type textarea "Lucecita"
type textarea "Lucecita wears"
type textarea "[PERSON_NAME] wears a"
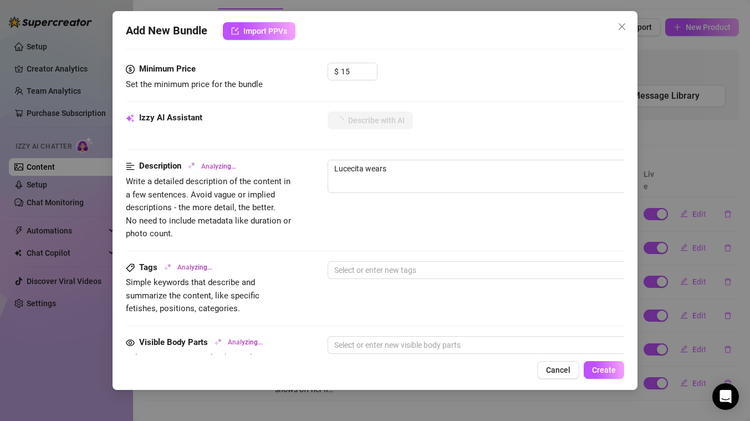
type textarea "[PERSON_NAME] wears a"
type textarea "Lucecita wears a sheer"
type textarea "Lucecita wears a sheer black"
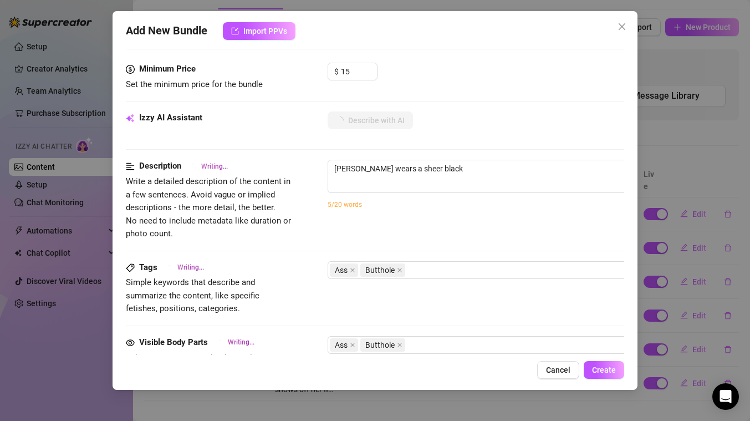
type textarea "Lucecita wears a sheer black bodysuit"
type textarea "Lucecita wears a sheer black bodysuit and"
type textarea "Lucecita wears a sheer black bodysuit and black"
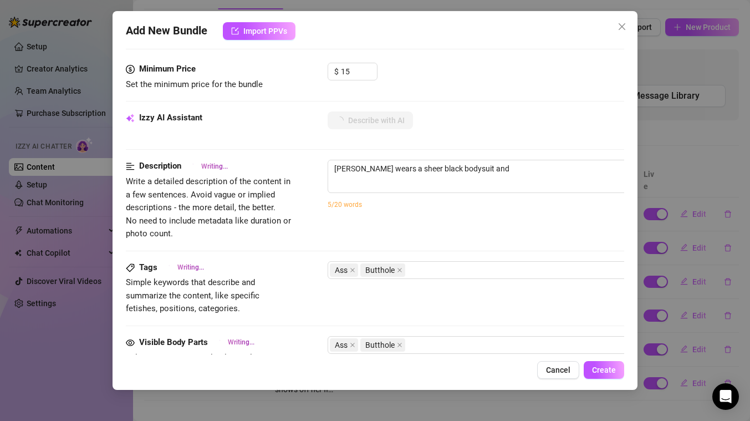
type textarea "Lucecita wears a sheer black bodysuit and black"
type textarea "Lucecita wears a sheer black bodysuit and black heels,"
type textarea "Lucecita wears a sheer black bodysuit and black heels, showing"
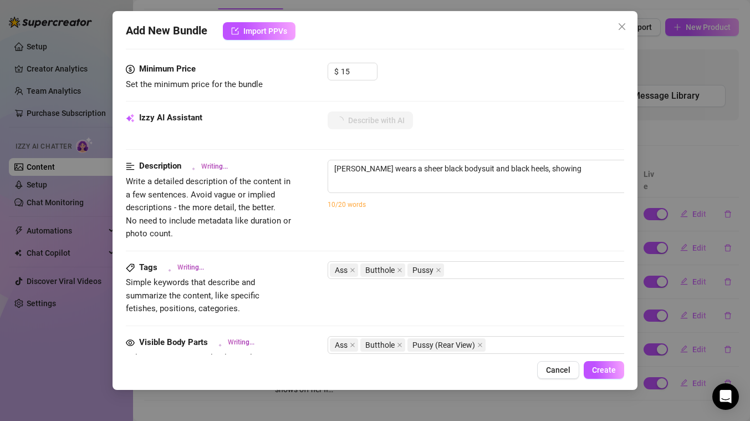
type textarea "Lucecita wears a sheer black bodysuit and black heels, showing off"
type textarea "Lucecita wears a sheer black bodysuit and black heels, showing off her"
type textarea "Lucecita wears a sheer black bodysuit and black heels, showing off her thick"
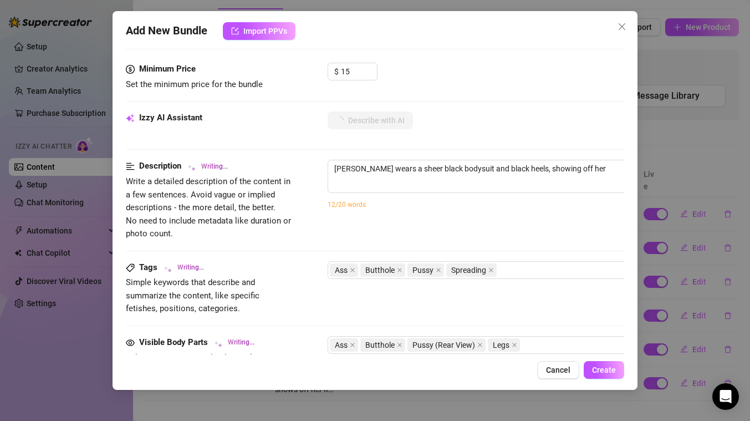
type textarea "Lucecita wears a sheer black bodysuit and black heels, showing off her thick"
type textarea "Lucecita wears a sheer black bodysuit and black heels, showing off her thick ass"
type textarea "Lucecita wears a sheer black bodysuit and black heels, showing off her thick as…"
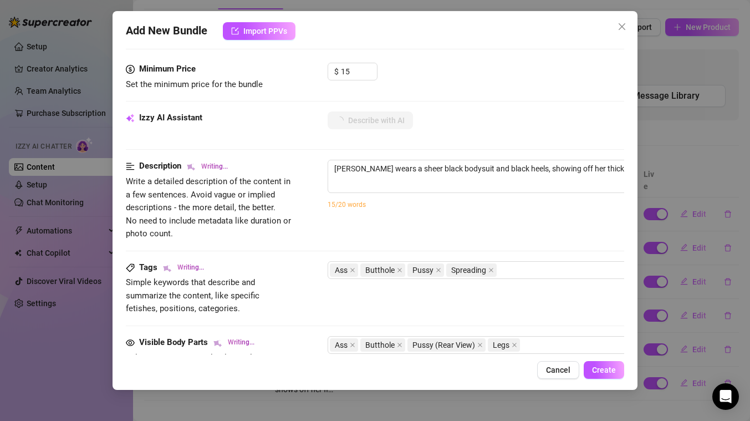
type textarea "Lucecita wears a sheer black bodysuit and black heels, showing off her thick as…"
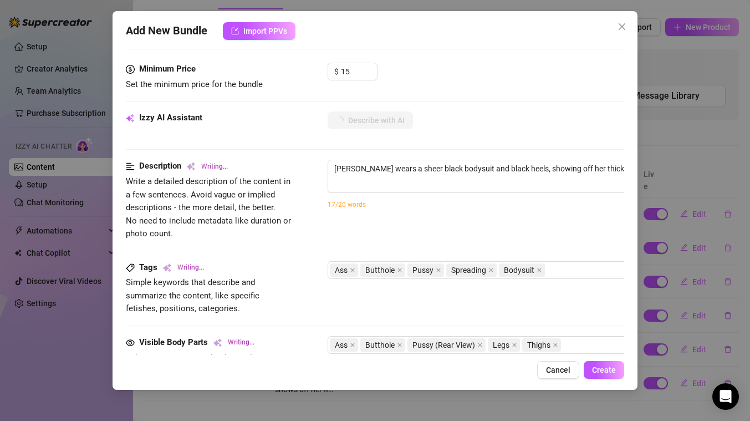
type textarea "Lucecita wears a sheer black bodysuit and black heels, showing off her thick as…"
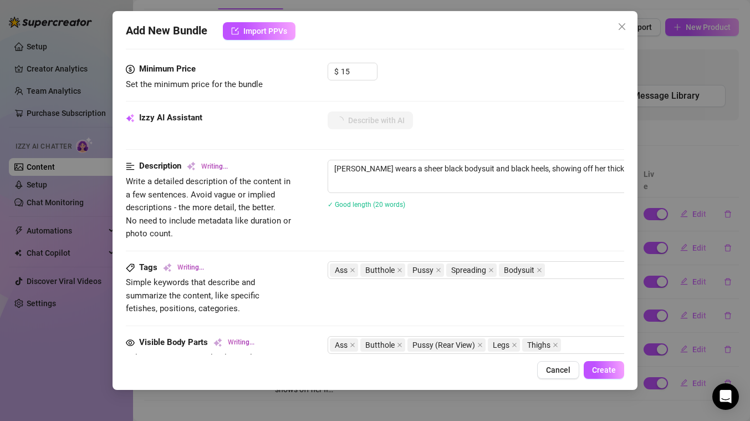
type textarea "Lucecita wears a sheer black bodysuit and black heels, showing off her thick as…"
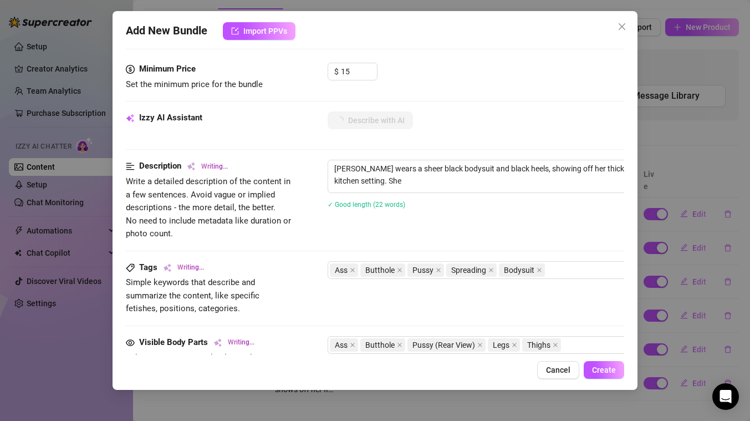
type textarea "Lucecita wears a sheer black bodysuit and black heels, showing off her thick as…"
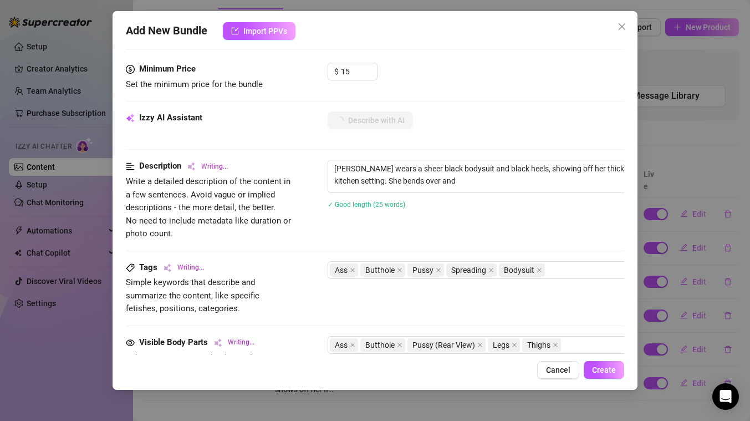
type textarea "Lucecita wears a sheer black bodysuit and black heels, showing off her thick as…"
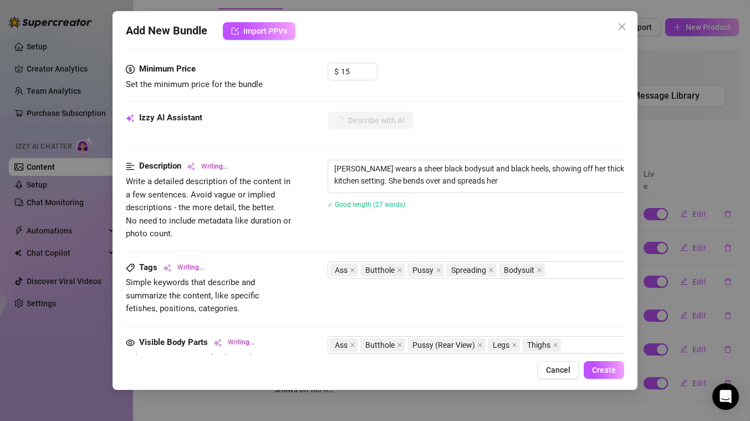
type textarea "Lucecita wears a sheer black bodysuit and black heels, showing off her thick as…"
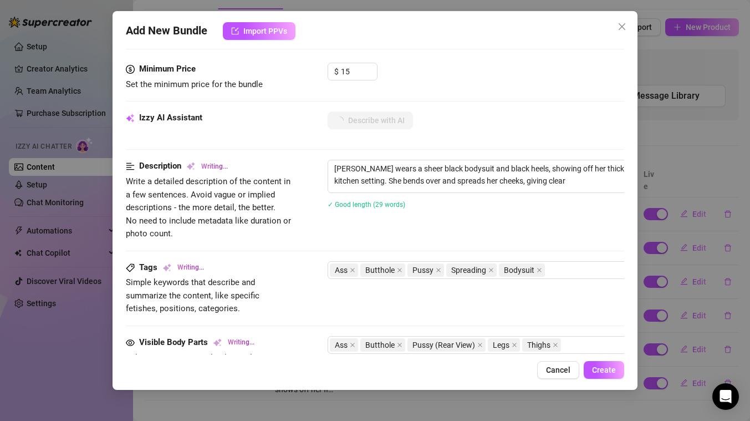
type textarea "Lucecita wears a sheer black bodysuit and black heels, showing off her thick as…"
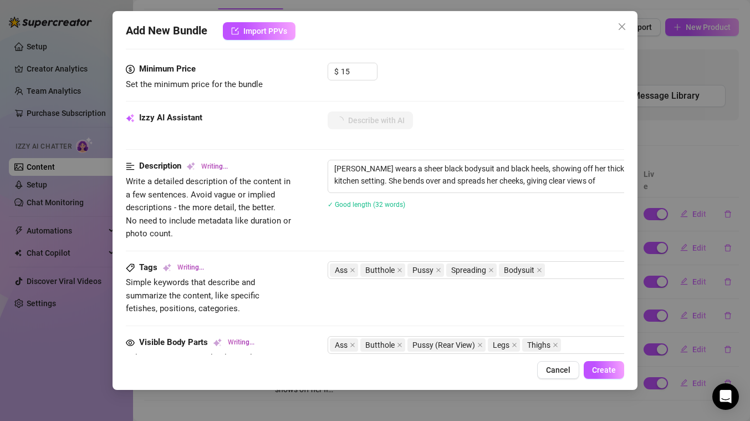
type textarea "Lucecita wears a sheer black bodysuit and black heels, showing off her thick as…"
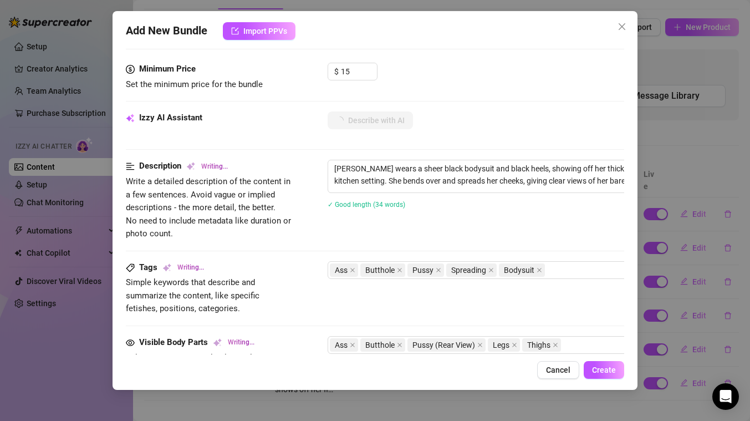
type textarea "Lucecita wears a sheer black bodysuit and black heels, showing off her thick as…"
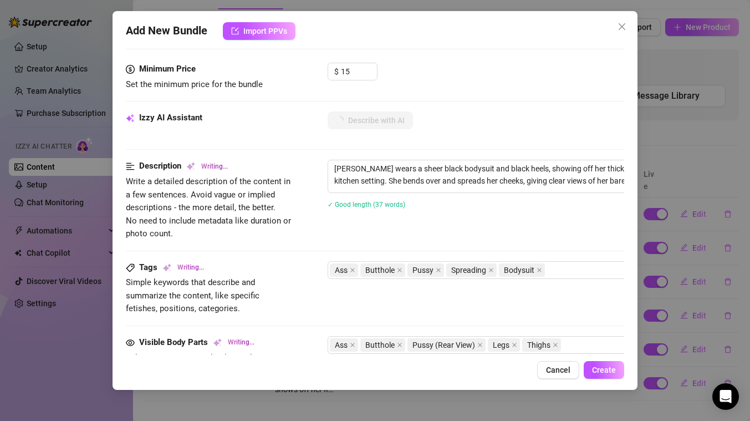
type textarea "Lucecita wears a sheer black bodysuit and black heels, showing off her thick as…"
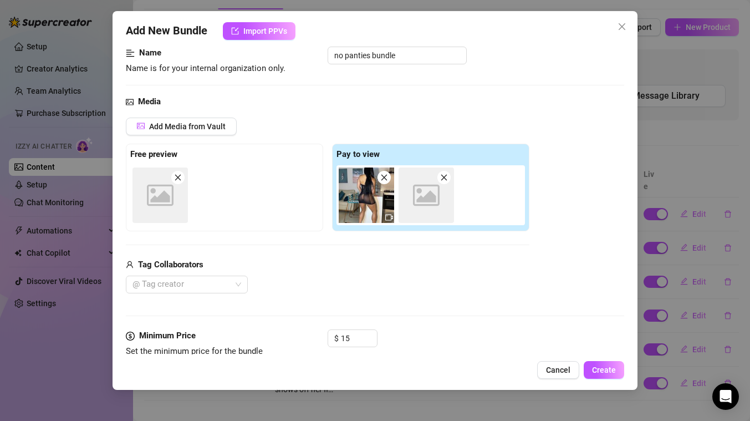
type textarea "Lucecita wears a sheer black bodysuit and black heels, showing off her thick as…"
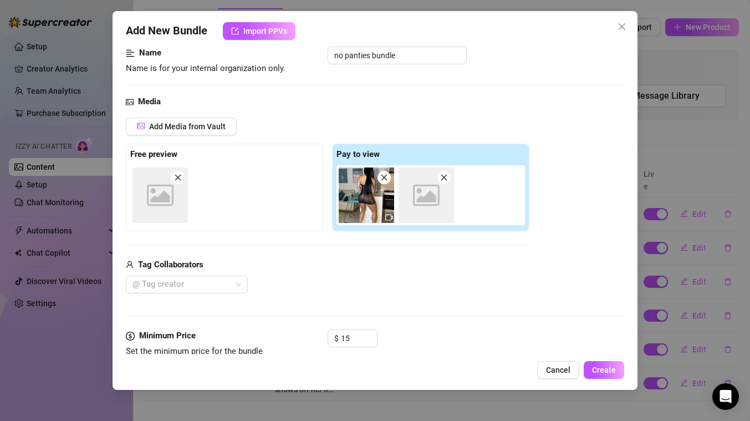
type textarea "Lucecita wears a sheer black bodysuit and black heels, showing off her thick as…"
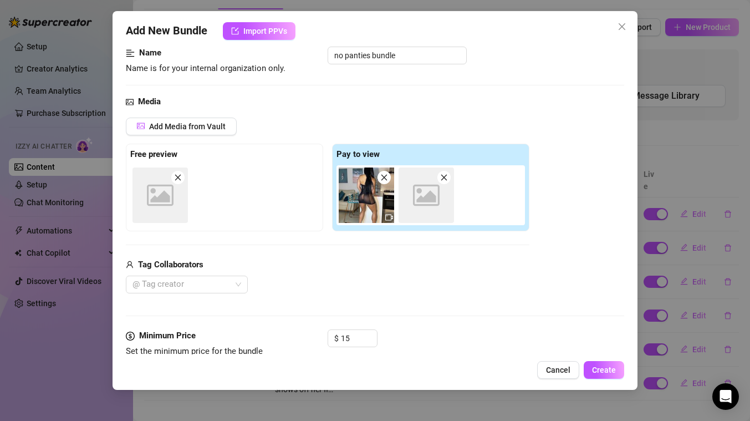
type textarea "Lucecita wears a sheer black bodysuit and black heels, showing off her thick as…"
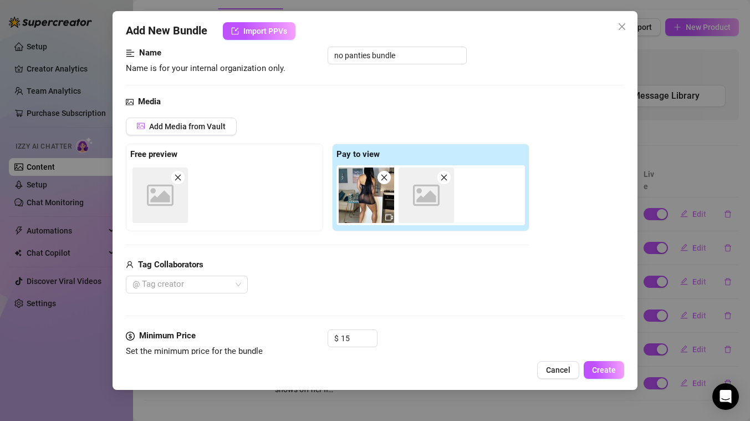
type textarea "Lucecita wears a sheer black bodysuit and black heels, showing off her thick as…"
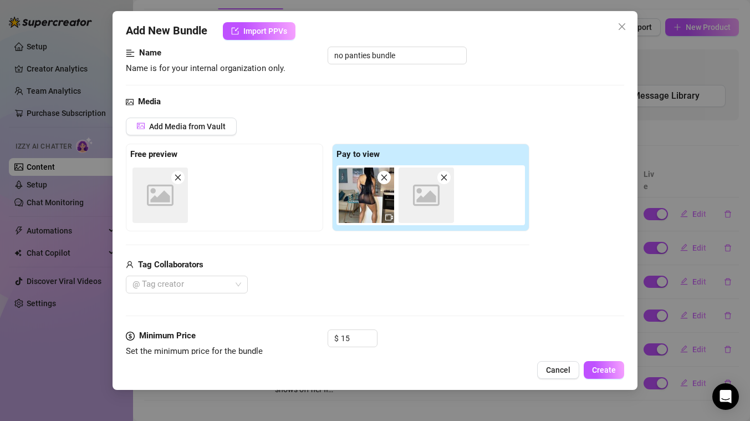
type textarea "Lucecita wears a sheer black bodysuit and black heels, showing off her thick as…"
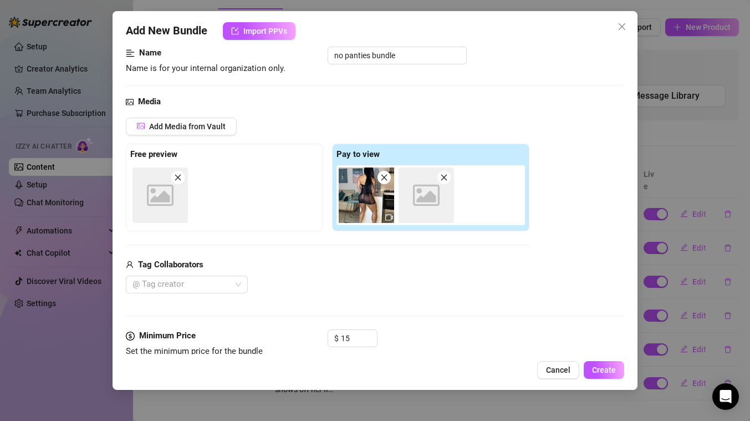
type textarea "Lucecita wears a sheer black bodysuit and black heels, showing off her thick as…"
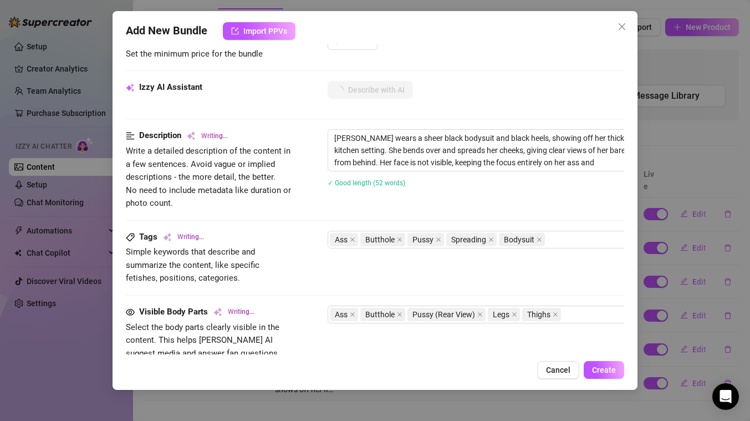
type textarea "Lucecita wears a sheer black bodysuit and black heels, showing off her thick as…"
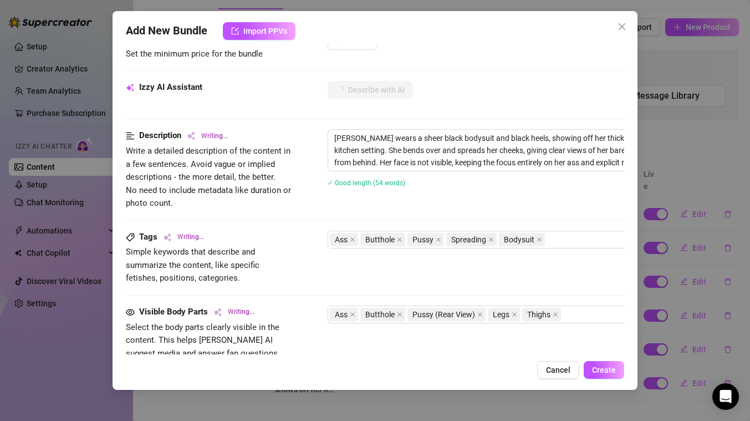
type textarea "Lucecita wears a sheer black bodysuit and black heels, showing off her thick as…"
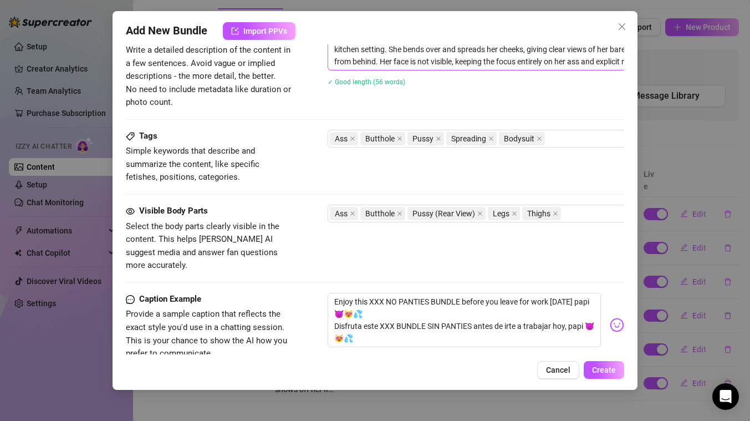
scroll to position [494, 0]
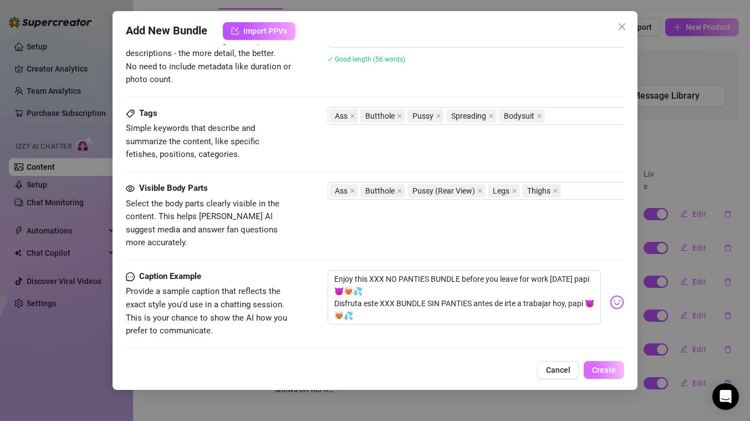
click at [600, 372] on span "Create" at bounding box center [604, 369] width 24 height 9
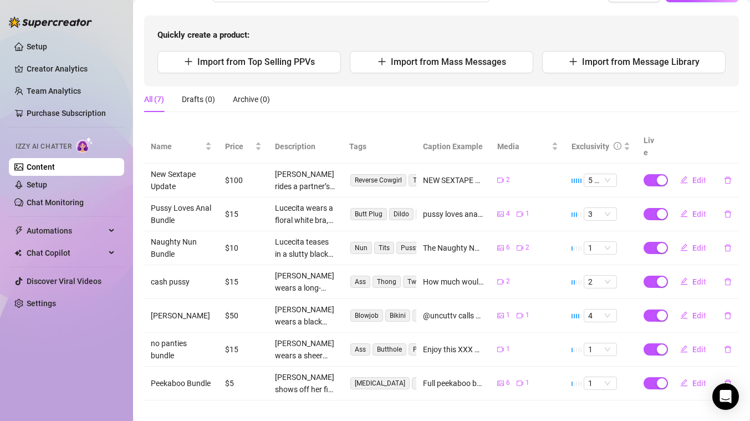
scroll to position [91, 0]
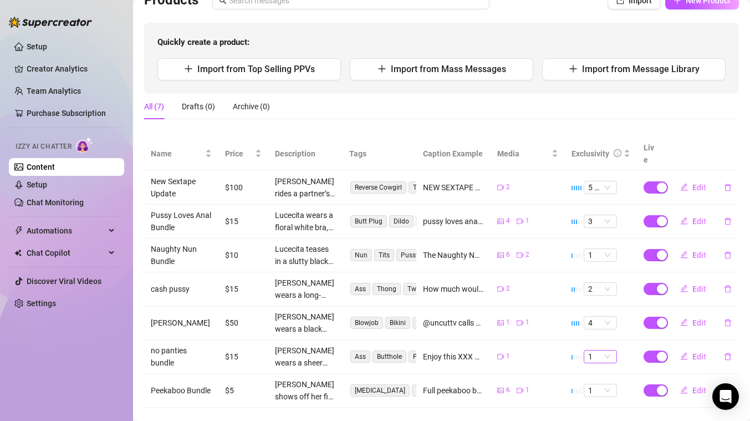
click at [610, 350] on span "1" at bounding box center [600, 356] width 24 height 12
click at [597, 287] on div "3" at bounding box center [600, 288] width 16 height 12
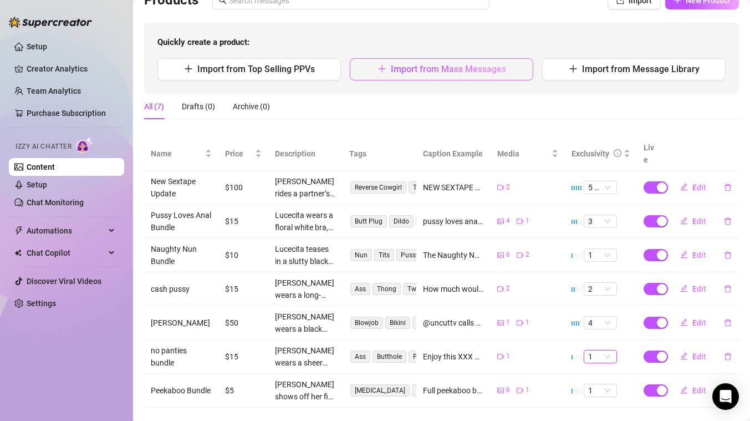
click at [486, 62] on button "Import from Mass Messages" at bounding box center [441, 69] width 183 height 22
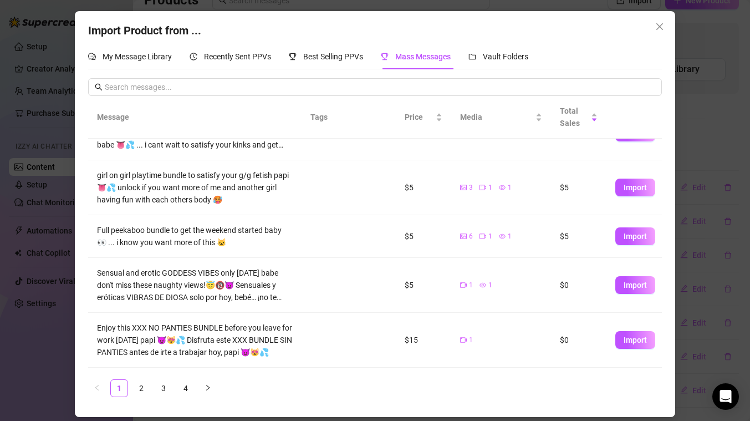
scroll to position [0, 0]
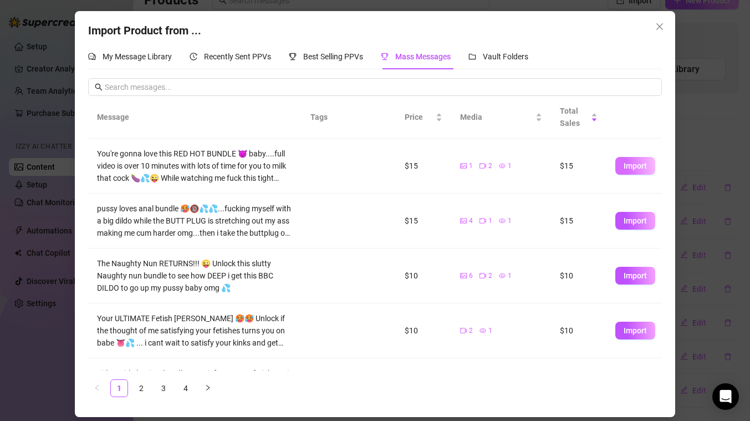
click at [642, 164] on span "Import" at bounding box center [635, 165] width 23 height 9
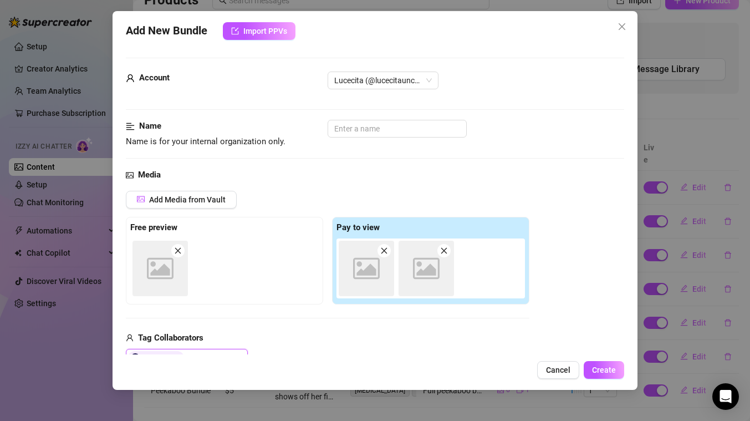
type textarea "You're gonna love this RED HOT BUNDLE 😈 baby....full video is over 10 minutes w…"
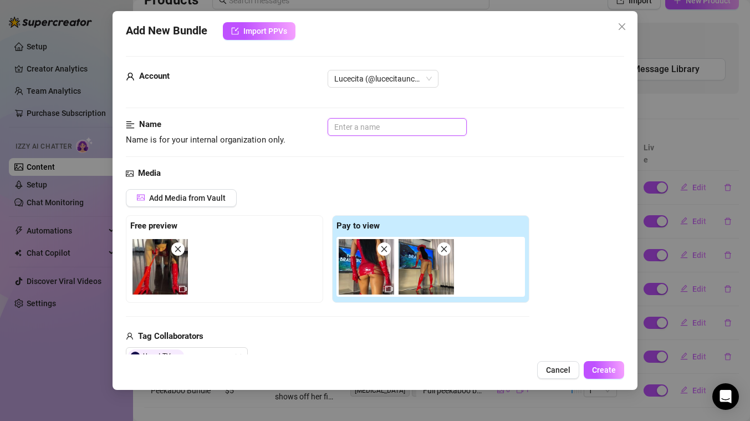
click at [455, 129] on input "text" at bounding box center [397, 127] width 139 height 18
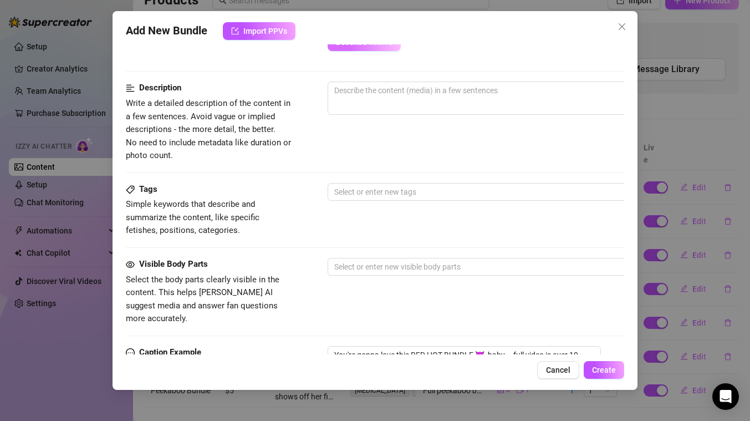
scroll to position [265, 0]
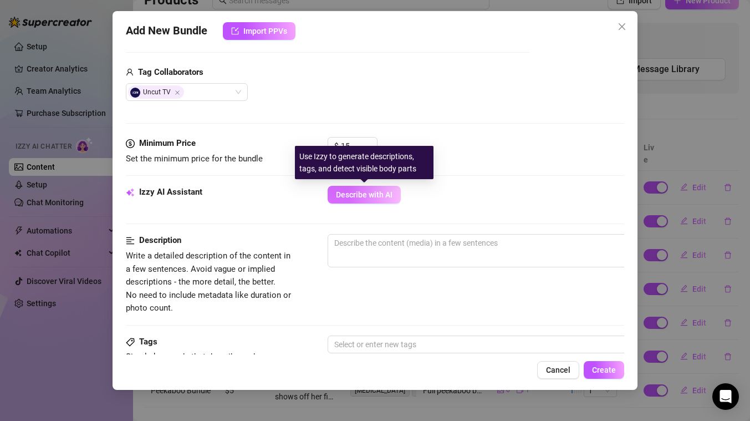
type input "red hot bundle"
click at [373, 195] on span "Describe with AI" at bounding box center [364, 194] width 57 height 9
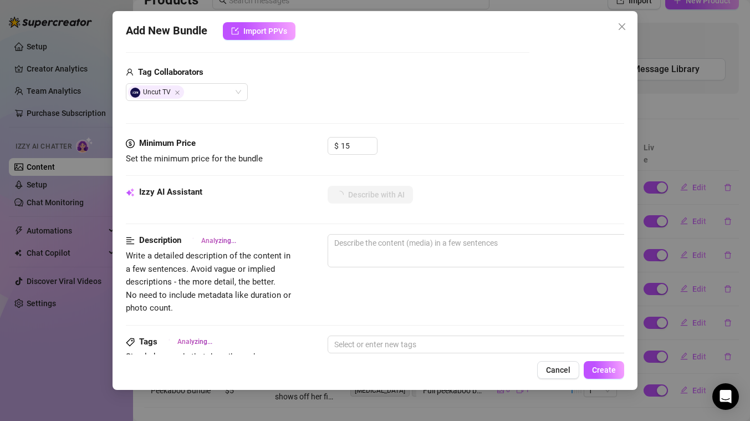
type textarea "Lucecita"
type textarea "Lucecita wears"
type textarea "[PERSON_NAME] wears a"
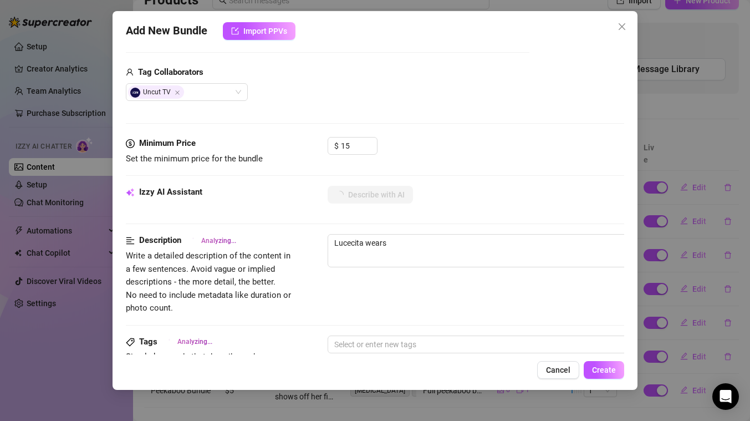
type textarea "[PERSON_NAME] wears a"
type textarea "Lucecita wears a skimpy"
type textarea "Lucecita wears a skimpy red"
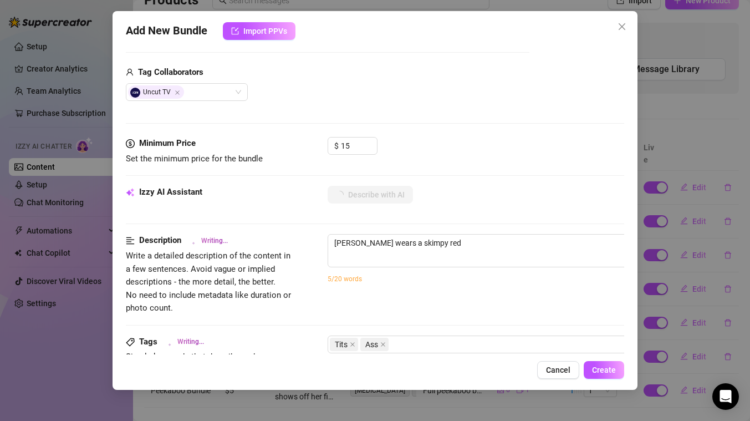
type textarea "Lucecita wears a skimpy red latex"
type textarea "Lucecita wears a skimpy red latex bodysuit,"
type textarea "Lucecita wears a skimpy red latex bodysuit, matching"
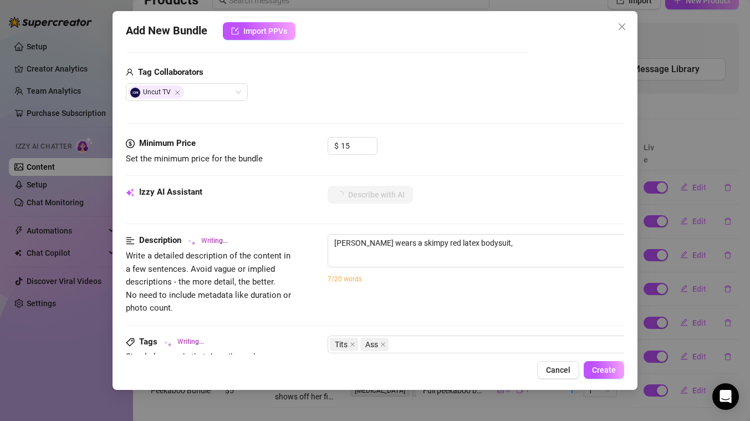
type textarea "Lucecita wears a skimpy red latex bodysuit, matching"
type textarea "Lucecita wears a skimpy red latex bodysuit, matching thigh-high"
type textarea "Lucecita wears a skimpy red latex bodysuit, matching thigh-high boots,"
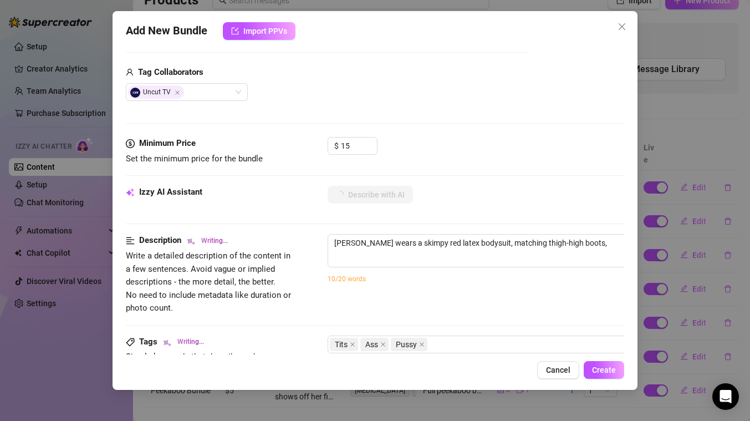
type textarea "Lucecita wears a skimpy red latex bodysuit, matching thigh-high boots, gloves,"
type textarea "Lucecita wears a skimpy red latex bodysuit, matching thigh-high boots, gloves, …"
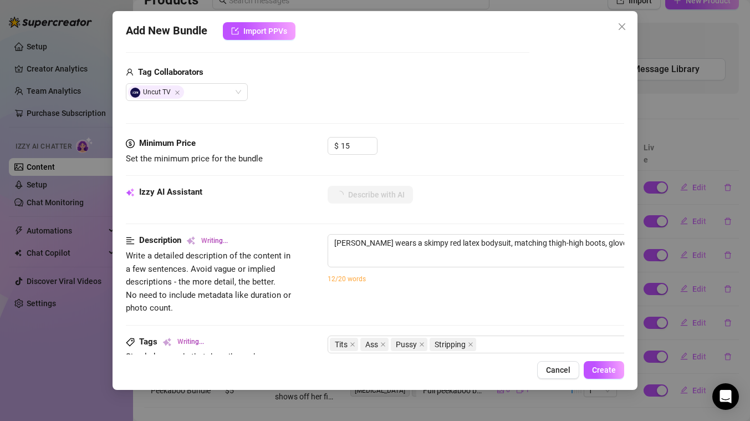
type textarea "Lucecita wears a skimpy red latex bodysuit, matching thigh-high boots, gloves, …"
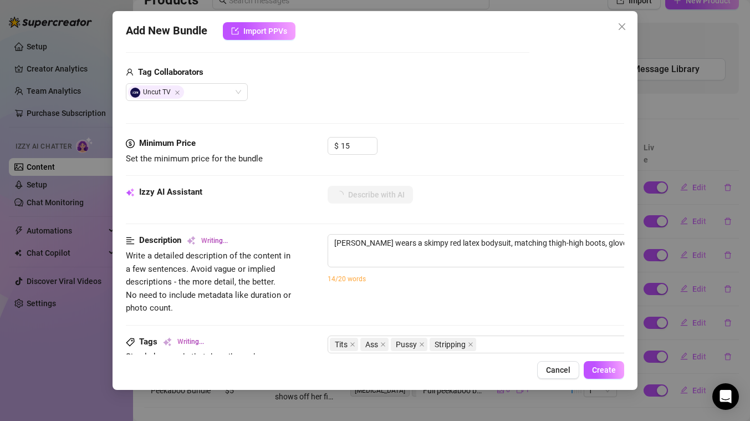
type textarea "Lucecita wears a skimpy red latex bodysuit, matching thigh-high boots, gloves, …"
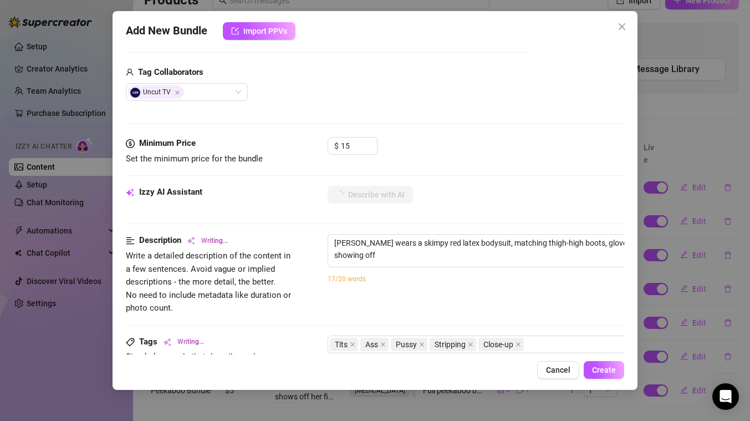
type textarea "Lucecita wears a skimpy red latex bodysuit, matching thigh-high boots, gloves, …"
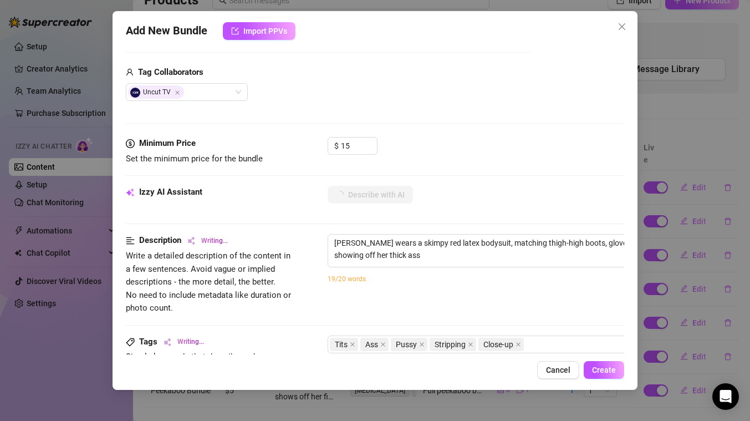
type textarea "Lucecita wears a skimpy red latex bodysuit, matching thigh-high boots, gloves, …"
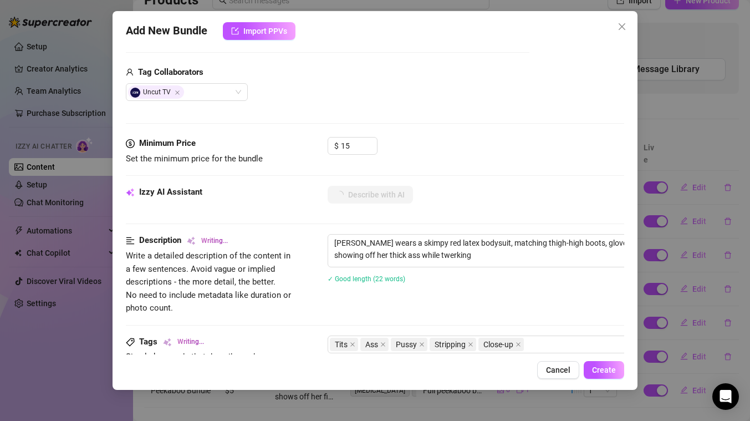
type textarea "Lucecita wears a skimpy red latex bodysuit, matching thigh-high boots, gloves, …"
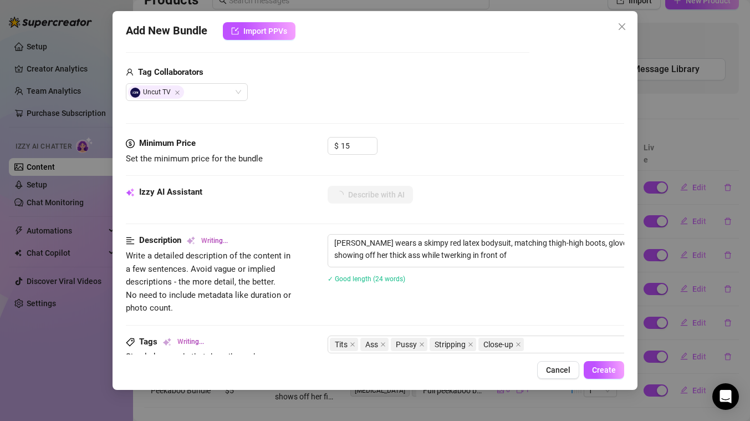
type textarea "Lucecita wears a skimpy red latex bodysuit, matching thigh-high boots, gloves, …"
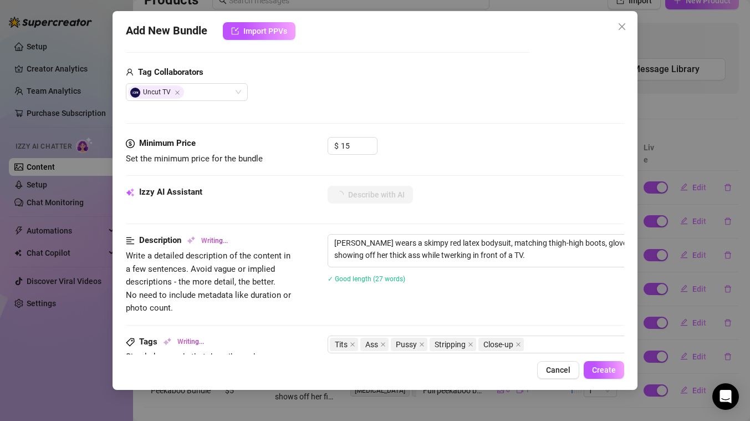
type textarea "Lucecita wears a skimpy red latex bodysuit, matching thigh-high boots, gloves, …"
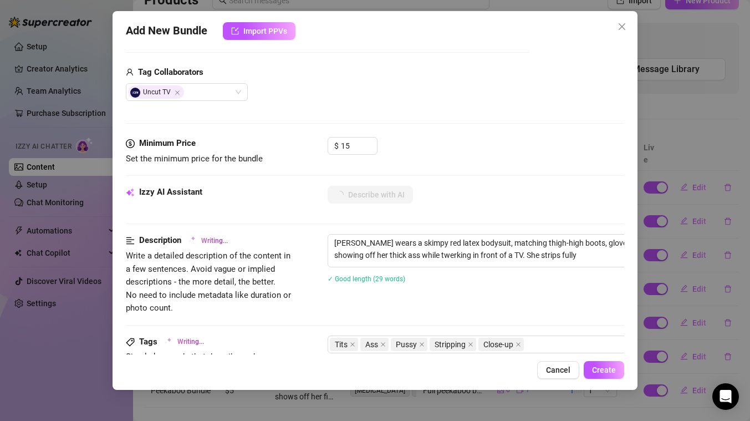
type textarea "Lucecita wears a skimpy red latex bodysuit, matching thigh-high boots, gloves, …"
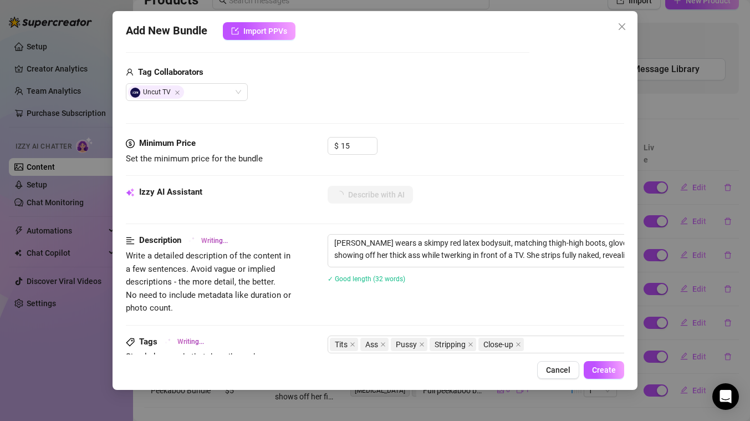
type textarea "Lucecita wears a skimpy red latex bodysuit, matching thigh-high boots, gloves, …"
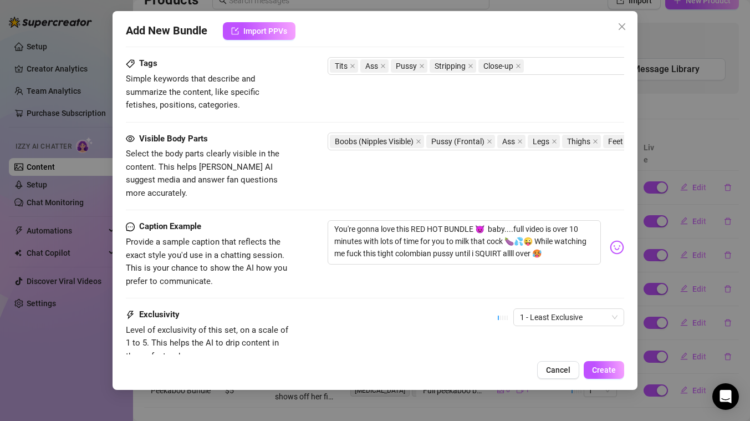
scroll to position [625, 0]
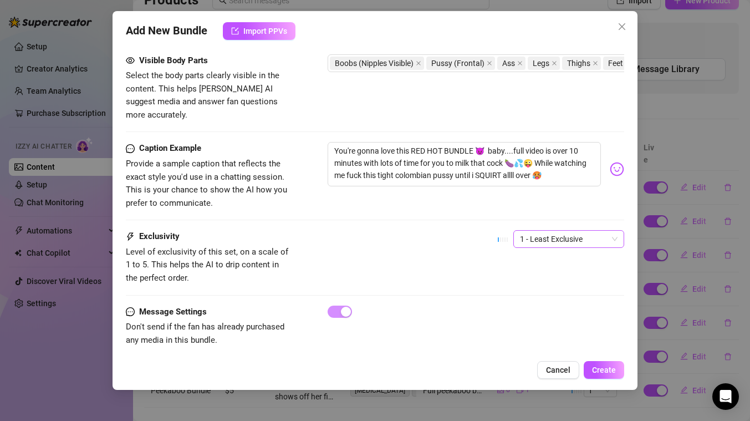
click at [555, 231] on span "1 - Least Exclusive" at bounding box center [569, 239] width 98 height 17
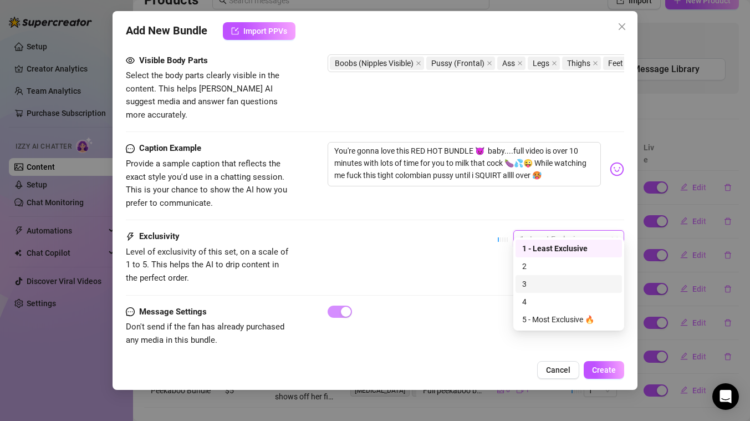
click at [532, 287] on div "3" at bounding box center [568, 284] width 93 height 12
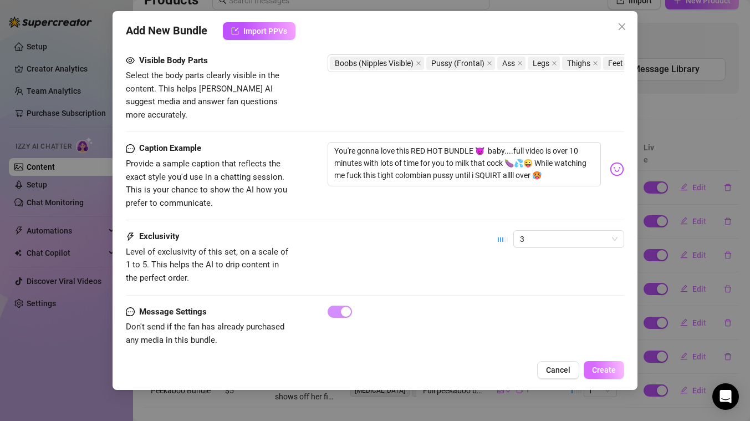
click at [601, 372] on span "Create" at bounding box center [604, 369] width 24 height 9
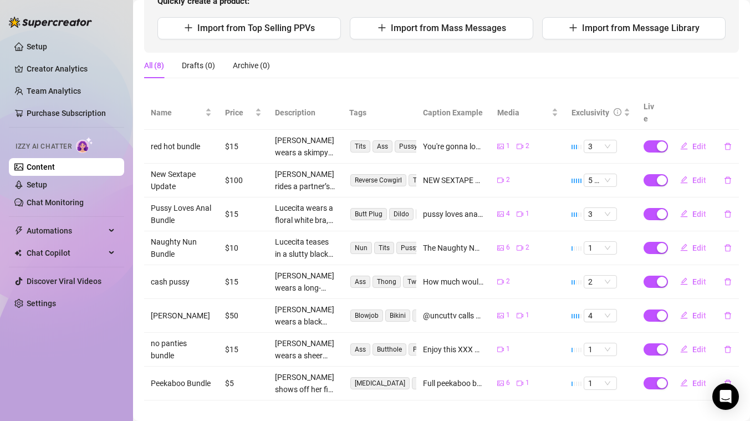
scroll to position [28, 0]
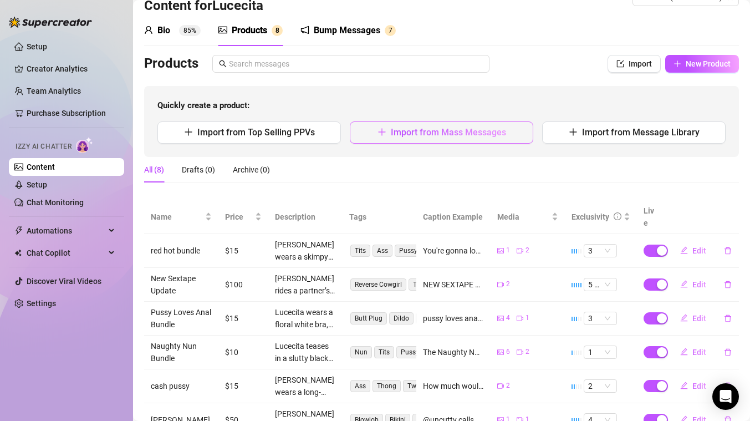
click at [476, 137] on span "Import from Mass Messages" at bounding box center [448, 132] width 115 height 11
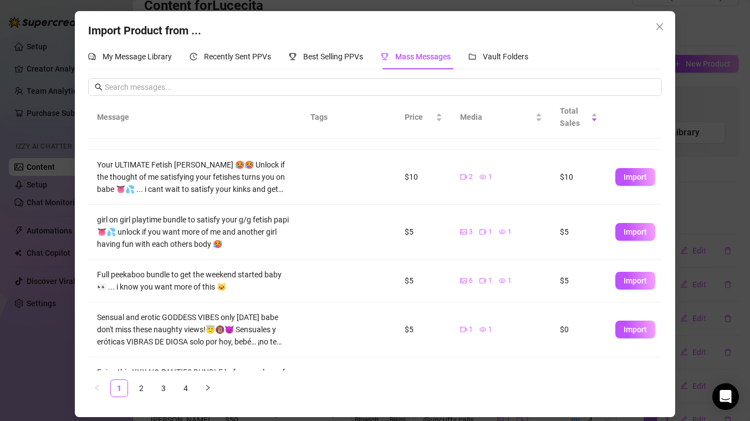
scroll to position [159, 0]
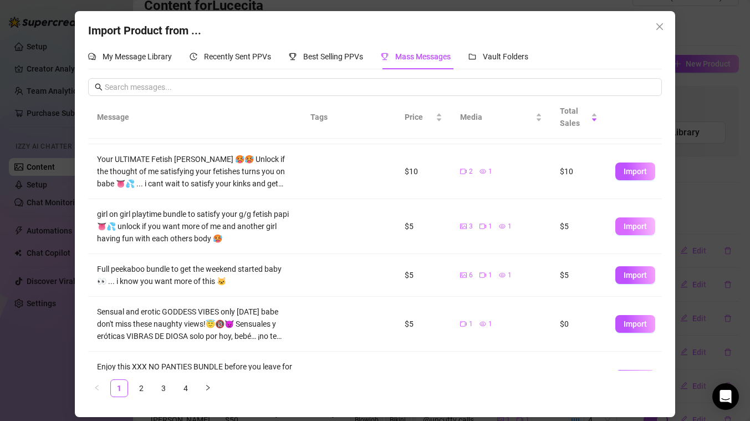
click at [642, 224] on span "Import" at bounding box center [635, 226] width 23 height 9
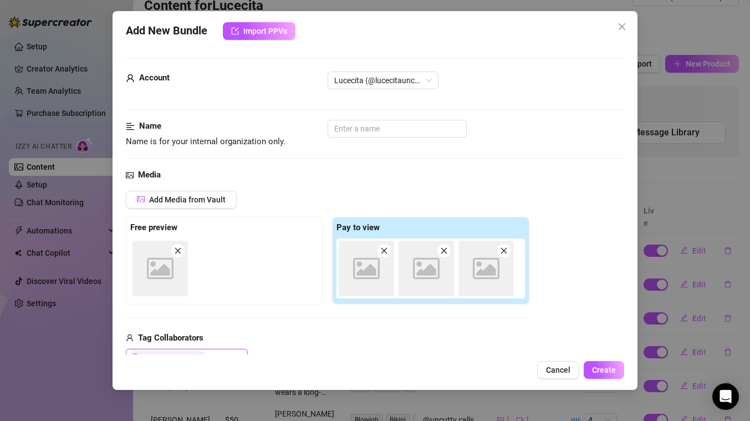
scroll to position [2, 0]
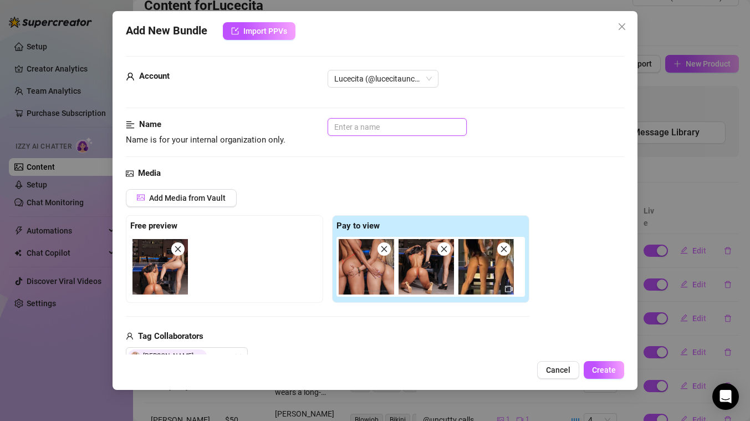
click at [446, 128] on input "text" at bounding box center [397, 127] width 139 height 18
click at [345, 129] on input "girl girl playtime" at bounding box center [397, 127] width 139 height 18
click at [416, 128] on input "girl on girl playtime" at bounding box center [397, 127] width 139 height 18
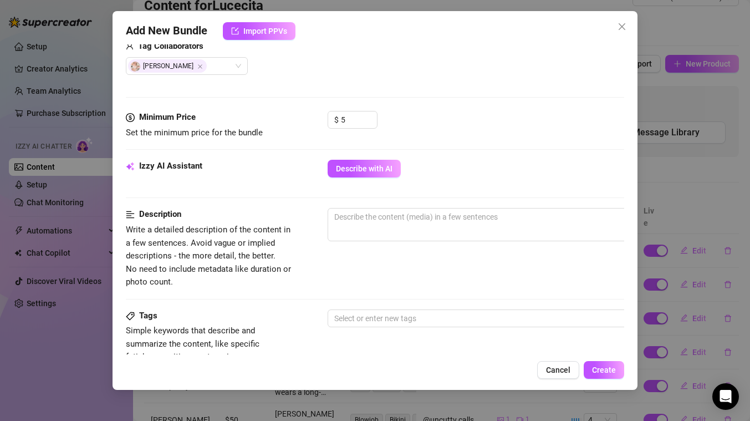
scroll to position [301, 0]
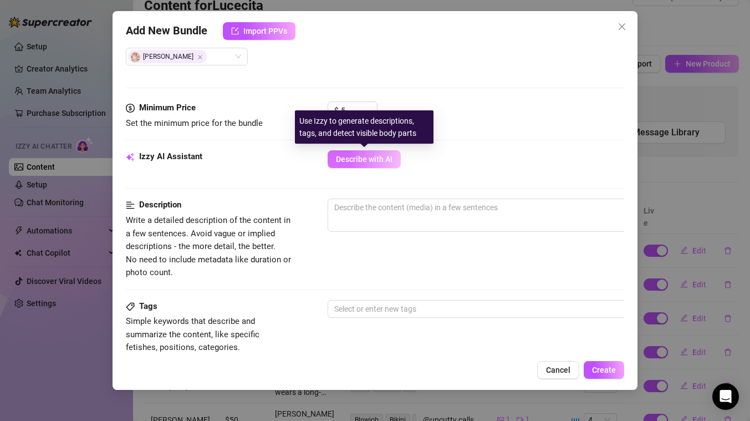
click at [372, 161] on span "Describe with AI" at bounding box center [364, 159] width 57 height 9
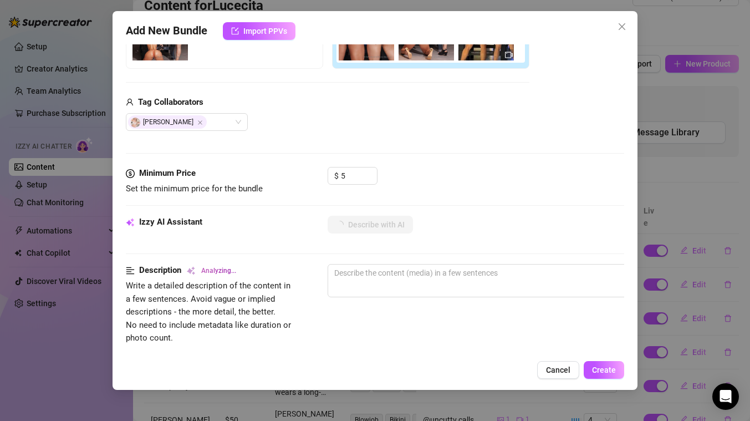
scroll to position [111, 0]
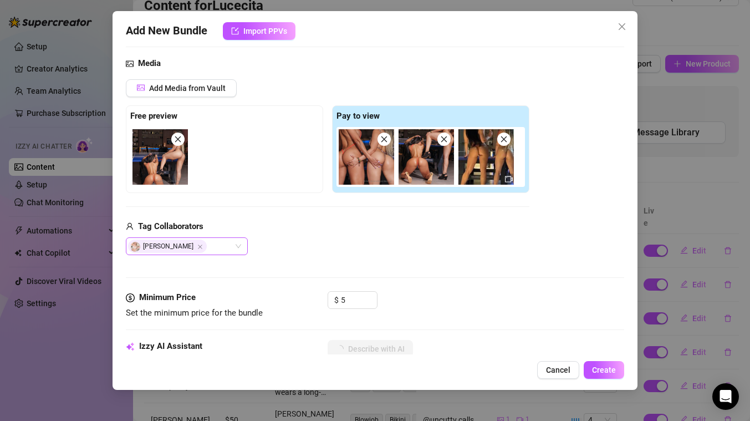
click at [217, 247] on div "LAURA SAGRA" at bounding box center [181, 246] width 106 height 16
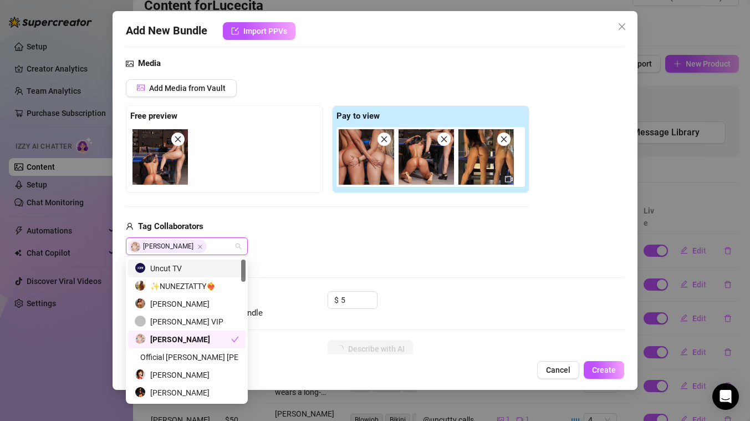
click at [188, 269] on div "Uncut TV" at bounding box center [187, 268] width 104 height 12
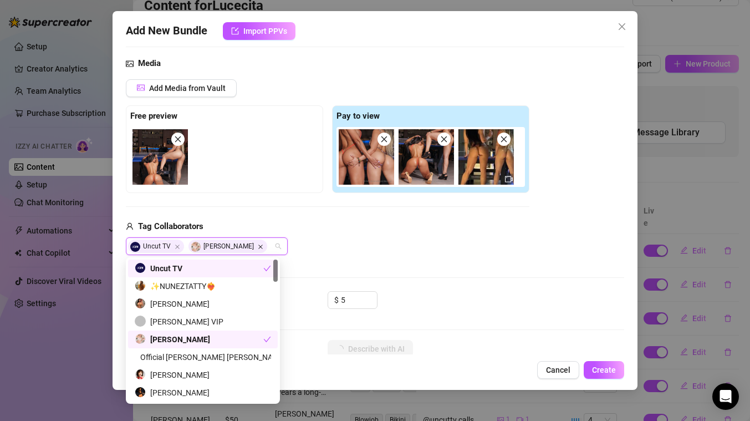
click at [258, 244] on icon "Close" at bounding box center [261, 247] width 6 height 6
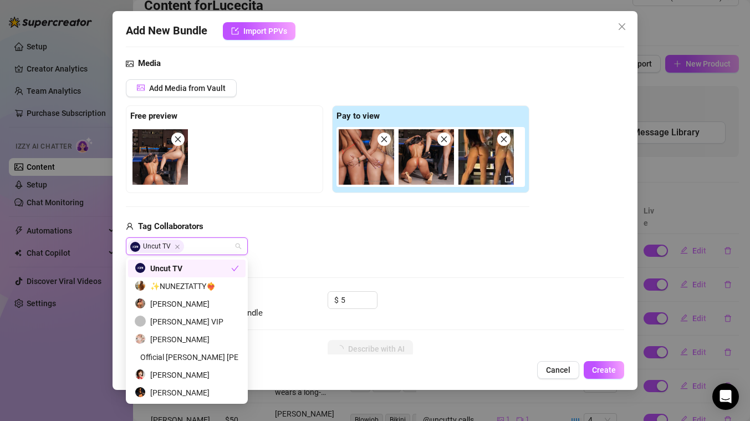
click at [374, 238] on div "Uncut TV" at bounding box center [327, 246] width 403 height 18
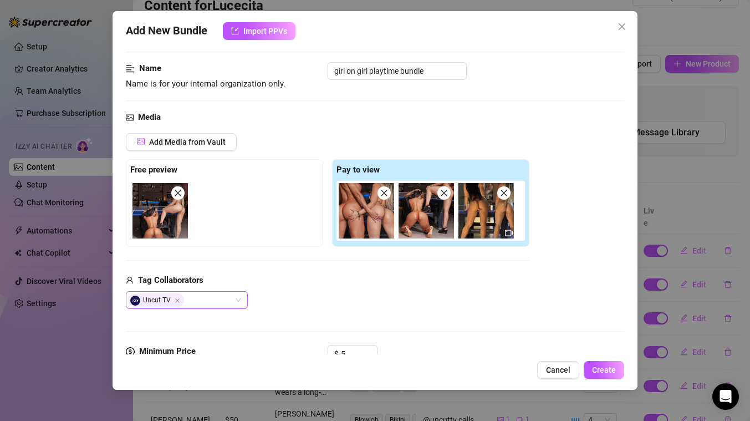
scroll to position [621, 0]
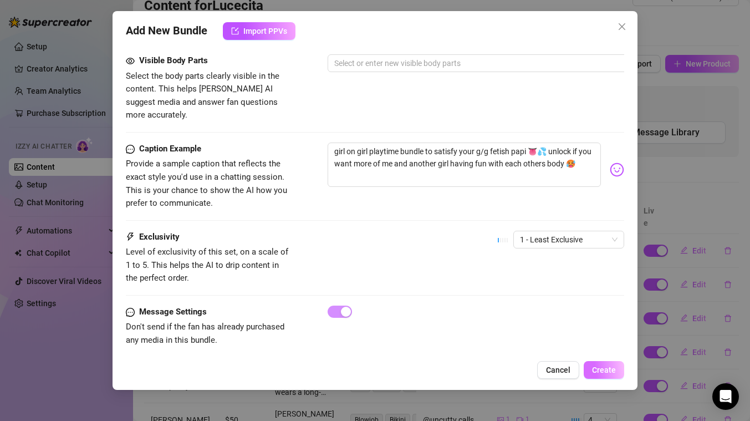
click at [606, 369] on span "Create" at bounding box center [604, 369] width 24 height 9
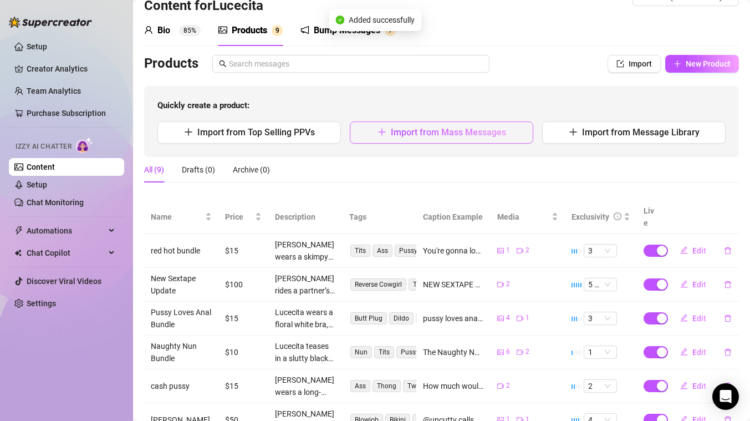
click at [432, 125] on button "Import from Mass Messages" at bounding box center [441, 132] width 183 height 22
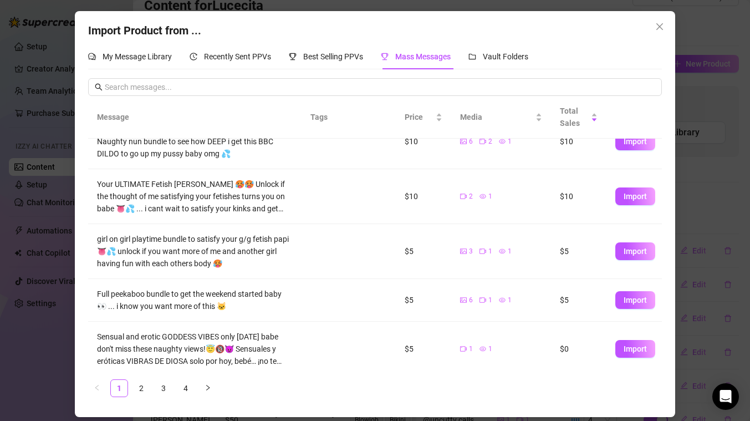
scroll to position [206, 0]
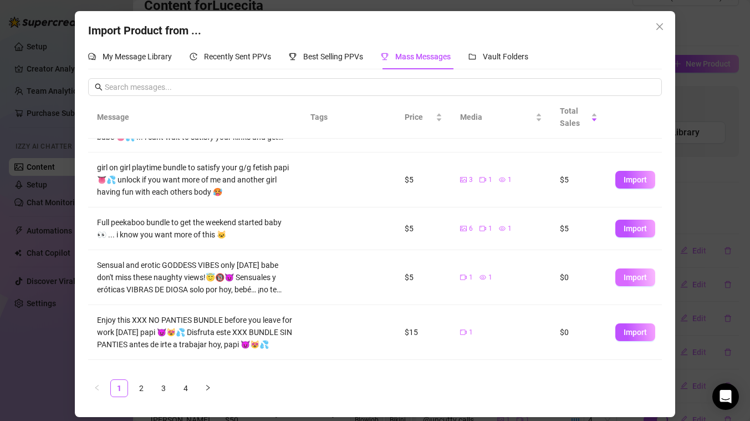
click at [629, 277] on span "Import" at bounding box center [635, 277] width 23 height 9
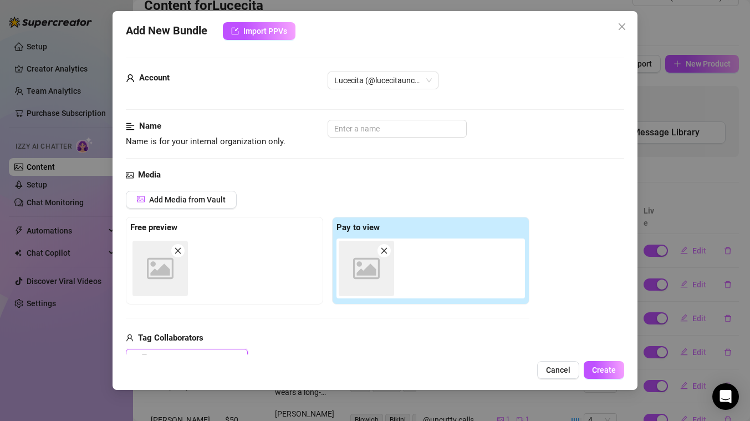
scroll to position [2, 0]
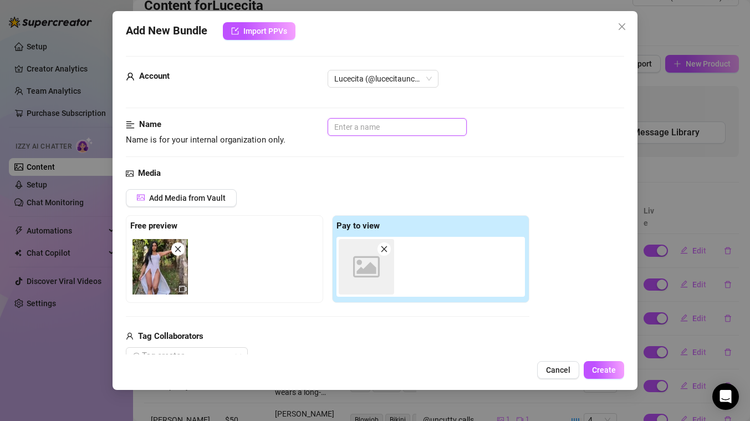
click at [396, 131] on input "text" at bounding box center [397, 127] width 139 height 18
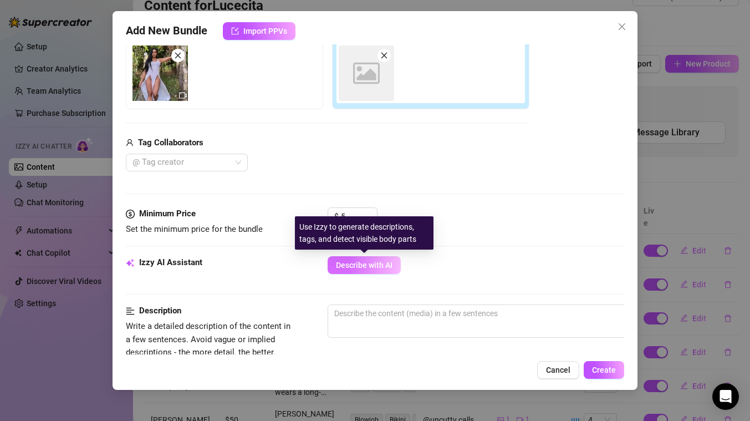
click at [375, 265] on span "Describe with AI" at bounding box center [364, 264] width 57 height 9
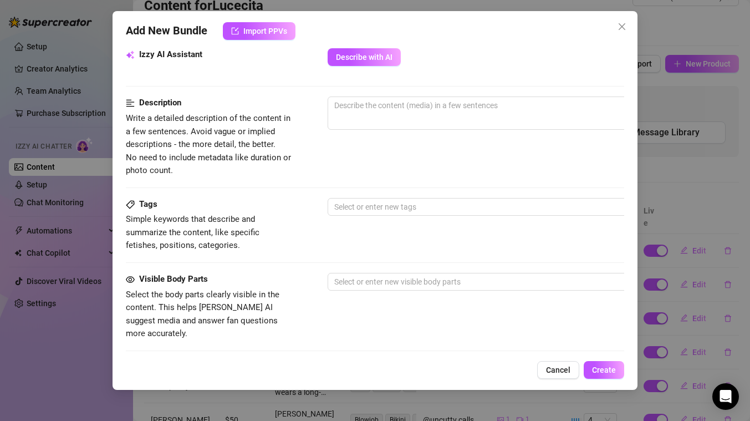
scroll to position [303, 0]
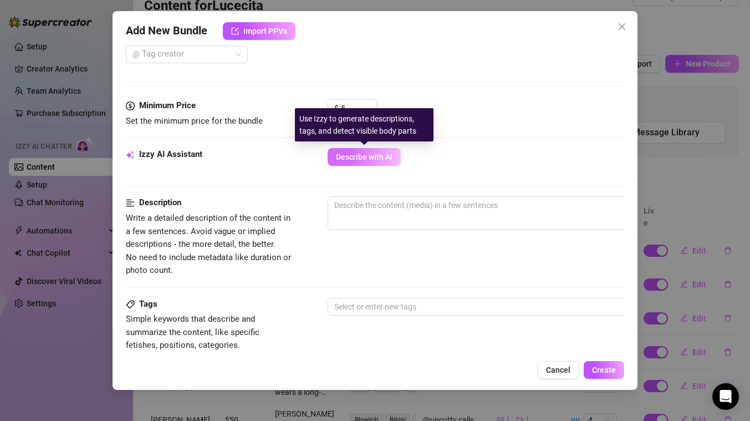
click at [355, 153] on span "Describe with AI" at bounding box center [364, 156] width 57 height 9
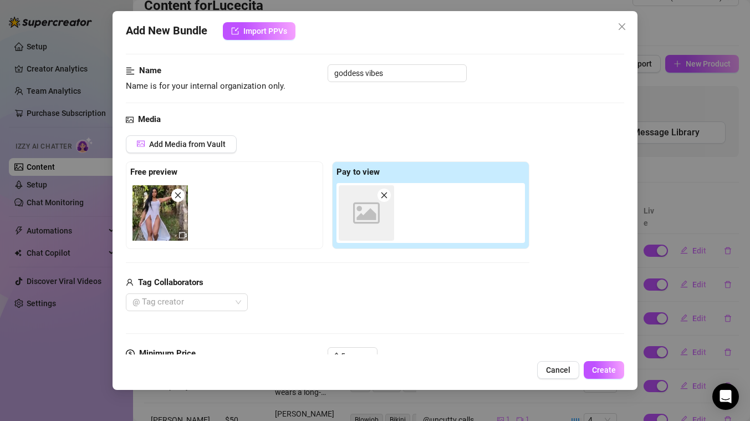
scroll to position [0, 0]
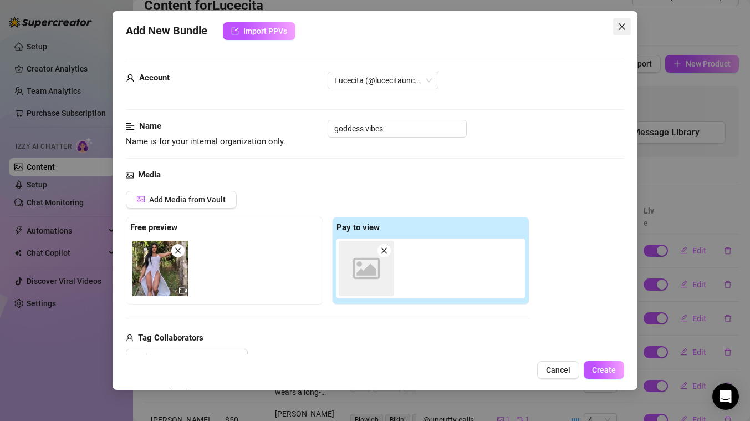
click at [622, 24] on icon "close" at bounding box center [621, 26] width 9 height 9
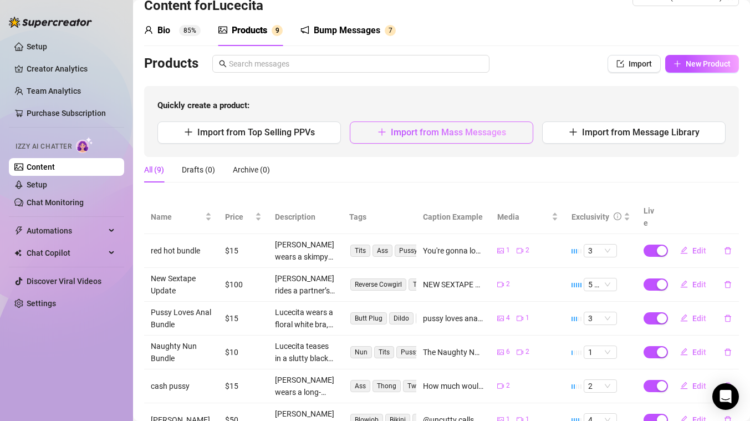
click at [450, 134] on span "Import from Mass Messages" at bounding box center [448, 132] width 115 height 11
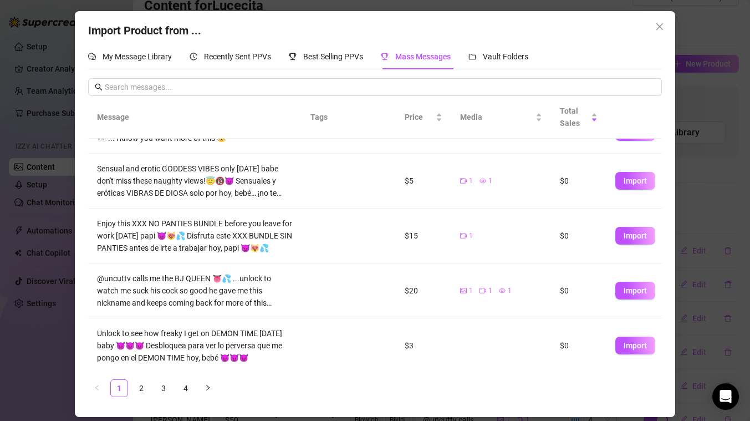
scroll to position [305, 0]
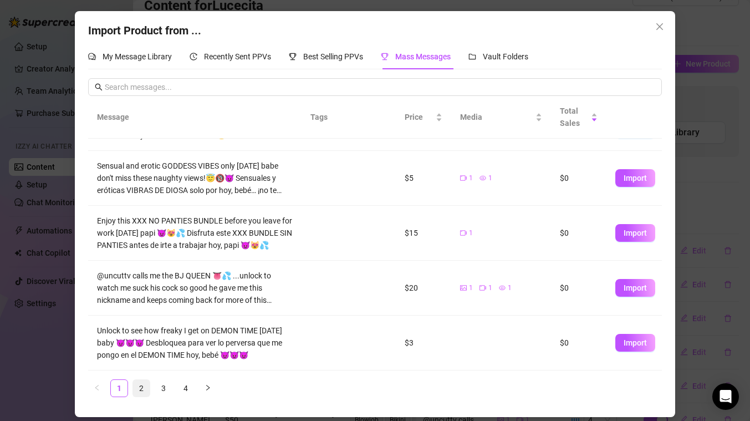
click at [142, 387] on link "2" at bounding box center [141, 388] width 17 height 17
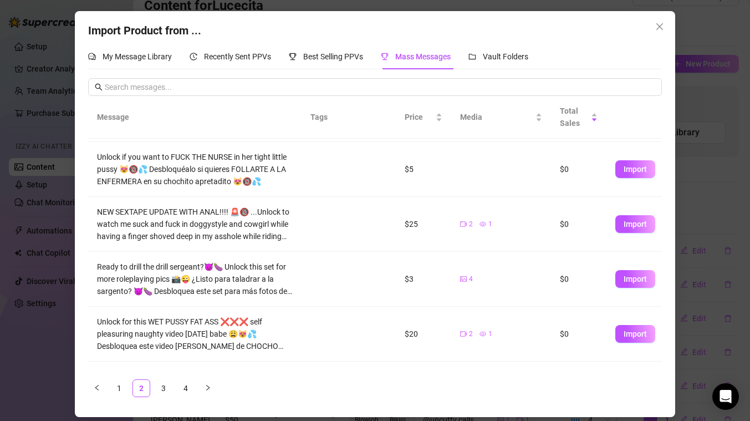
scroll to position [53, 0]
click at [629, 279] on span "Import" at bounding box center [635, 277] width 23 height 9
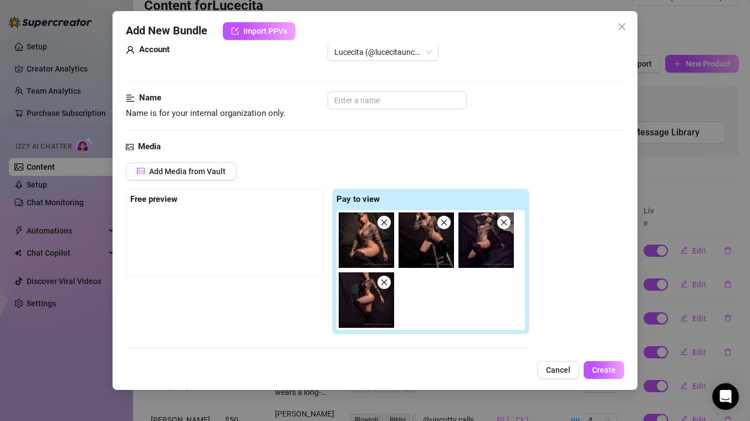
scroll to position [0, 0]
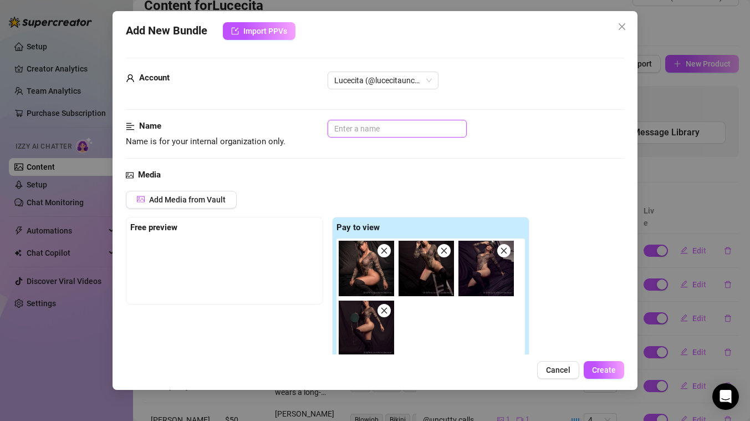
click at [351, 124] on input "text" at bounding box center [397, 129] width 139 height 18
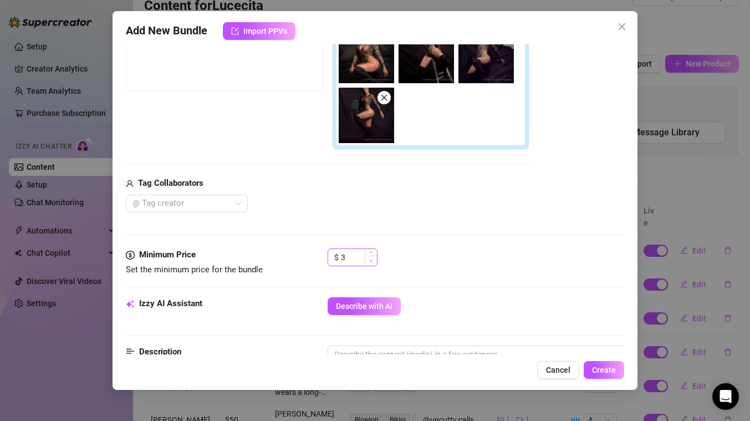
scroll to position [350, 0]
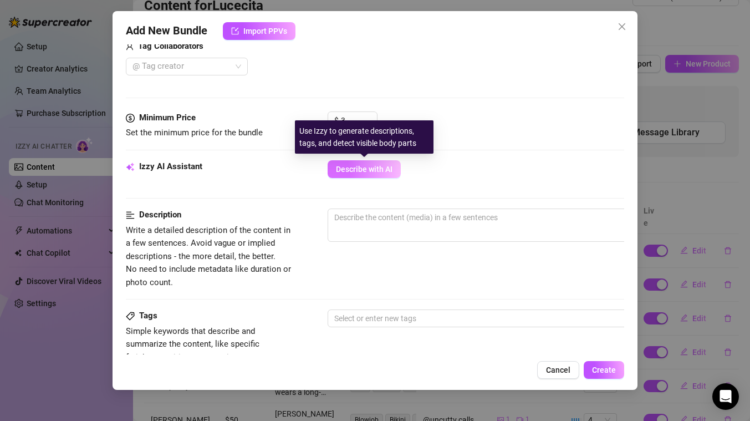
click at [368, 170] on span "Describe with AI" at bounding box center [364, 169] width 57 height 9
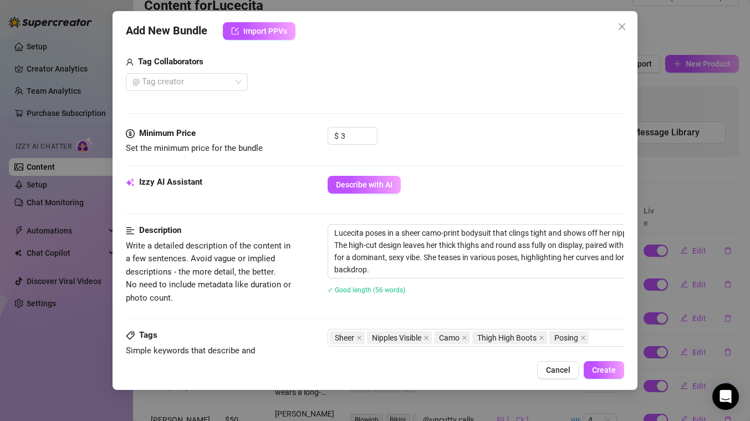
scroll to position [683, 0]
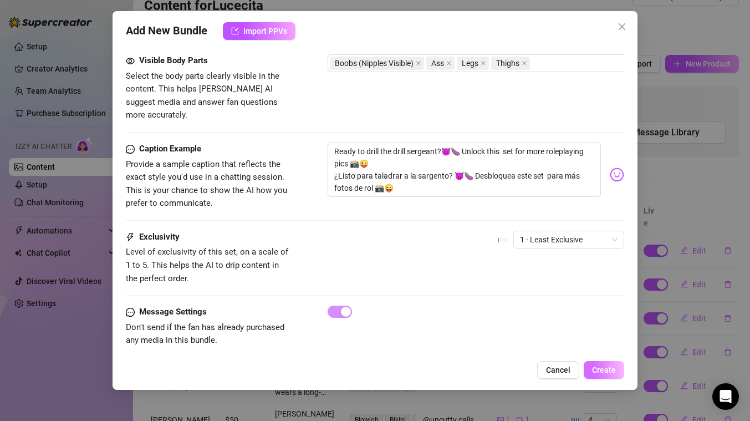
click at [600, 369] on span "Create" at bounding box center [604, 369] width 24 height 9
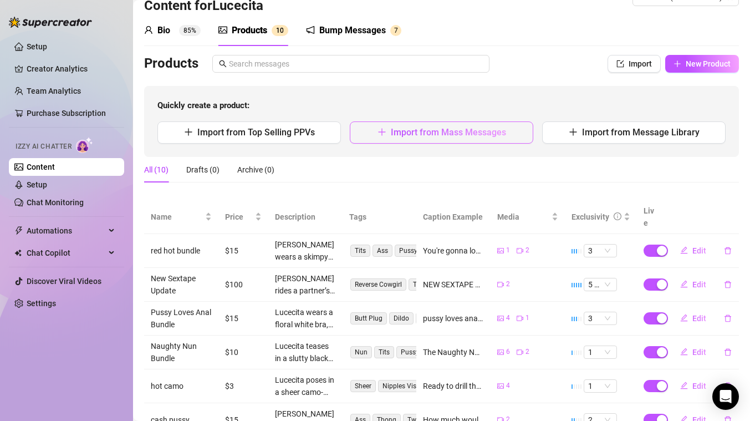
click at [425, 138] on button "Import from Mass Messages" at bounding box center [441, 132] width 183 height 22
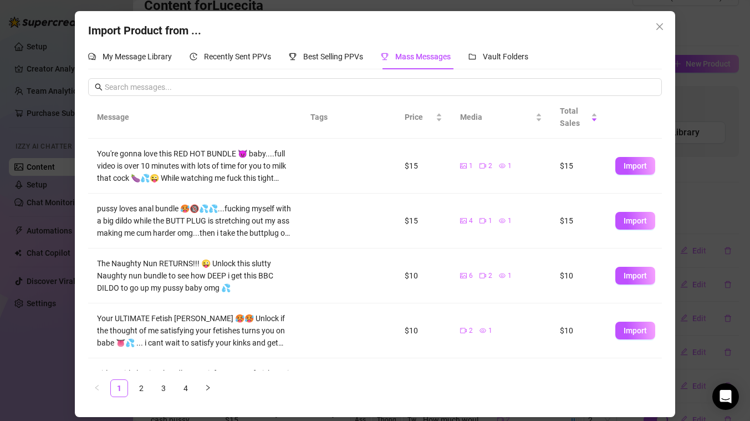
scroll to position [305, 0]
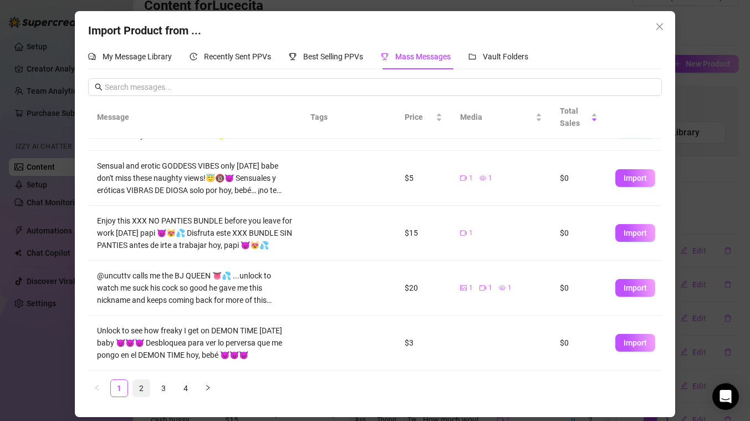
click at [139, 389] on link "2" at bounding box center [141, 388] width 17 height 17
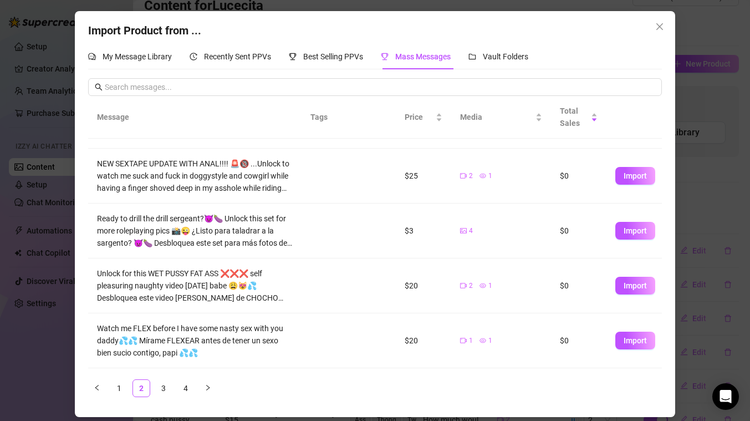
scroll to position [101, 0]
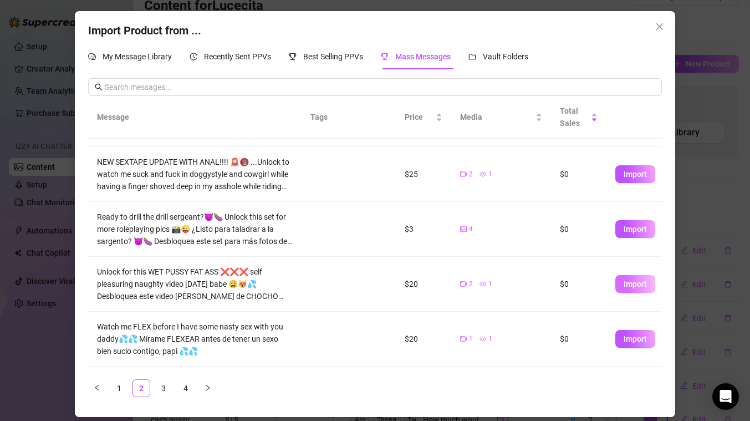
click at [627, 287] on span "Import" at bounding box center [635, 283] width 23 height 9
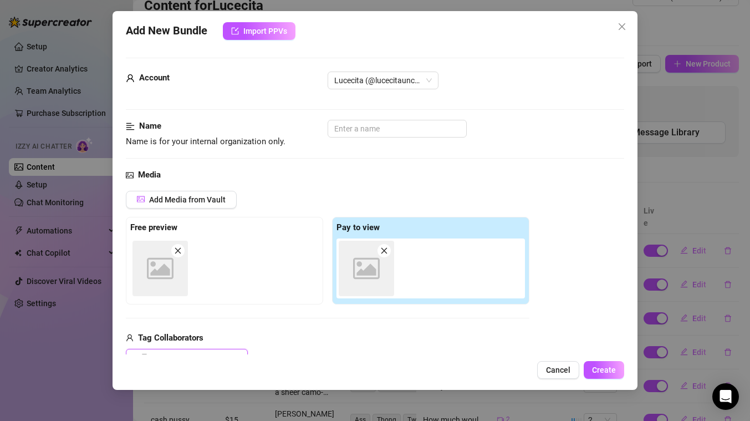
scroll to position [2, 0]
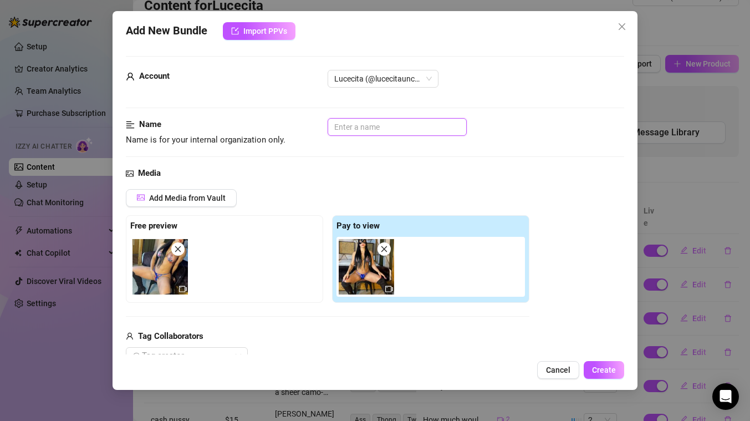
click at [343, 127] on input "text" at bounding box center [397, 127] width 139 height 18
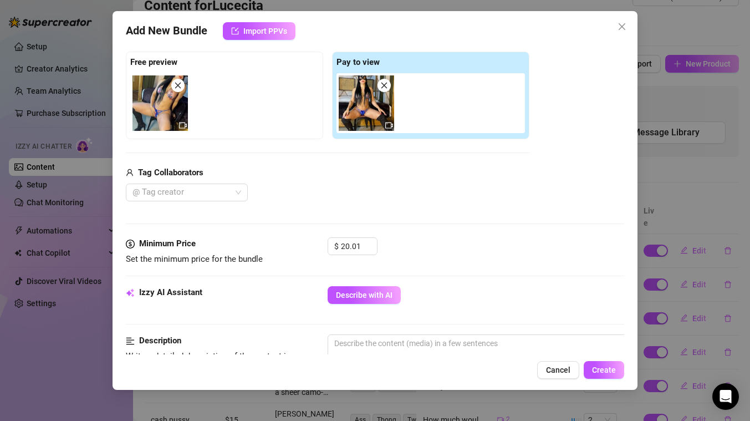
scroll to position [321, 0]
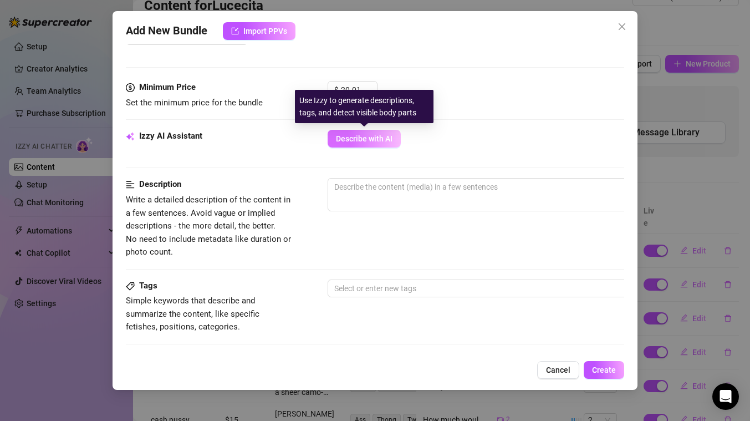
click at [367, 141] on span "Describe with AI" at bounding box center [364, 138] width 57 height 9
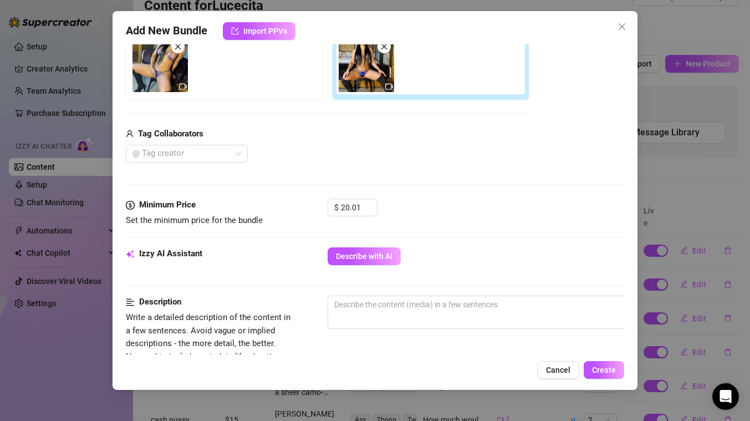
scroll to position [208, 0]
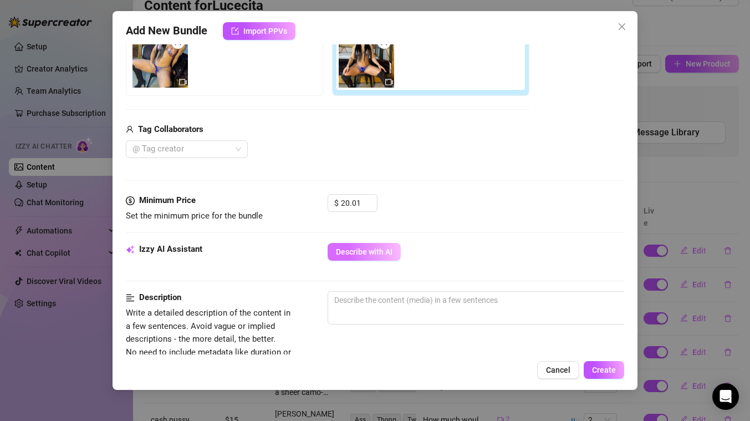
click at [370, 257] on button "Describe with AI" at bounding box center [364, 252] width 73 height 18
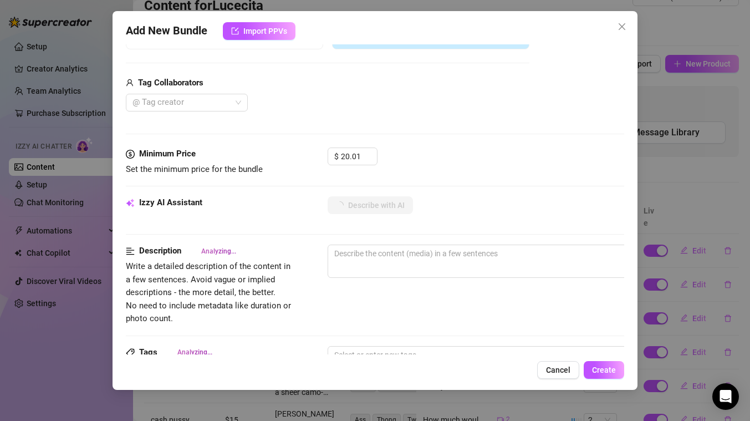
scroll to position [413, 0]
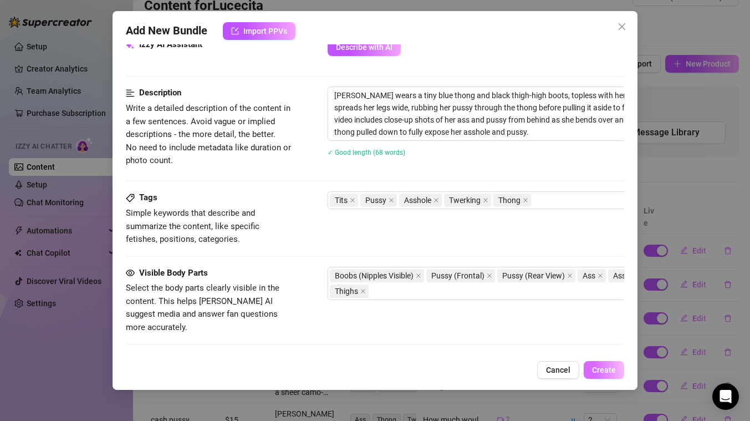
click at [603, 368] on span "Create" at bounding box center [604, 369] width 24 height 9
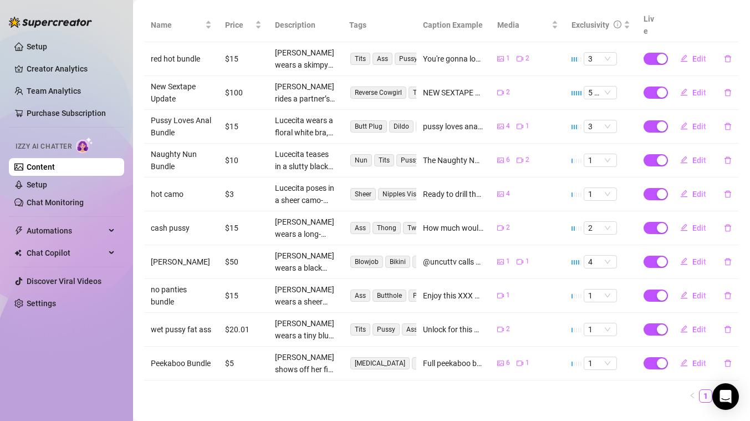
scroll to position [231, 0]
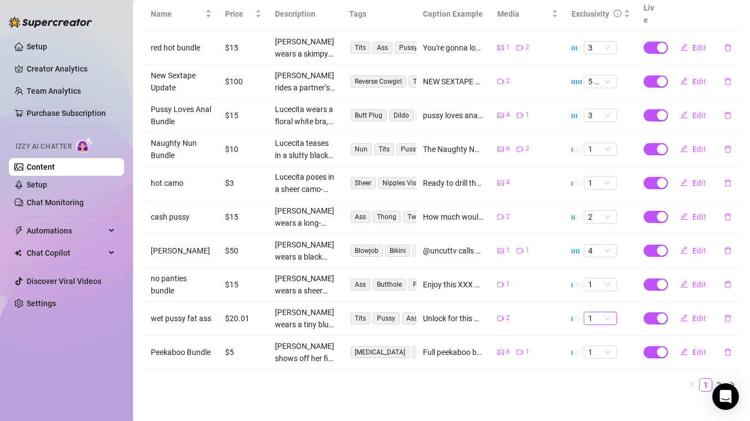
click at [605, 312] on span "1" at bounding box center [600, 318] width 24 height 12
click at [596, 344] on div "2" at bounding box center [600, 343] width 16 height 12
click at [701, 314] on span "Edit" at bounding box center [699, 318] width 14 height 9
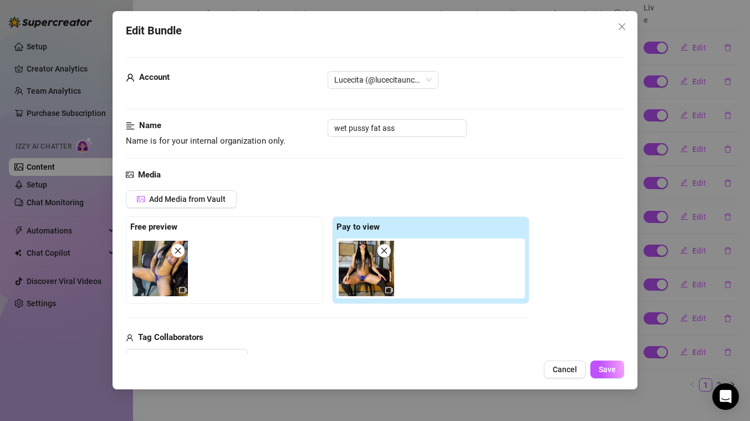
scroll to position [625, 0]
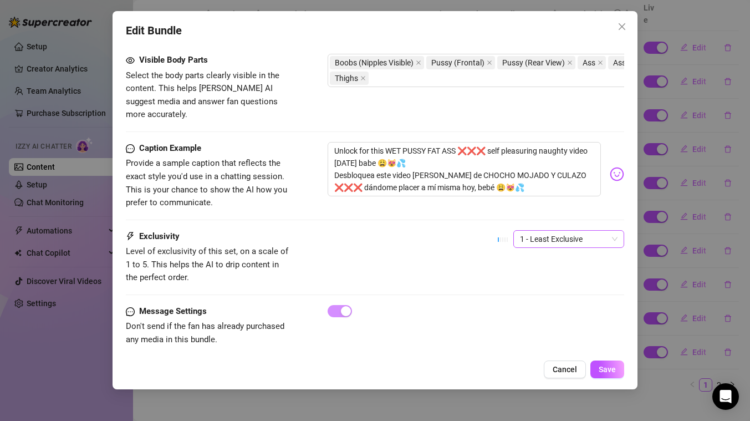
click at [547, 231] on span "1 - Least Exclusive" at bounding box center [569, 239] width 98 height 17
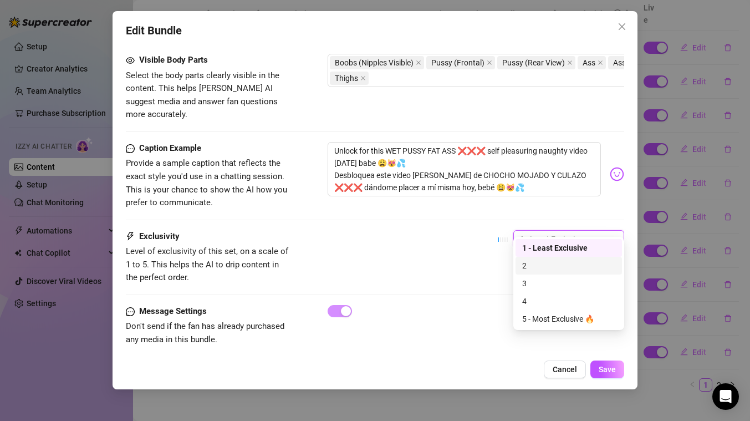
click at [545, 265] on div "2" at bounding box center [568, 265] width 93 height 12
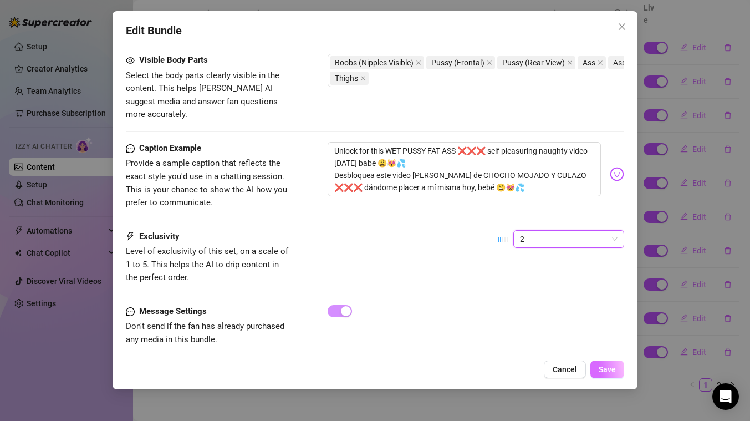
click at [607, 367] on span "Save" at bounding box center [607, 369] width 17 height 9
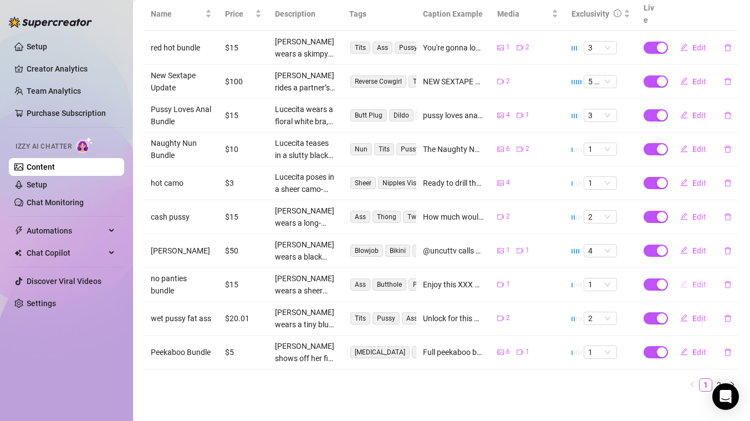
click at [696, 280] on span "Edit" at bounding box center [699, 284] width 14 height 9
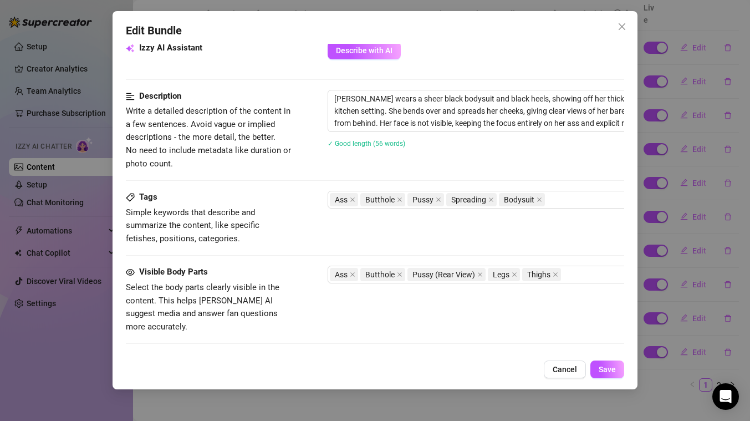
scroll to position [621, 0]
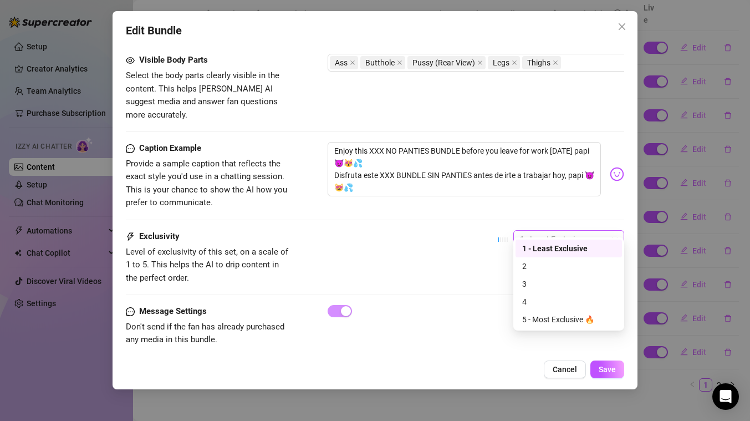
click at [571, 231] on span "1 - Least Exclusive" at bounding box center [569, 239] width 98 height 17
click at [541, 263] on div "2" at bounding box center [568, 266] width 93 height 12
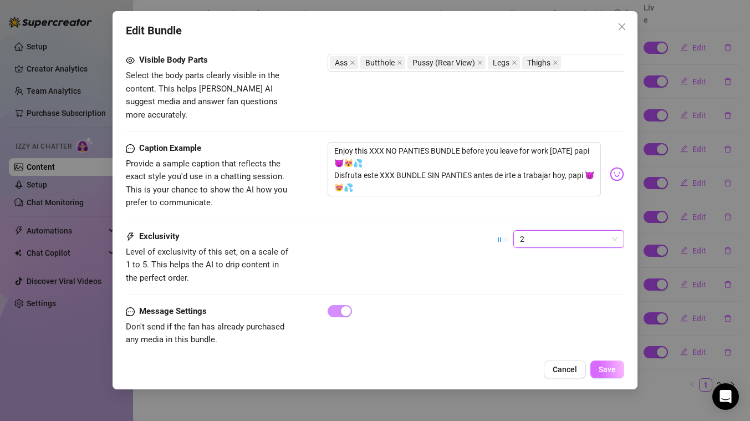
click at [609, 362] on button "Save" at bounding box center [607, 369] width 34 height 18
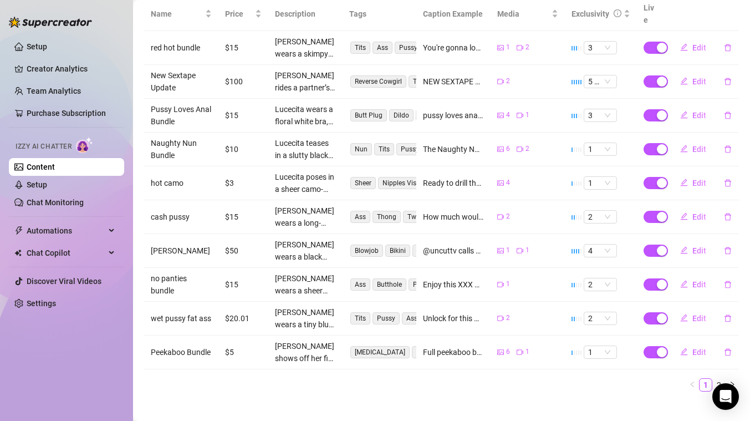
scroll to position [0, 0]
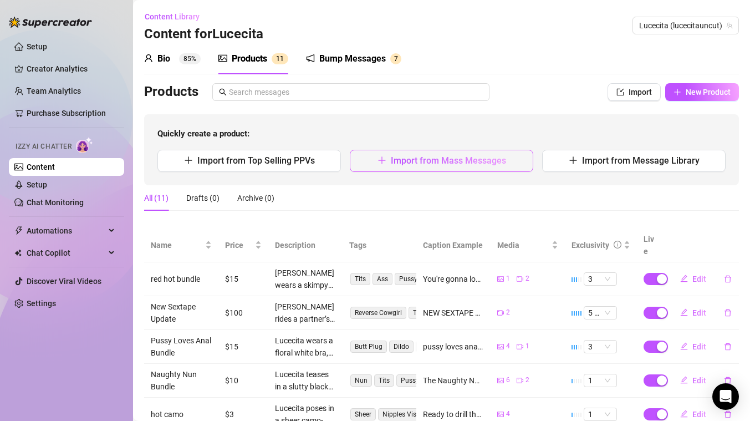
click at [417, 164] on span "Import from Mass Messages" at bounding box center [448, 160] width 115 height 11
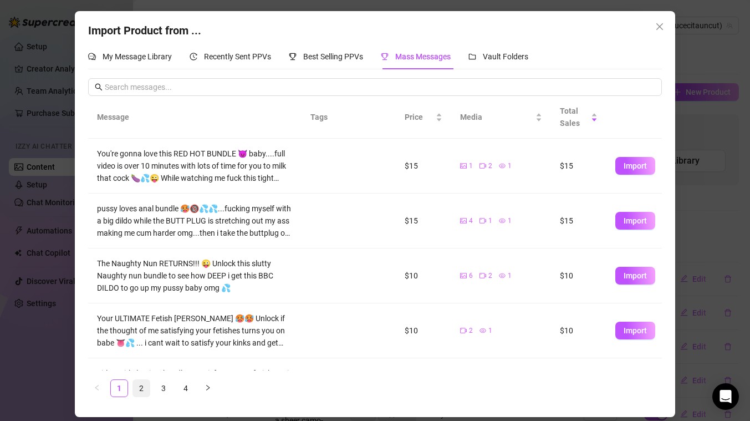
click at [141, 389] on link "2" at bounding box center [141, 388] width 17 height 17
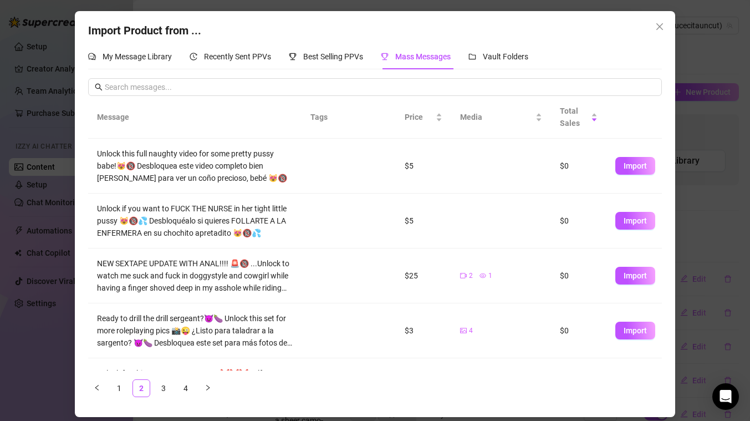
scroll to position [180, 0]
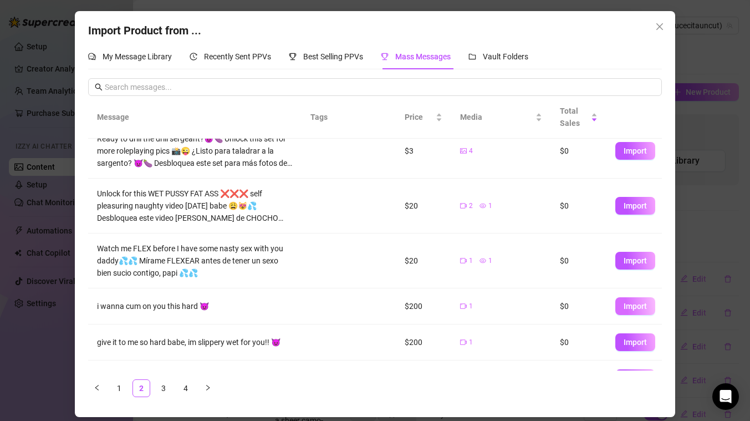
click at [631, 310] on span "Import" at bounding box center [635, 306] width 23 height 9
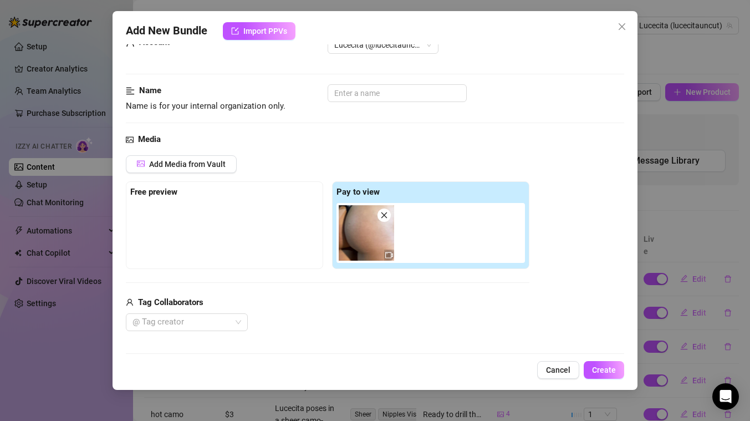
scroll to position [35, 0]
click at [621, 28] on icon "close" at bounding box center [621, 26] width 9 height 9
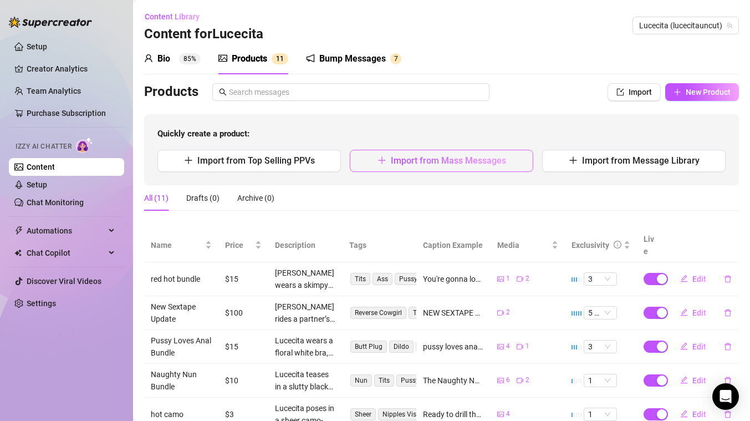
click at [426, 162] on span "Import from Mass Messages" at bounding box center [448, 160] width 115 height 11
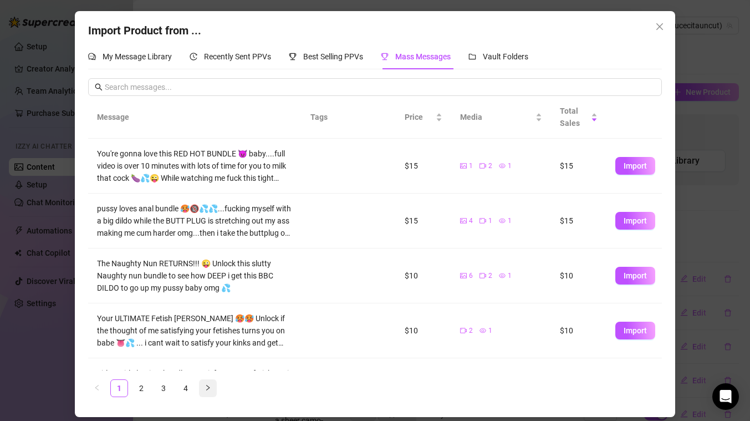
scroll to position [8, 0]
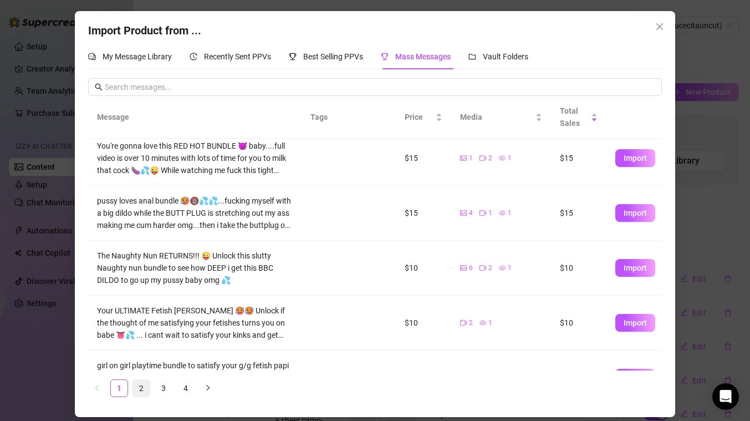
click at [140, 386] on link "2" at bounding box center [141, 388] width 17 height 17
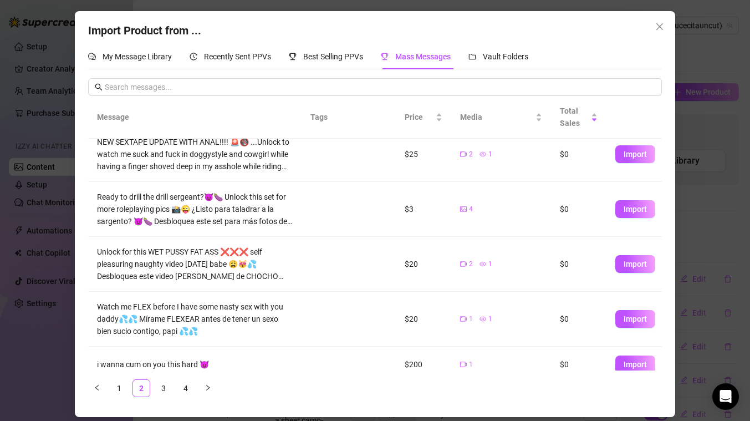
scroll to position [132, 0]
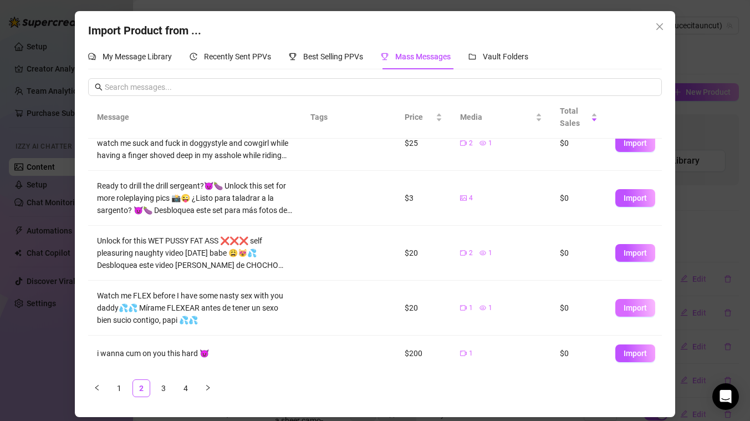
click at [636, 310] on span "Import" at bounding box center [635, 307] width 23 height 9
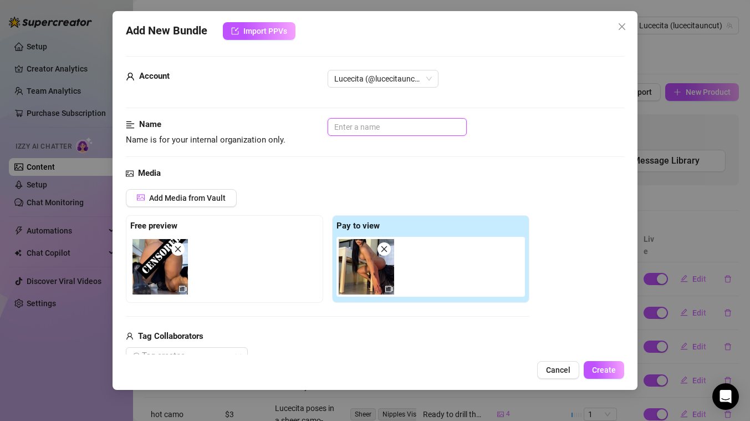
click at [364, 130] on input "text" at bounding box center [397, 127] width 139 height 18
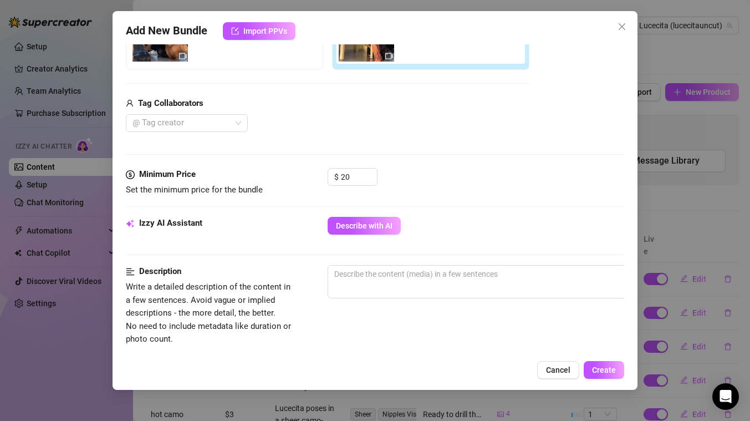
scroll to position [234, 0]
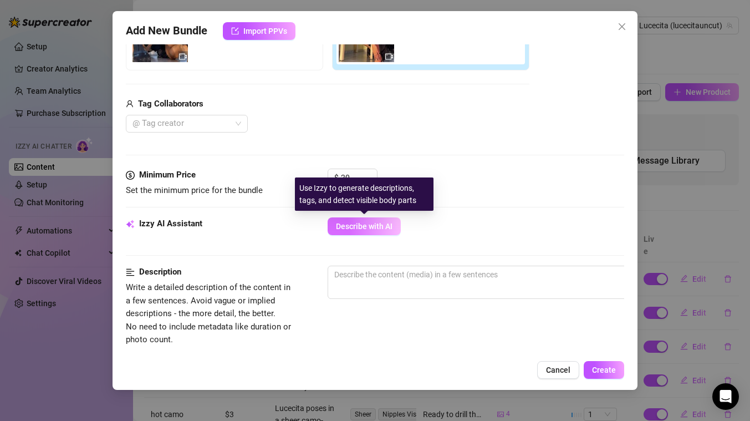
click at [375, 225] on span "Describe with AI" at bounding box center [364, 226] width 57 height 9
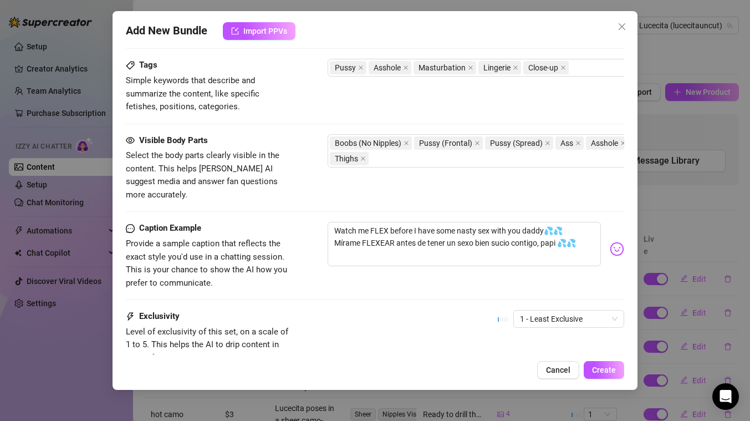
scroll to position [625, 0]
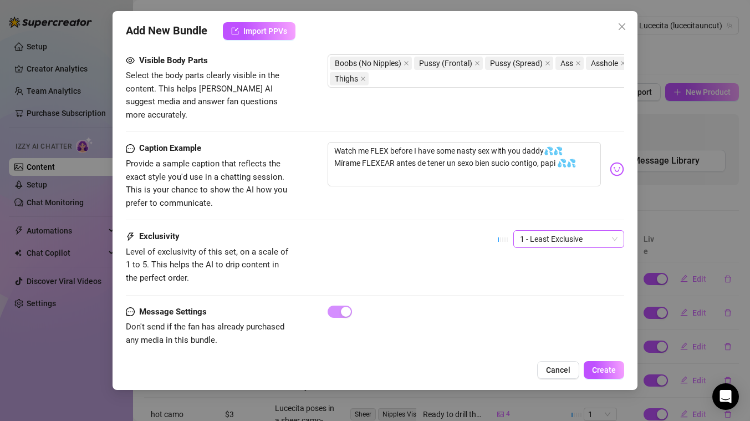
click at [578, 231] on span "1 - Least Exclusive" at bounding box center [569, 239] width 98 height 17
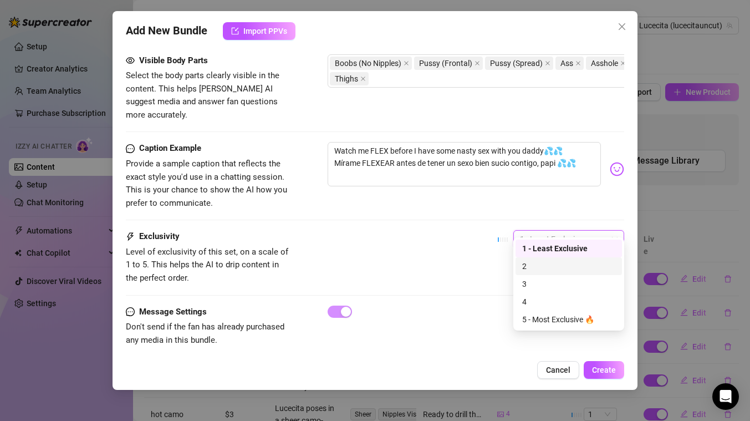
click at [540, 265] on div "2" at bounding box center [568, 266] width 93 height 12
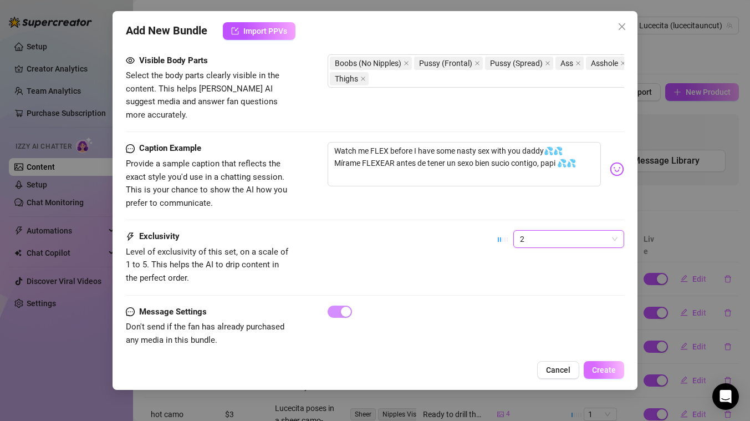
click at [607, 372] on span "Create" at bounding box center [604, 369] width 24 height 9
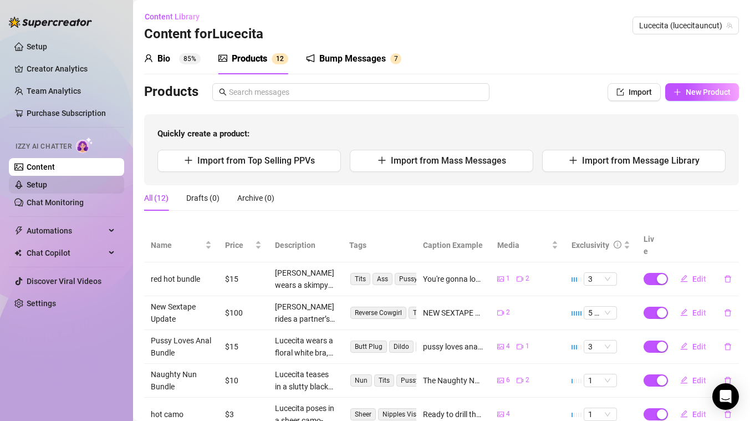
click at [40, 189] on link "Setup" at bounding box center [37, 184] width 21 height 9
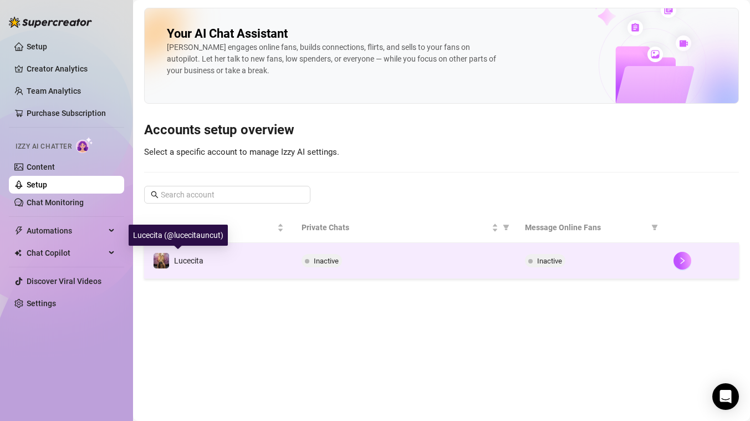
click at [200, 270] on td "Lucecita" at bounding box center [218, 261] width 149 height 36
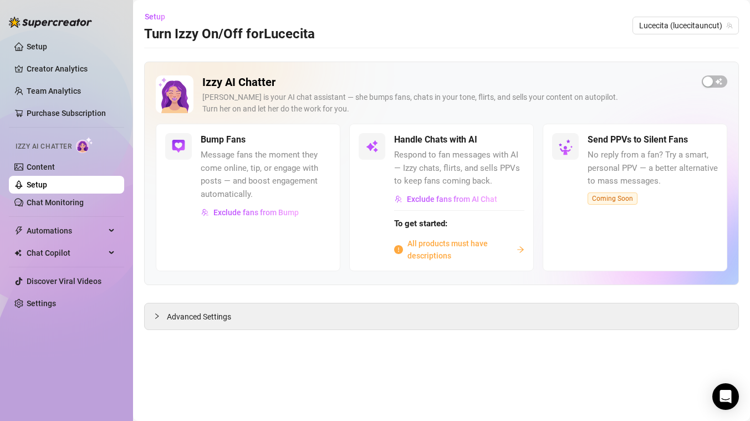
click at [440, 245] on span "All products must have descriptions" at bounding box center [459, 249] width 105 height 24
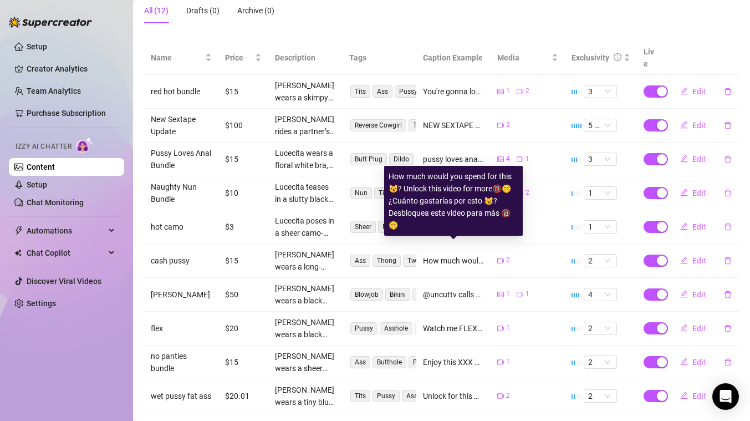
scroll to position [231, 0]
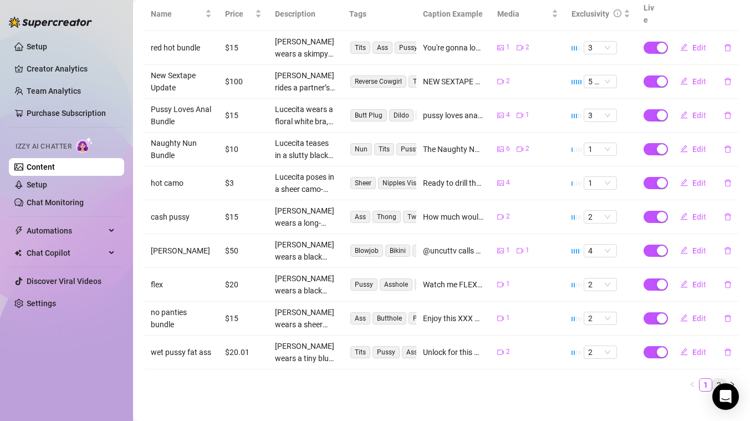
click at [720, 379] on link "2" at bounding box center [719, 385] width 12 height 12
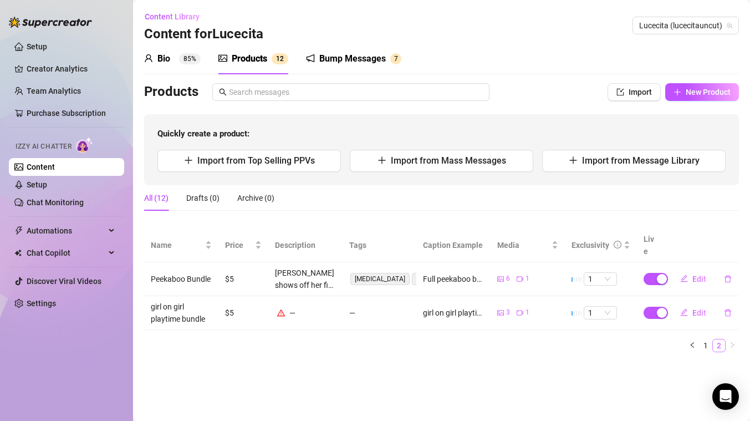
scroll to position [0, 0]
click at [697, 308] on span "Edit" at bounding box center [699, 312] width 14 height 9
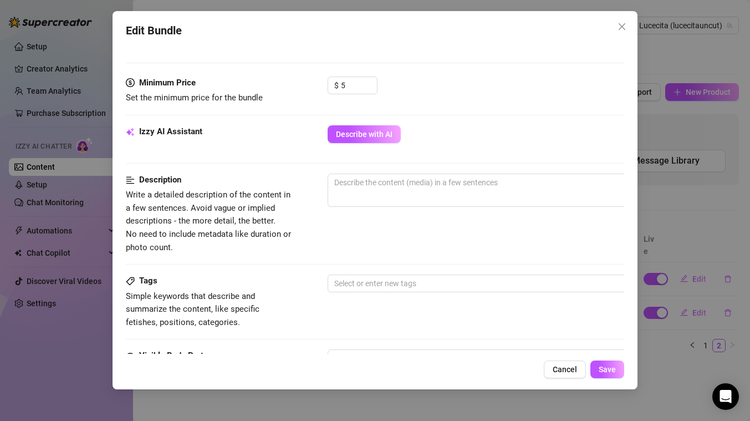
scroll to position [328, 0]
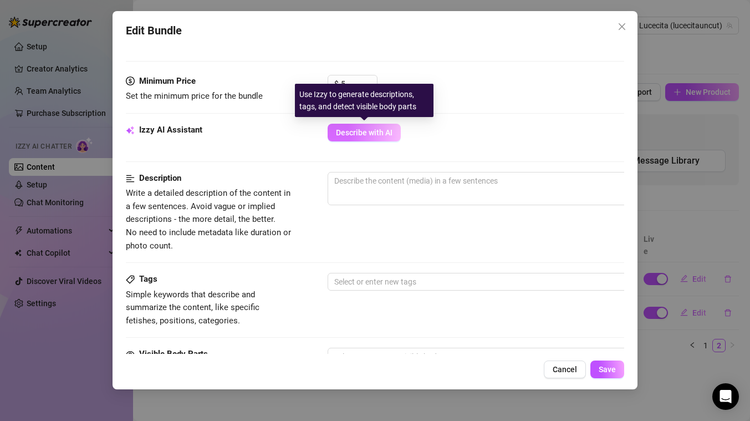
click at [369, 128] on span "Describe with AI" at bounding box center [364, 132] width 57 height 9
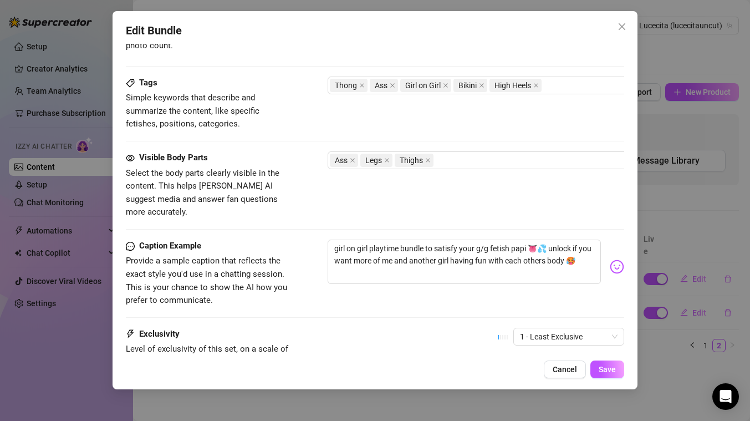
scroll to position [625, 0]
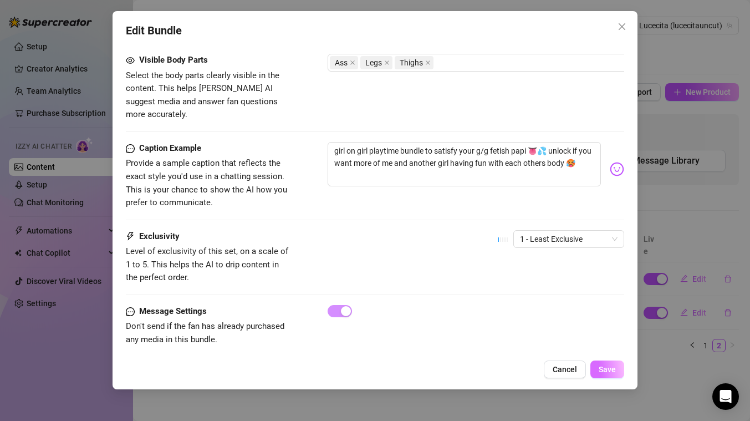
click at [611, 369] on span "Save" at bounding box center [607, 369] width 17 height 9
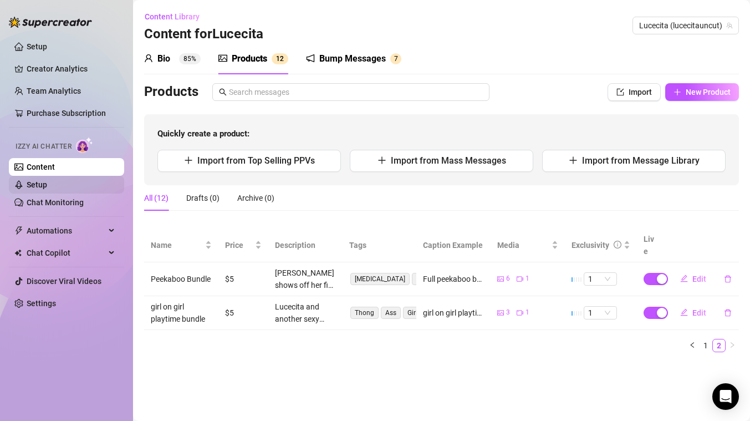
click at [42, 180] on link "Setup" at bounding box center [37, 184] width 21 height 9
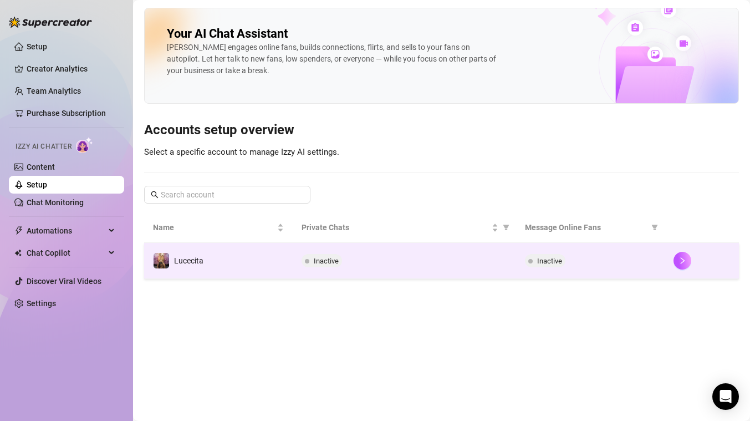
click at [229, 268] on td "Lucecita" at bounding box center [218, 261] width 149 height 36
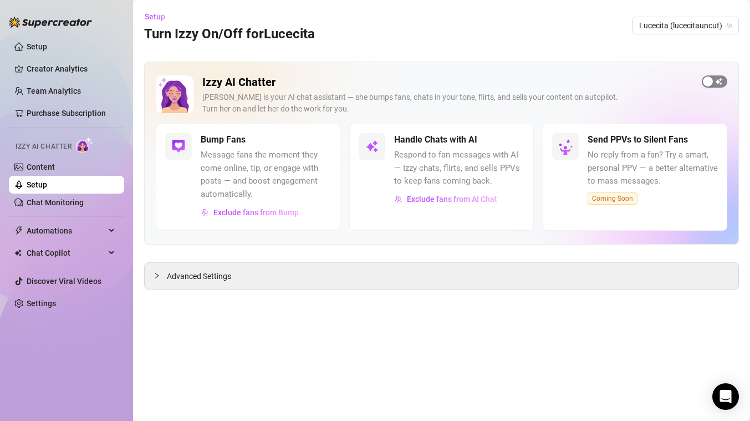
click at [714, 82] on span "button" at bounding box center [714, 81] width 25 height 12
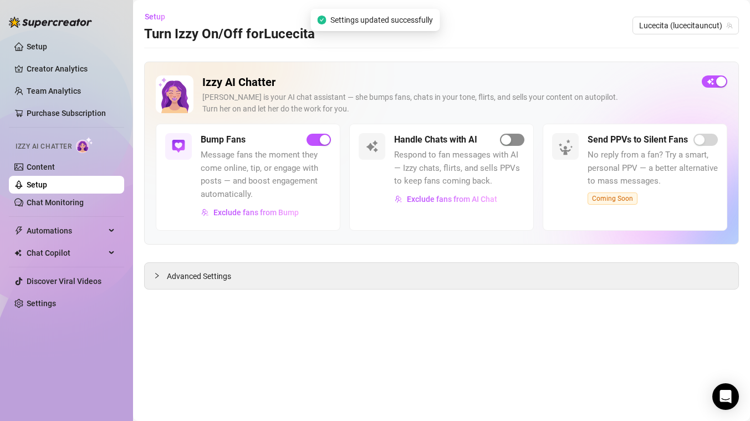
click at [515, 140] on span "button" at bounding box center [512, 140] width 24 height 12
click at [365, 273] on div "Advanced Settings" at bounding box center [442, 276] width 594 height 26
click at [169, 274] on span "Advanced Settings" at bounding box center [199, 276] width 64 height 12
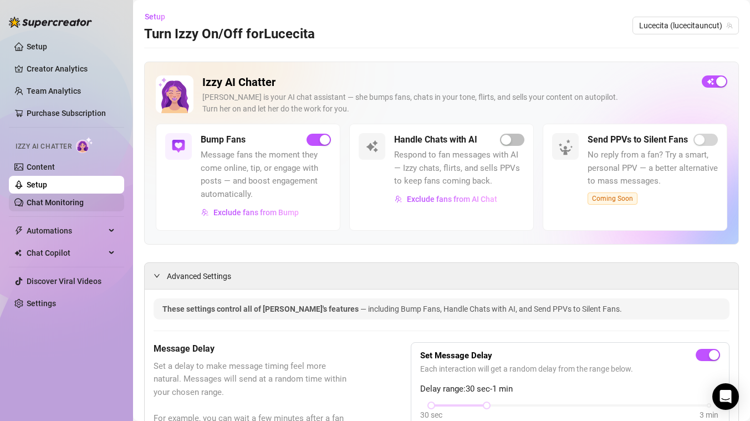
click at [48, 203] on link "Chat Monitoring" at bounding box center [55, 202] width 57 height 9
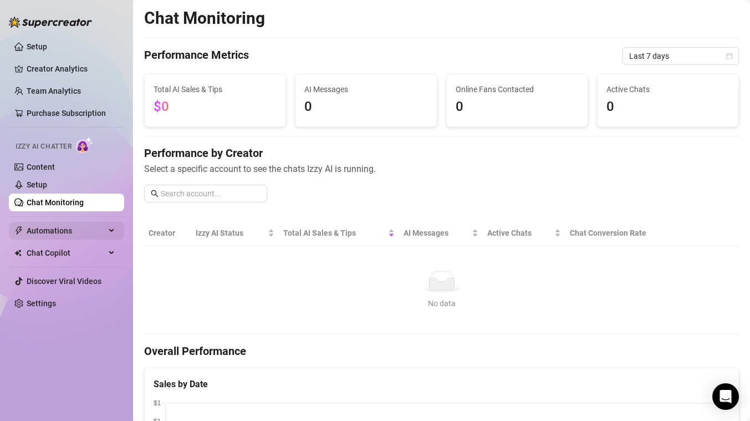
click at [70, 231] on span "Automations" at bounding box center [66, 231] width 79 height 18
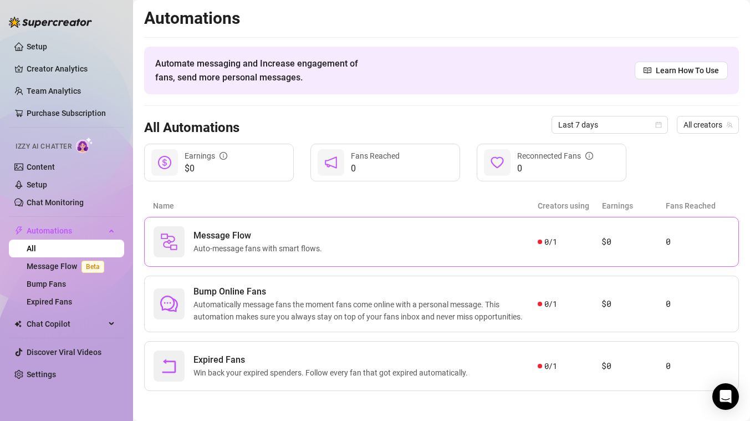
click at [388, 248] on div "Message Flow Auto-message fans with smart flows." at bounding box center [346, 241] width 384 height 31
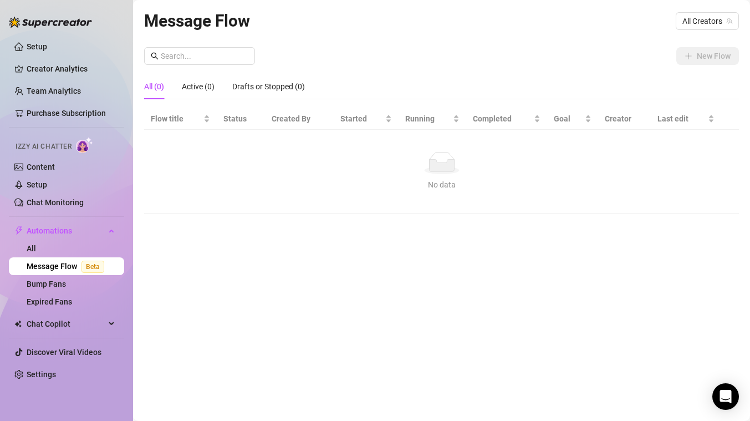
click at [386, 182] on div "No data" at bounding box center [441, 184] width 573 height 12
click at [52, 281] on link "Bump Fans" at bounding box center [46, 283] width 39 height 9
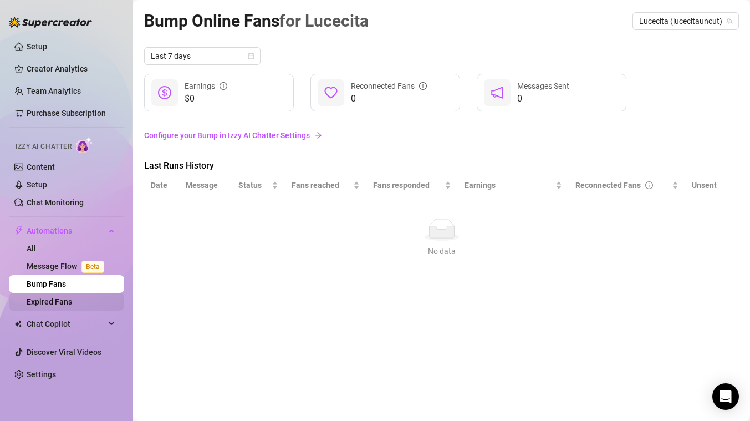
click at [50, 300] on link "Expired Fans" at bounding box center [49, 301] width 45 height 9
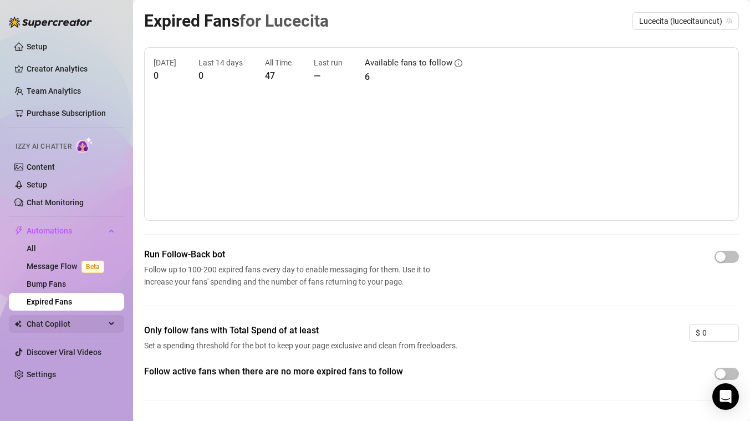
click at [54, 324] on span "Chat Copilot" at bounding box center [66, 324] width 79 height 18
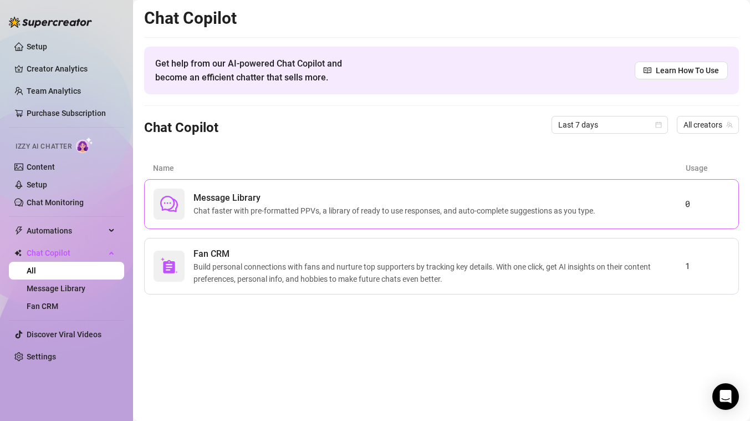
click at [370, 210] on span "Chat faster with pre-formatted PPVs, a library of ready to use responses, and a…" at bounding box center [396, 211] width 406 height 12
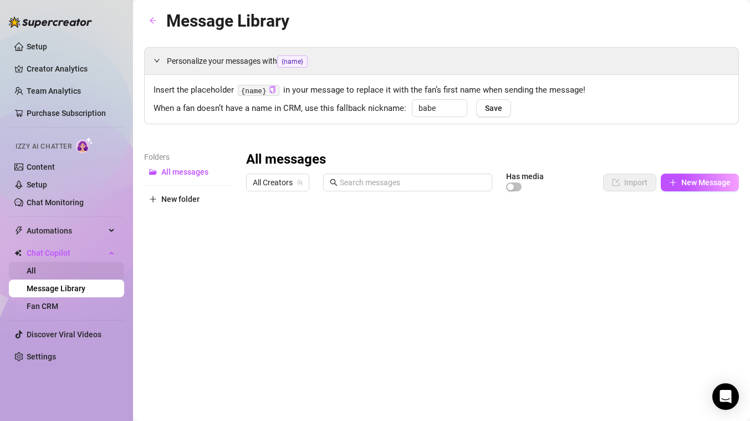
click at [33, 272] on link "All" at bounding box center [31, 270] width 9 height 9
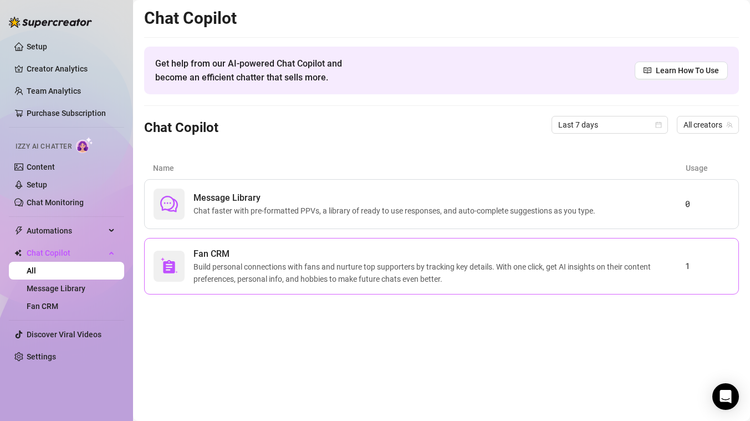
click at [248, 270] on span "Build personal connections with fans and nurture top supporters by tracking key…" at bounding box center [439, 272] width 492 height 24
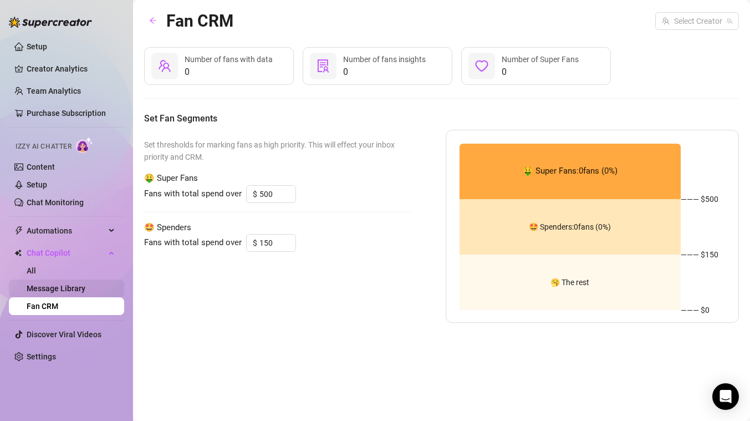
click at [72, 289] on link "Message Library" at bounding box center [56, 288] width 59 height 9
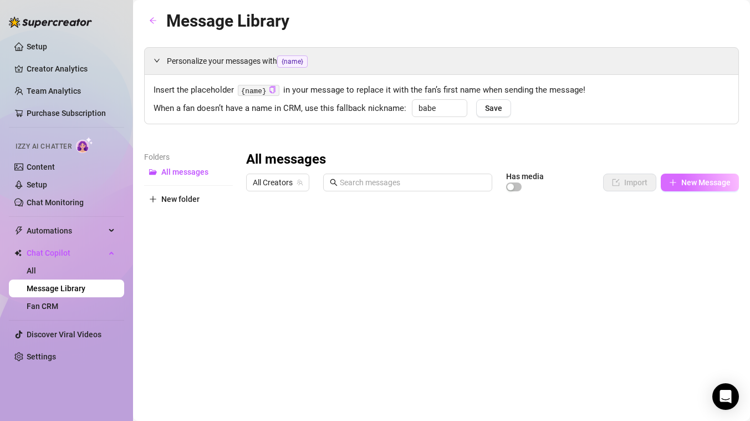
click at [687, 184] on span "New Message" at bounding box center [705, 182] width 49 height 9
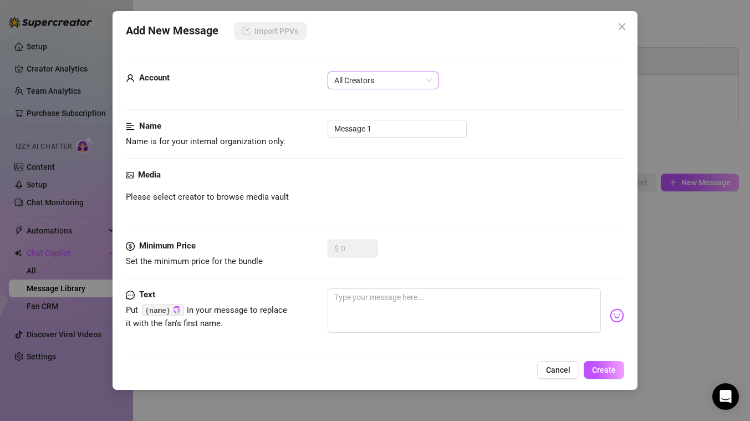
click at [411, 80] on span "All Creators" at bounding box center [383, 80] width 98 height 17
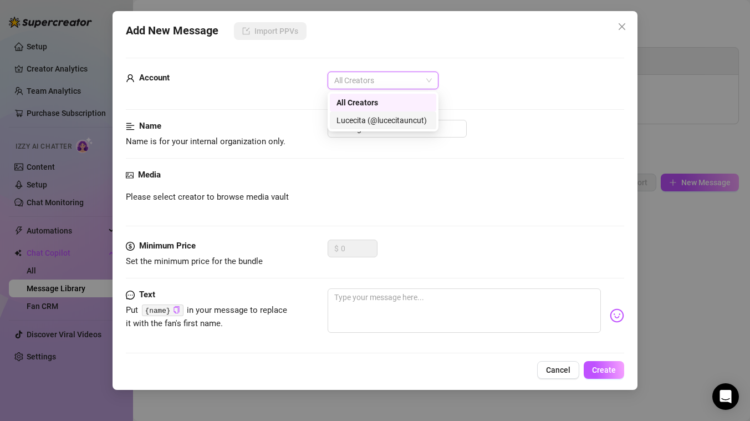
click at [391, 117] on div "Lucecita (@lucecitauncut)" at bounding box center [382, 120] width 93 height 12
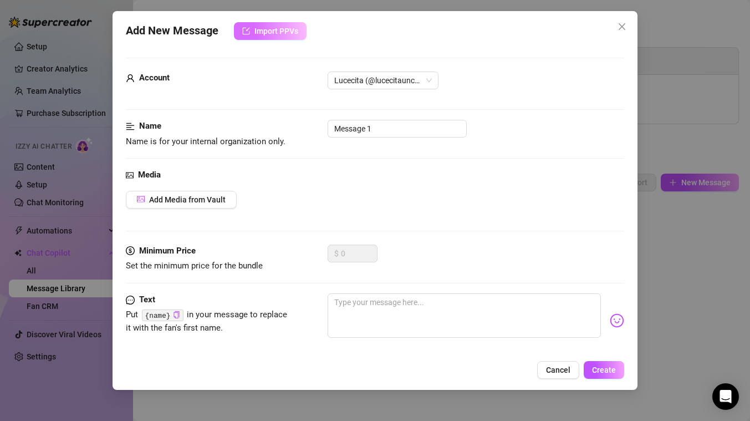
click at [282, 30] on span "Import PPVs" at bounding box center [276, 31] width 44 height 9
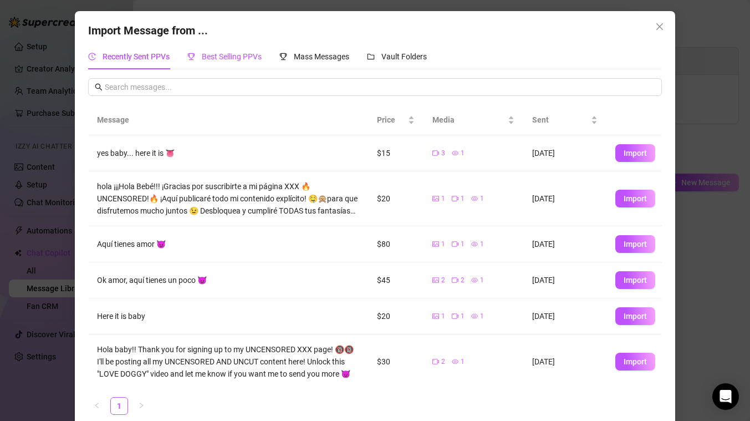
click at [244, 53] on span "Best Selling PPVs" at bounding box center [232, 56] width 60 height 9
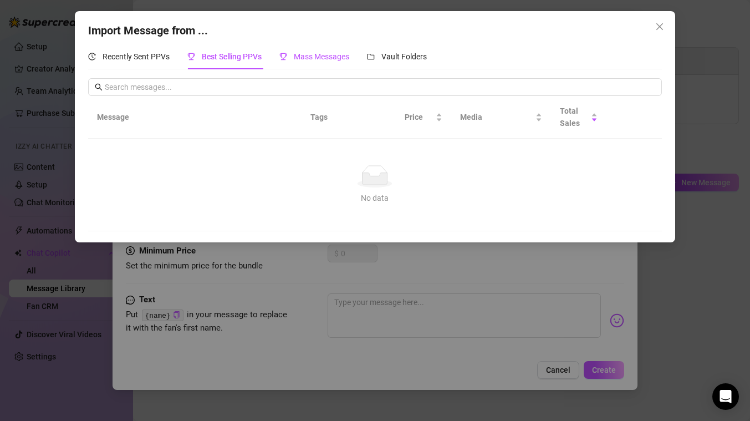
click at [323, 59] on span "Mass Messages" at bounding box center [321, 56] width 55 height 9
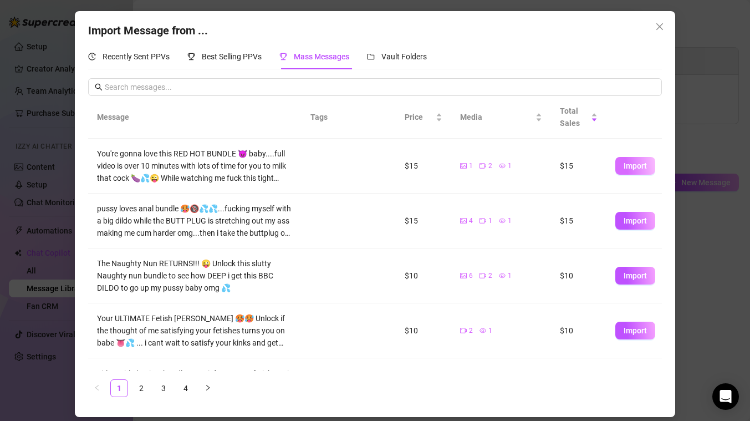
click at [635, 170] on span "Import" at bounding box center [635, 165] width 23 height 9
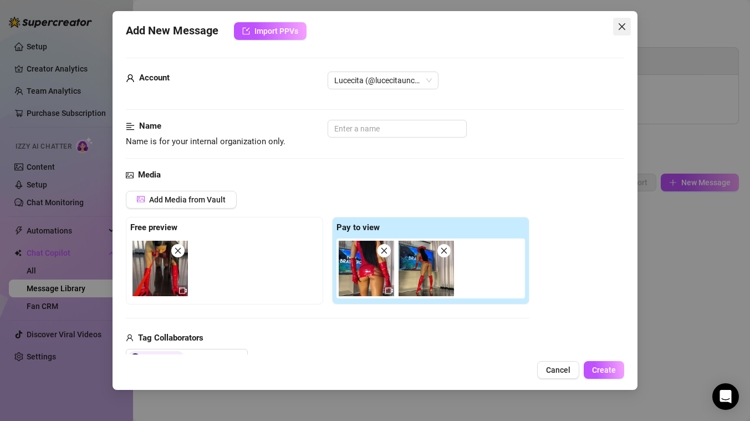
click at [624, 25] on icon "close" at bounding box center [621, 26] width 9 height 9
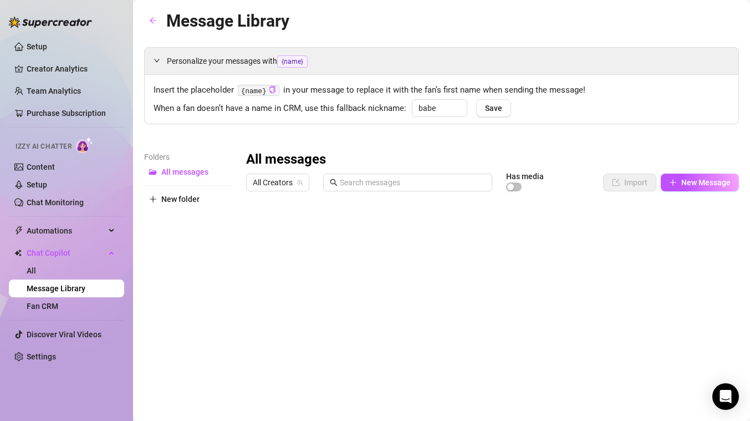
click at [47, 139] on div "Izzy AI Chatter" at bounding box center [66, 145] width 100 height 16
click at [47, 148] on span "Izzy AI Chatter" at bounding box center [44, 146] width 56 height 11
click at [44, 163] on link "Content" at bounding box center [41, 166] width 28 height 9
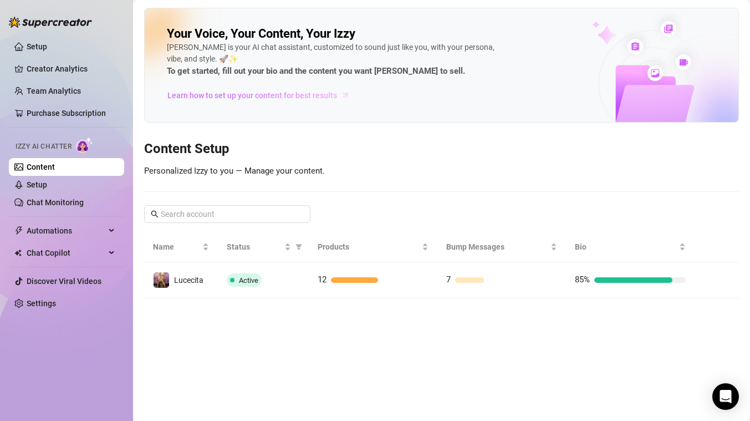
click at [239, 91] on span "Learn how to set up your content for best results" at bounding box center [252, 95] width 170 height 12
click at [59, 202] on link "Chat Monitoring" at bounding box center [55, 202] width 57 height 9
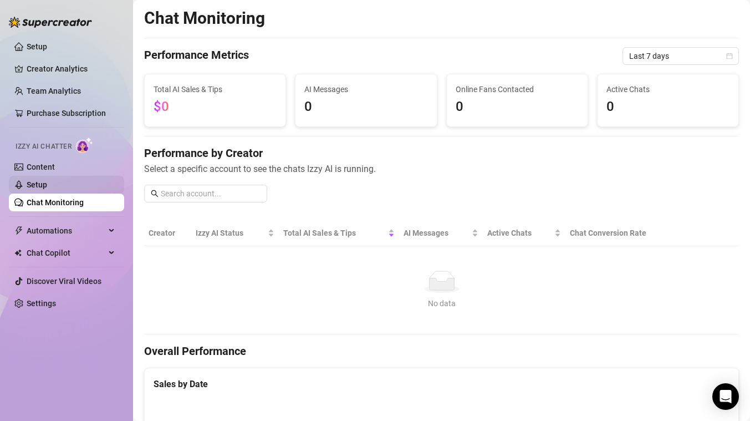
click at [42, 186] on link "Setup" at bounding box center [37, 184] width 21 height 9
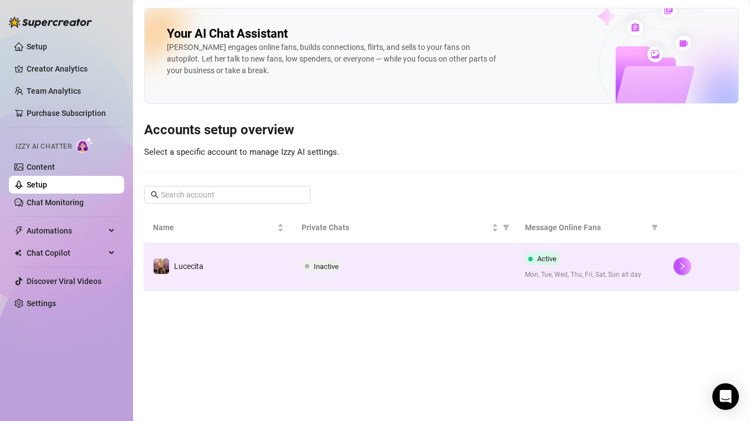
click at [222, 263] on td "Lucecita" at bounding box center [218, 266] width 149 height 47
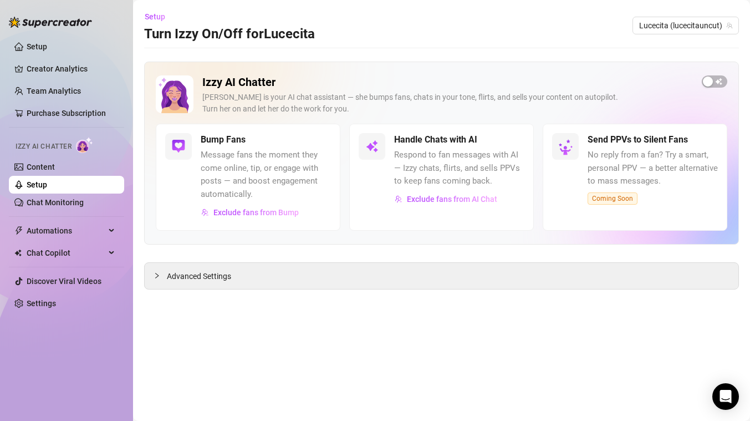
click at [242, 179] on span "Message fans the moment they come online, tip, or engage with posts — and boost…" at bounding box center [266, 175] width 130 height 52
click at [412, 174] on span "Respond to fan messages with AI — Izzy chats, flirts, and sells PPVs to keep fa…" at bounding box center [459, 168] width 130 height 39
click at [416, 137] on h5 "Handle Chats with AI" at bounding box center [435, 139] width 83 height 13
click at [377, 152] on img at bounding box center [371, 146] width 13 height 13
click at [716, 80] on span "button" at bounding box center [714, 81] width 25 height 12
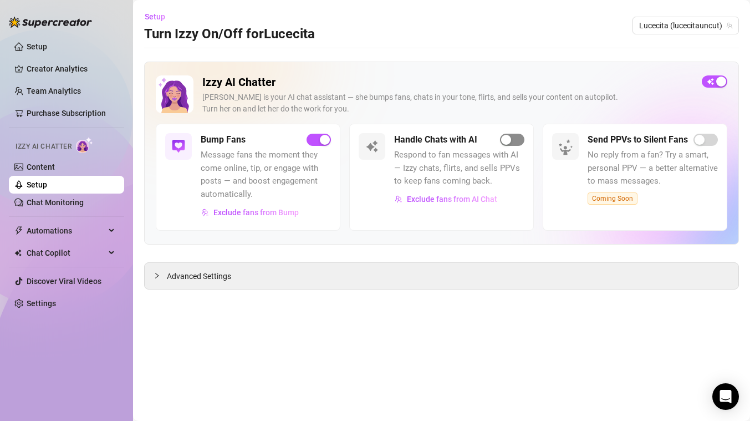
click at [511, 142] on button "button" at bounding box center [512, 140] width 24 height 12
click at [572, 41] on div "Setup Turn Izzy On/Off for Lucecita Lucecita (lucecitauncut)" at bounding box center [441, 25] width 595 height 35
